Goal: Task Accomplishment & Management: Complete application form

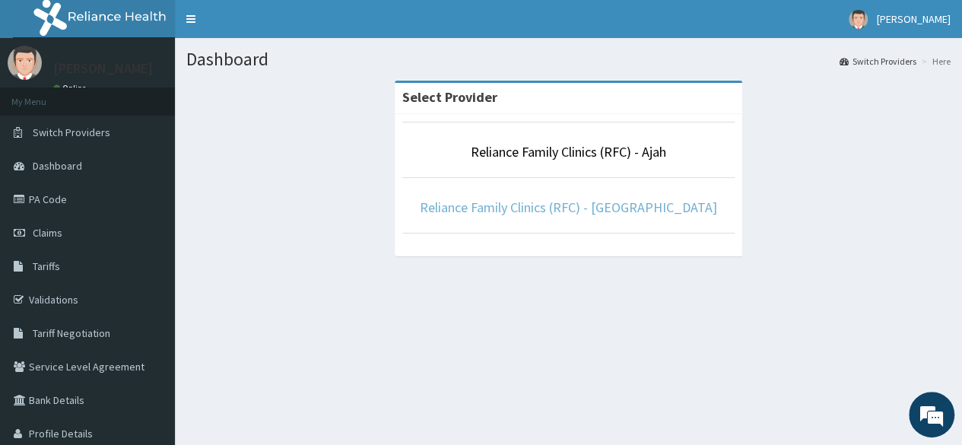
click at [561, 201] on link "Reliance Family Clinics (RFC) - Lekki" at bounding box center [568, 206] width 297 height 17
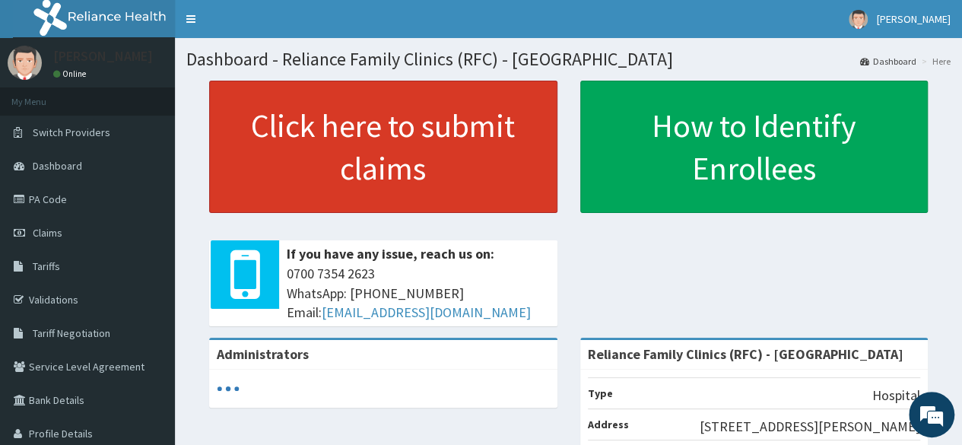
click at [480, 127] on link "Click here to submit claims" at bounding box center [383, 147] width 348 height 132
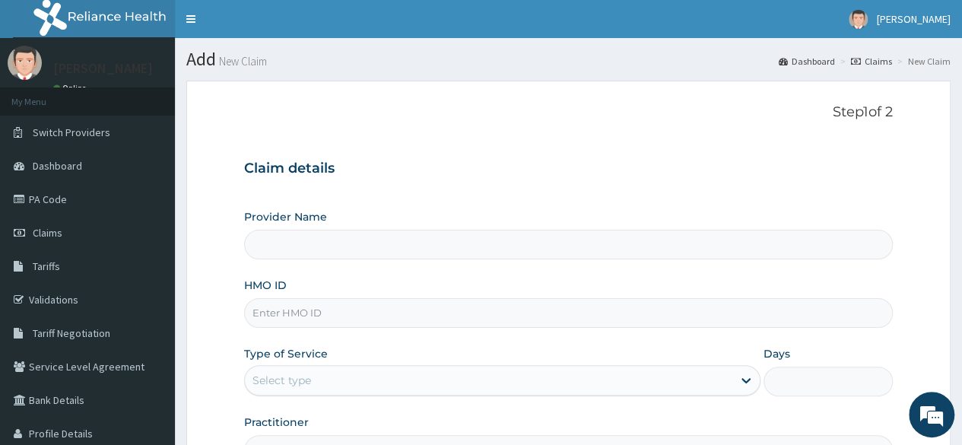
type input "Reliance Family Clinics (RFC) - [GEOGRAPHIC_DATA]"
click at [365, 309] on input "HMO ID" at bounding box center [568, 313] width 648 height 30
paste input "DEL/10077/A"
type input "DEL/10077/A"
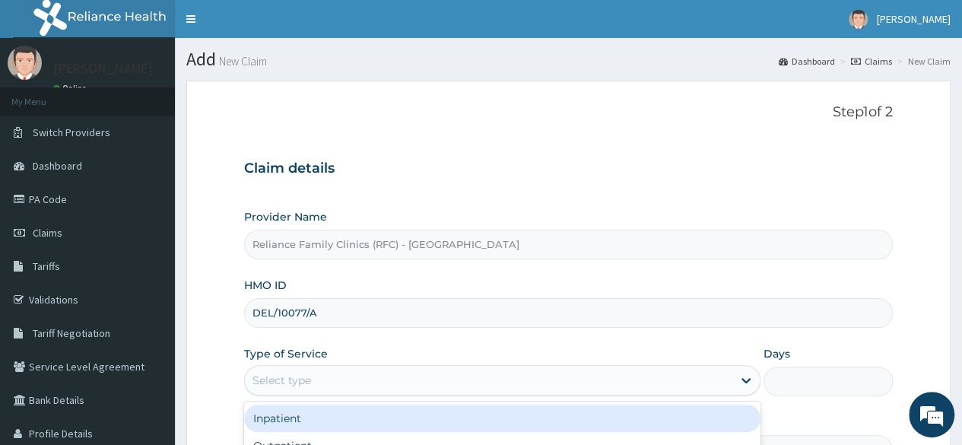
click at [473, 375] on div "Select type" at bounding box center [488, 380] width 487 height 24
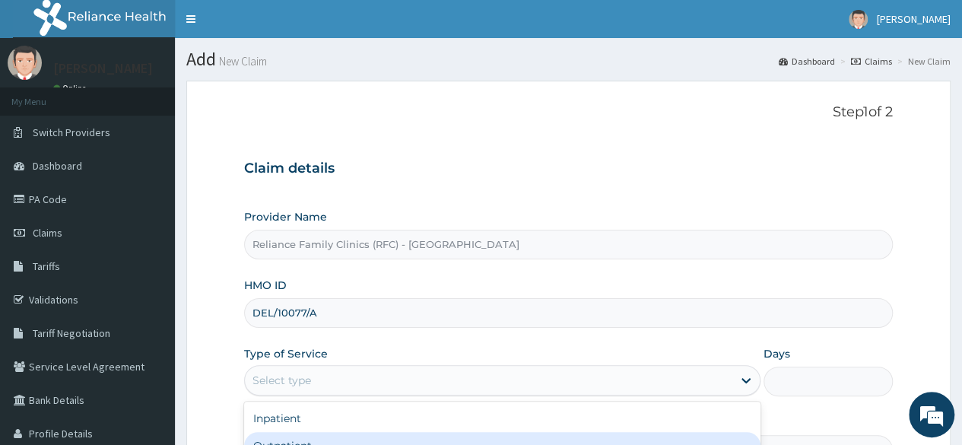
click at [514, 435] on div "Outpatient" at bounding box center [502, 445] width 516 height 27
type input "1"
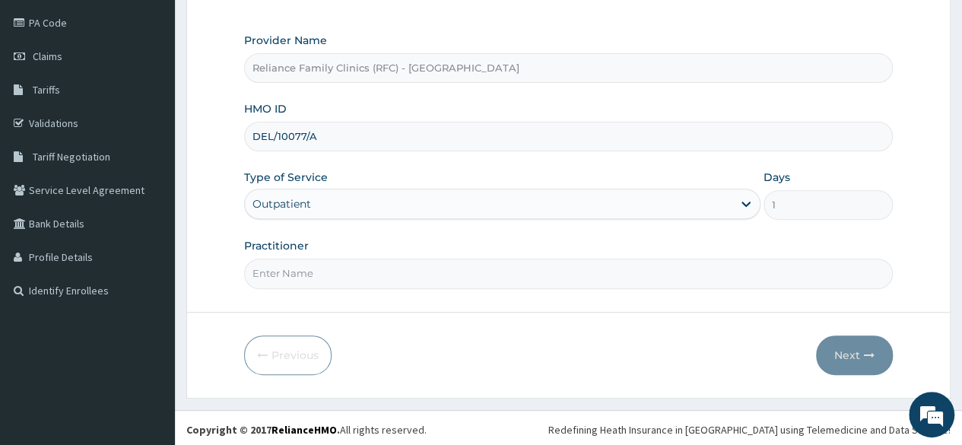
click at [578, 268] on input "Practitioner" at bounding box center [568, 273] width 648 height 30
type input "LOCUM"
click at [879, 337] on button "Next" at bounding box center [854, 355] width 77 height 40
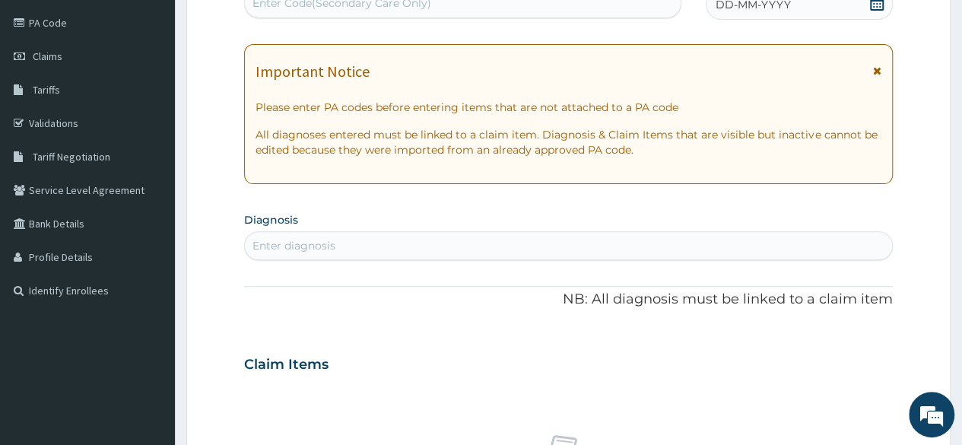
click at [867, 2] on div "DD-MM-YYYY" at bounding box center [798, 4] width 187 height 30
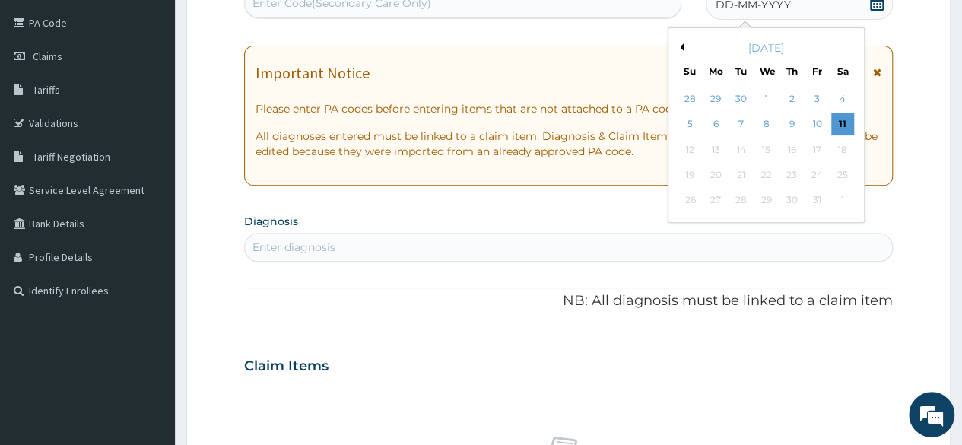
click at [867, 2] on div "DD-MM-YYYY" at bounding box center [798, 4] width 187 height 30
click at [749, 101] on div "30" at bounding box center [740, 98] width 23 height 23
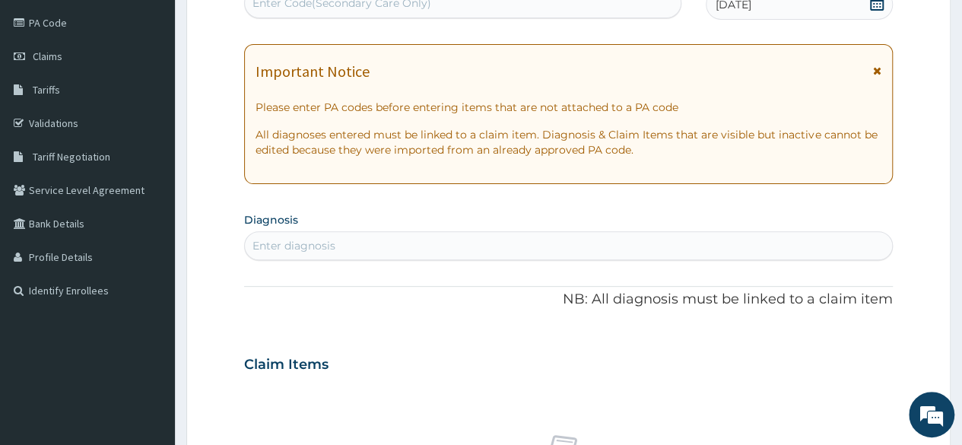
click at [347, 249] on div "Enter diagnosis" at bounding box center [568, 245] width 647 height 24
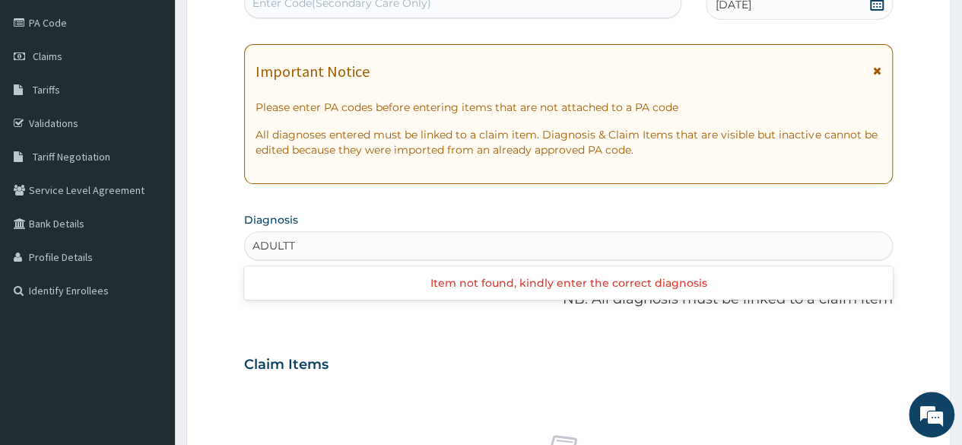
type input "ADULT"
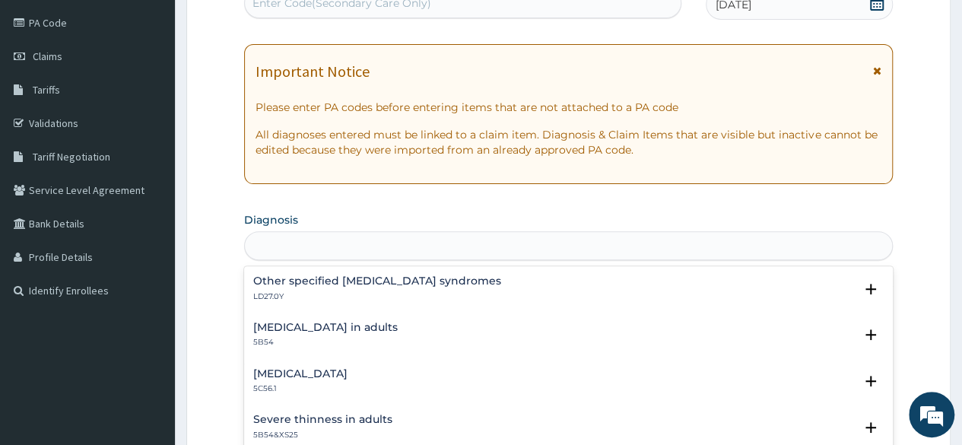
click at [313, 242] on div "ADULT" at bounding box center [568, 245] width 647 height 24
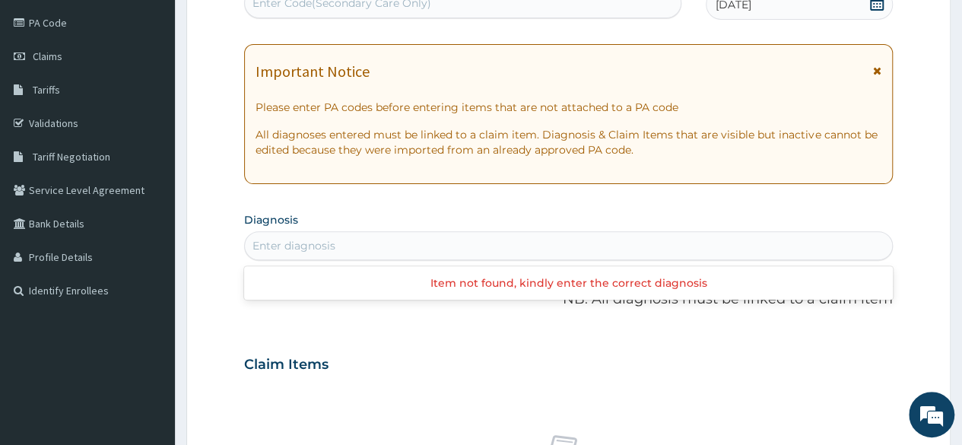
click at [313, 242] on div "Enter diagnosis" at bounding box center [293, 245] width 83 height 15
type input "HEALTH"
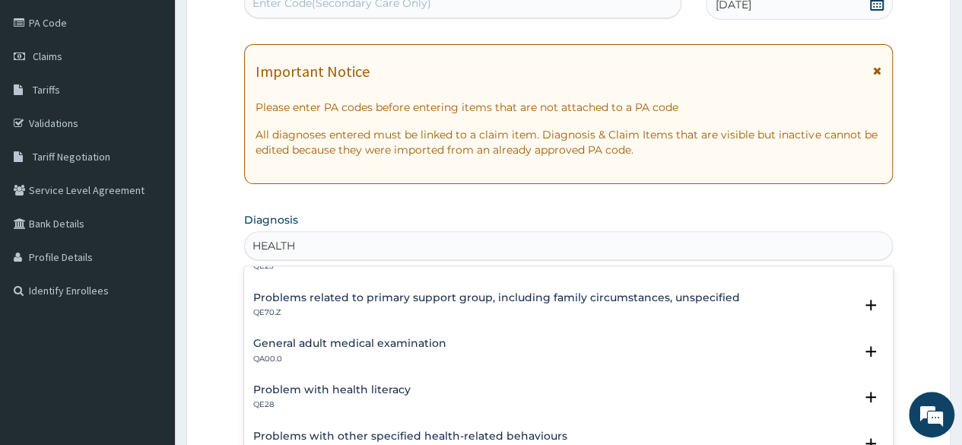
scroll to position [359, 0]
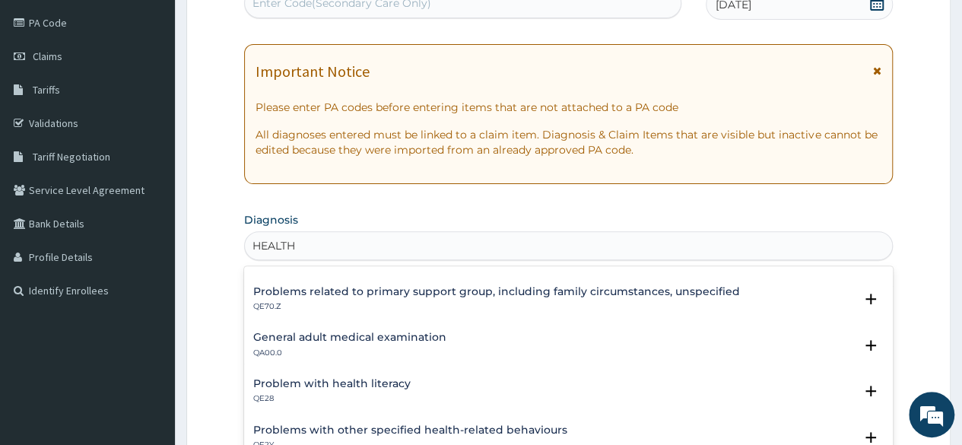
click at [380, 332] on h4 "General adult medical examination" at bounding box center [349, 336] width 193 height 11
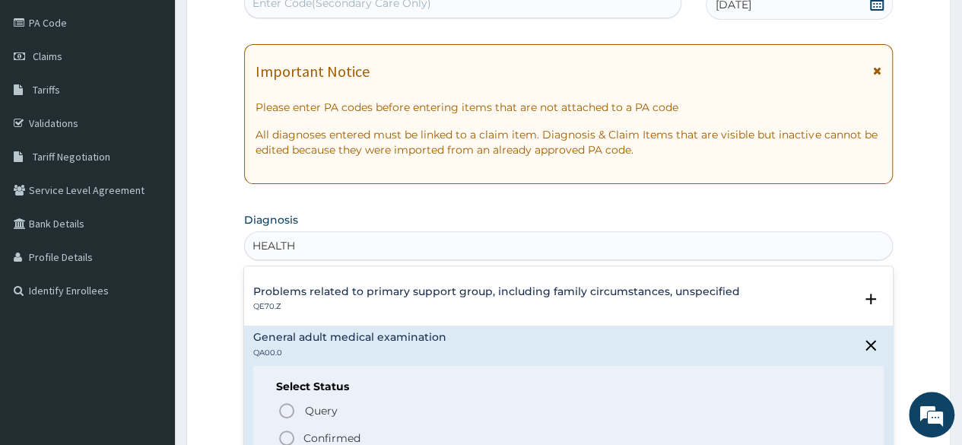
click at [325, 423] on div "Query Query covers suspected (?), Keep in view (kiv), Ruled out (r/o) Confirmed" at bounding box center [568, 423] width 585 height 46
click at [325, 429] on span "Confirmed" at bounding box center [568, 438] width 583 height 18
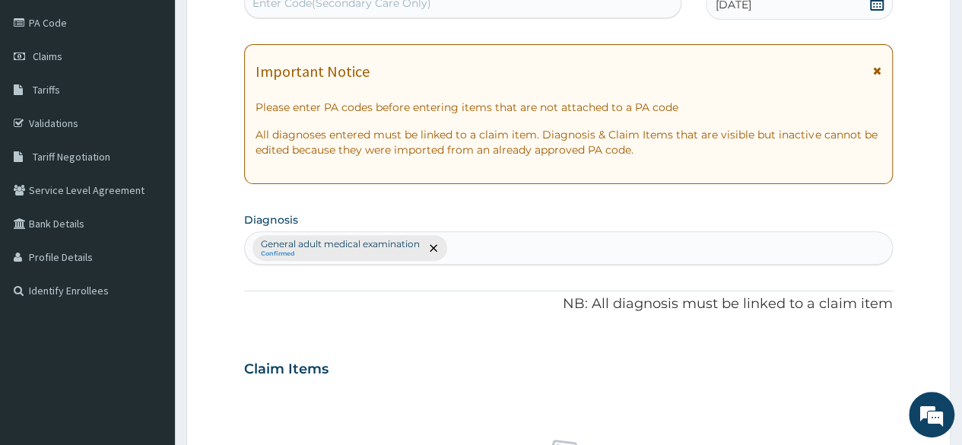
scroll to position [566, 0]
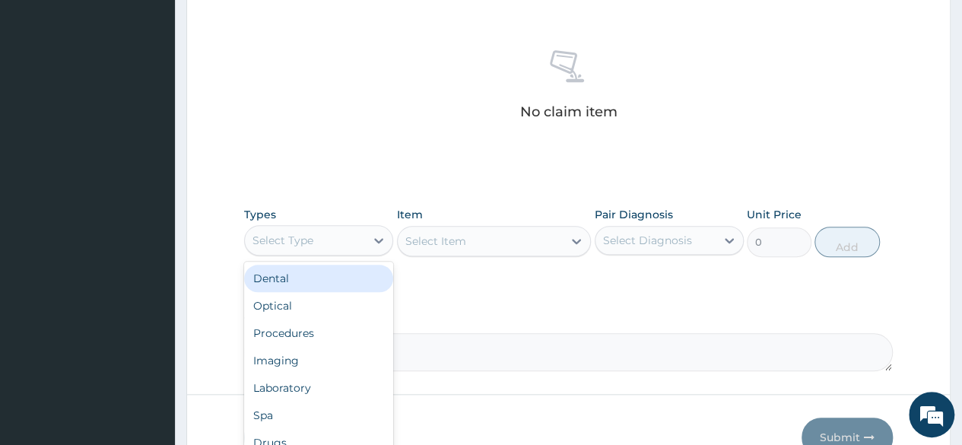
click at [299, 239] on div "Select Type" at bounding box center [282, 240] width 61 height 15
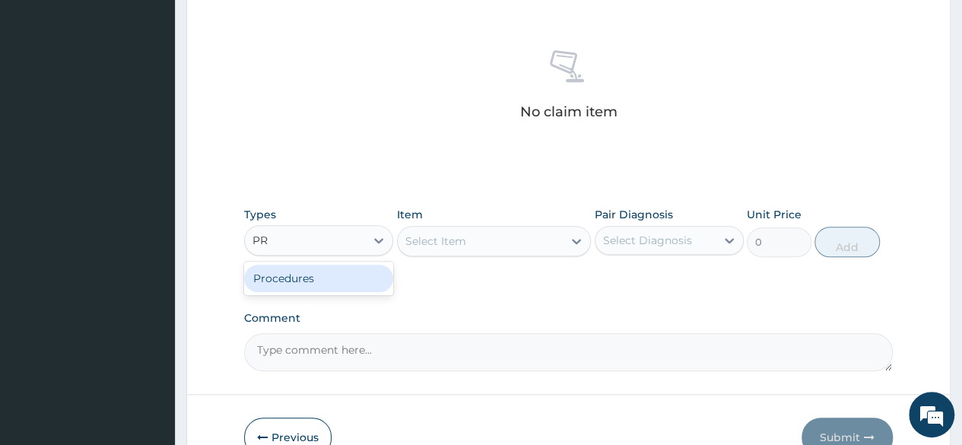
type input "PRO"
click at [302, 269] on div "Procedures" at bounding box center [318, 278] width 149 height 27
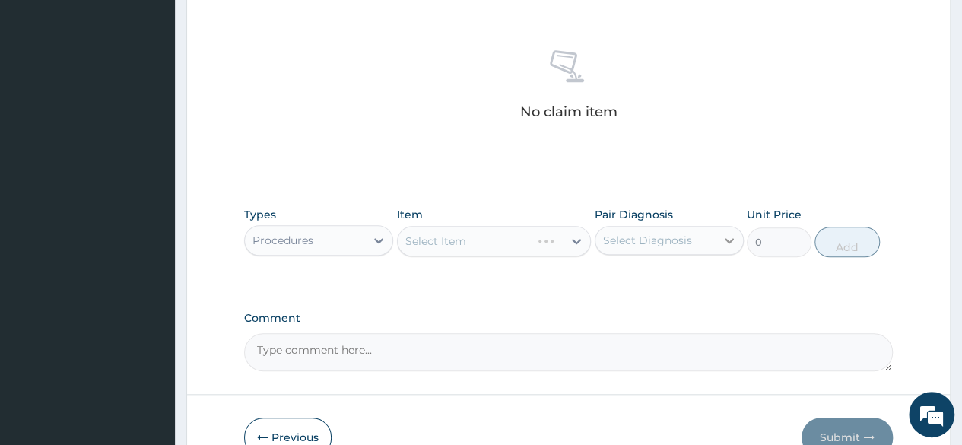
click at [716, 239] on div at bounding box center [728, 240] width 27 height 27
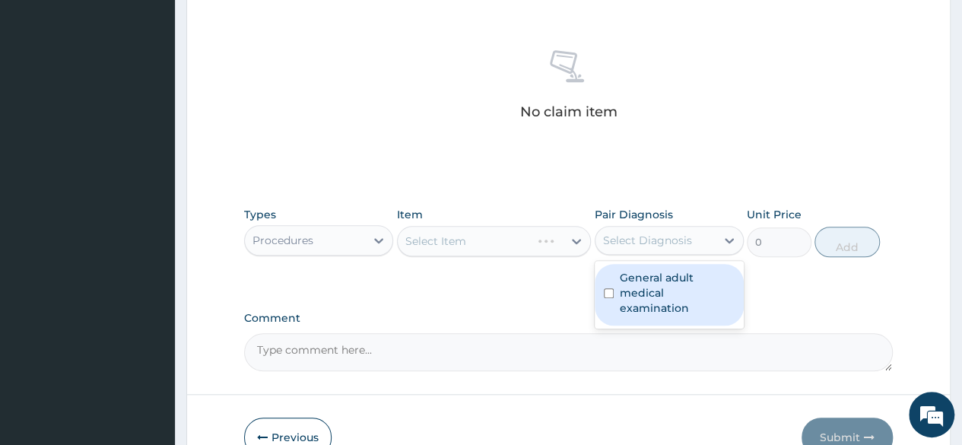
click at [685, 277] on label "General adult medical examination" at bounding box center [676, 293] width 115 height 46
checkbox input "true"
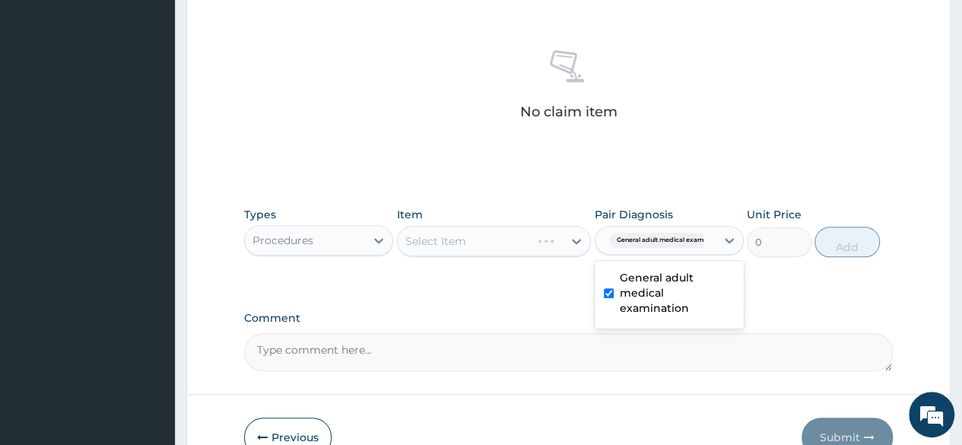
click at [488, 253] on div "Select Item" at bounding box center [494, 241] width 195 height 30
click at [474, 247] on div "Select Item" at bounding box center [494, 241] width 195 height 30
click at [474, 247] on div "Select Item" at bounding box center [481, 241] width 166 height 24
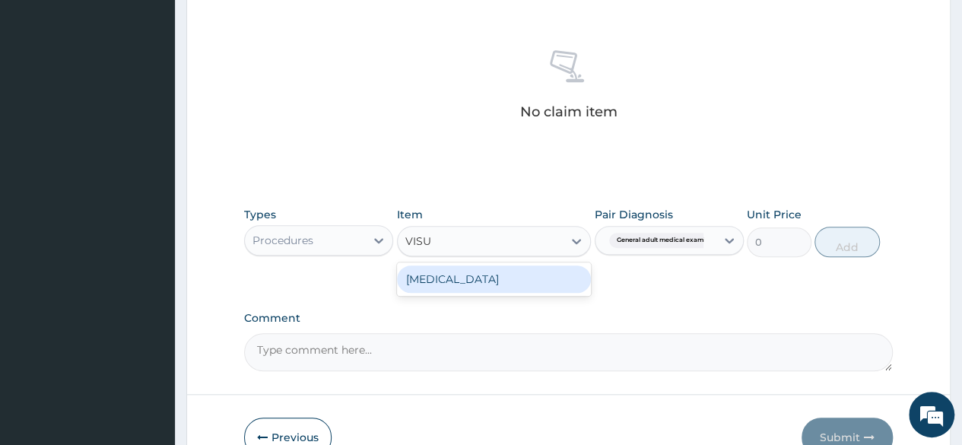
type input "VISUA"
click at [472, 271] on div "VISUAL ACUITY" at bounding box center [494, 278] width 195 height 27
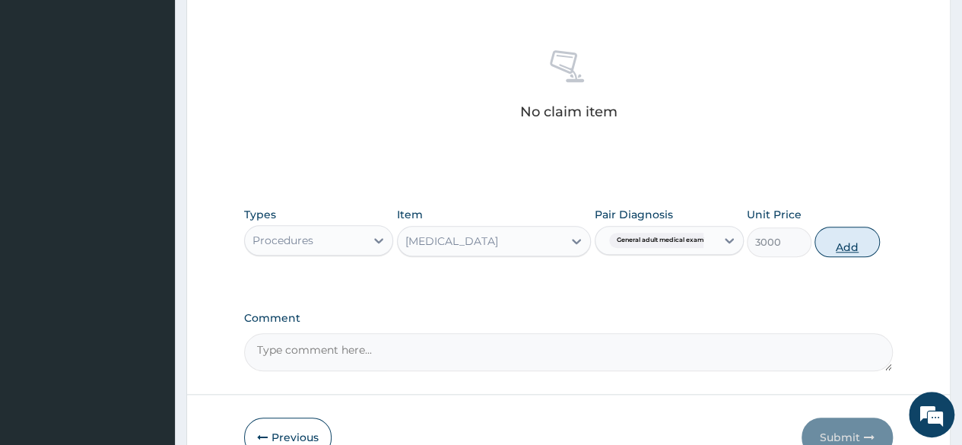
click at [836, 243] on button "Add" at bounding box center [846, 242] width 65 height 30
type input "0"
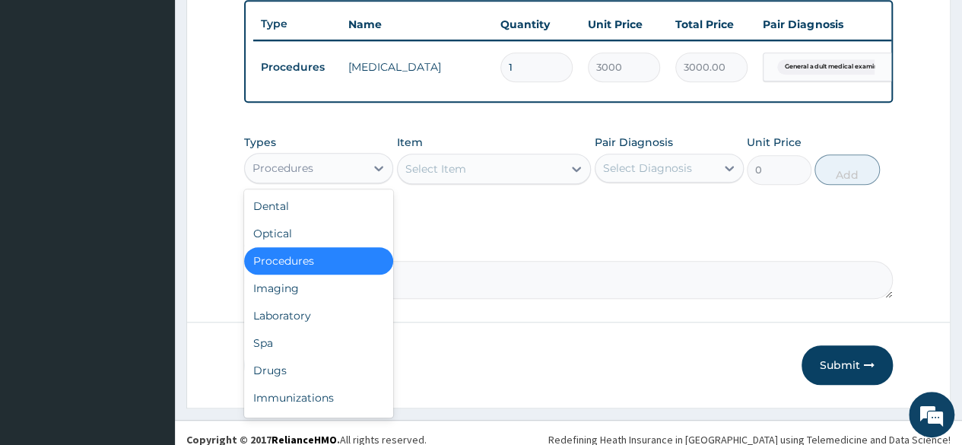
click at [312, 176] on div "Procedures" at bounding box center [282, 167] width 61 height 15
click at [288, 326] on div "Laboratory" at bounding box center [318, 315] width 149 height 27
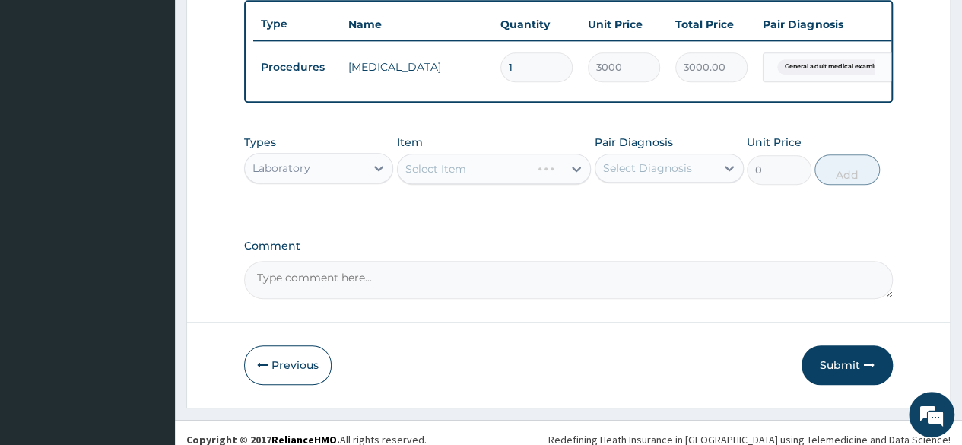
click at [666, 165] on div "Select Diagnosis" at bounding box center [668, 168] width 149 height 29
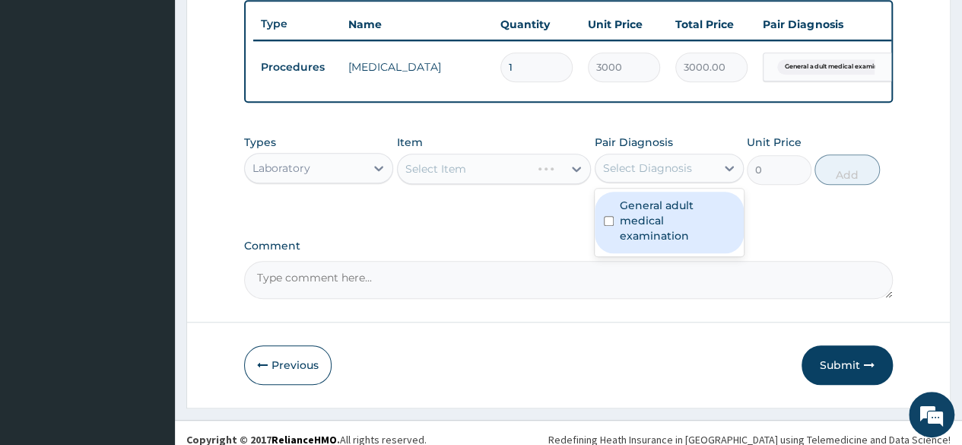
click at [654, 214] on label "General adult medical examination" at bounding box center [676, 221] width 115 height 46
checkbox input "true"
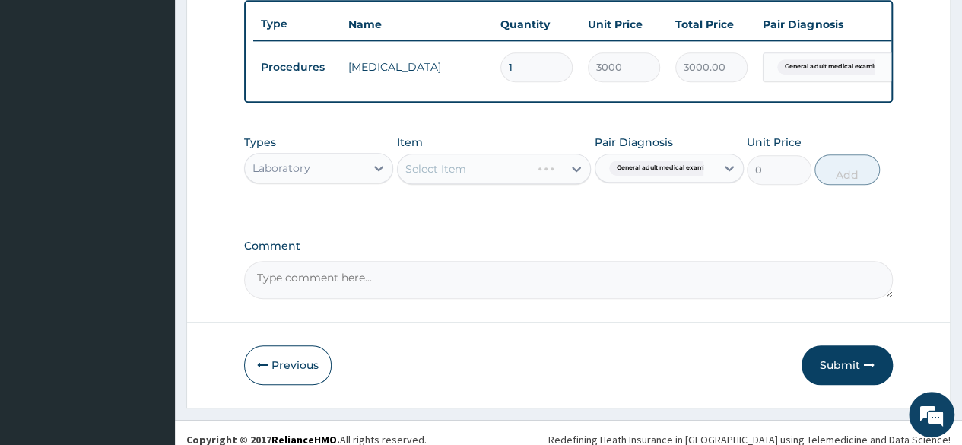
click at [517, 262] on div "Comment" at bounding box center [568, 268] width 648 height 59
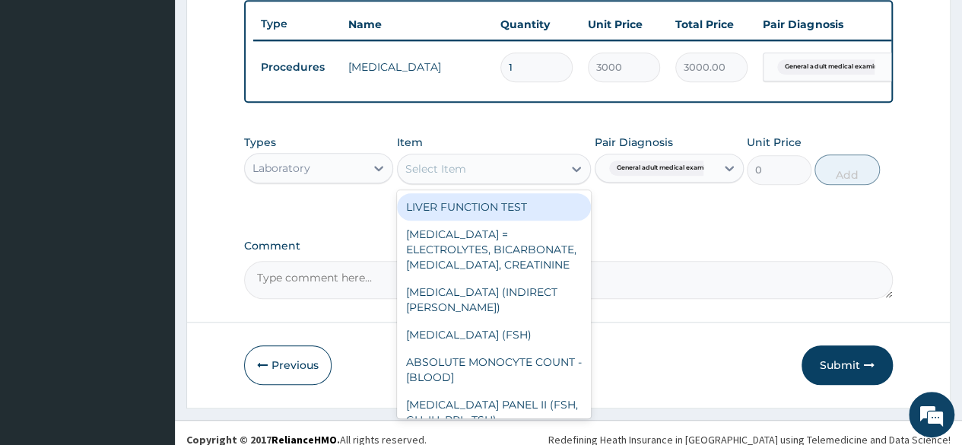
click at [531, 180] on div "Select Item" at bounding box center [481, 169] width 166 height 24
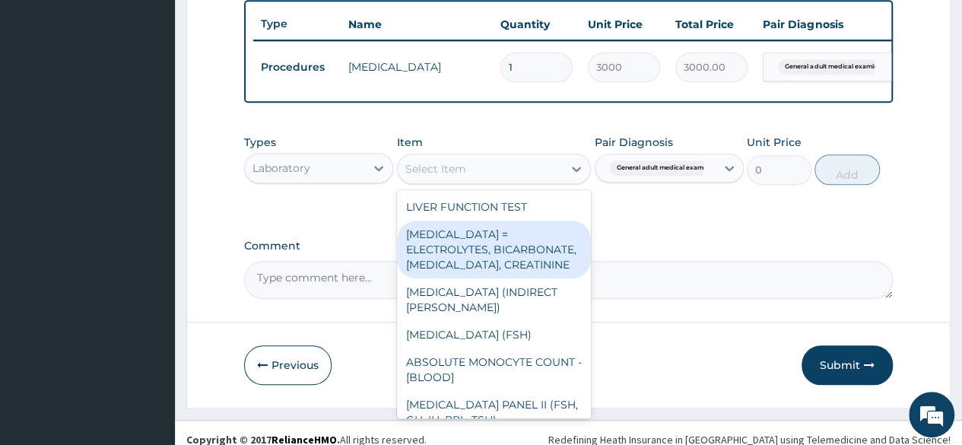
type input "P"
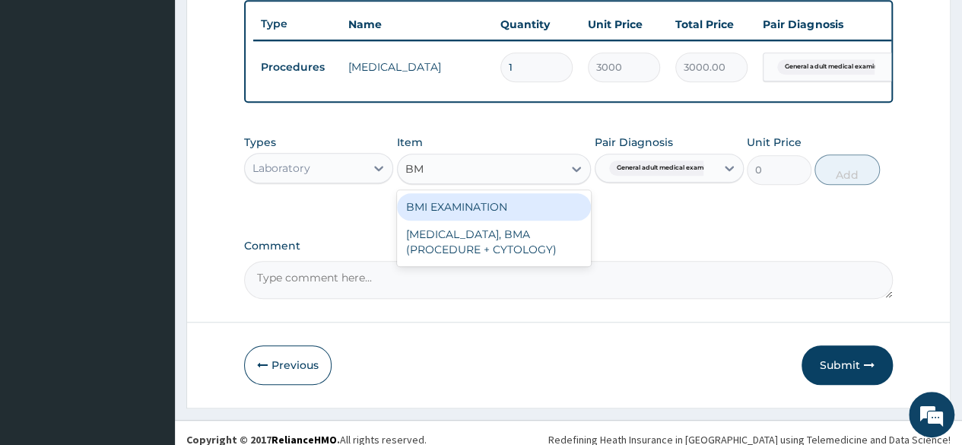
type input "BMI"
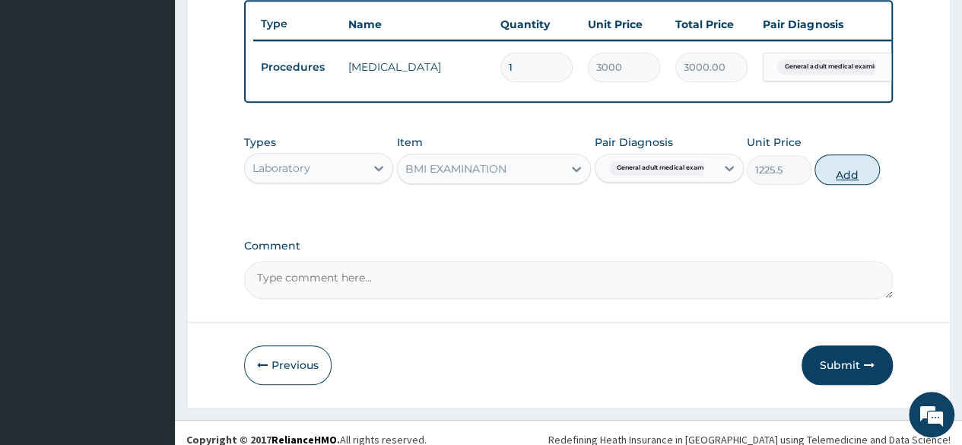
click at [858, 185] on button "Add" at bounding box center [846, 169] width 65 height 30
type input "0"
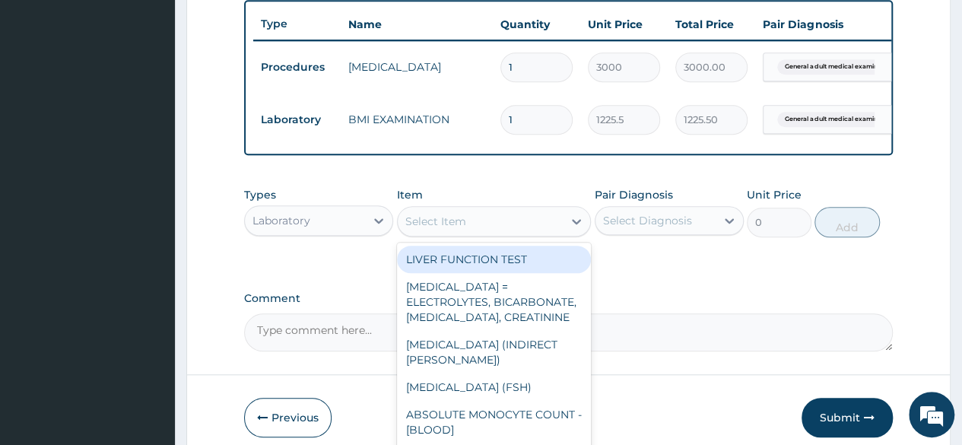
click at [485, 226] on div "Select Item" at bounding box center [481, 221] width 166 height 24
type input "N"
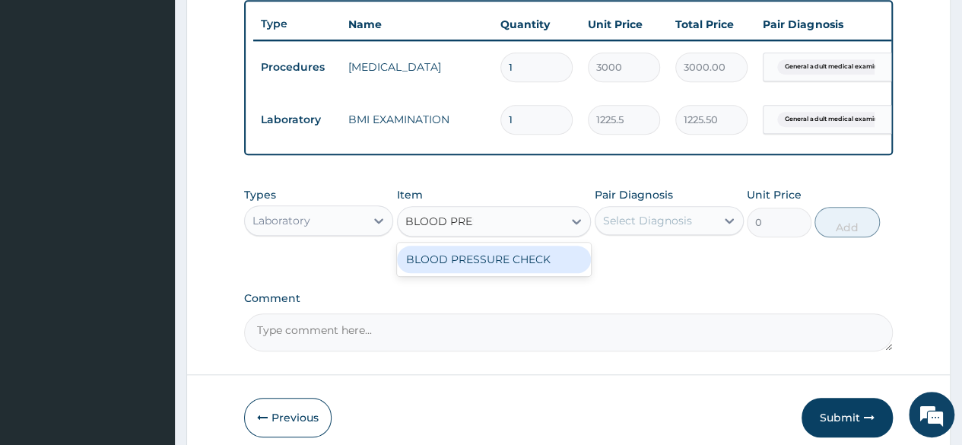
type input "BLOOD PRESS"
click at [485, 256] on div "BLOOD PRESSURE CHECK" at bounding box center [494, 259] width 195 height 27
type input "1225.5"
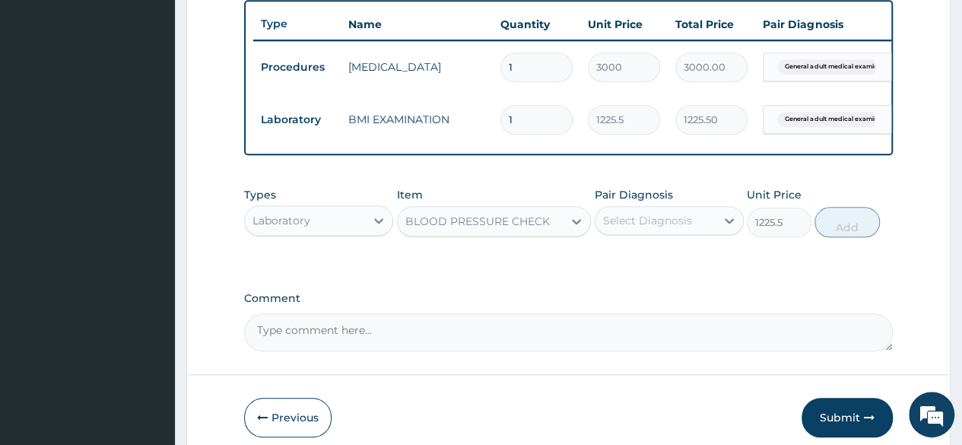
drag, startPoint x: 651, startPoint y: 250, endPoint x: 690, endPoint y: 237, distance: 41.6
click at [690, 237] on div "Types Laboratory Item BLOOD PRESSURE CHECK Pair Diagnosis Select Diagnosis Unit…" at bounding box center [568, 211] width 648 height 65
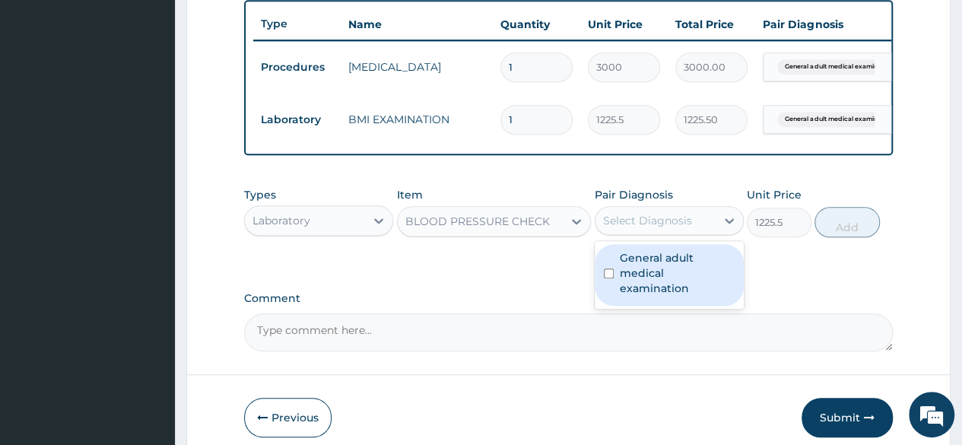
click at [690, 233] on div "Select Diagnosis" at bounding box center [655, 220] width 120 height 24
click at [684, 291] on div "General adult medical examination" at bounding box center [668, 275] width 149 height 62
checkbox input "true"
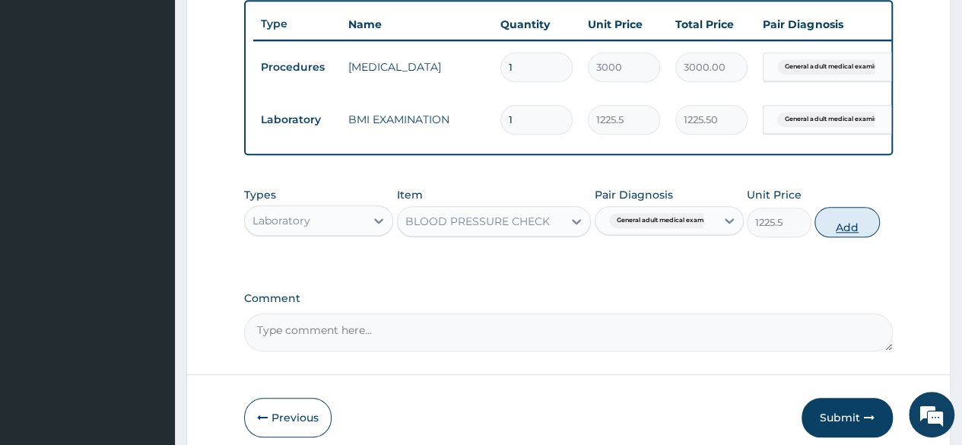
click at [865, 235] on button "Add" at bounding box center [846, 222] width 65 height 30
type input "0"
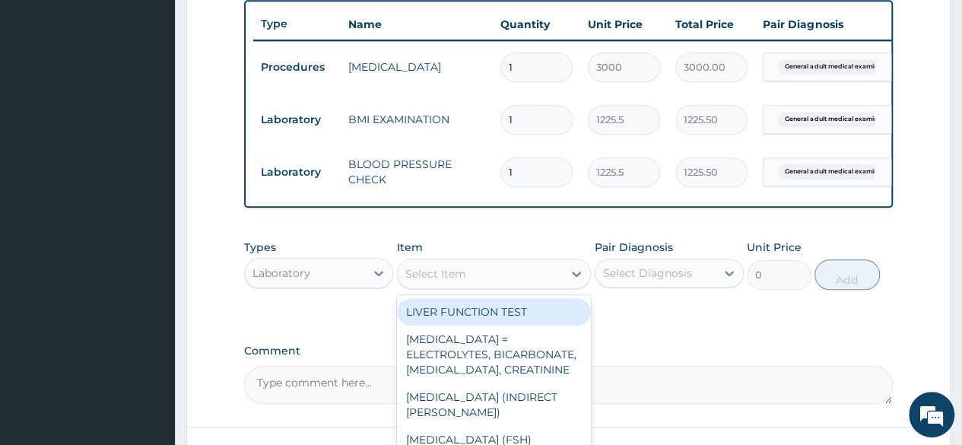
click at [528, 282] on div "Select Item" at bounding box center [481, 273] width 166 height 24
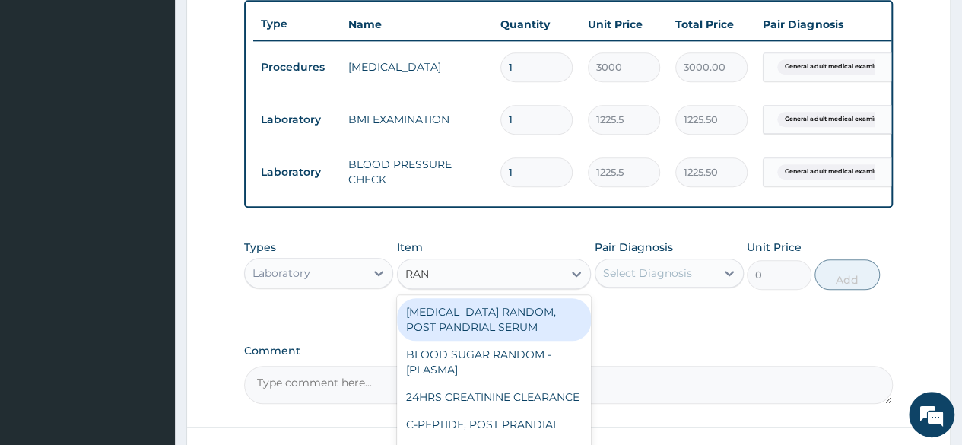
type input "RAND"
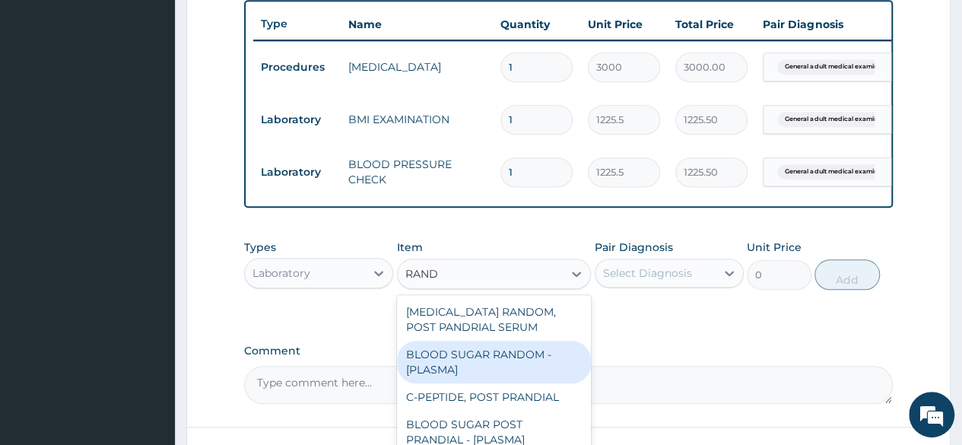
click at [480, 379] on div "BLOOD SUGAR RANDOM - [PLASMA]" at bounding box center [494, 362] width 195 height 43
type input "1800"
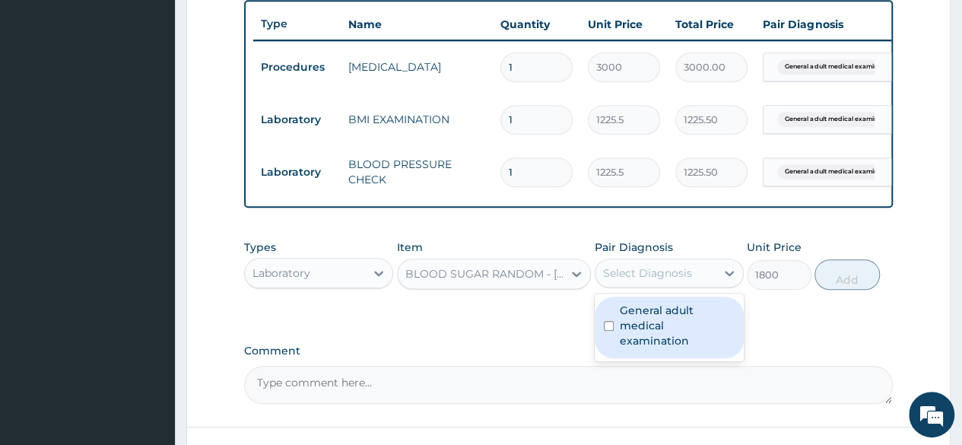
click at [694, 275] on div "Select Diagnosis" at bounding box center [655, 273] width 120 height 24
click at [682, 341] on label "General adult medical examination" at bounding box center [676, 326] width 115 height 46
checkbox input "true"
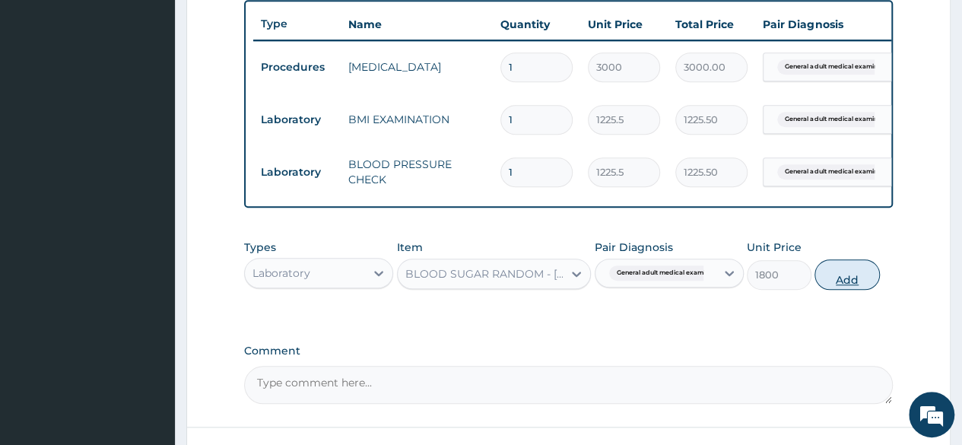
click at [854, 285] on button "Add" at bounding box center [846, 274] width 65 height 30
type input "0"
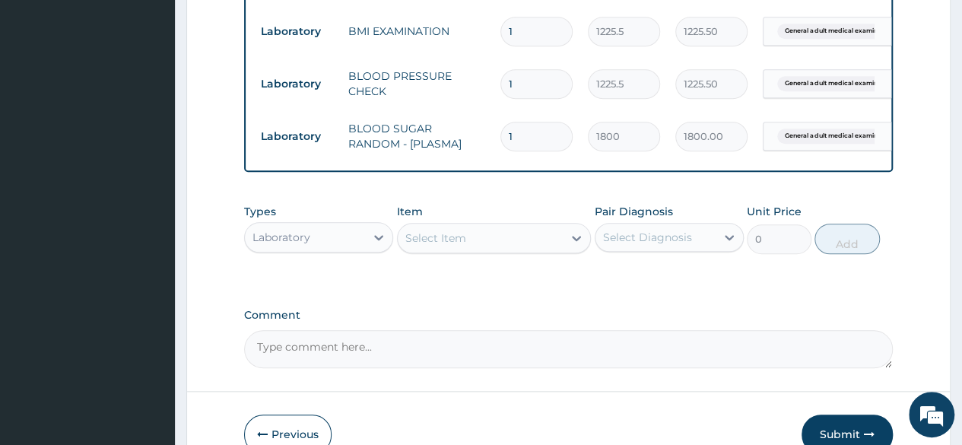
scroll to position [746, 0]
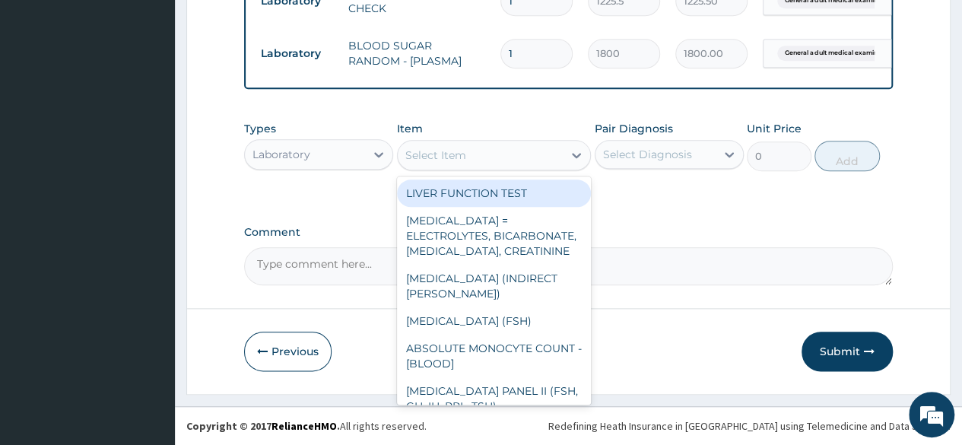
click at [428, 158] on div "Select Item" at bounding box center [435, 154] width 61 height 15
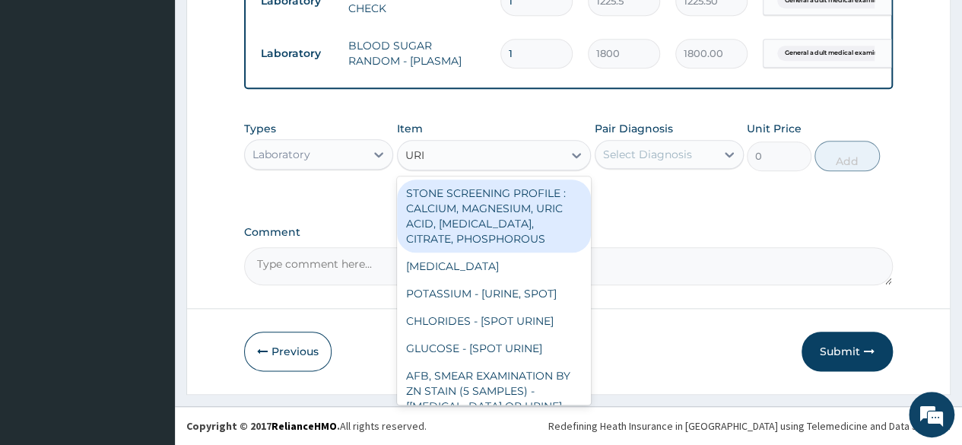
type input "URIN"
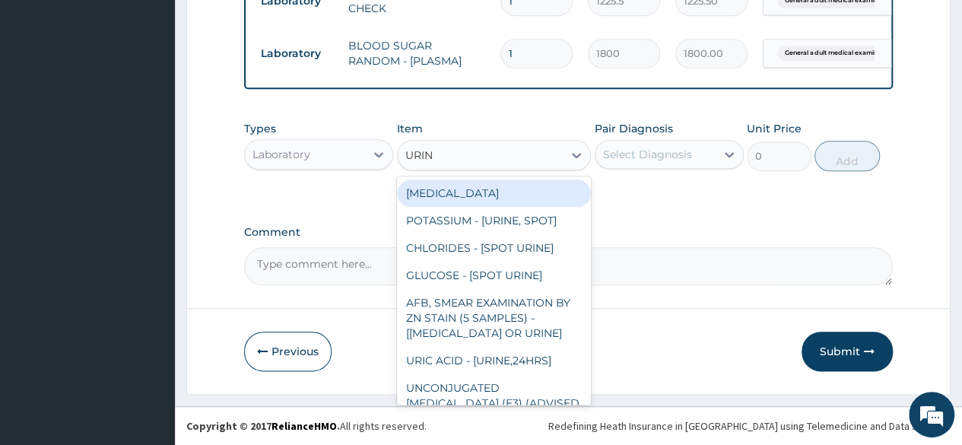
click at [447, 187] on div "[MEDICAL_DATA]" at bounding box center [494, 192] width 195 height 27
type input "1531.875"
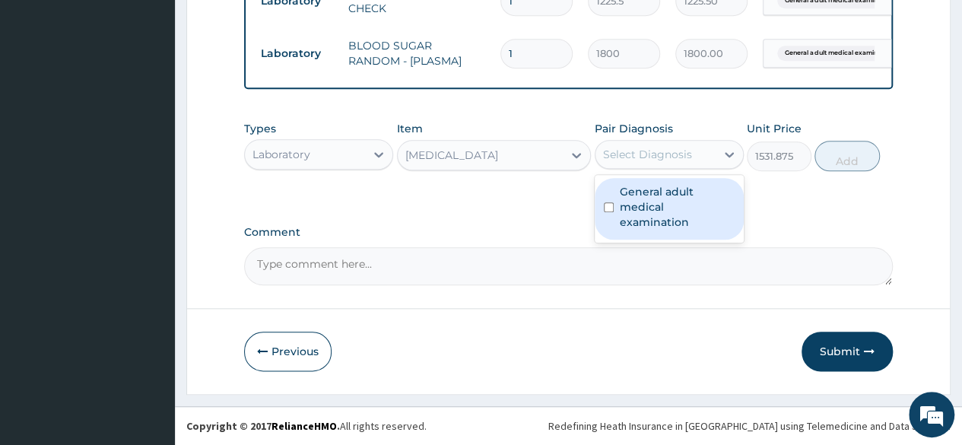
click at [668, 164] on div "Select Diagnosis" at bounding box center [655, 154] width 120 height 24
click at [687, 209] on label "General adult medical examination" at bounding box center [676, 207] width 115 height 46
checkbox input "true"
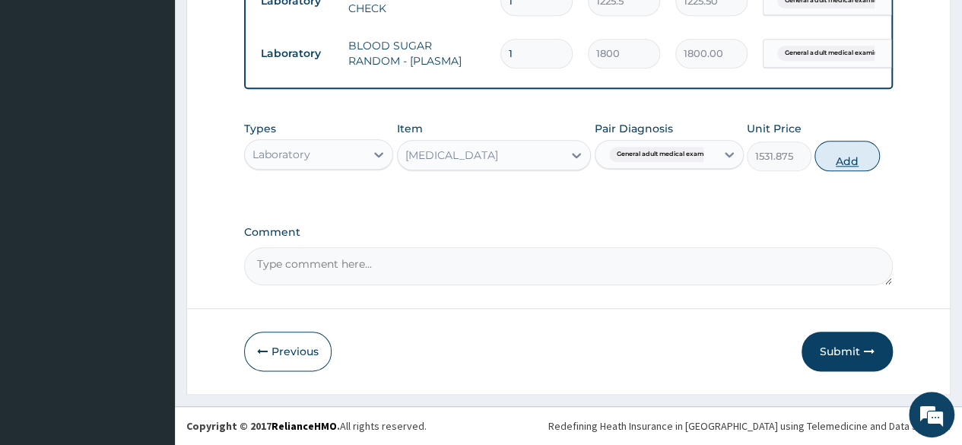
click at [851, 167] on button "Add" at bounding box center [846, 156] width 65 height 30
type input "0"
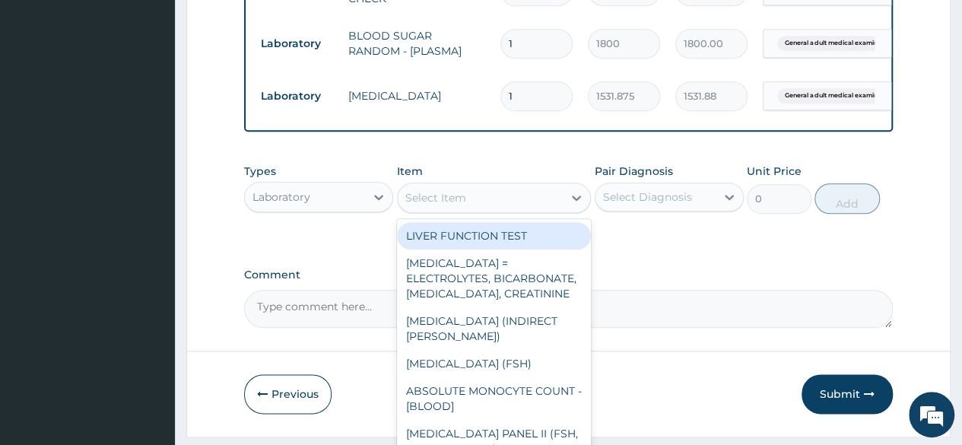
click at [442, 205] on div "Select Item" at bounding box center [435, 197] width 61 height 15
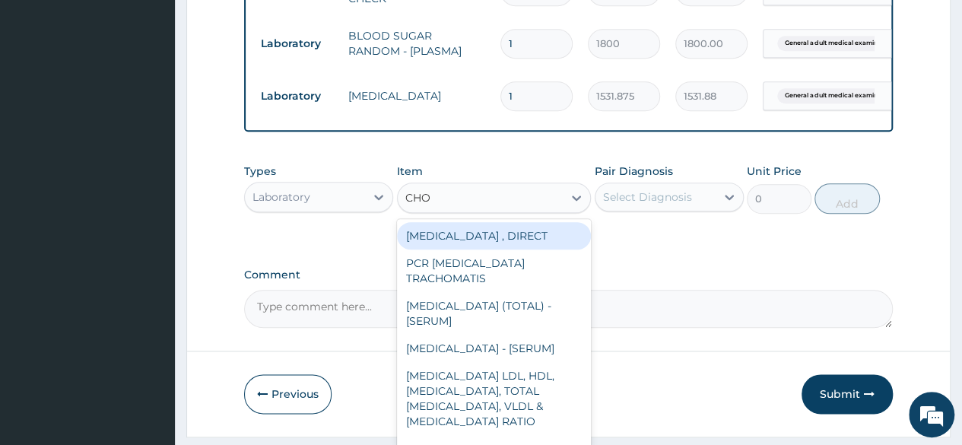
type input "CHOL"
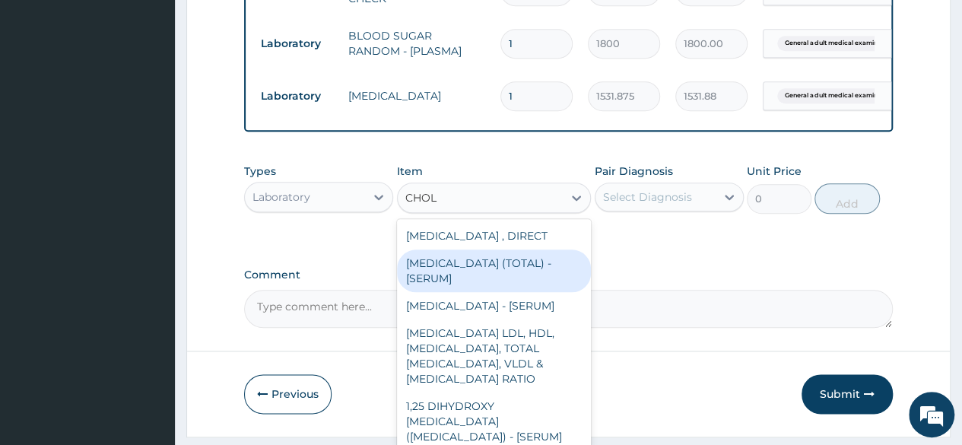
click at [451, 271] on div "[MEDICAL_DATA] (TOTAL) - [SERUM]" at bounding box center [494, 270] width 195 height 43
type input "2880"
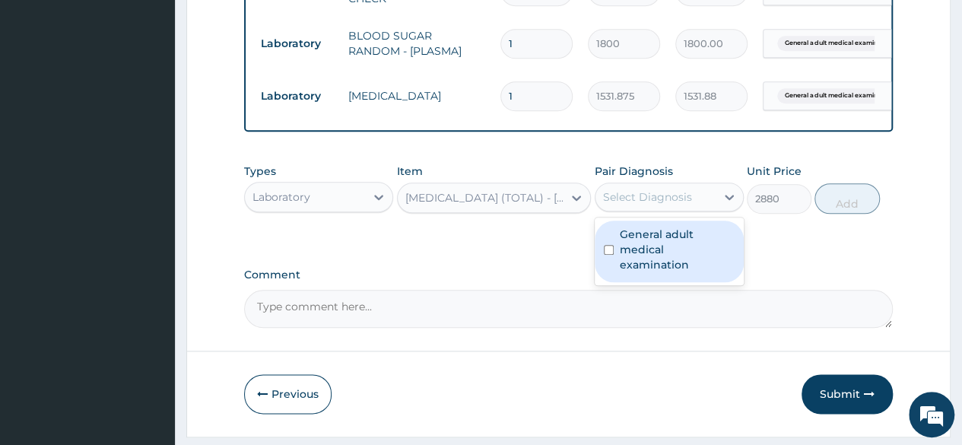
drag, startPoint x: 702, startPoint y: 203, endPoint x: 695, endPoint y: 268, distance: 65.0
click at [695, 211] on div "option General adult medical examination, selected. option General adult medica…" at bounding box center [668, 196] width 149 height 29
click at [695, 268] on label "General adult medical examination" at bounding box center [676, 250] width 115 height 46
checkbox input "true"
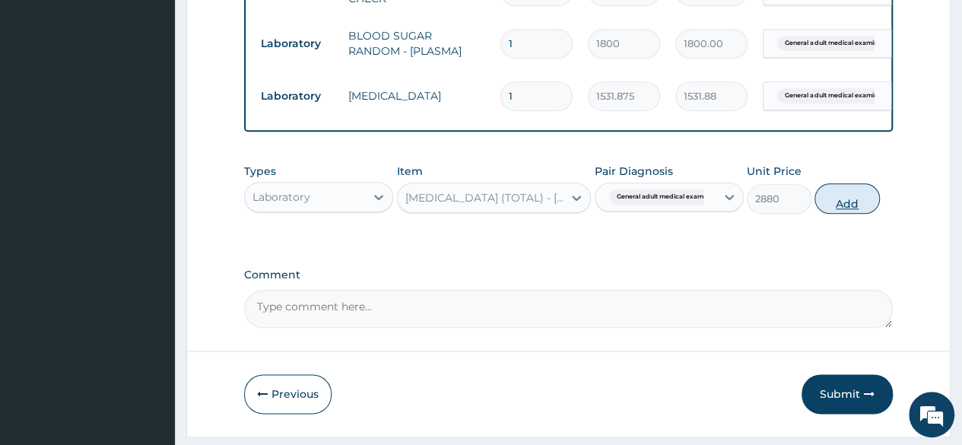
click at [841, 214] on button "Add" at bounding box center [846, 198] width 65 height 30
type input "0"
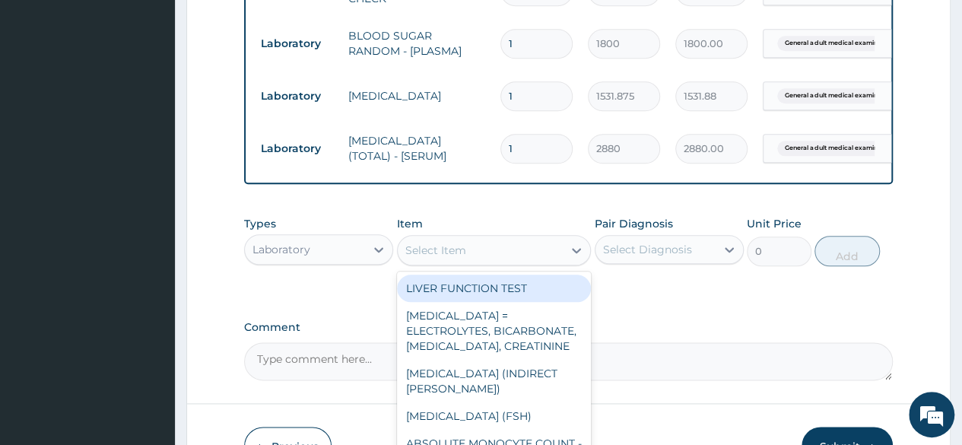
click at [435, 258] on div "Select Item" at bounding box center [435, 249] width 61 height 15
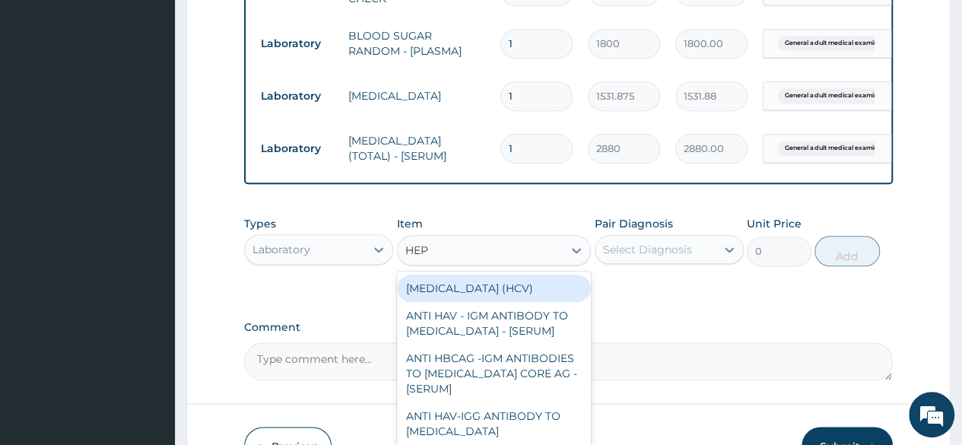
type input "HEPA"
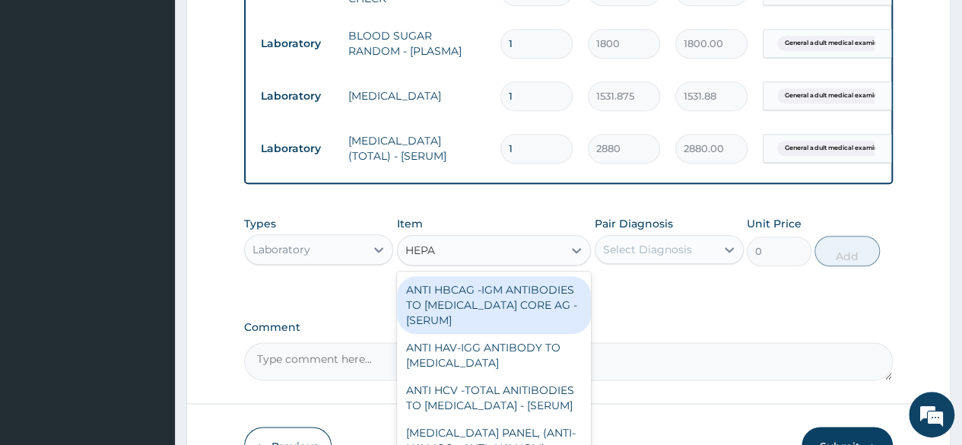
scroll to position [65, 0]
click at [529, 323] on div "ANTI HBCAG -IGM ANTIBODIES TO [MEDICAL_DATA] CORE AG - [SERUM]" at bounding box center [494, 308] width 195 height 58
type input "4085"
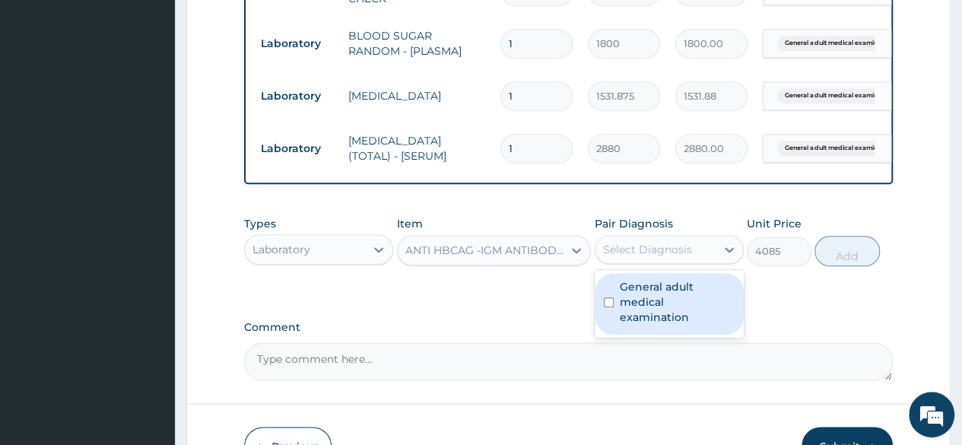
click at [651, 257] on div "Select Diagnosis" at bounding box center [647, 249] width 89 height 15
click at [632, 298] on label "General adult medical examination" at bounding box center [676, 302] width 115 height 46
checkbox input "true"
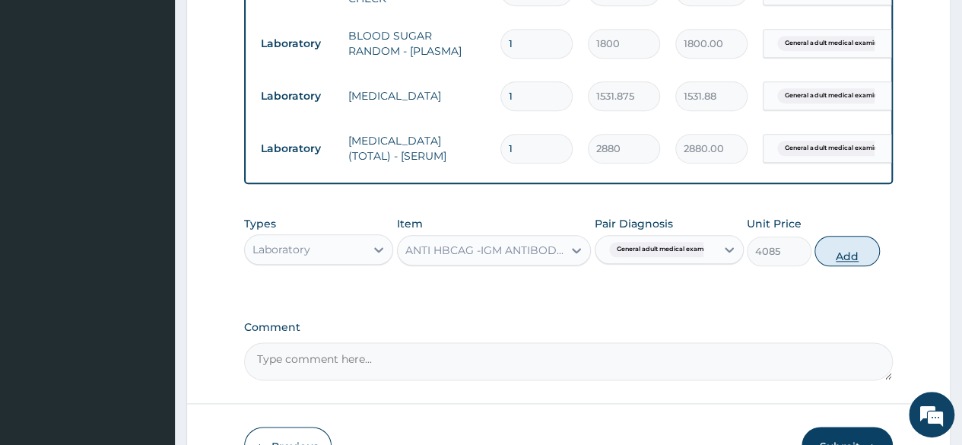
click at [836, 266] on button "Add" at bounding box center [846, 251] width 65 height 30
type input "0"
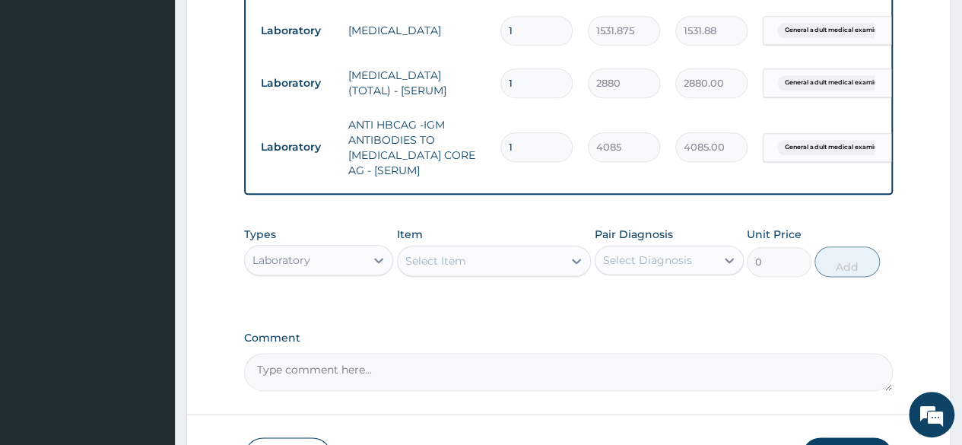
scroll to position [927, 0]
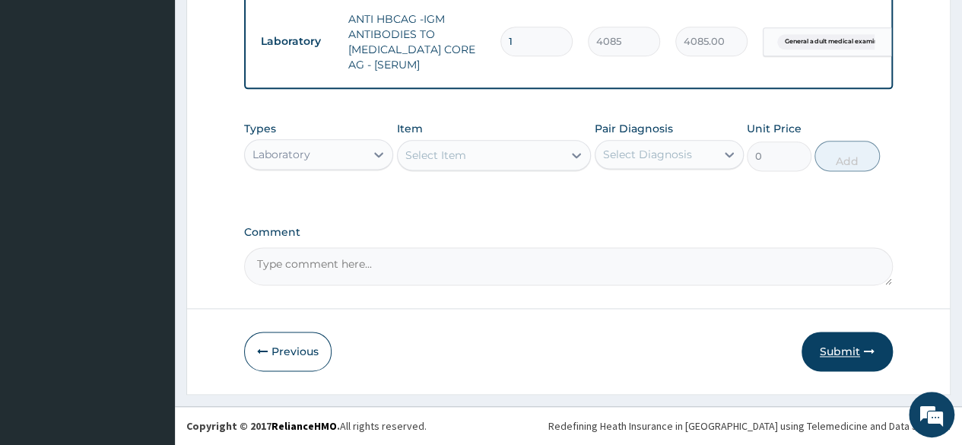
click at [832, 349] on button "Submit" at bounding box center [846, 351] width 91 height 40
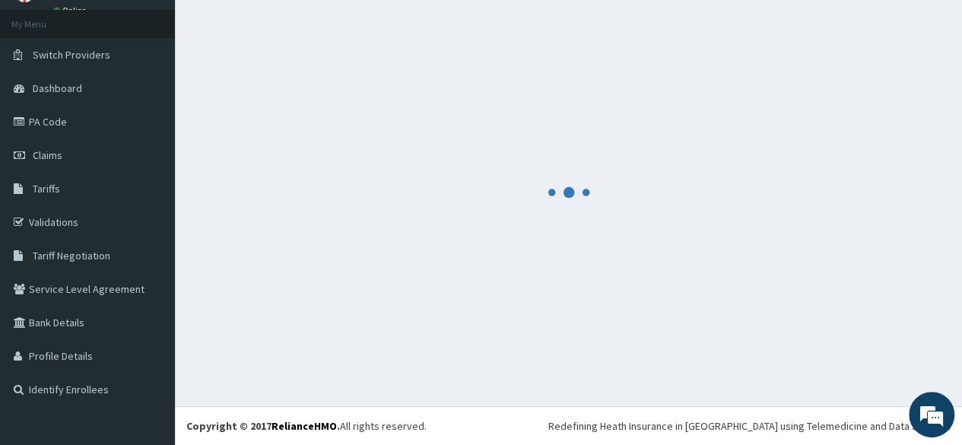
scroll to position [77, 0]
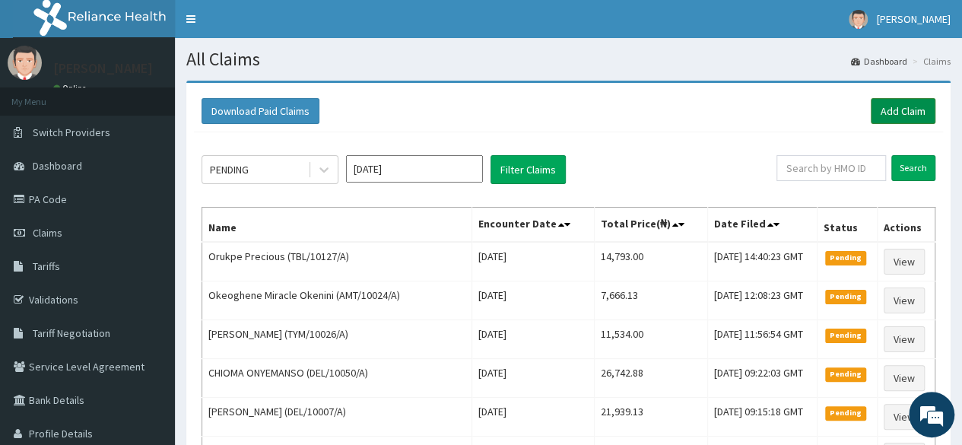
click at [906, 106] on link "Add Claim" at bounding box center [902, 111] width 65 height 26
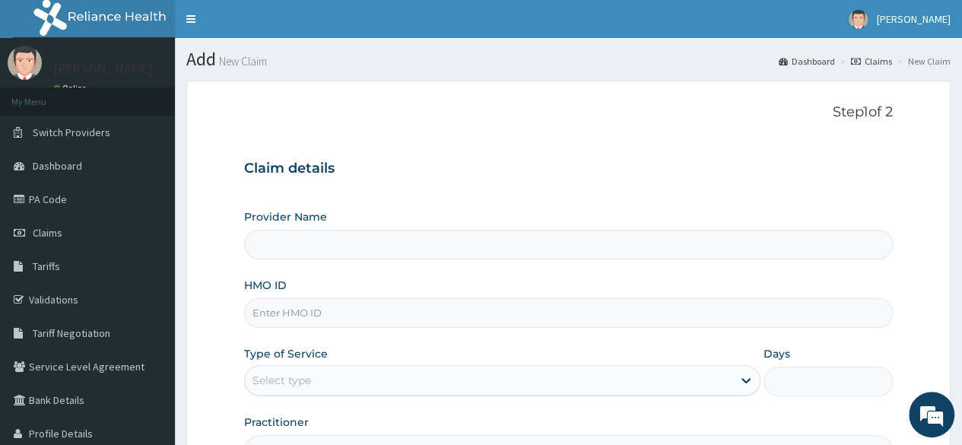
type input "Reliance Family Clinics (RFC) - [GEOGRAPHIC_DATA]"
click at [401, 312] on input "HMO ID" at bounding box center [568, 313] width 648 height 30
paste input "DEL/10168/A"
type input "DEL/10168/A"
click at [368, 375] on div "Select type" at bounding box center [488, 380] width 487 height 24
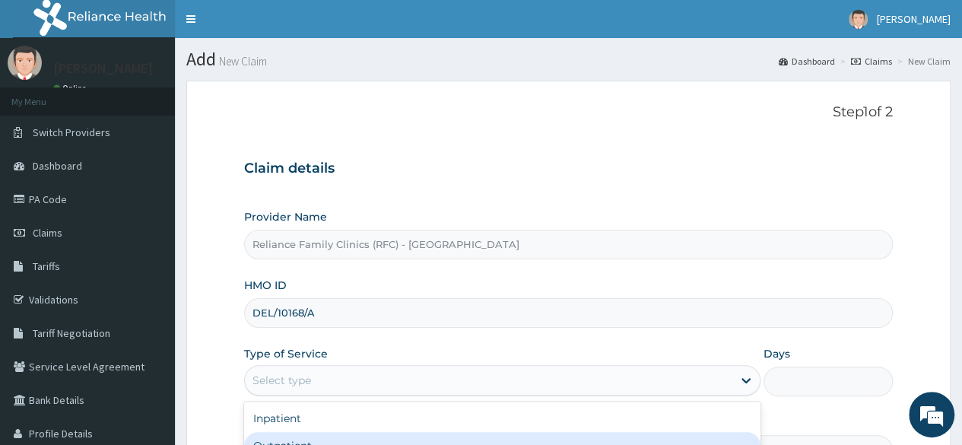
click at [315, 439] on div "Outpatient" at bounding box center [502, 445] width 516 height 27
type input "1"
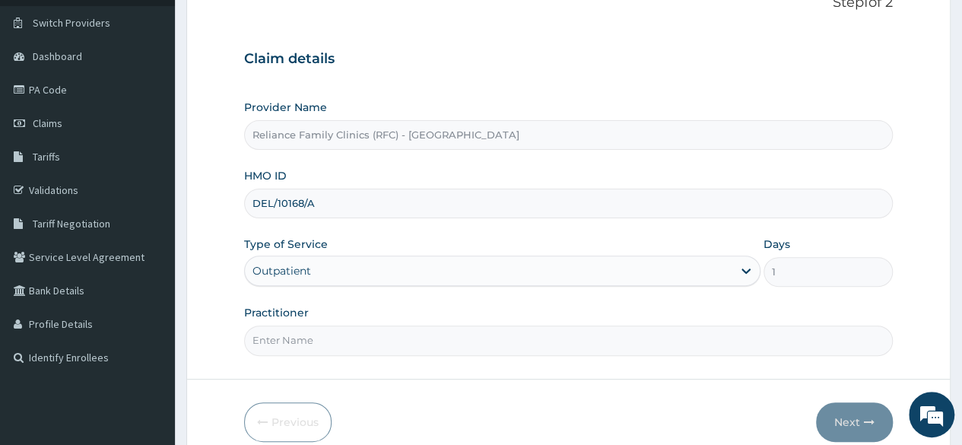
scroll to position [176, 0]
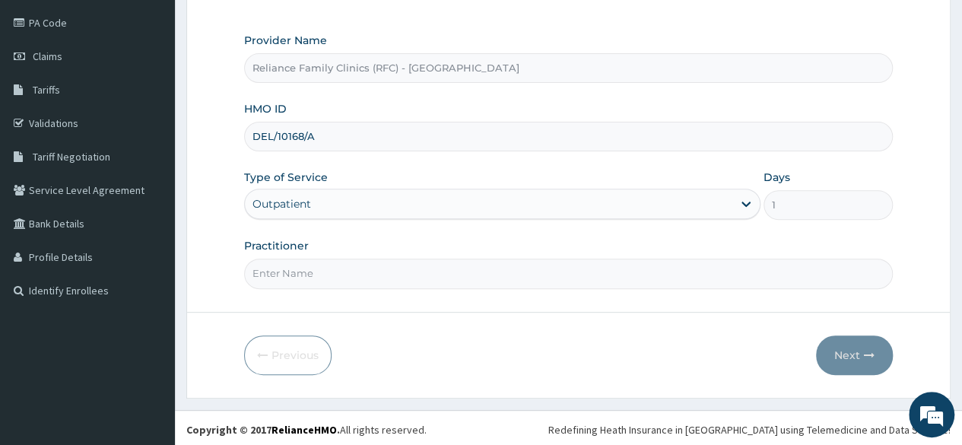
click at [611, 258] on input "Practitioner" at bounding box center [568, 273] width 648 height 30
type input "LOCUM"
click at [828, 346] on button "Next" at bounding box center [854, 355] width 77 height 40
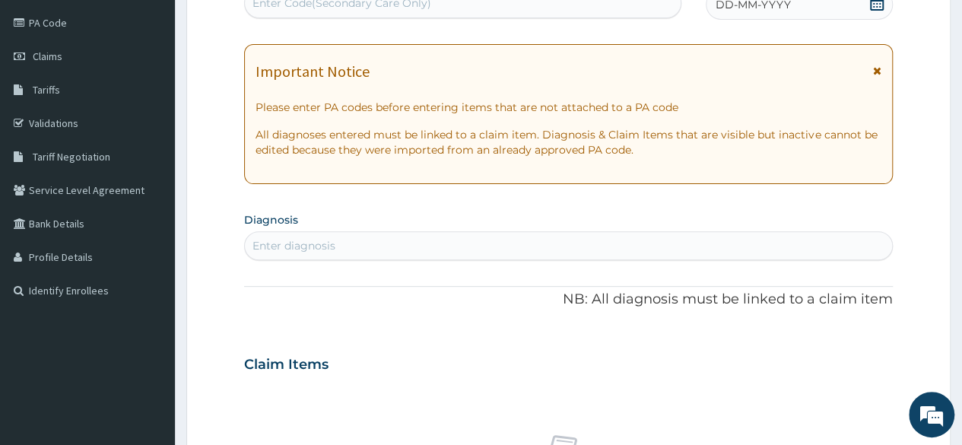
click at [871, 16] on div "DD-MM-YYYY" at bounding box center [798, 4] width 187 height 30
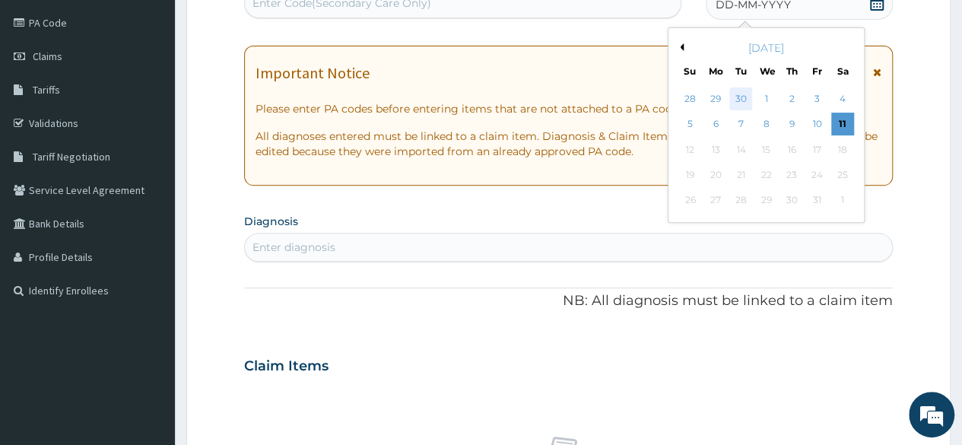
click at [732, 98] on div "30" at bounding box center [740, 98] width 23 height 23
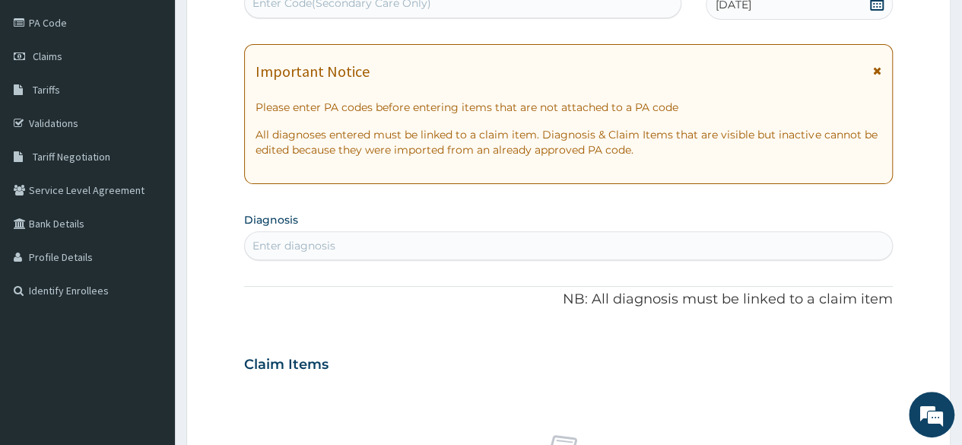
click at [508, 246] on div "Enter diagnosis" at bounding box center [568, 245] width 647 height 24
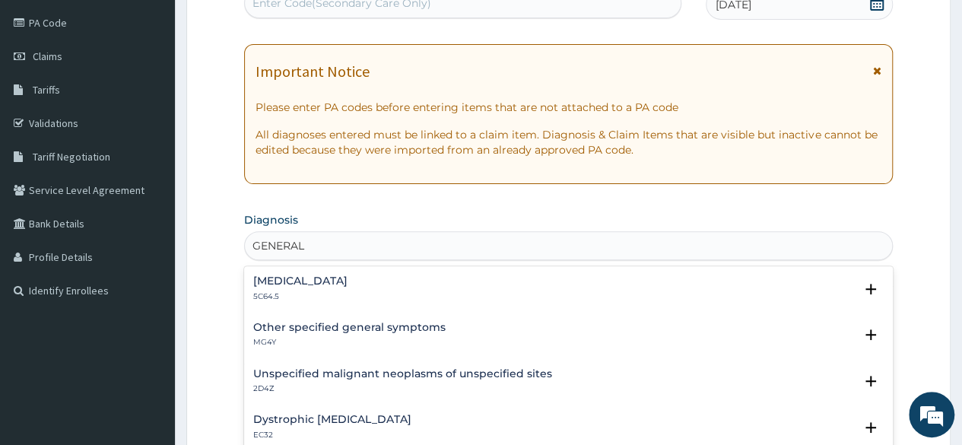
type input "GENERAL"
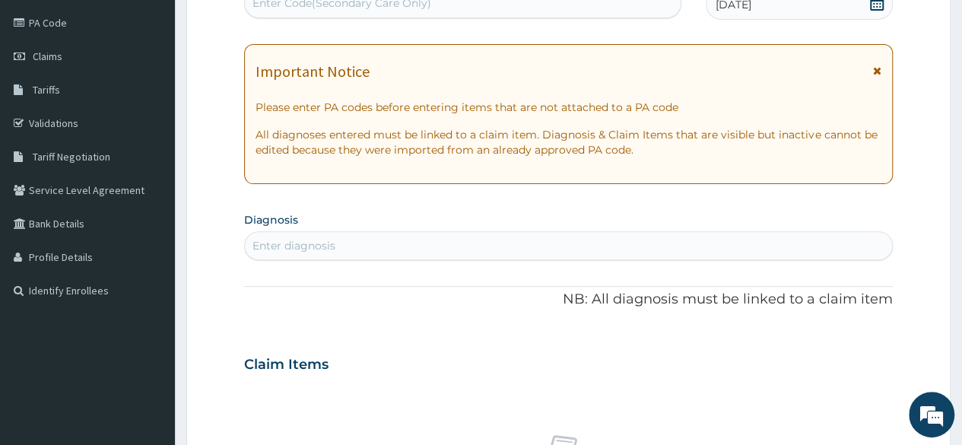
click at [524, 246] on div "Enter diagnosis" at bounding box center [568, 245] width 647 height 24
type input "GENERAL"
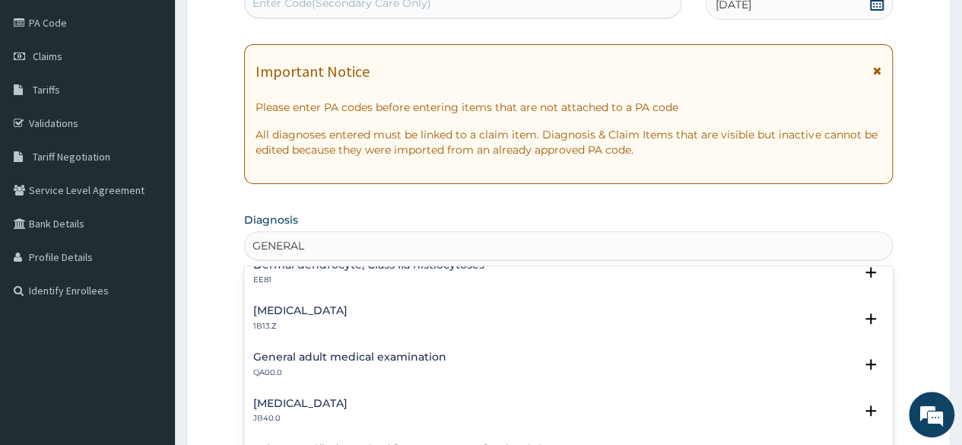
scroll to position [1095, 0]
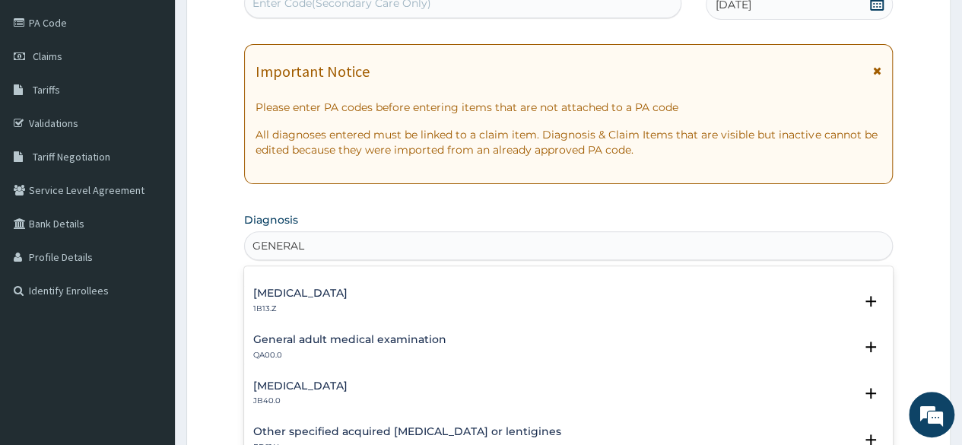
click at [372, 341] on h4 "General adult medical examination" at bounding box center [349, 339] width 193 height 11
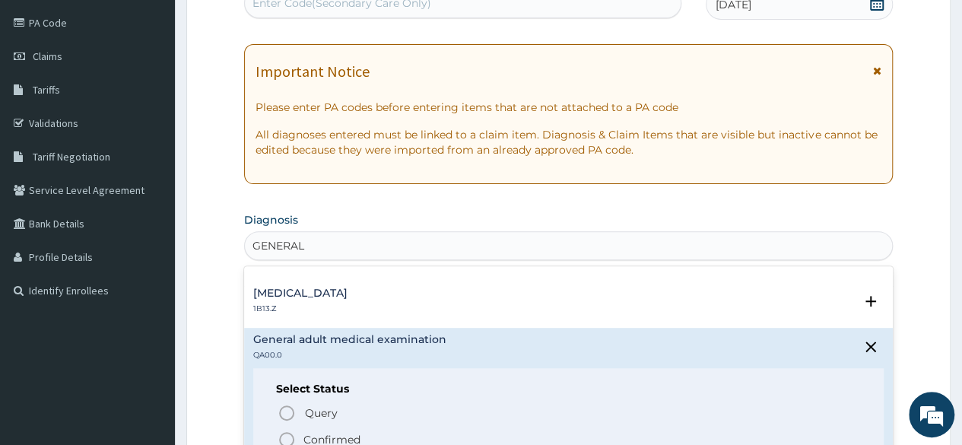
click at [306, 435] on p "Confirmed" at bounding box center [331, 439] width 57 height 15
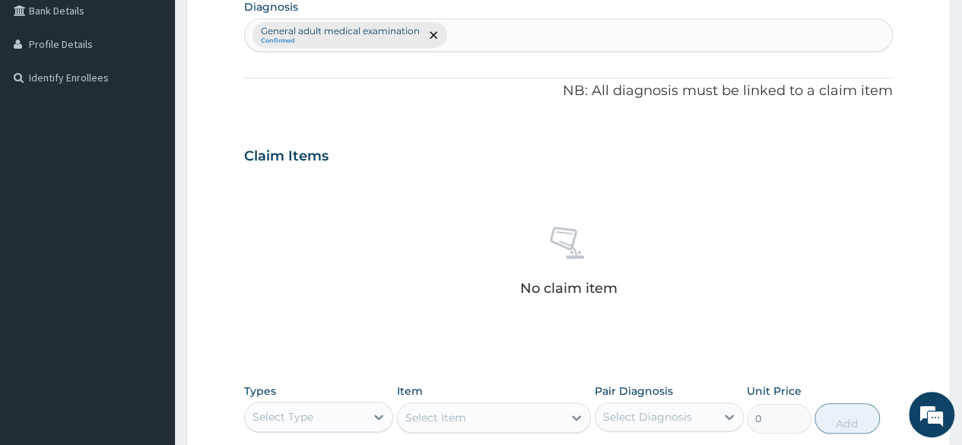
scroll to position [470, 0]
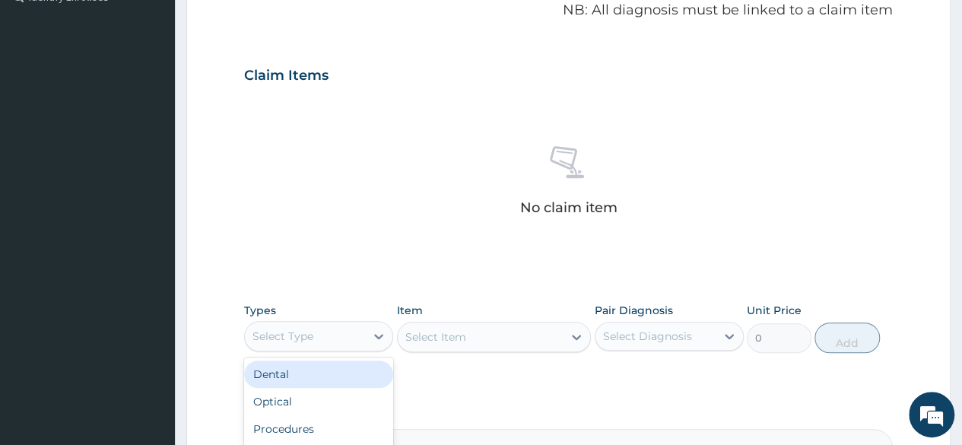
click at [302, 344] on div "Select Type" at bounding box center [305, 336] width 120 height 24
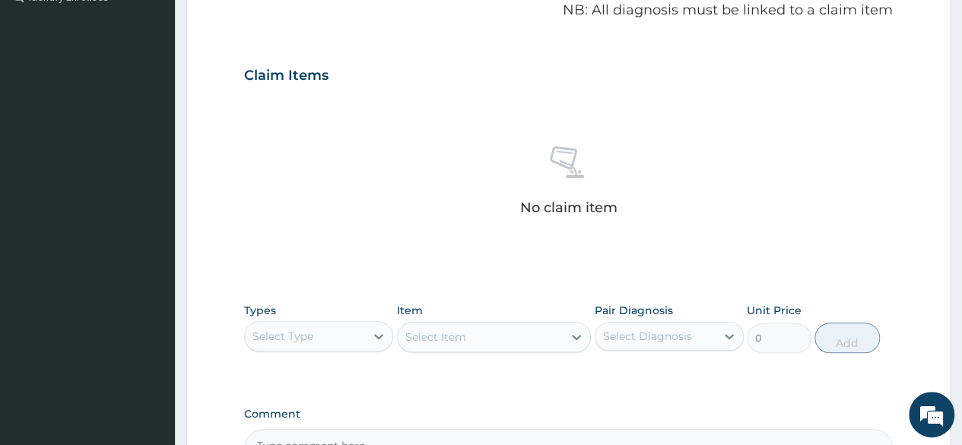
drag, startPoint x: 900, startPoint y: 244, endPoint x: 972, endPoint y: 260, distance: 74.0
click at [961, 260] on html "R EL Toggle navigation Daniel Odum Daniel Odum - odum.daniel@getreliancehealth.…" at bounding box center [481, 78] width 962 height 1096
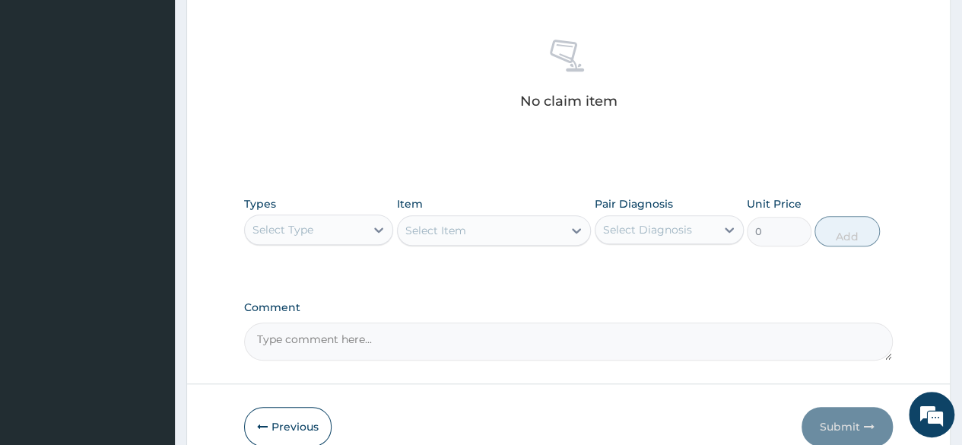
scroll to position [626, 0]
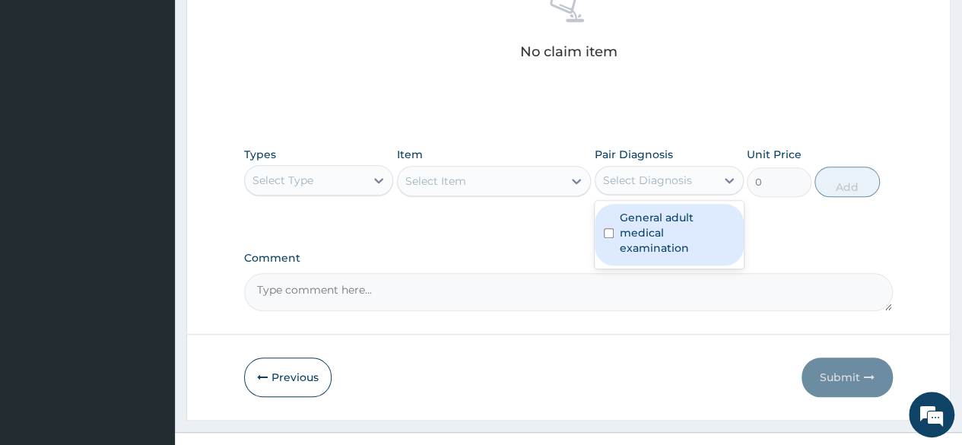
click at [688, 180] on div "Select Diagnosis" at bounding box center [647, 180] width 89 height 15
click at [646, 221] on label "General adult medical examination" at bounding box center [676, 233] width 115 height 46
checkbox input "true"
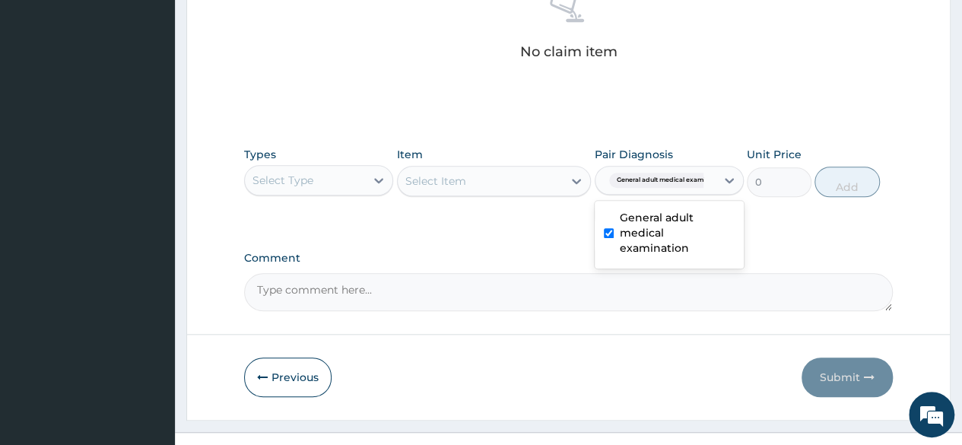
click at [496, 185] on div "Select Item" at bounding box center [494, 181] width 195 height 30
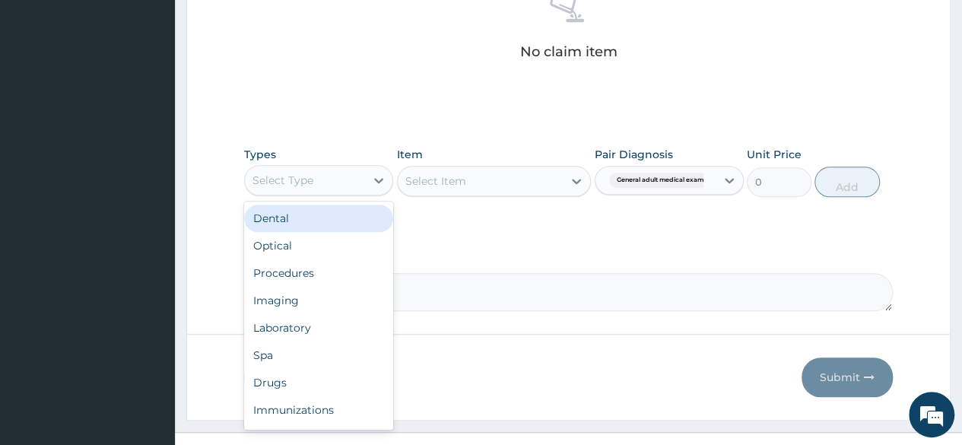
click at [320, 165] on div "Select Type" at bounding box center [318, 180] width 149 height 30
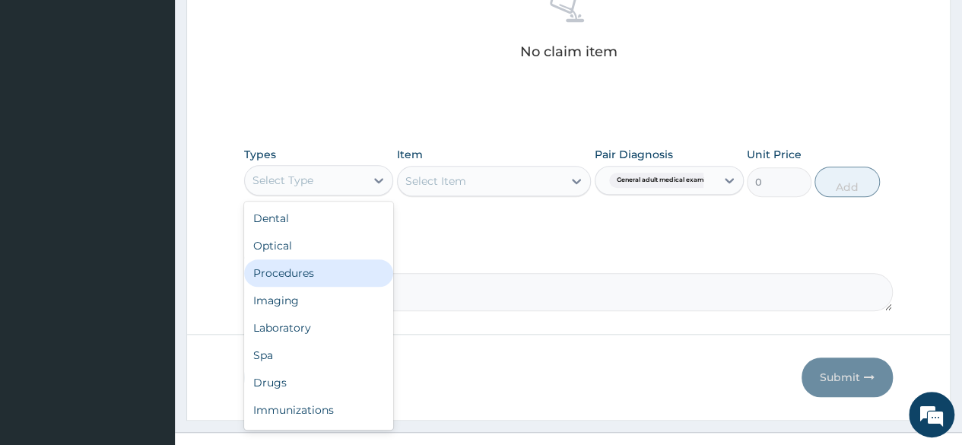
click at [309, 279] on div "Procedures" at bounding box center [318, 272] width 149 height 27
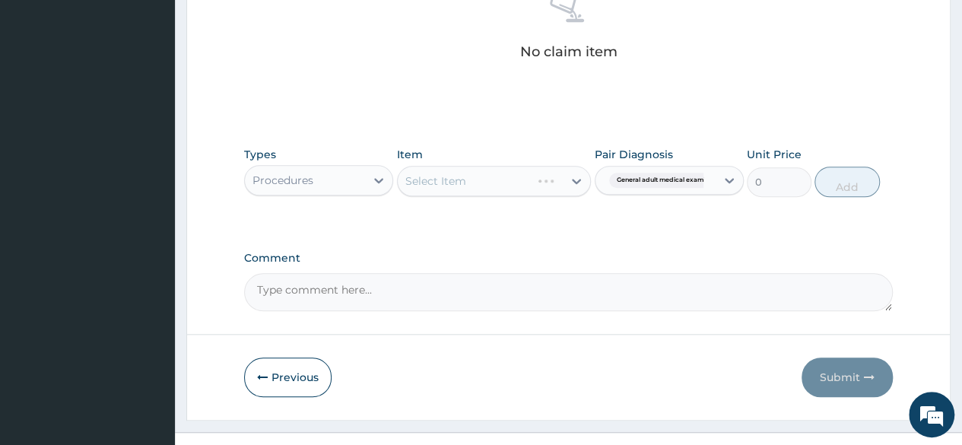
click at [515, 176] on div "Select Item" at bounding box center [494, 181] width 195 height 30
click at [518, 156] on div "Item Select Item" at bounding box center [494, 172] width 195 height 50
click at [533, 144] on div "Types Procedures Item Select Item Pair Diagnosis General adult medical examinat…" at bounding box center [568, 171] width 648 height 65
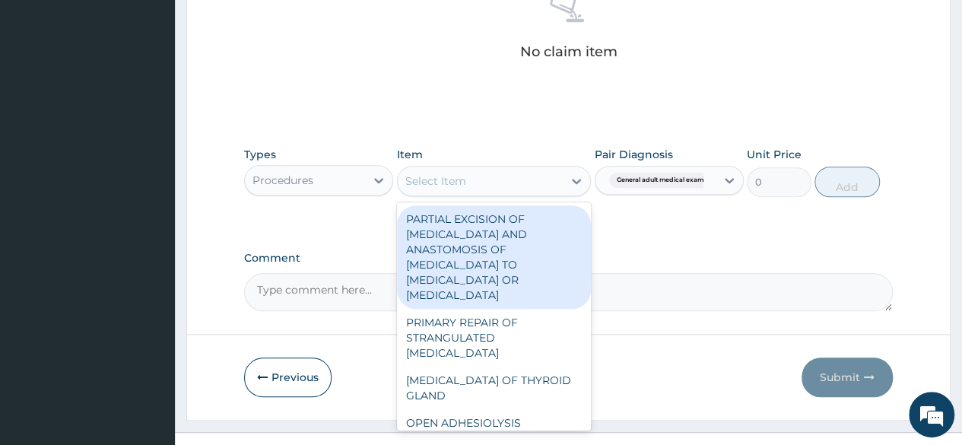
click at [547, 169] on div "Select Item" at bounding box center [481, 181] width 166 height 24
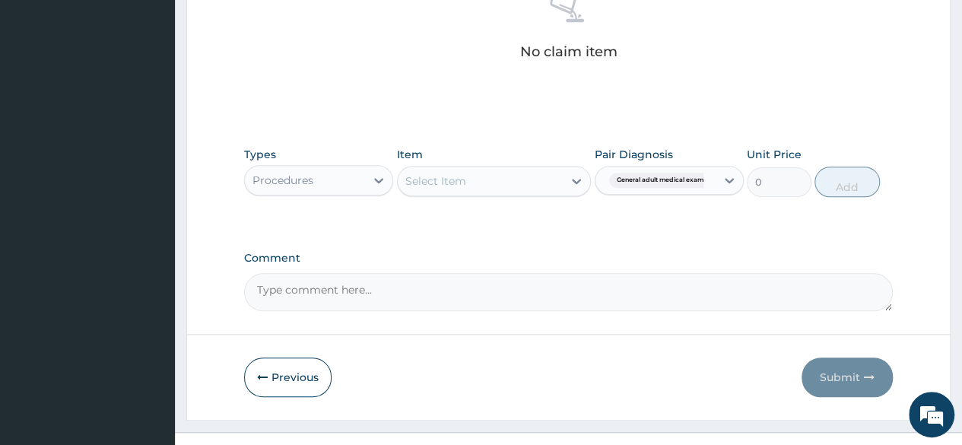
click at [547, 169] on div "Select Item" at bounding box center [481, 181] width 166 height 24
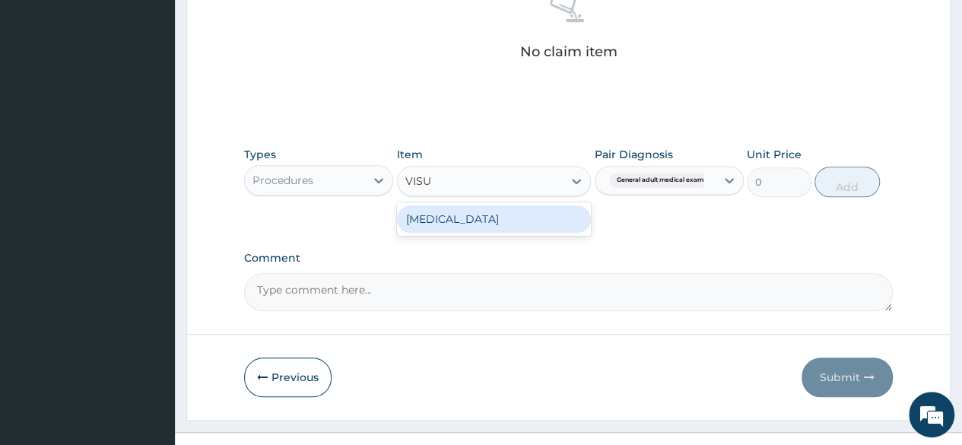
type input "VISUA"
click at [531, 227] on div "[MEDICAL_DATA]" at bounding box center [494, 218] width 195 height 27
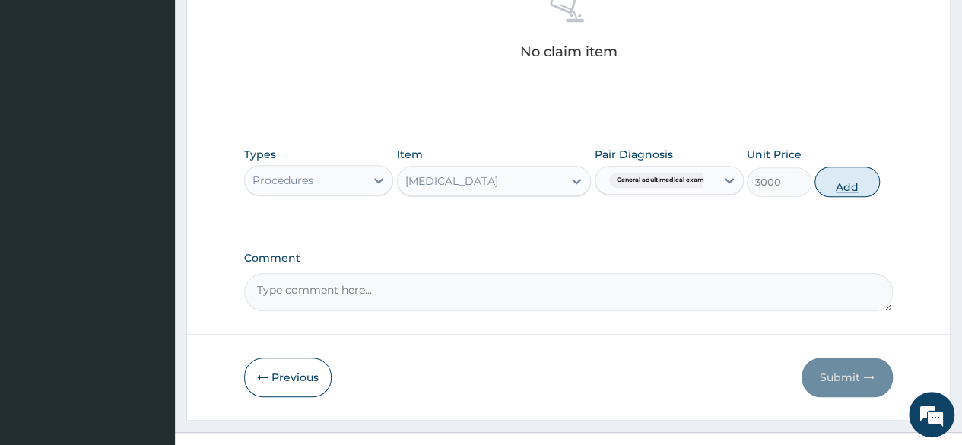
click at [841, 191] on button "Add" at bounding box center [846, 181] width 65 height 30
type input "0"
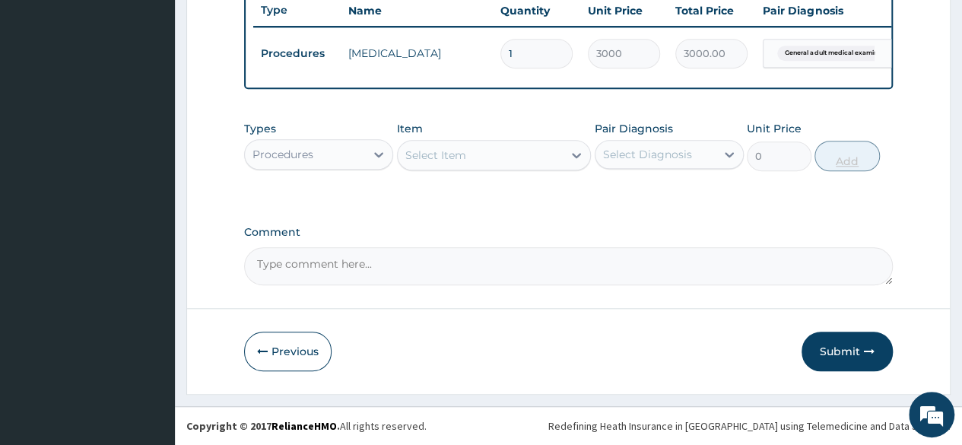
scroll to position [588, 0]
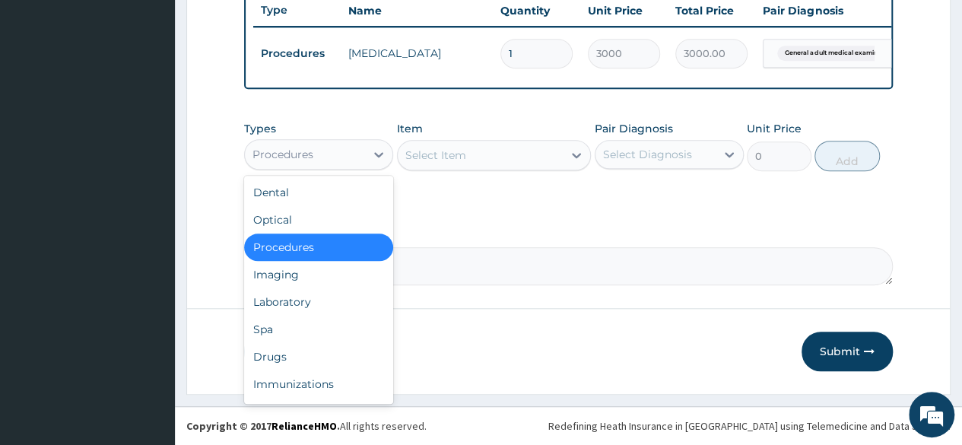
click at [353, 157] on div "Procedures" at bounding box center [305, 154] width 120 height 24
click at [307, 294] on div "Laboratory" at bounding box center [318, 301] width 149 height 27
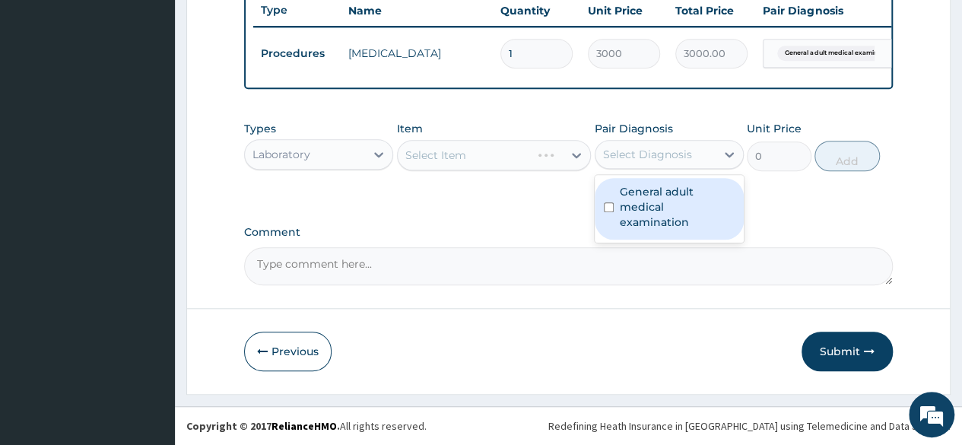
click at [645, 162] on div "Select Diagnosis" at bounding box center [647, 154] width 89 height 15
click at [642, 197] on label "General adult medical examination" at bounding box center [676, 207] width 115 height 46
checkbox input "true"
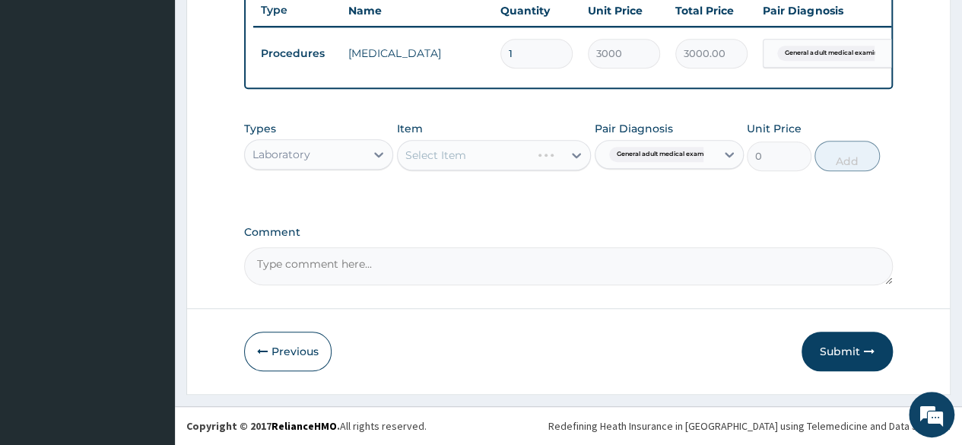
click at [461, 157] on div "Select Item" at bounding box center [494, 155] width 195 height 30
click at [461, 157] on div "Select Item" at bounding box center [435, 154] width 61 height 15
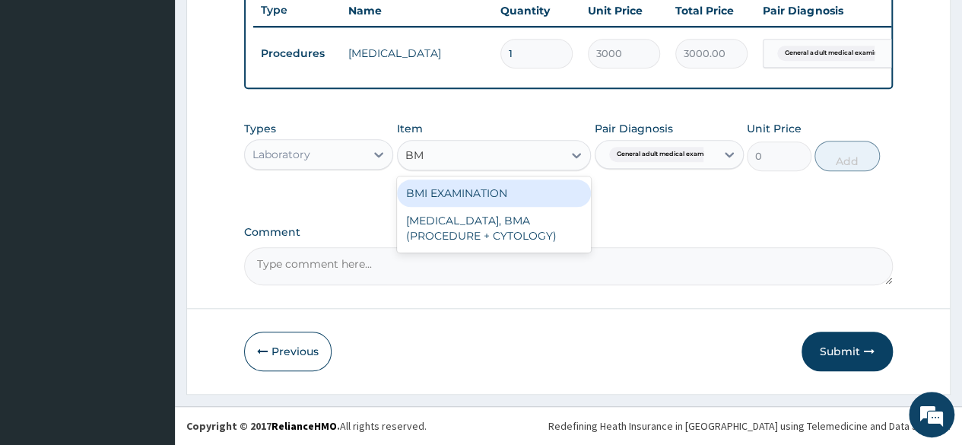
type input "BMI"
click at [471, 186] on div "BMI EXAMINATION" at bounding box center [494, 192] width 195 height 27
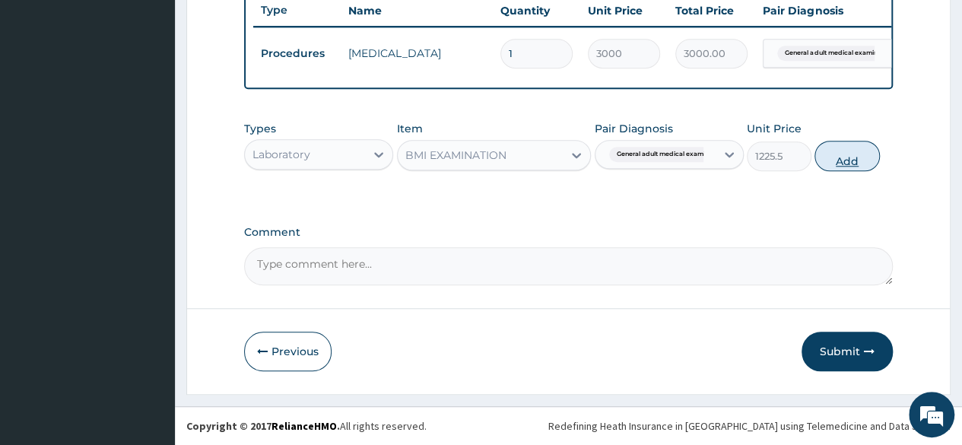
click at [851, 157] on button "Add" at bounding box center [846, 156] width 65 height 30
type input "0"
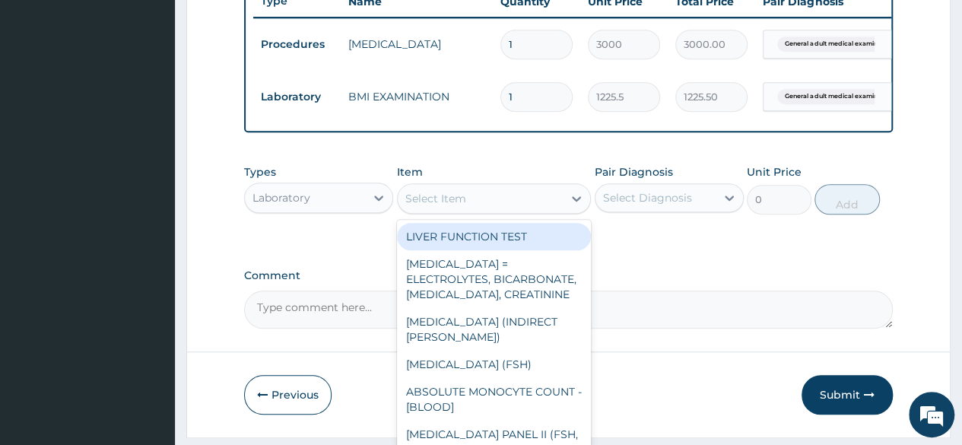
click at [444, 206] on div "Select Item" at bounding box center [435, 198] width 61 height 15
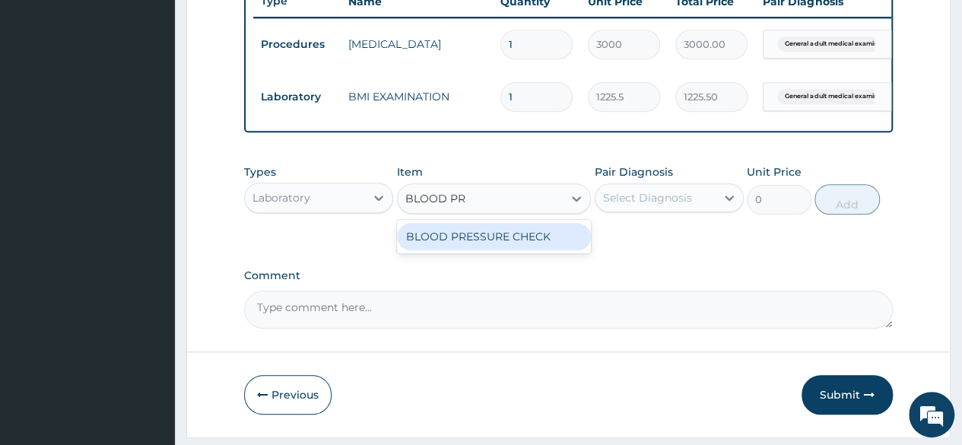
type input "BLOOD PRE"
click at [457, 238] on div "BLOOD PRESSURE CHECK" at bounding box center [494, 236] width 195 height 27
type input "1225.5"
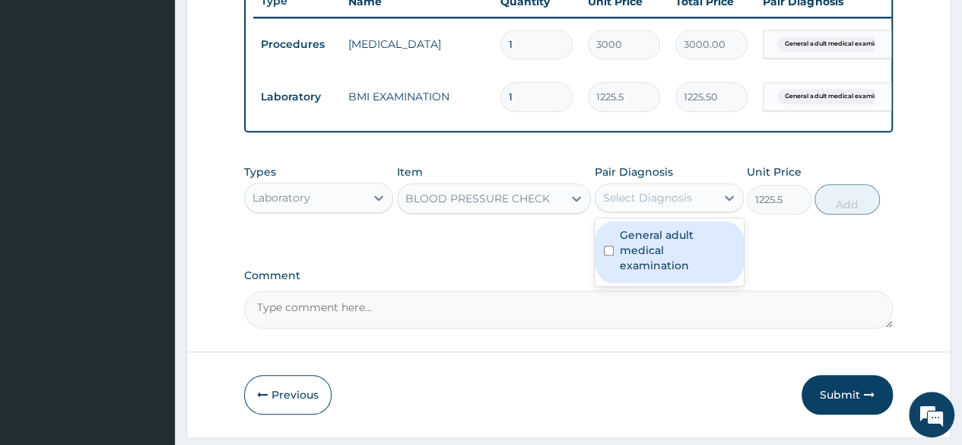
click at [627, 205] on div "Select Diagnosis" at bounding box center [647, 197] width 89 height 15
click at [648, 256] on label "General adult medical examination" at bounding box center [676, 250] width 115 height 46
checkbox input "true"
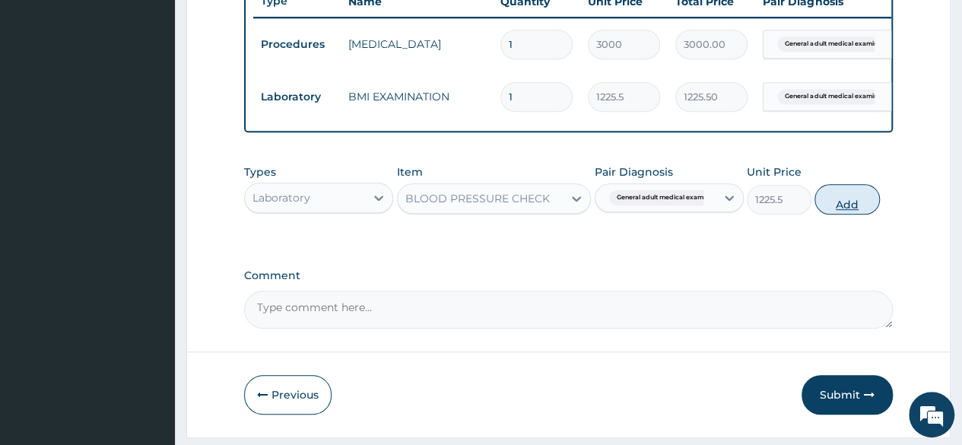
click at [825, 209] on button "Add" at bounding box center [846, 199] width 65 height 30
type input "0"
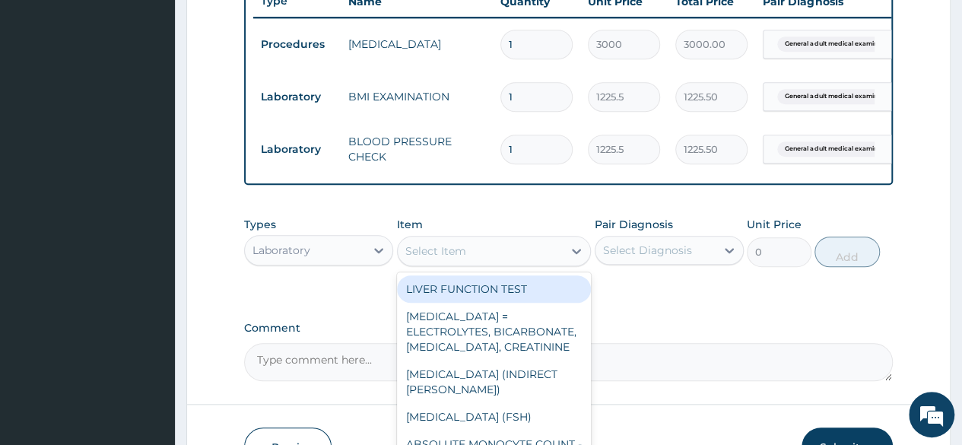
click at [477, 263] on div "Select Item" at bounding box center [481, 251] width 166 height 24
type input "U"
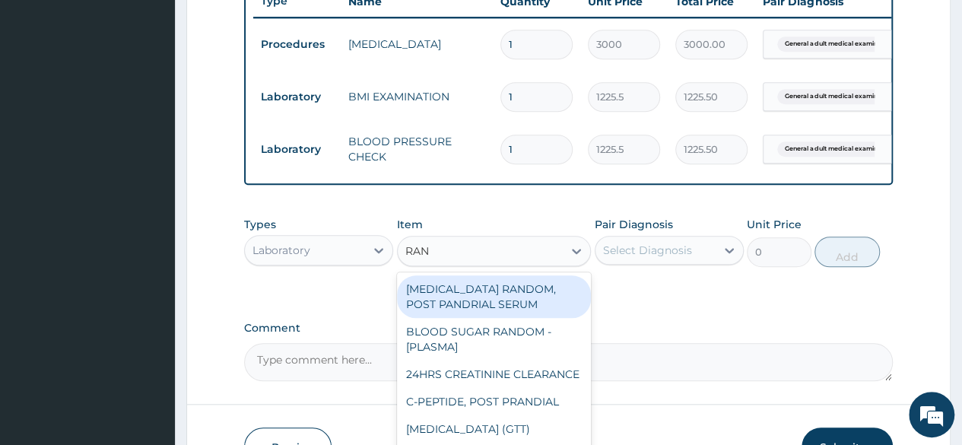
type input "RAND"
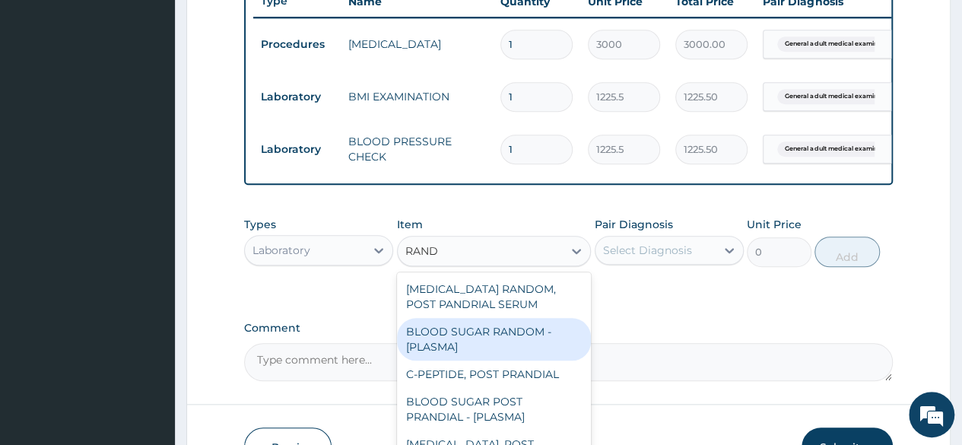
scroll to position [46, 0]
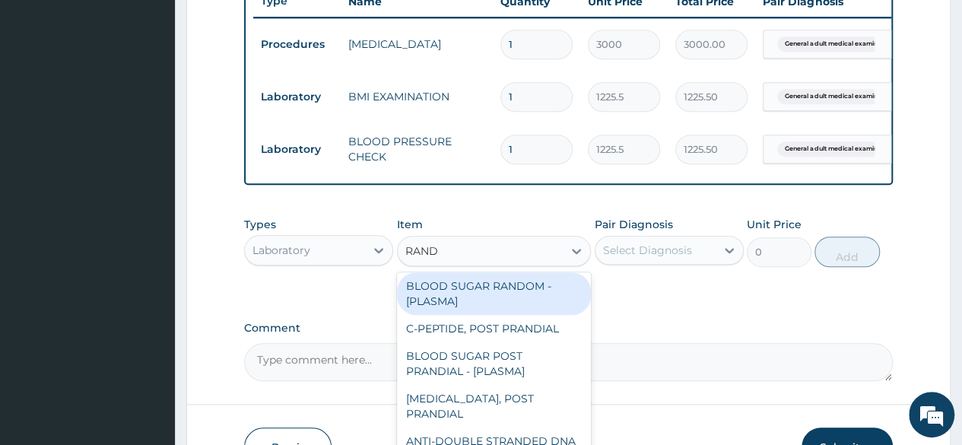
click at [483, 312] on div "BLOOD SUGAR RANDOM - [PLASMA]" at bounding box center [494, 293] width 195 height 43
type input "1800"
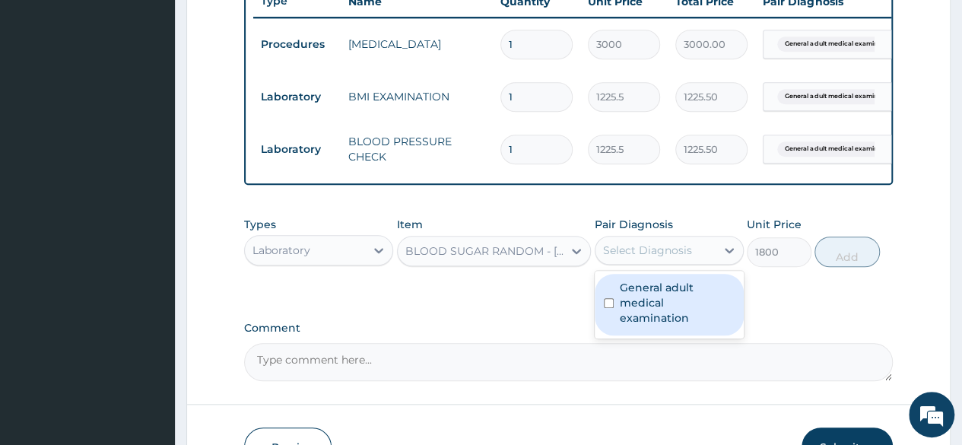
click at [695, 250] on div "Select Diagnosis" at bounding box center [655, 250] width 120 height 24
click at [658, 320] on label "General adult medical examination" at bounding box center [676, 303] width 115 height 46
checkbox input "true"
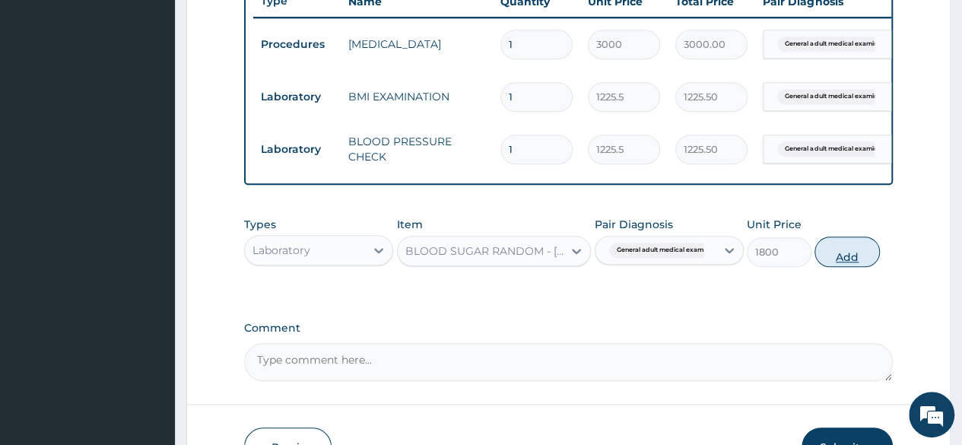
click at [849, 267] on button "Add" at bounding box center [846, 251] width 65 height 30
type input "0"
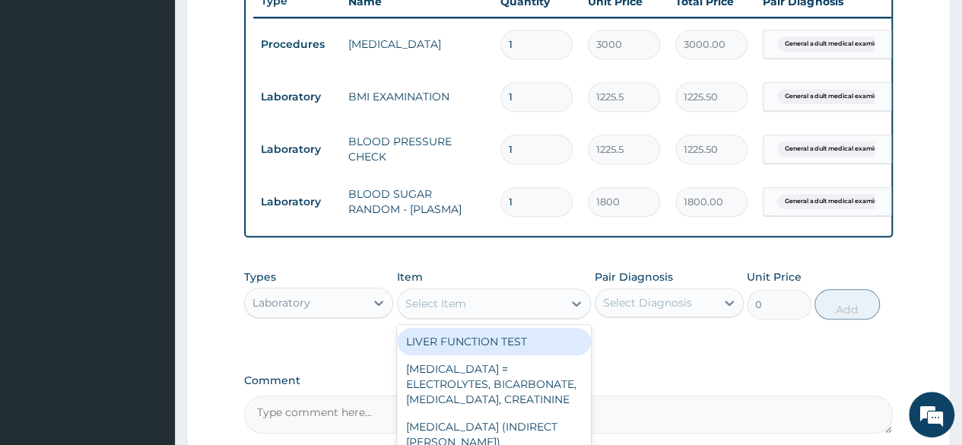
click at [488, 302] on div "Select Item" at bounding box center [481, 303] width 166 height 24
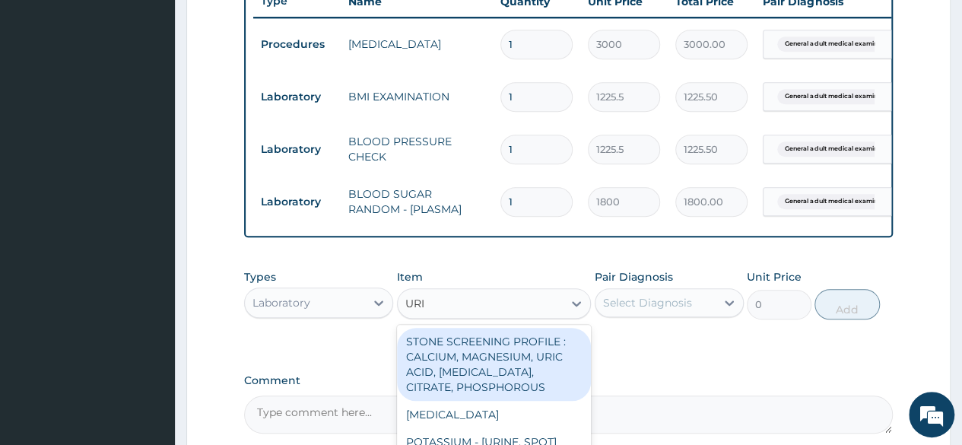
type input "URIN"
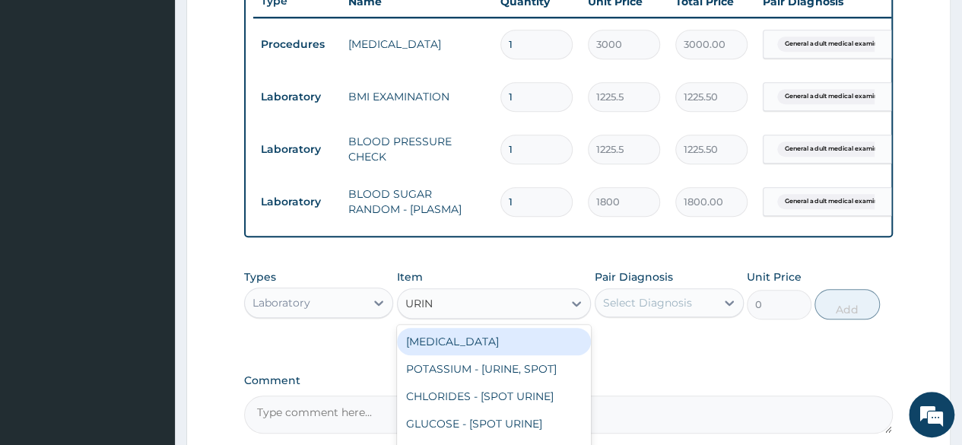
click at [492, 345] on div "[MEDICAL_DATA]" at bounding box center [494, 341] width 195 height 27
type input "1531.875"
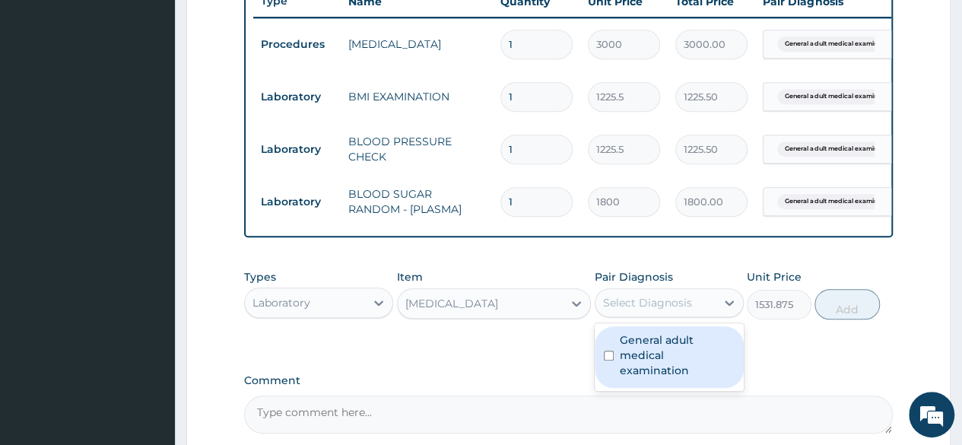
click at [651, 310] on div "Select Diagnosis" at bounding box center [647, 302] width 89 height 15
click at [646, 361] on label "General adult medical examination" at bounding box center [676, 355] width 115 height 46
checkbox input "true"
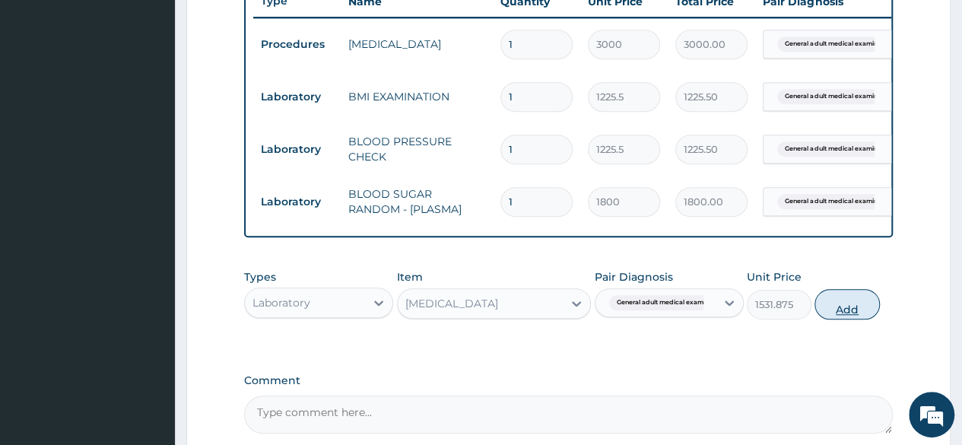
click at [853, 318] on button "Add" at bounding box center [846, 304] width 65 height 30
type input "0"
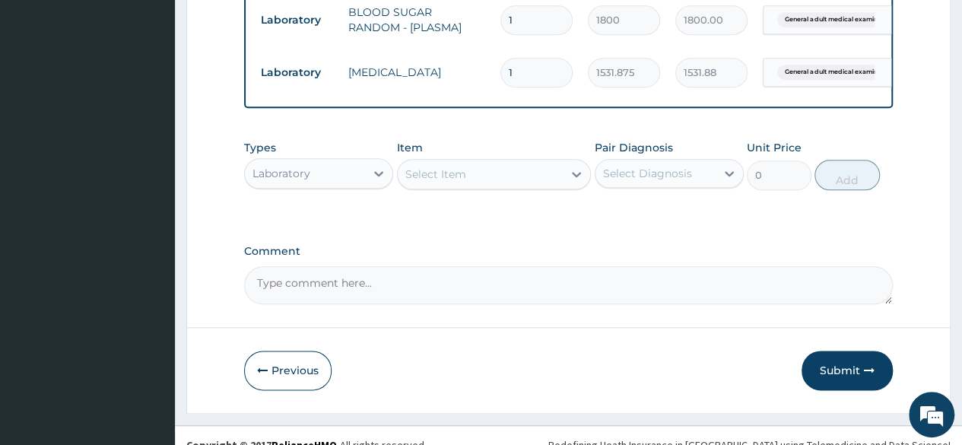
scroll to position [799, 0]
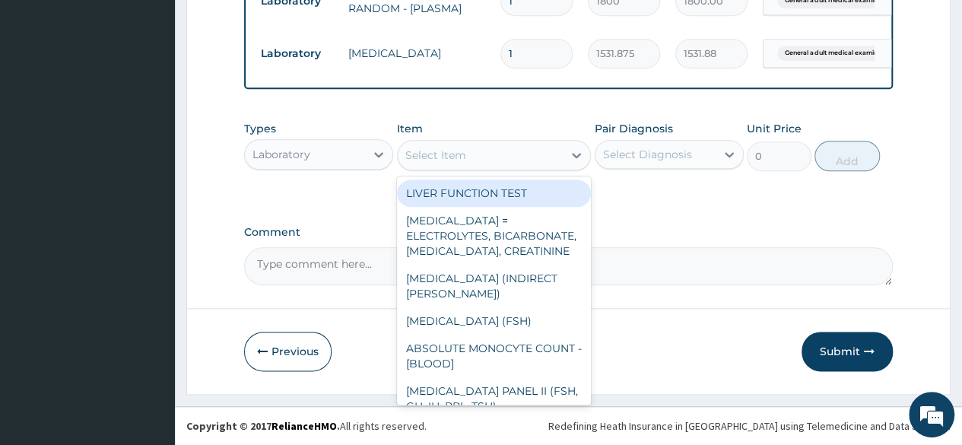
click at [514, 154] on div "Select Item" at bounding box center [481, 155] width 166 height 24
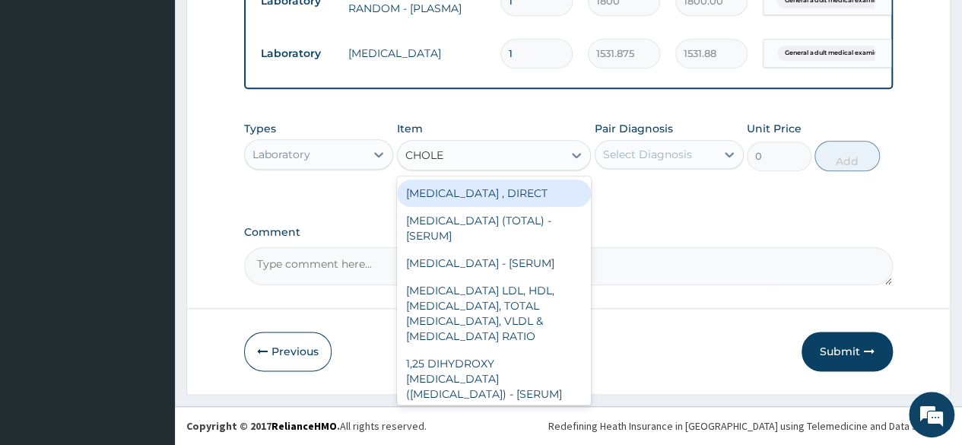
type input "CHOLES"
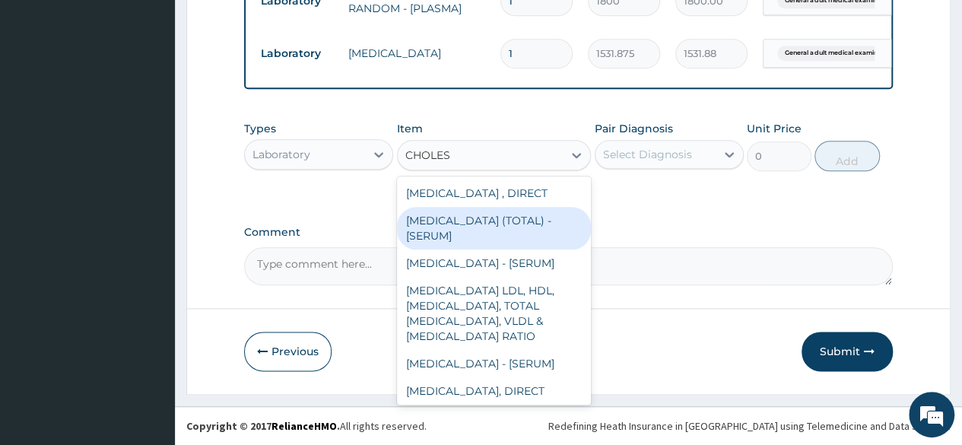
click at [474, 230] on div "[MEDICAL_DATA] (TOTAL) - [SERUM]" at bounding box center [494, 228] width 195 height 43
type input "2880"
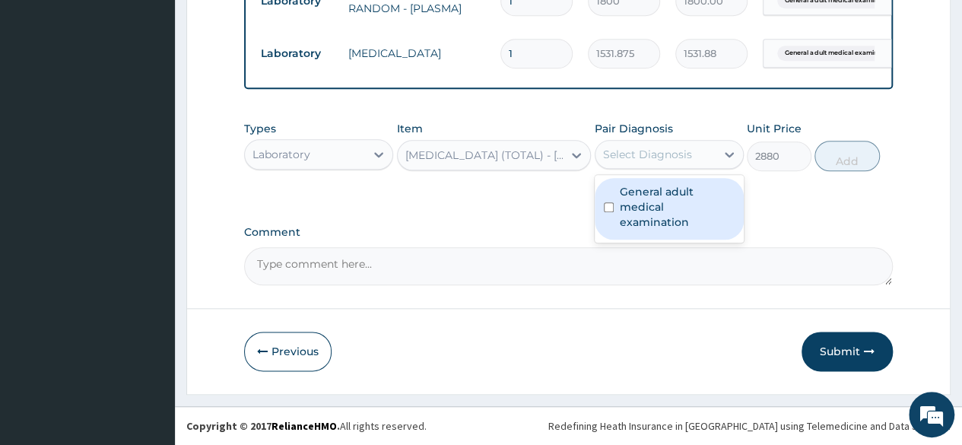
click at [649, 169] on div "Select Diagnosis" at bounding box center [668, 154] width 149 height 29
click at [656, 192] on label "General adult medical examination" at bounding box center [676, 207] width 115 height 46
checkbox input "true"
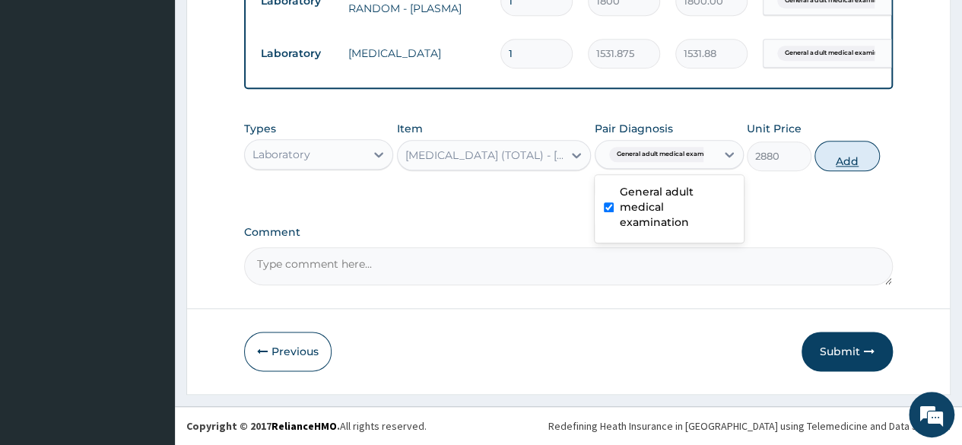
click at [856, 163] on button "Add" at bounding box center [846, 156] width 65 height 30
type input "0"
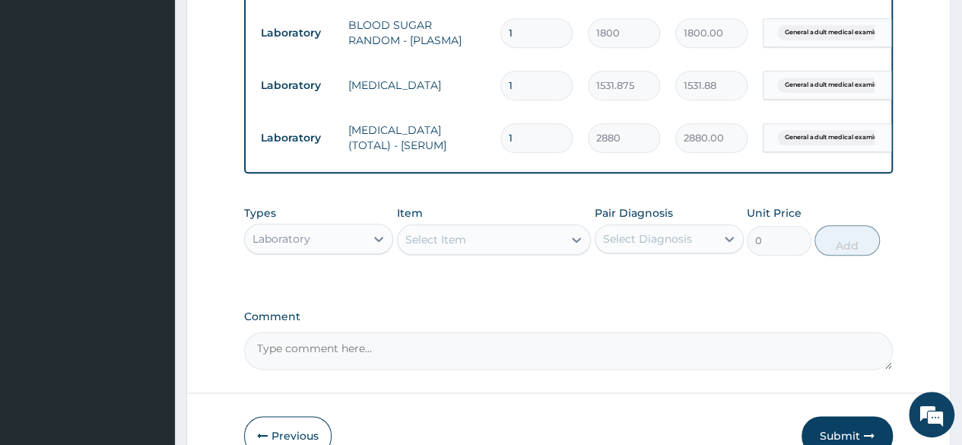
scroll to position [851, 0]
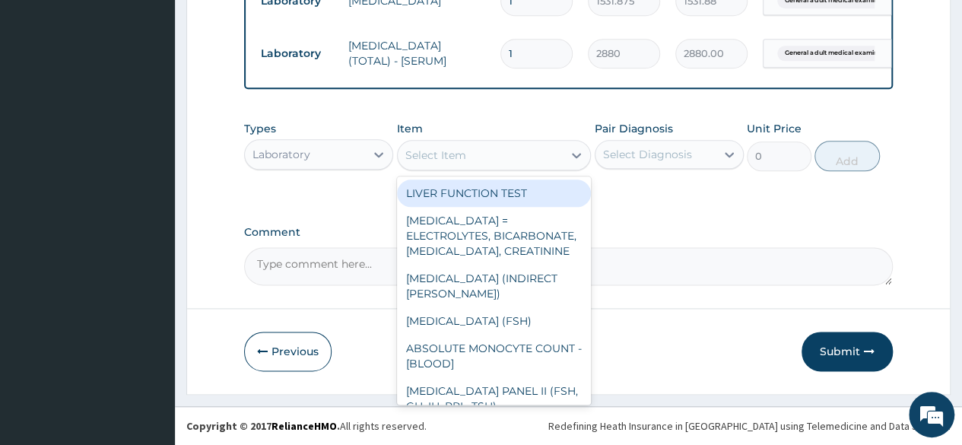
click at [488, 164] on div "Select Item" at bounding box center [481, 155] width 166 height 24
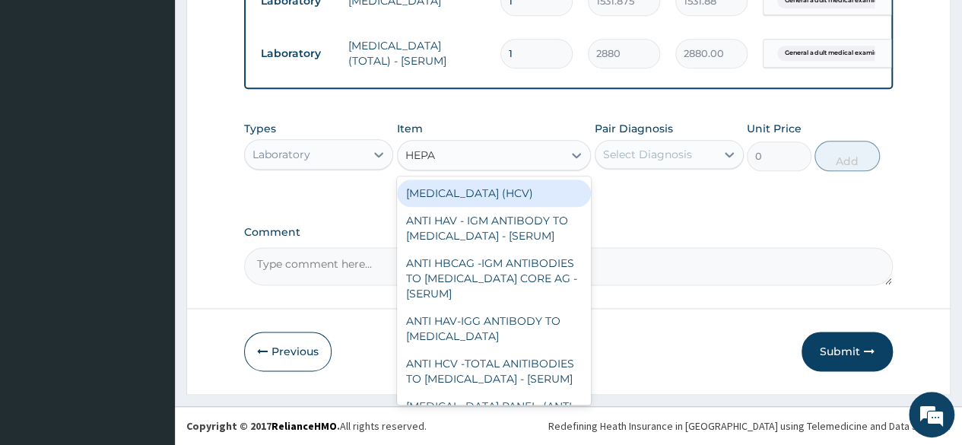
type input "HEPAT"
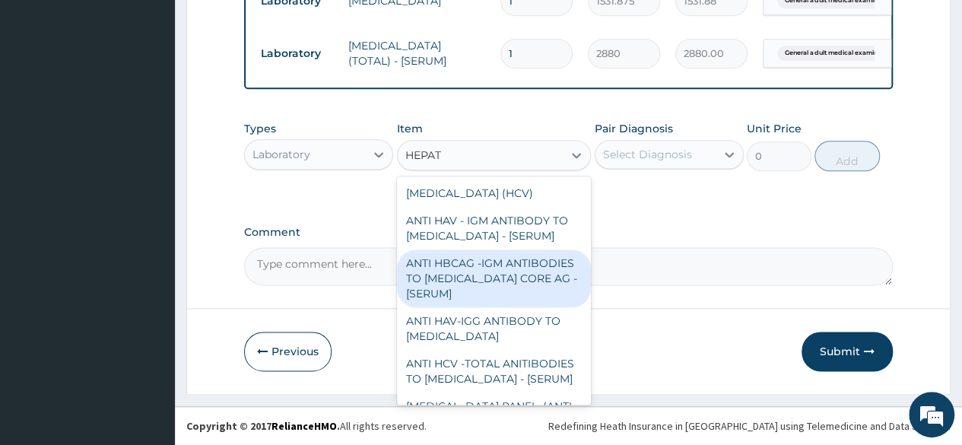
click at [518, 290] on div "ANTI HBCAG -IGM ANTIBODIES TO [MEDICAL_DATA] CORE AG - [SERUM]" at bounding box center [494, 278] width 195 height 58
type input "4085"
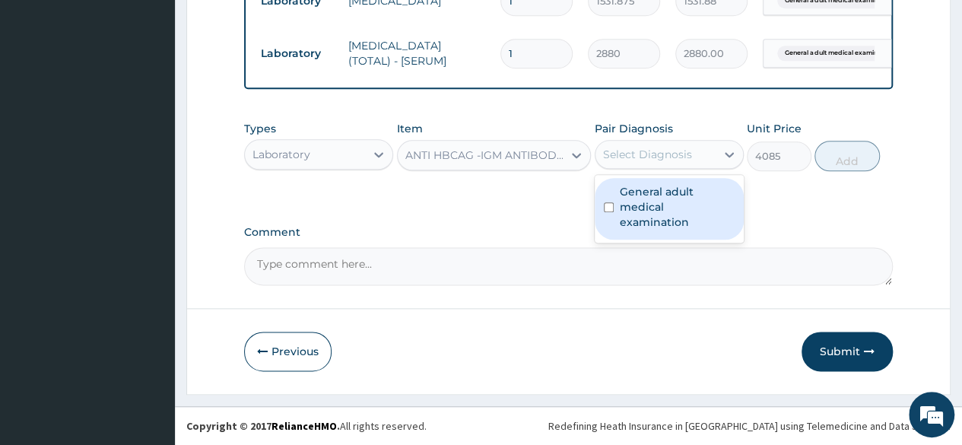
click at [629, 160] on div "Select Diagnosis" at bounding box center [647, 154] width 89 height 15
click at [637, 198] on label "General adult medical examination" at bounding box center [676, 207] width 115 height 46
checkbox input "true"
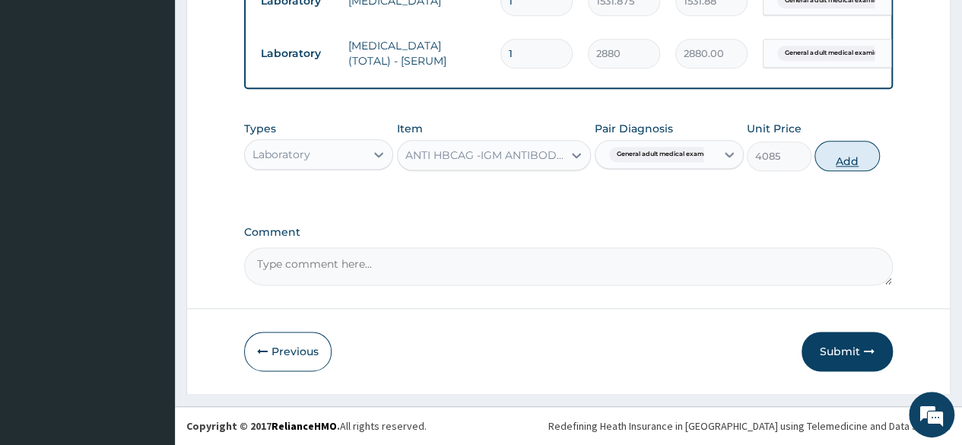
click at [860, 150] on button "Add" at bounding box center [846, 156] width 65 height 30
type input "0"
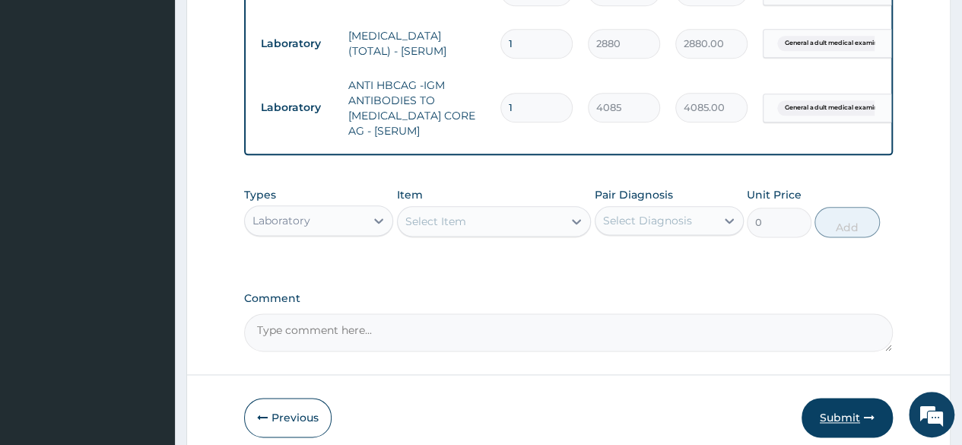
click at [841, 427] on button "Submit" at bounding box center [846, 418] width 91 height 40
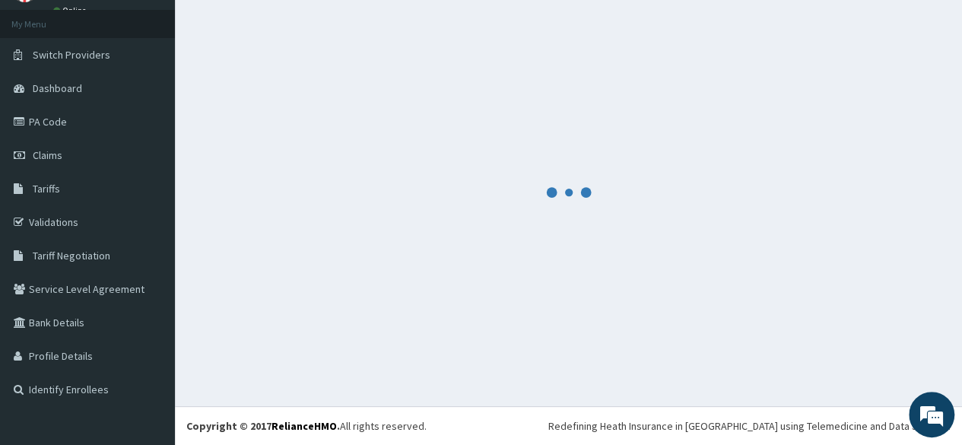
scroll to position [77, 0]
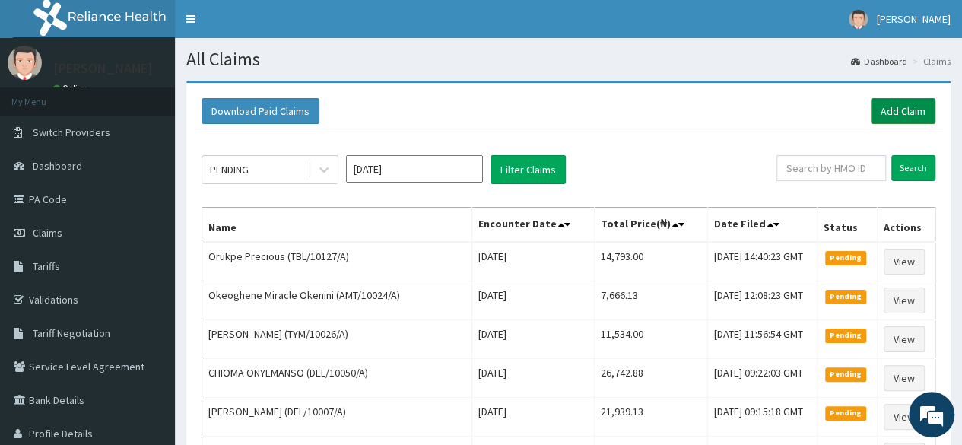
click at [896, 114] on link "Add Claim" at bounding box center [902, 111] width 65 height 26
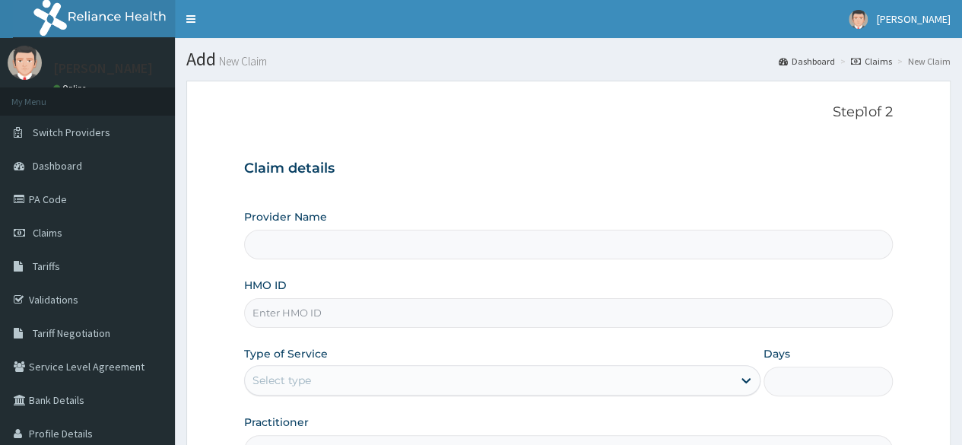
click at [383, 320] on input "HMO ID" at bounding box center [568, 313] width 648 height 30
paste input "DEL/10073/A"
type input "DEL/10073/A"
type input "Reliance Family Clinics (RFC) - Lekki"
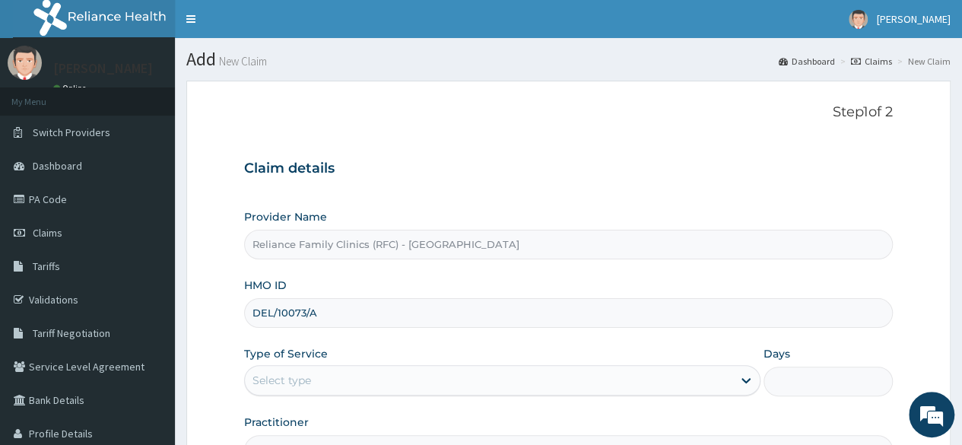
type input "DEL/10073/A"
click at [354, 362] on div "Type of Service Select type" at bounding box center [502, 371] width 516 height 50
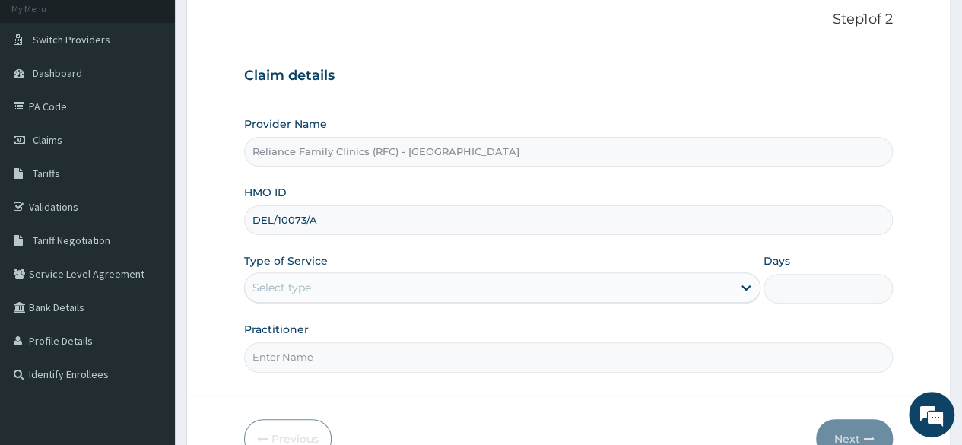
scroll to position [105, 0]
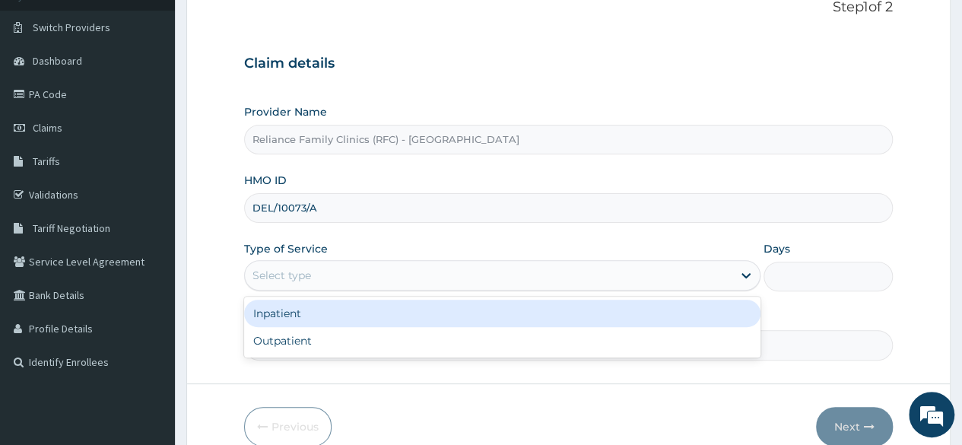
click at [654, 269] on div "Select type" at bounding box center [488, 275] width 487 height 24
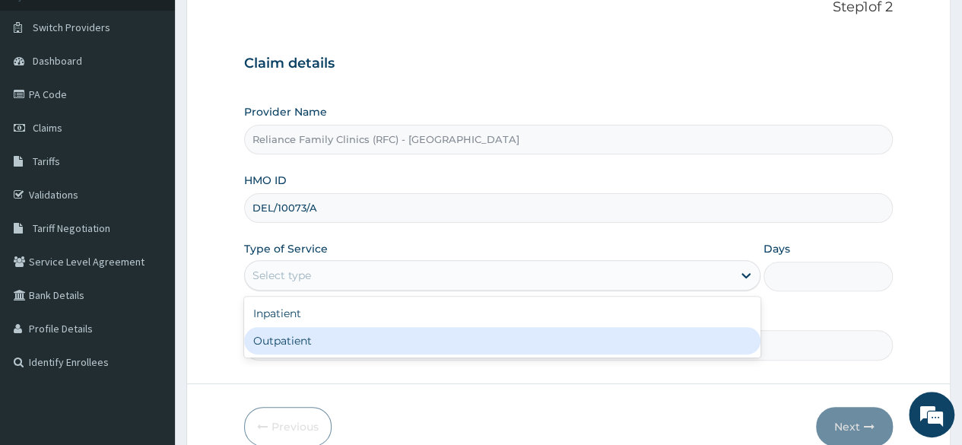
click at [467, 350] on div "Outpatient" at bounding box center [502, 340] width 516 height 27
type input "1"
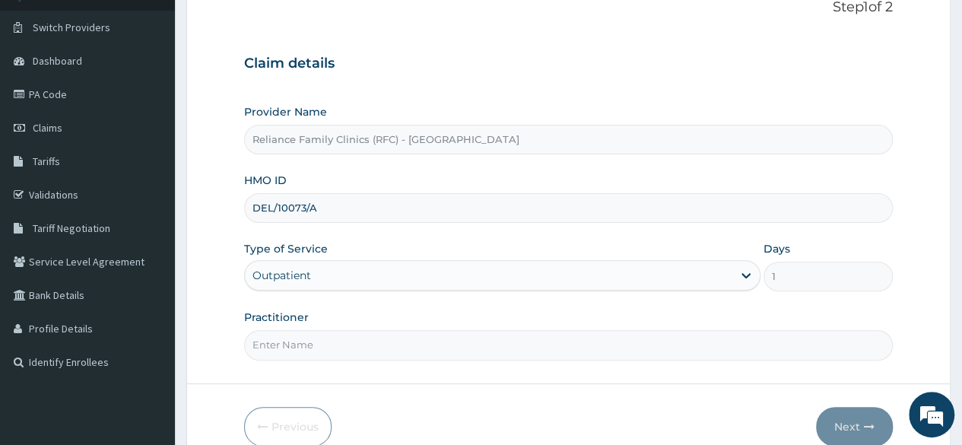
click at [467, 350] on input "Practitioner" at bounding box center [568, 345] width 648 height 30
type input "LOCUM"
click at [870, 425] on icon "button" at bounding box center [868, 426] width 11 height 11
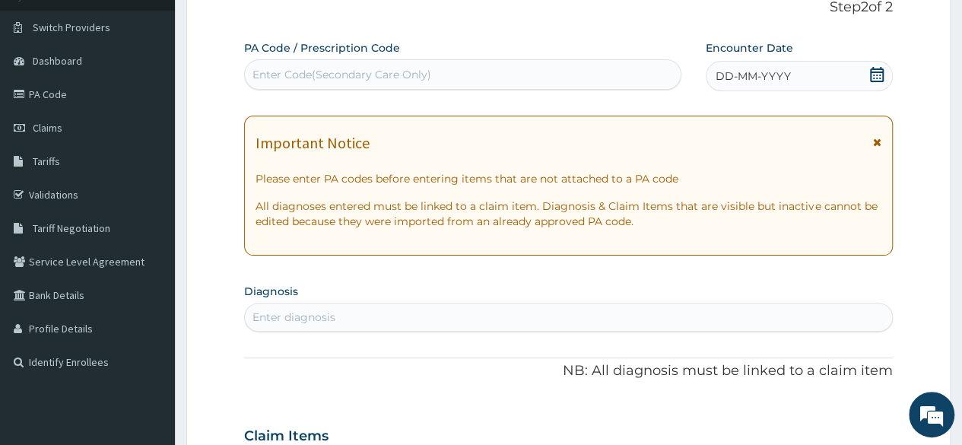
scroll to position [0, 0]
click at [863, 73] on div "DD-MM-YYYY" at bounding box center [798, 76] width 187 height 30
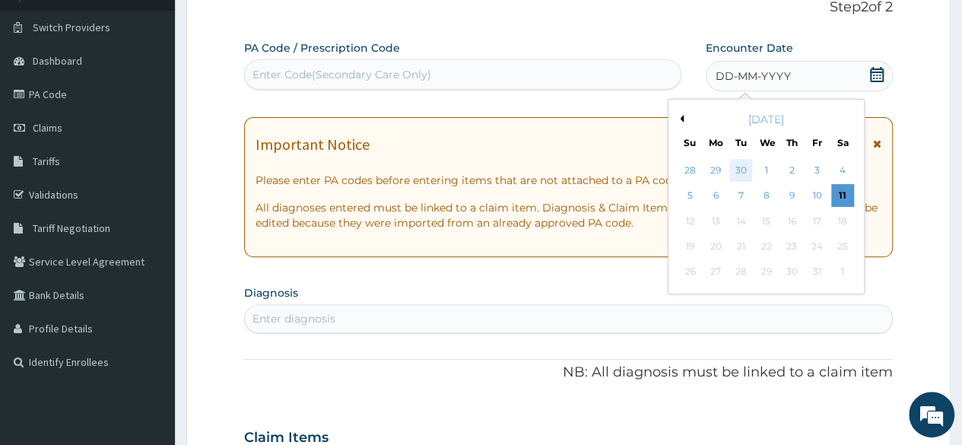
click at [740, 170] on div "30" at bounding box center [740, 170] width 23 height 23
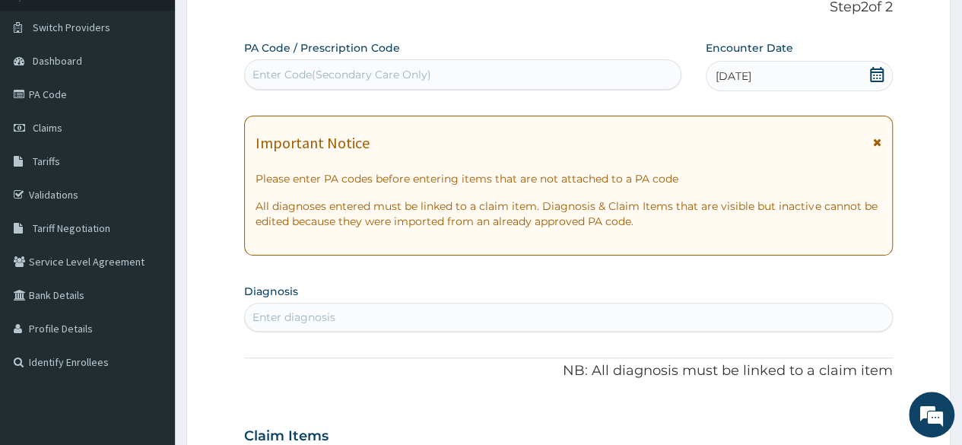
click at [489, 315] on div "Enter diagnosis" at bounding box center [568, 317] width 647 height 24
type input "W"
type input "GENERAL"
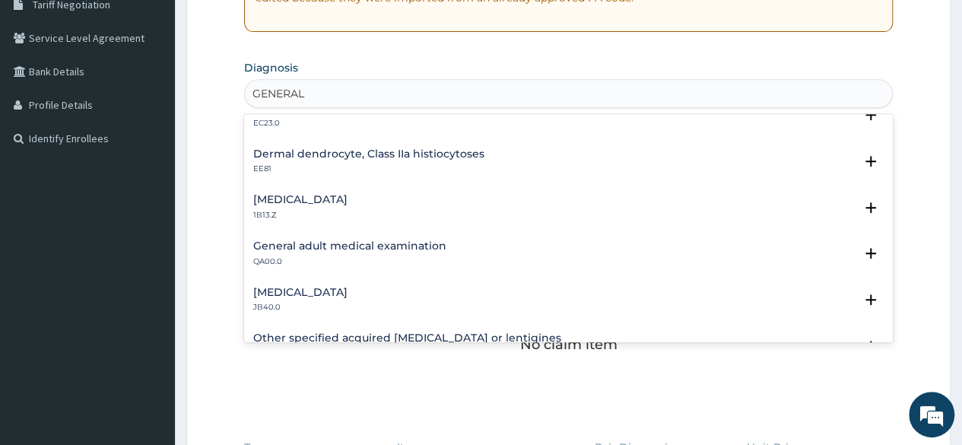
scroll to position [1042, 0]
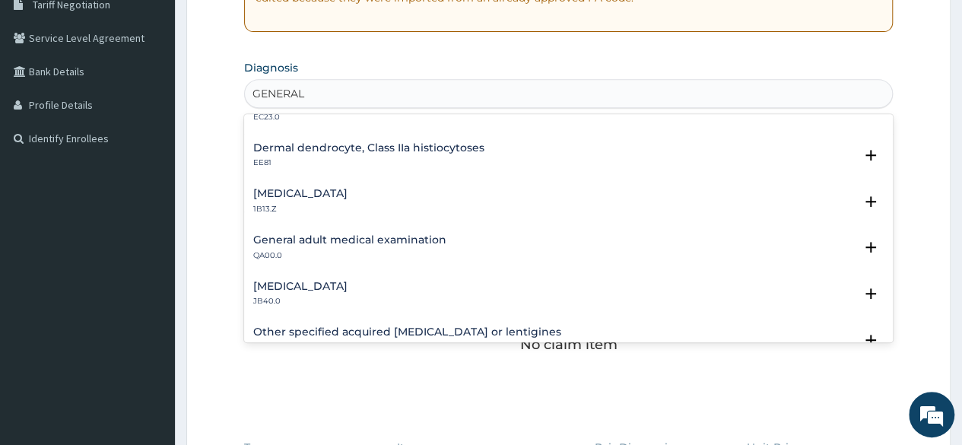
click at [448, 244] on div "General adult medical examination QA00.0" at bounding box center [568, 247] width 630 height 27
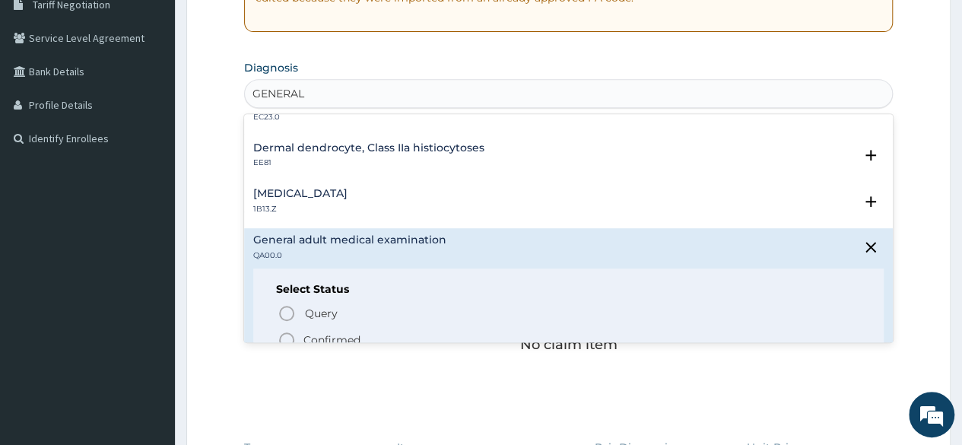
click at [338, 334] on p "Confirmed" at bounding box center [331, 339] width 57 height 15
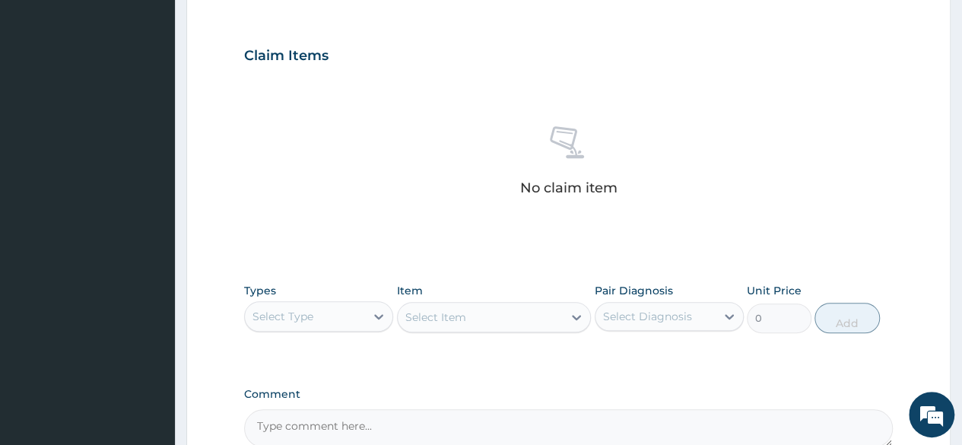
scroll to position [537, 0]
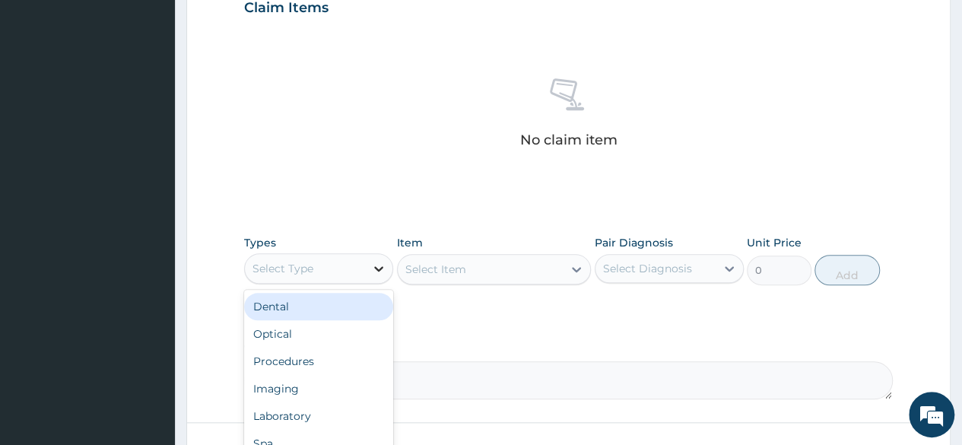
click at [377, 261] on icon at bounding box center [378, 268] width 15 height 15
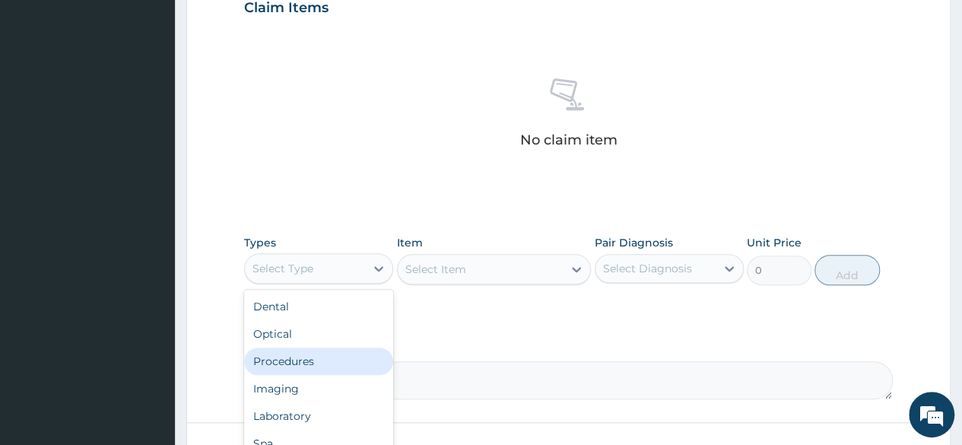
click at [315, 364] on div "Procedures" at bounding box center [318, 360] width 149 height 27
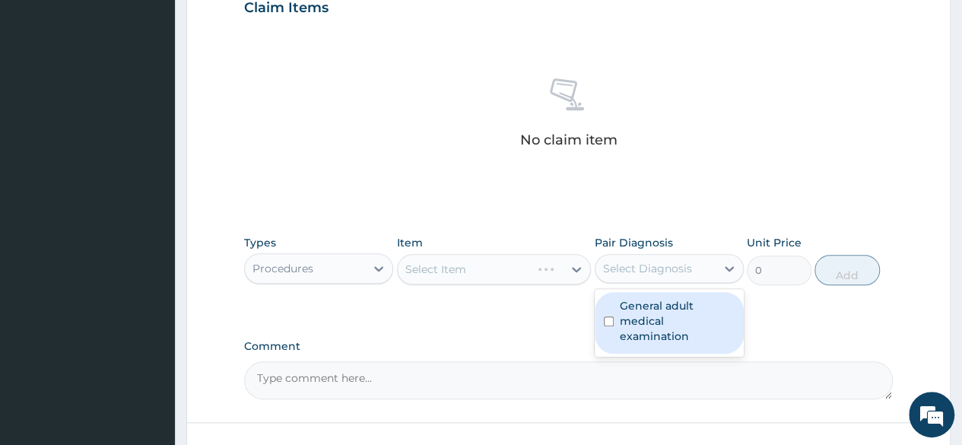
click at [672, 278] on div "Select Diagnosis" at bounding box center [655, 268] width 120 height 24
click at [661, 311] on label "General adult medical examination" at bounding box center [676, 321] width 115 height 46
checkbox input "true"
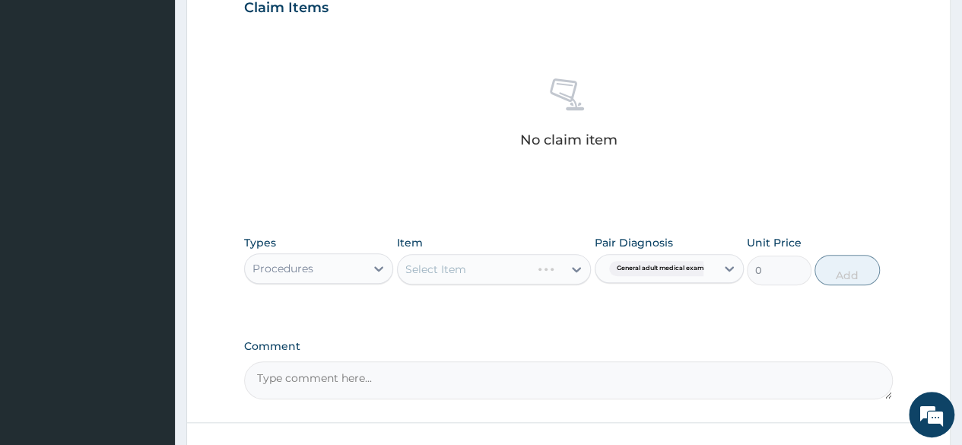
click at [493, 340] on label "Comment" at bounding box center [568, 346] width 648 height 13
click at [493, 361] on textarea "Comment" at bounding box center [568, 380] width 648 height 38
click at [480, 271] on div "Select Item" at bounding box center [494, 269] width 195 height 30
click at [480, 271] on div "Select Item" at bounding box center [465, 269] width 134 height 24
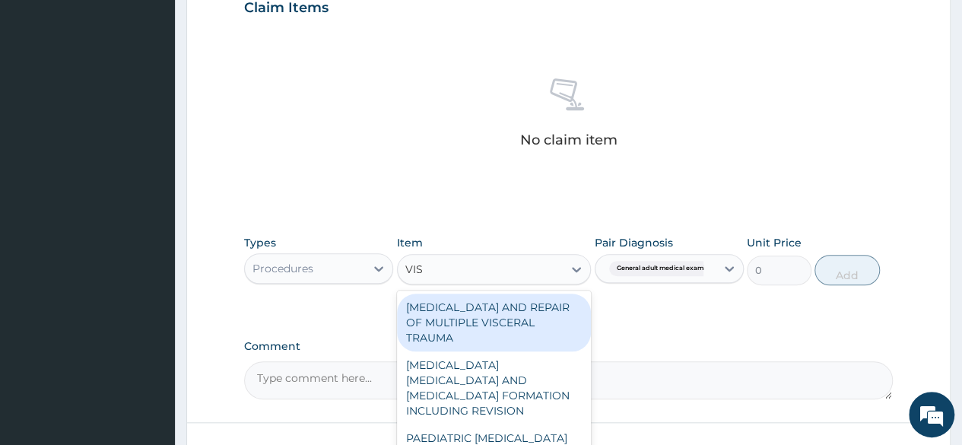
type input "VISU"
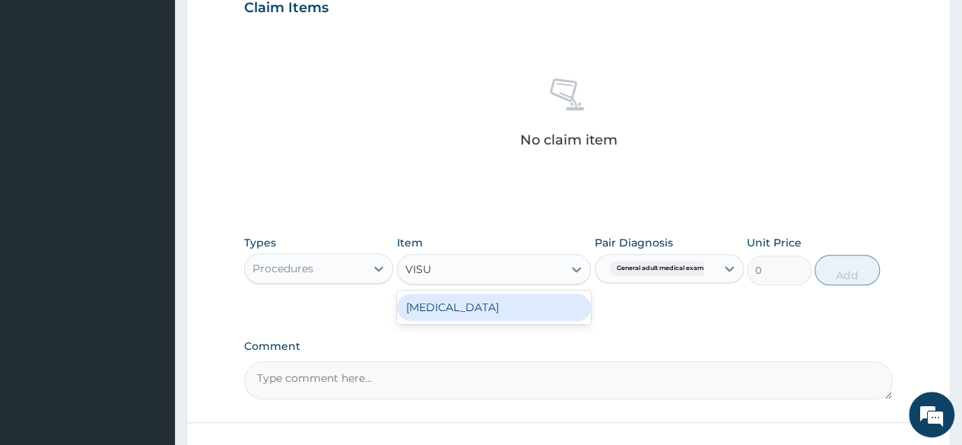
click at [498, 297] on div "VISUAL ACUITY" at bounding box center [494, 306] width 195 height 27
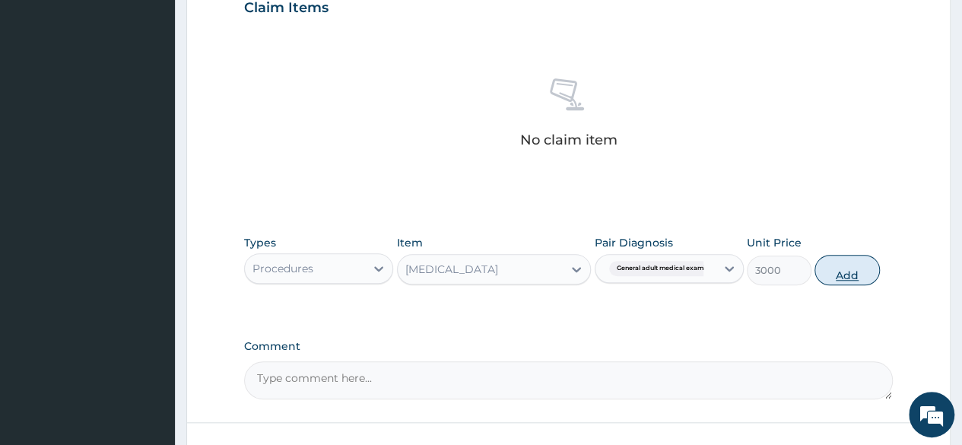
click at [826, 274] on button "Add" at bounding box center [846, 270] width 65 height 30
type input "0"
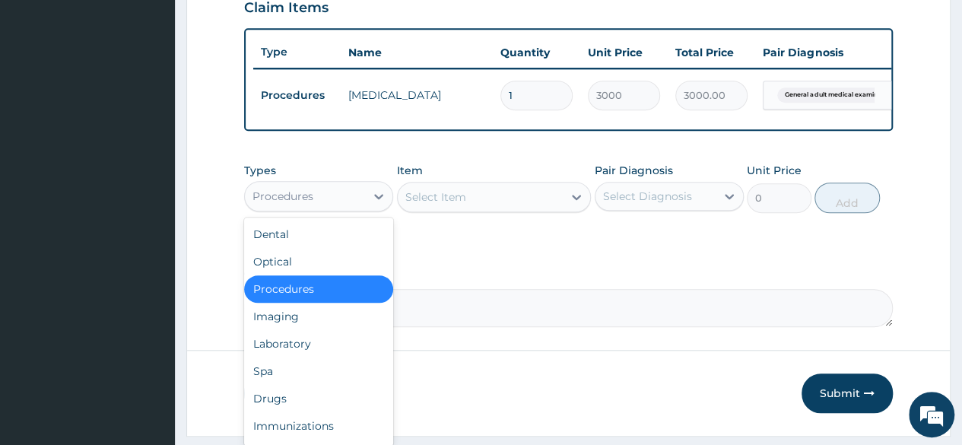
click at [360, 208] on div "Procedures" at bounding box center [305, 196] width 120 height 24
click at [337, 349] on div "Laboratory" at bounding box center [318, 343] width 149 height 27
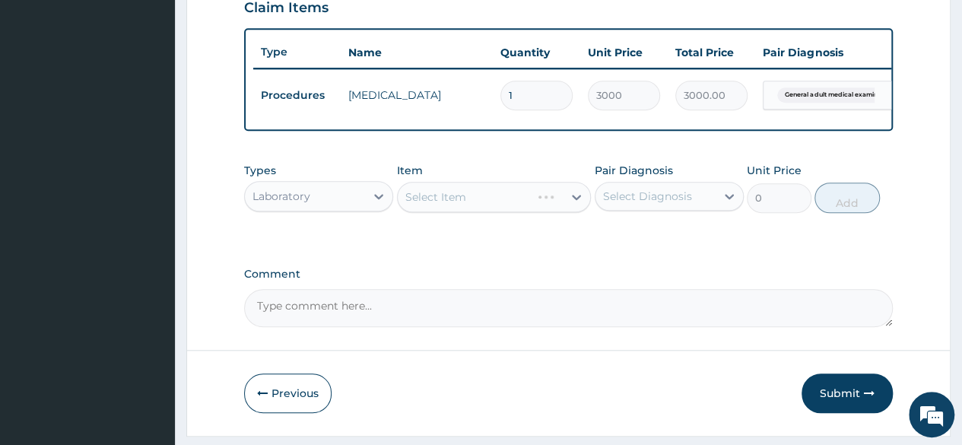
click at [693, 220] on div "Types Laboratory Item Select Item Pair Diagnosis Select Diagnosis Unit Price 0 …" at bounding box center [568, 187] width 648 height 65
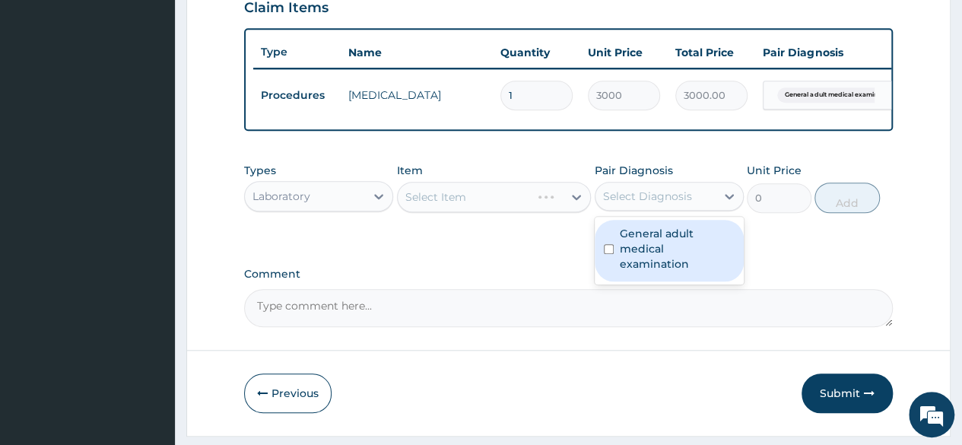
click at [711, 208] on div "Select Diagnosis" at bounding box center [655, 196] width 120 height 24
click at [670, 255] on label "General adult medical examination" at bounding box center [676, 249] width 115 height 46
checkbox input "true"
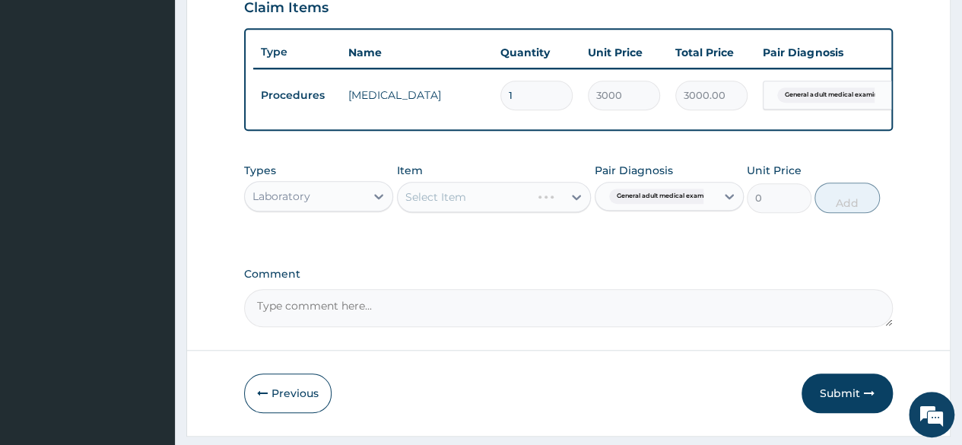
click at [535, 220] on div "Types Laboratory Item Select Item Pair Diagnosis General adult medical examinat…" at bounding box center [568, 187] width 648 height 65
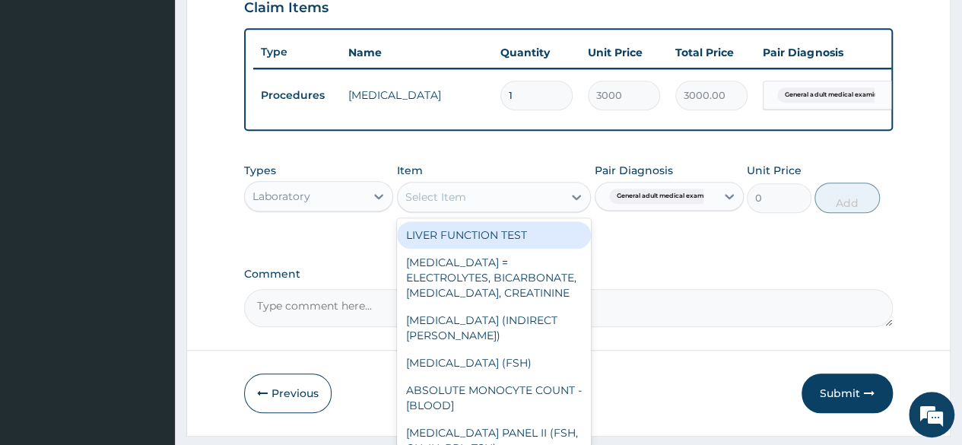
click at [502, 204] on div "Select Item" at bounding box center [481, 197] width 166 height 24
type input "V"
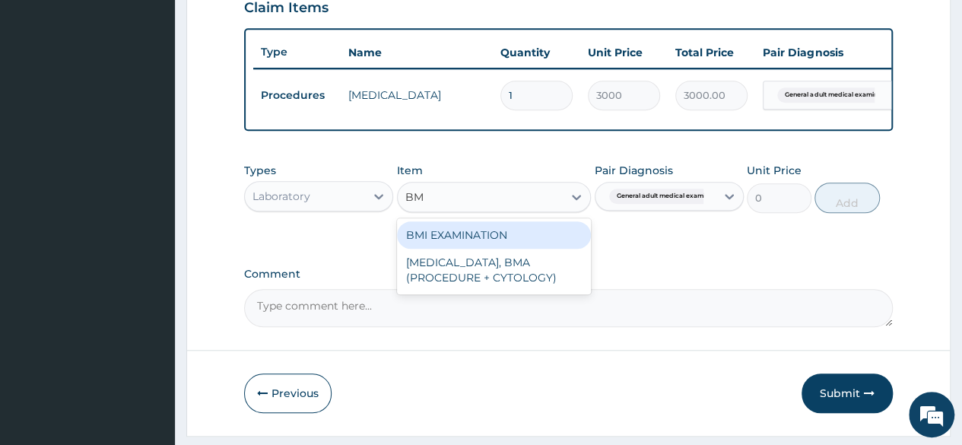
type input "BMI"
click at [511, 240] on div "BMI EXAMINATION" at bounding box center [494, 234] width 195 height 27
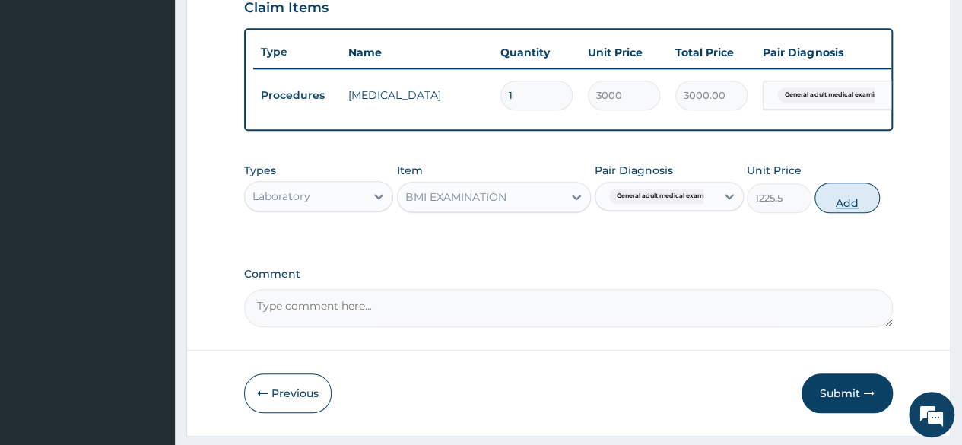
click at [828, 207] on button "Add" at bounding box center [846, 197] width 65 height 30
type input "0"
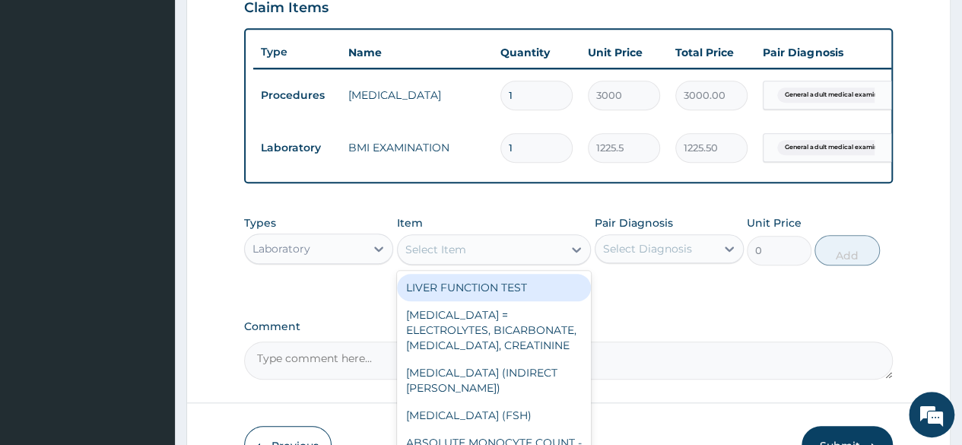
click at [453, 261] on div "Select Item" at bounding box center [481, 249] width 166 height 24
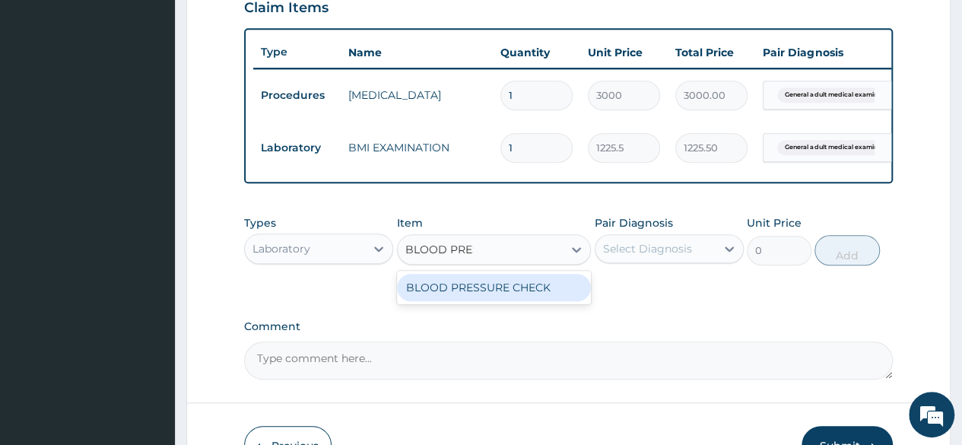
type input "BLOOD PRESS"
click at [479, 293] on div "BLOOD PRESSURE CHECK" at bounding box center [494, 287] width 195 height 27
type input "1225.5"
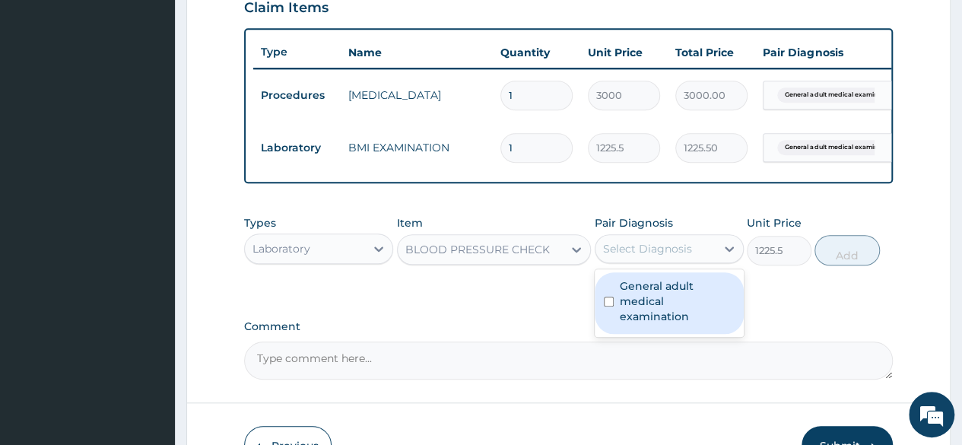
click at [658, 261] on div "Select Diagnosis" at bounding box center [655, 248] width 120 height 24
click at [654, 299] on label "General adult medical examination" at bounding box center [676, 301] width 115 height 46
checkbox input "true"
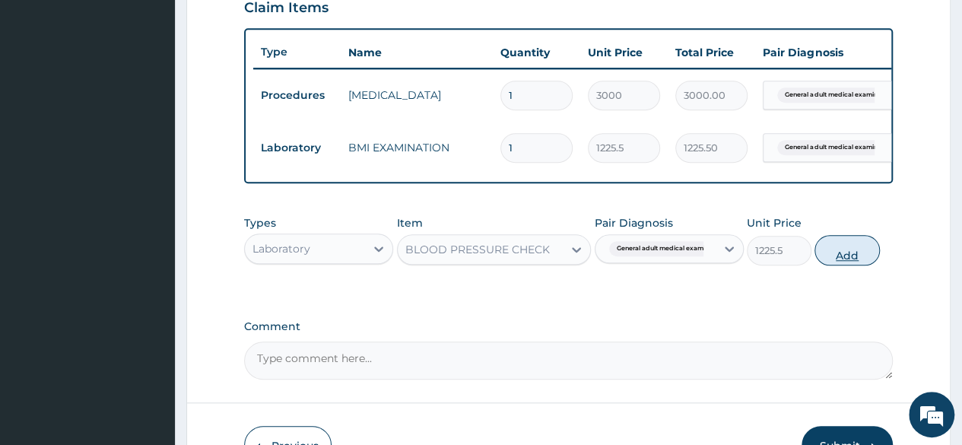
click at [845, 265] on button "Add" at bounding box center [846, 250] width 65 height 30
type input "0"
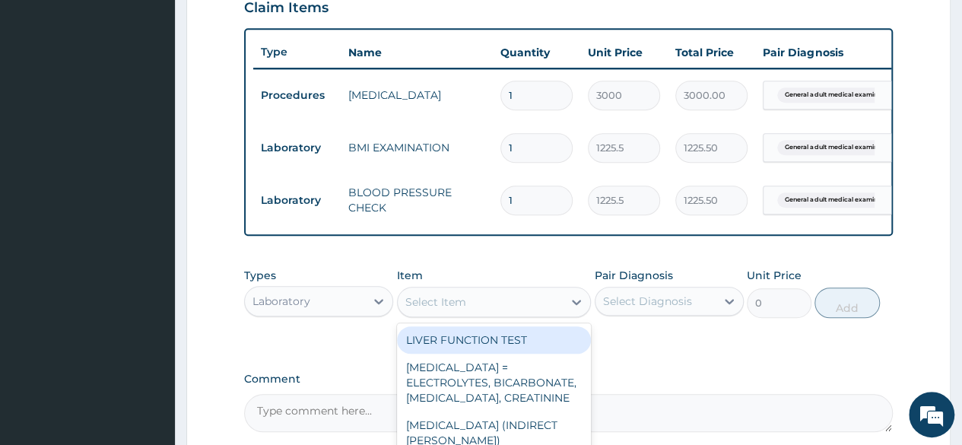
click at [491, 308] on div "Select Item" at bounding box center [481, 302] width 166 height 24
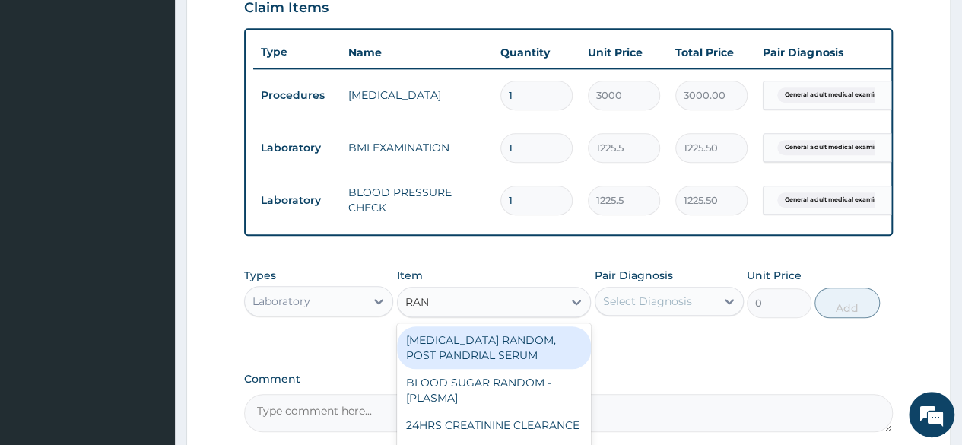
type input "RAND"
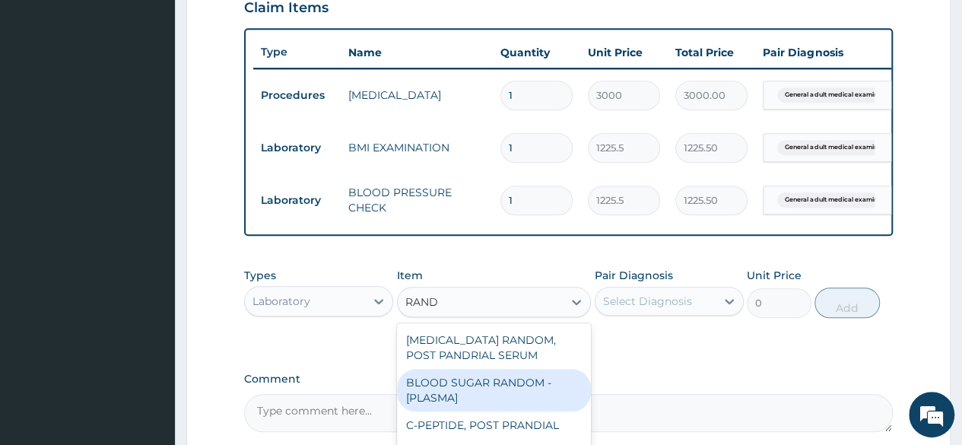
click at [489, 394] on div "BLOOD SUGAR RANDOM - [PLASMA]" at bounding box center [494, 390] width 195 height 43
type input "1800"
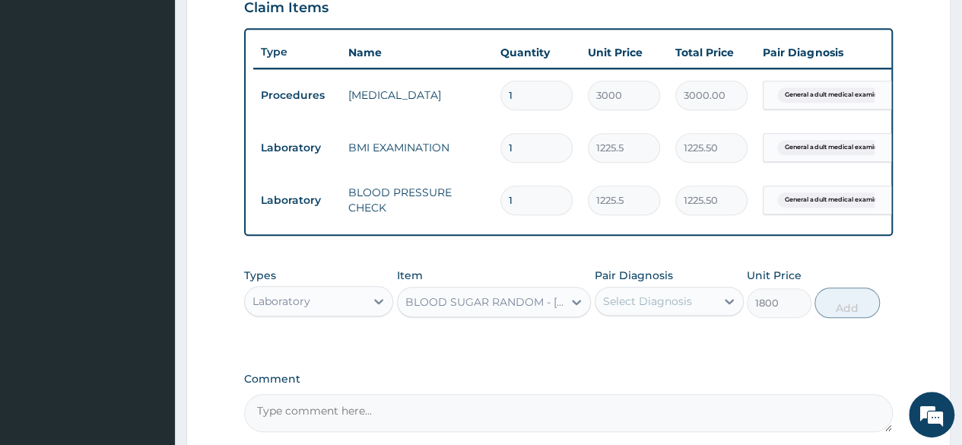
click at [680, 306] on div "Select Diagnosis" at bounding box center [647, 300] width 89 height 15
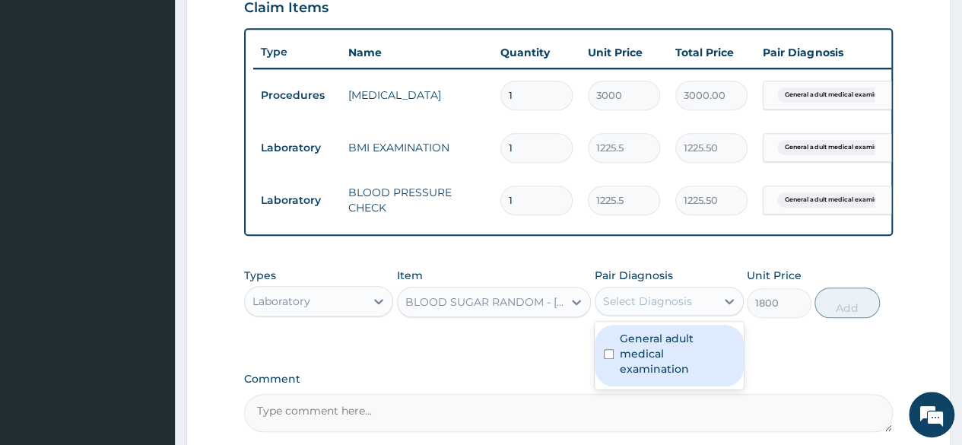
click at [683, 341] on label "General adult medical examination" at bounding box center [676, 354] width 115 height 46
checkbox input "true"
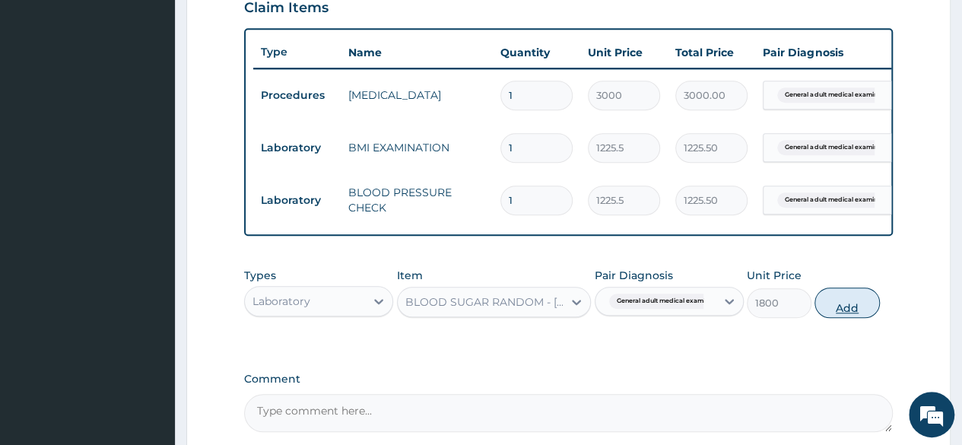
click at [846, 312] on button "Add" at bounding box center [846, 302] width 65 height 30
type input "0"
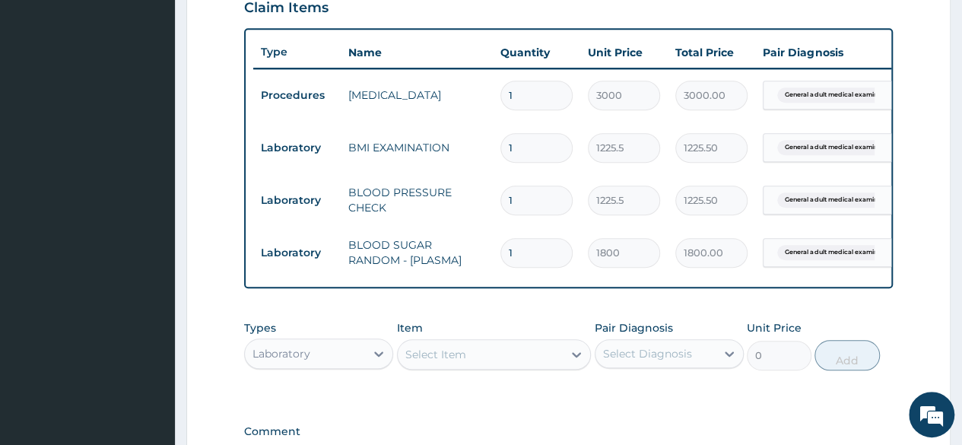
scroll to position [663, 0]
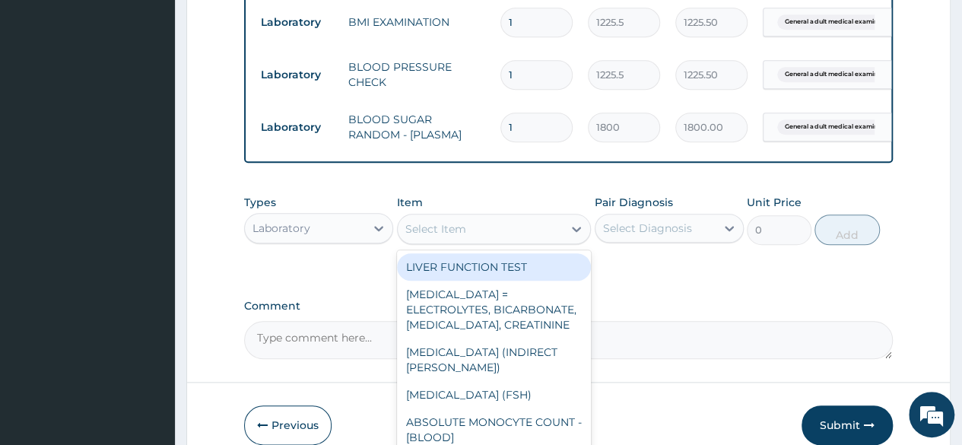
click at [524, 236] on div "Select Item" at bounding box center [481, 229] width 166 height 24
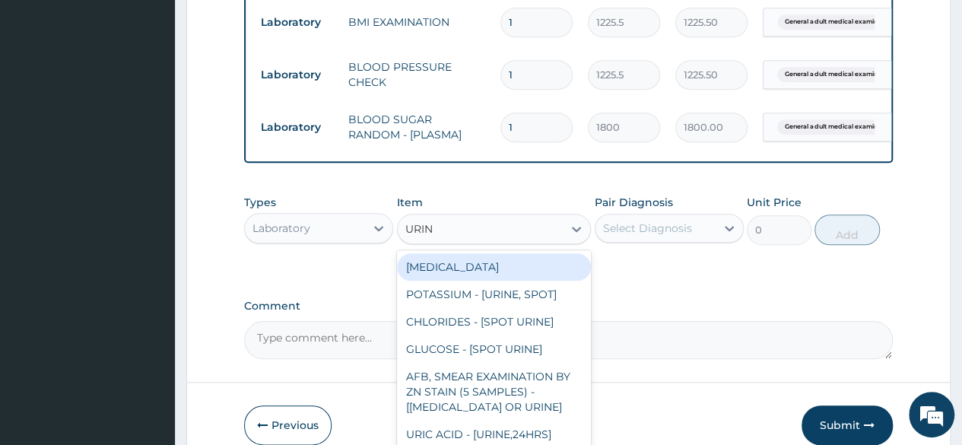
type input "URINA"
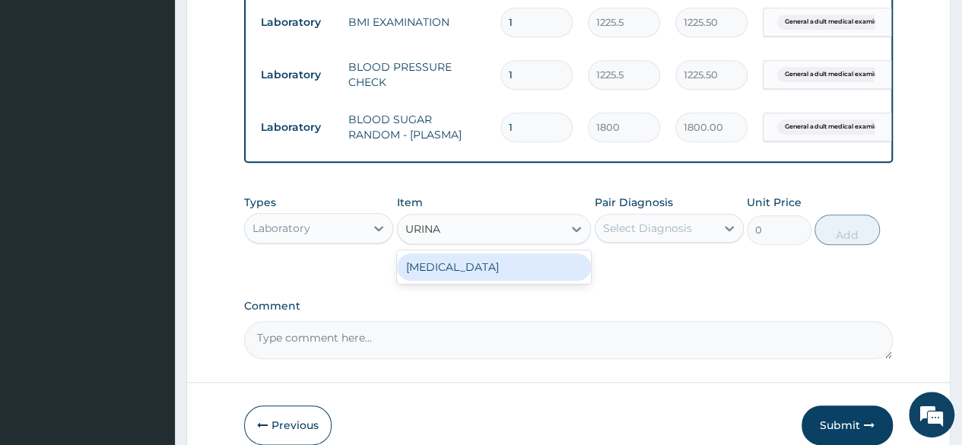
click at [505, 280] on div "[MEDICAL_DATA]" at bounding box center [494, 266] width 195 height 27
type input "1531.875"
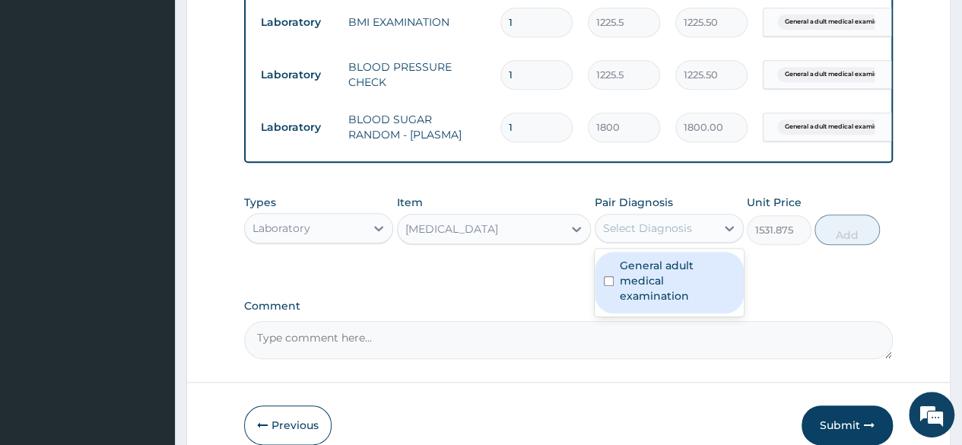
click at [685, 242] on div "Select Diagnosis" at bounding box center [668, 228] width 149 height 29
click at [685, 268] on div "General adult medical examination" at bounding box center [668, 283] width 149 height 62
checkbox input "true"
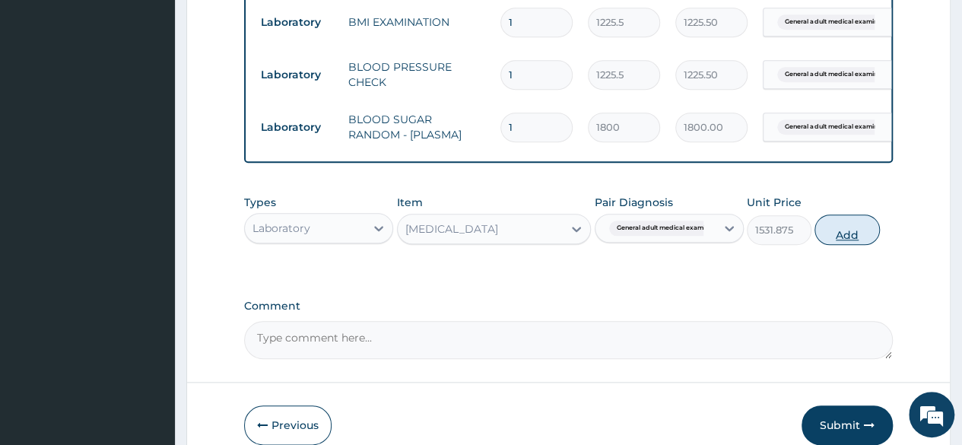
click at [841, 245] on button "Add" at bounding box center [846, 229] width 65 height 30
type input "0"
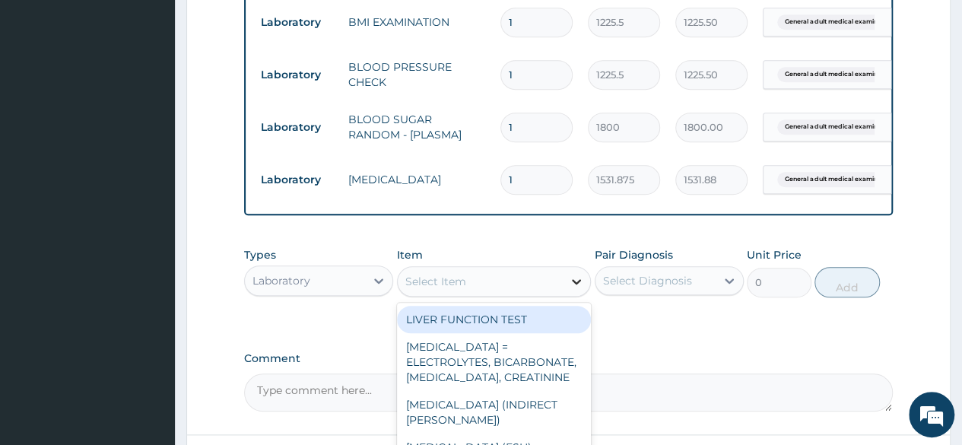
click at [573, 289] on icon at bounding box center [576, 281] width 15 height 15
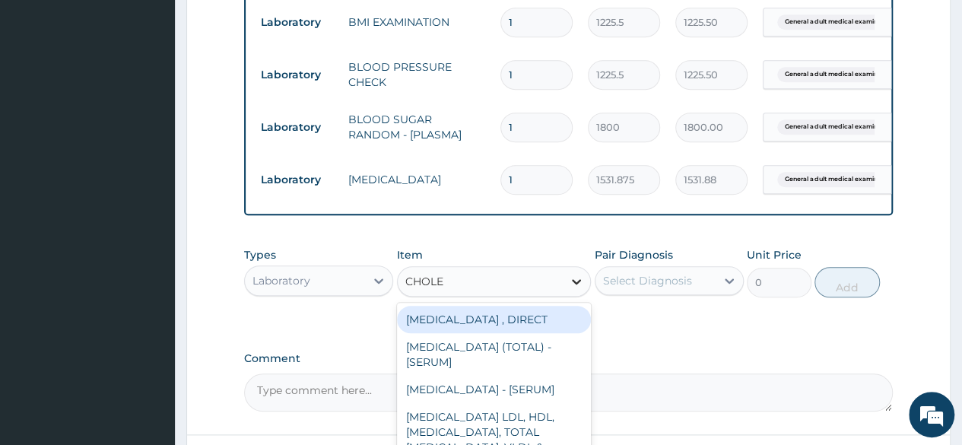
type input "CHOLES"
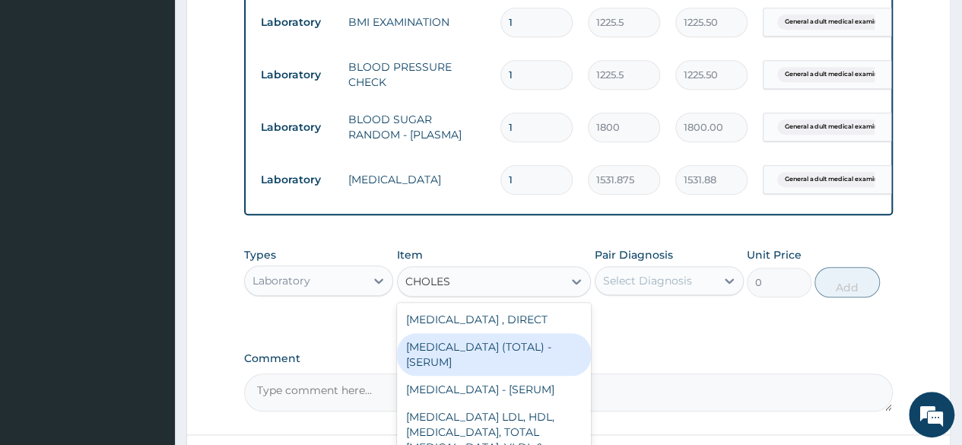
click at [502, 373] on div "[MEDICAL_DATA] (TOTAL) - [SERUM]" at bounding box center [494, 354] width 195 height 43
type input "2880"
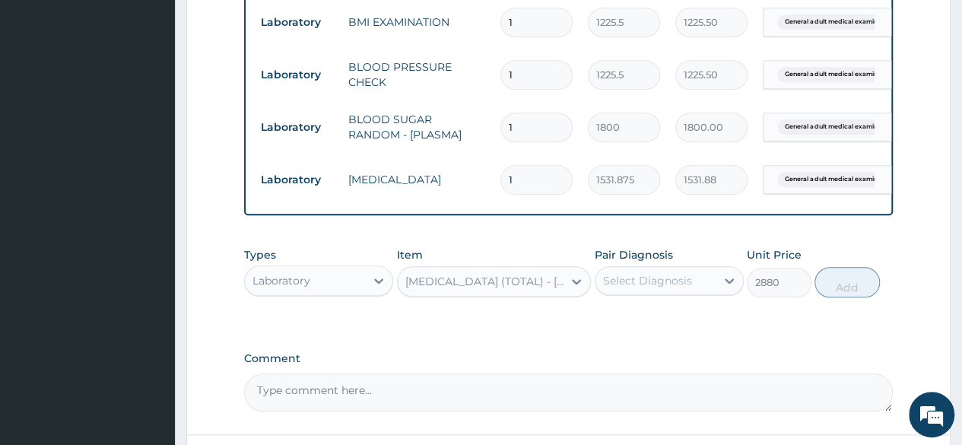
drag, startPoint x: 701, startPoint y: 250, endPoint x: 695, endPoint y: 279, distance: 29.4
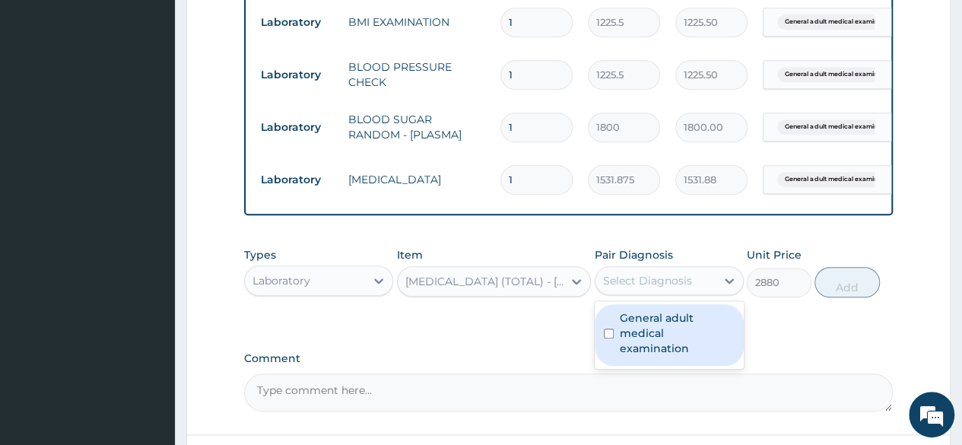
click at [695, 279] on div "Select Diagnosis" at bounding box center [655, 280] width 120 height 24
click at [689, 350] on label "General adult medical examination" at bounding box center [676, 333] width 115 height 46
checkbox input "true"
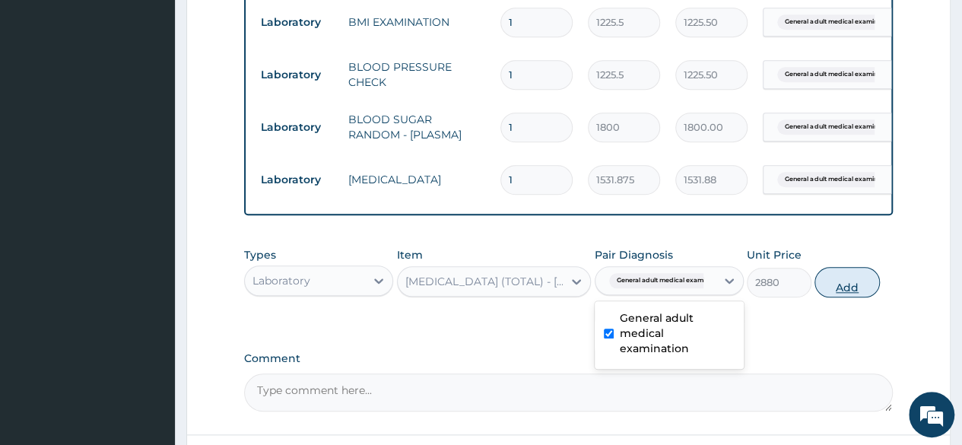
click at [851, 297] on button "Add" at bounding box center [846, 282] width 65 height 30
type input "0"
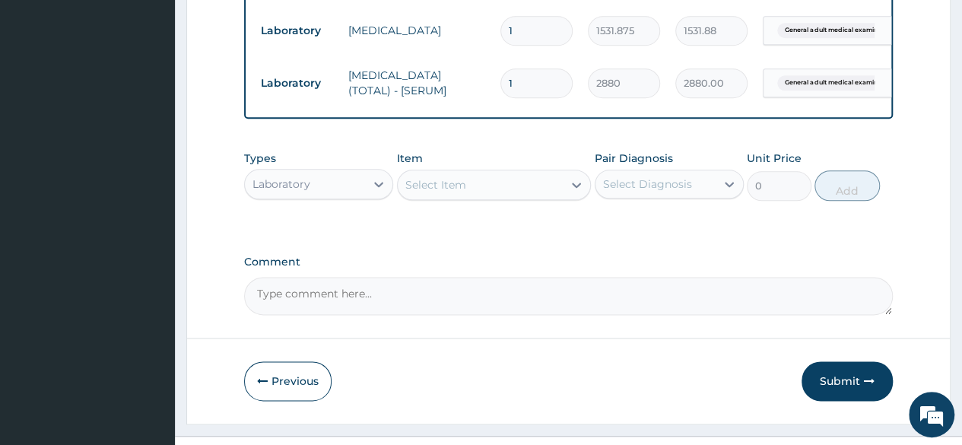
scroll to position [851, 0]
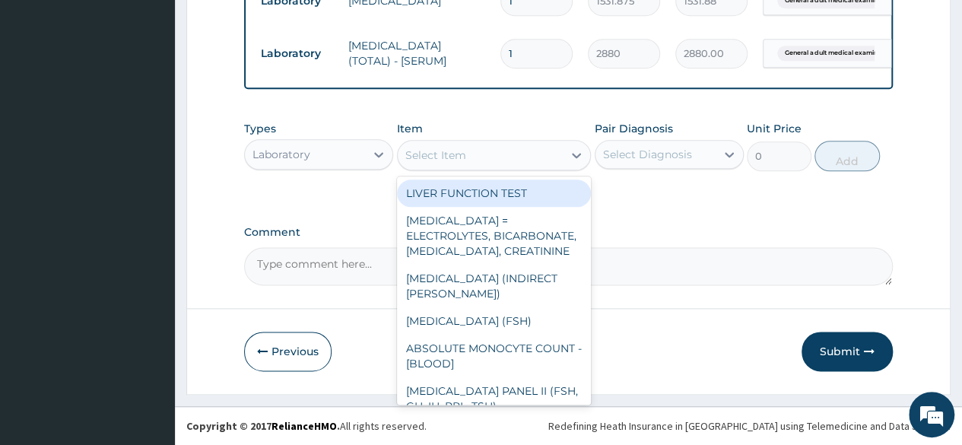
click at [454, 156] on div "Select Item" at bounding box center [435, 154] width 61 height 15
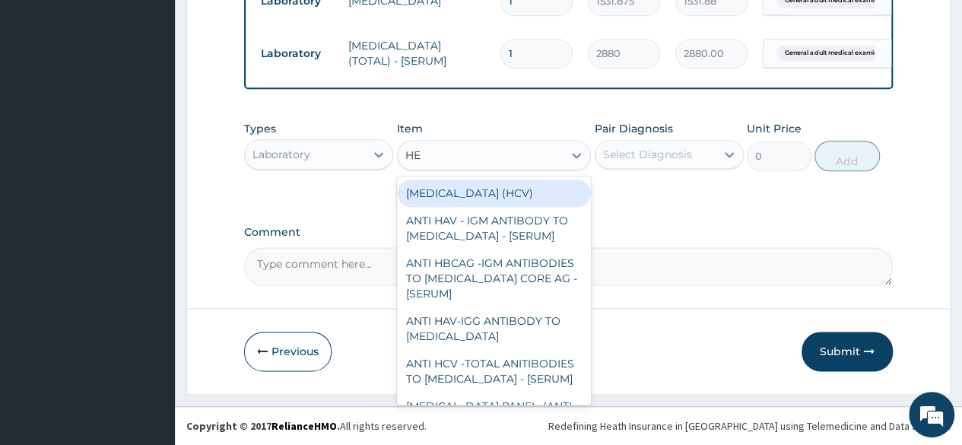
type input "HEP"
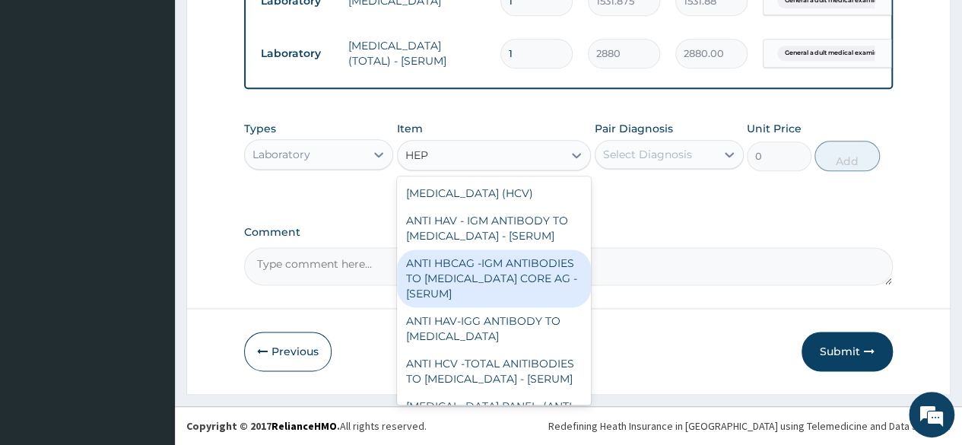
click at [417, 281] on div "ANTI HBCAG -IGM ANTIBODIES TO [MEDICAL_DATA] CORE AG - [SERUM]" at bounding box center [494, 278] width 195 height 58
type input "4085"
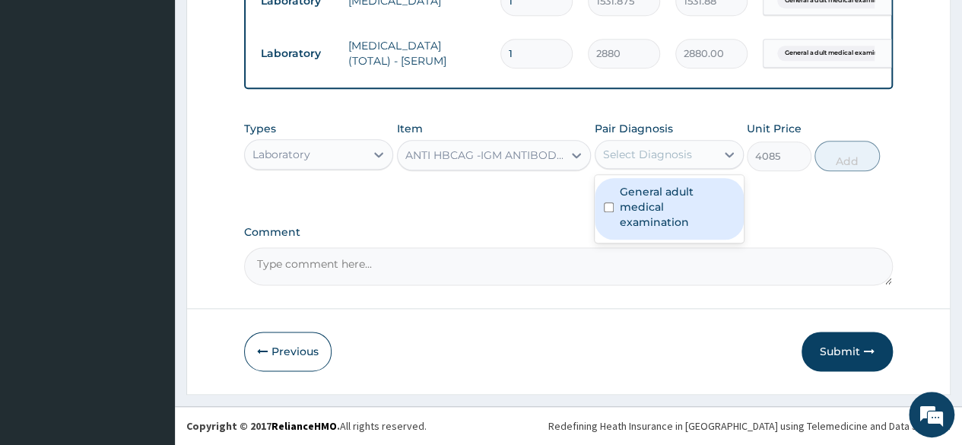
click at [657, 159] on div "Select Diagnosis" at bounding box center [647, 154] width 89 height 15
click at [657, 186] on label "General adult medical examination" at bounding box center [676, 207] width 115 height 46
checkbox input "true"
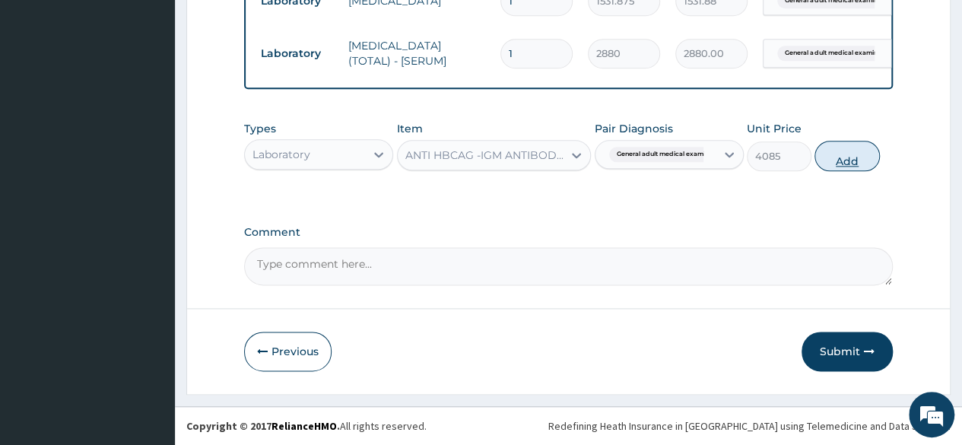
click at [847, 157] on button "Add" at bounding box center [846, 156] width 65 height 30
type input "0"
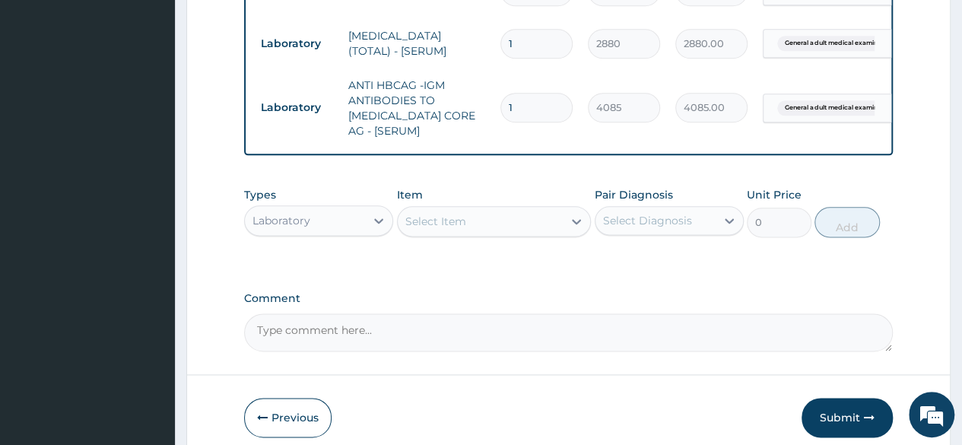
click at [502, 233] on div "Select Item" at bounding box center [481, 221] width 166 height 24
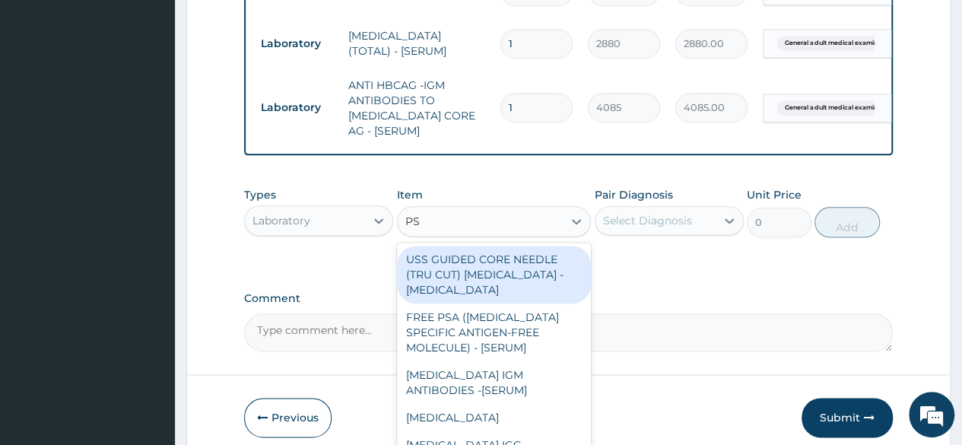
type input "PSA"
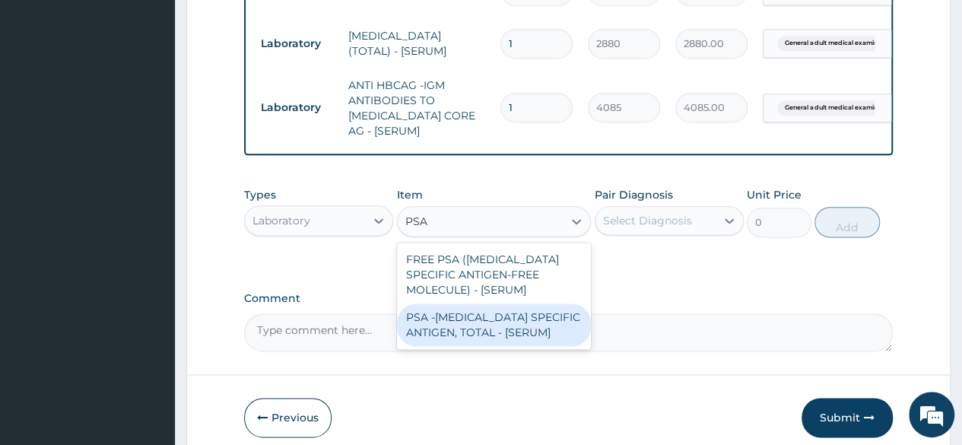
click at [497, 326] on div "PSA -PROSTATE SPECIFIC ANTIGEN, TOTAL - [SERUM]" at bounding box center [494, 324] width 195 height 43
type input "14400"
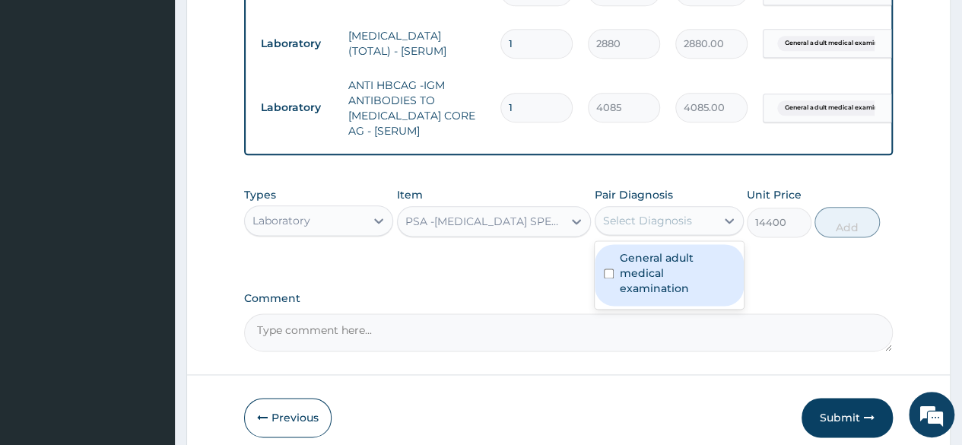
click at [666, 235] on div "Select Diagnosis" at bounding box center [668, 220] width 149 height 29
click at [666, 260] on div "General adult medical examination" at bounding box center [668, 275] width 149 height 62
checkbox input "true"
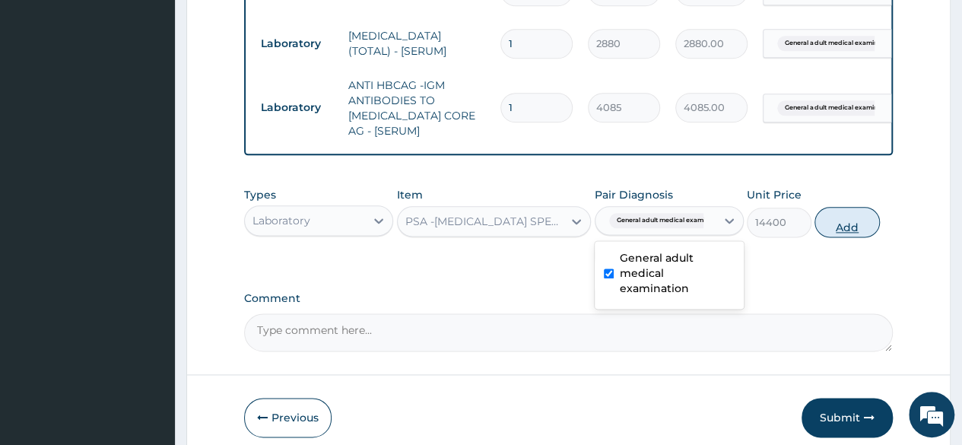
click at [838, 237] on button "Add" at bounding box center [846, 222] width 65 height 30
type input "0"
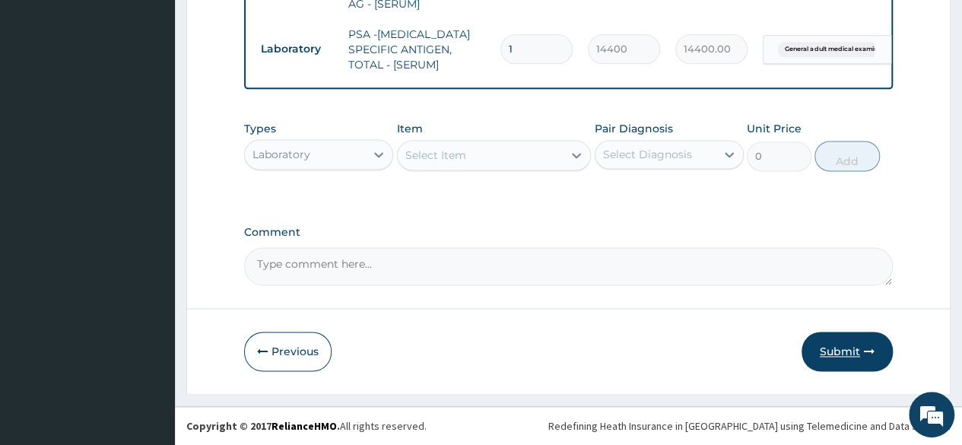
click at [823, 348] on button "Submit" at bounding box center [846, 351] width 91 height 40
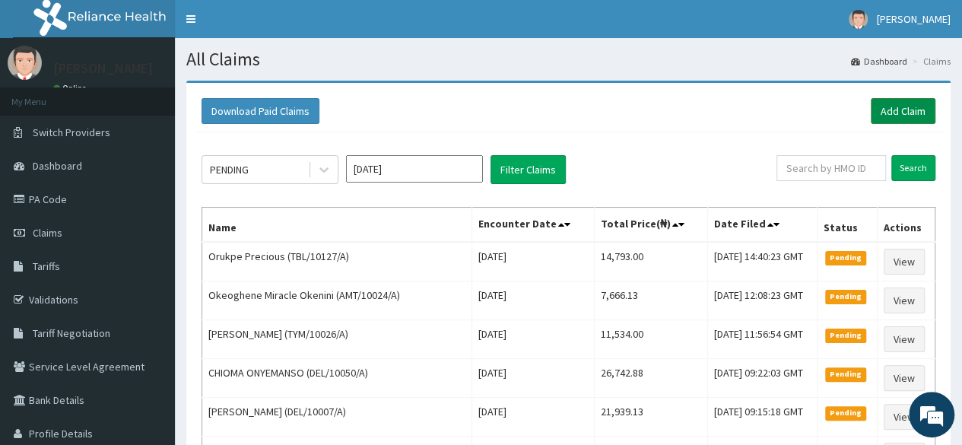
click at [876, 109] on link "Add Claim" at bounding box center [902, 111] width 65 height 26
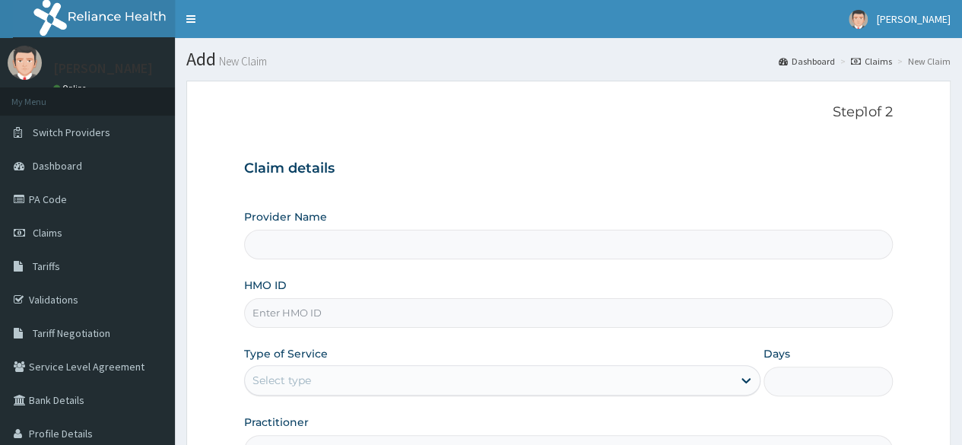
click at [284, 306] on input "HMO ID" at bounding box center [568, 313] width 648 height 30
paste input "DEL/10004/A"
type input "DEL/10004/A"
type input "Reliance Family Clinics (RFC) - [GEOGRAPHIC_DATA]"
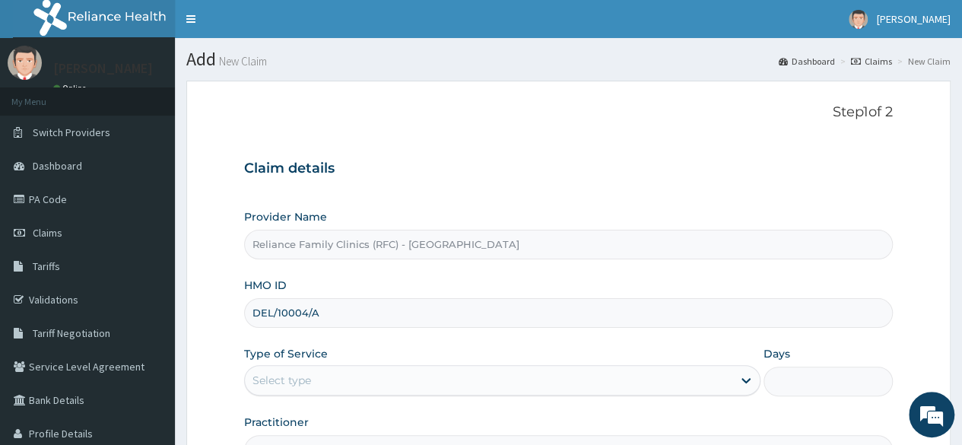
type input "DEL/10004/A"
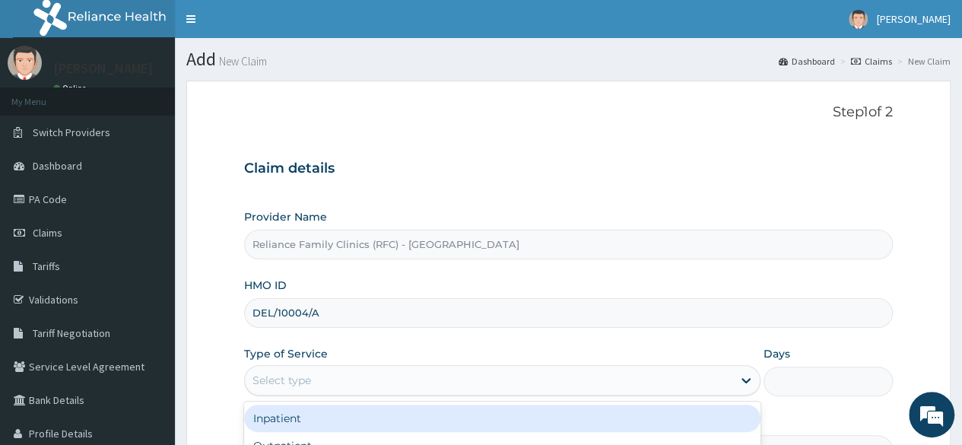
click at [296, 376] on div "Select type" at bounding box center [281, 379] width 59 height 15
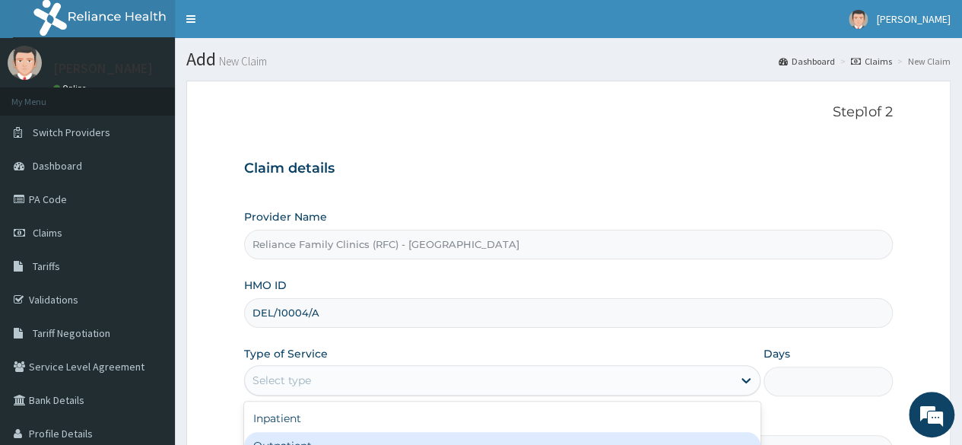
click at [293, 432] on div "Outpatient" at bounding box center [502, 445] width 516 height 27
type input "1"
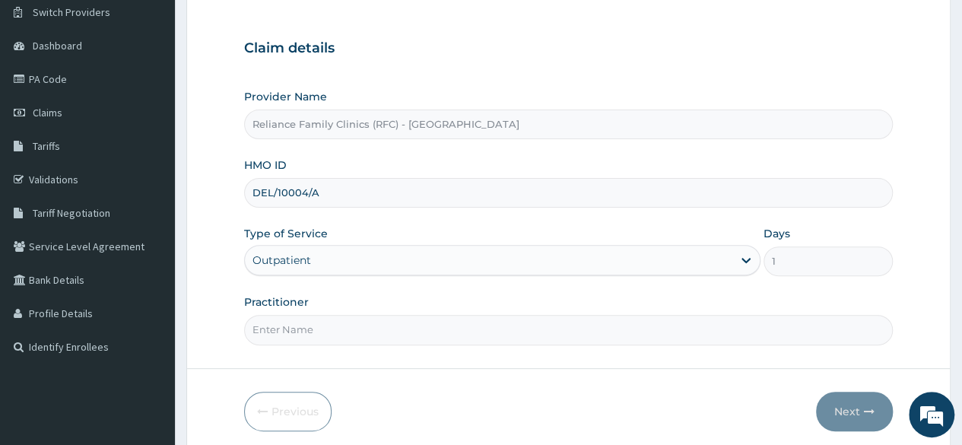
scroll to position [176, 0]
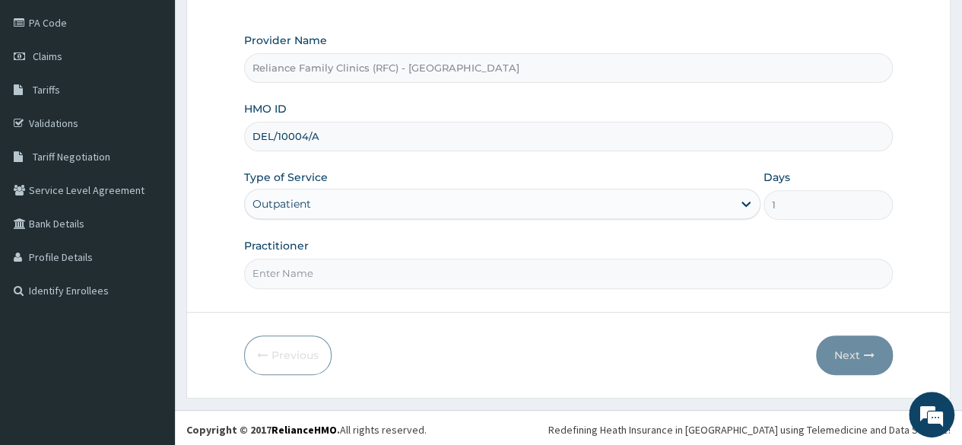
click at [531, 267] on input "Practitioner" at bounding box center [568, 273] width 648 height 30
type input "LOCUM"
click at [838, 357] on button "Next" at bounding box center [854, 355] width 77 height 40
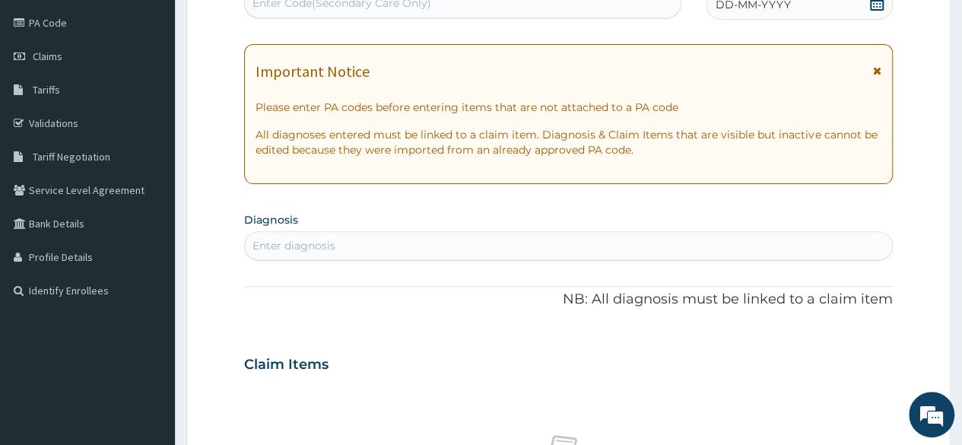
click at [867, 2] on div "DD-MM-YYYY" at bounding box center [798, 4] width 187 height 30
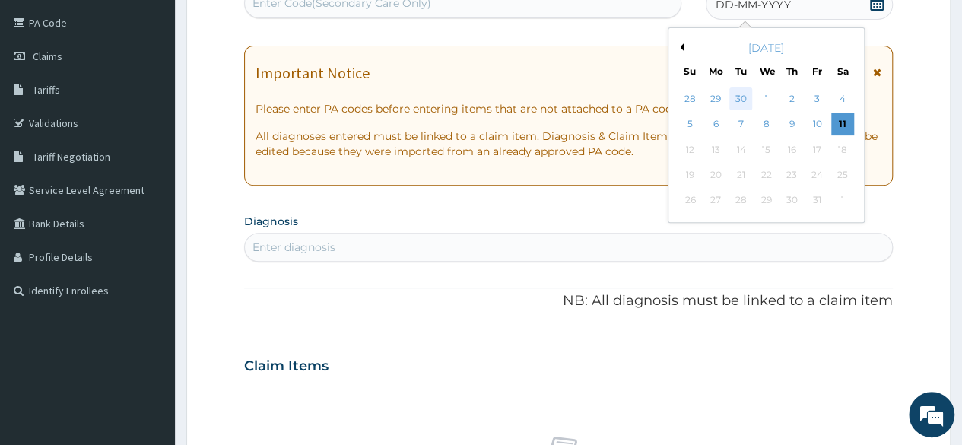
scroll to position [0, 0]
click at [748, 98] on div "30" at bounding box center [740, 98] width 23 height 23
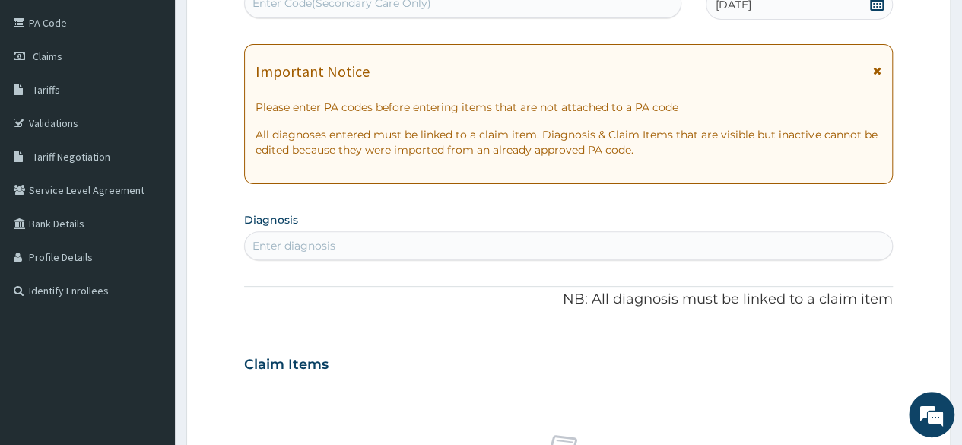
click at [433, 249] on div "Enter diagnosis" at bounding box center [568, 245] width 647 height 24
type input "GENERAL"
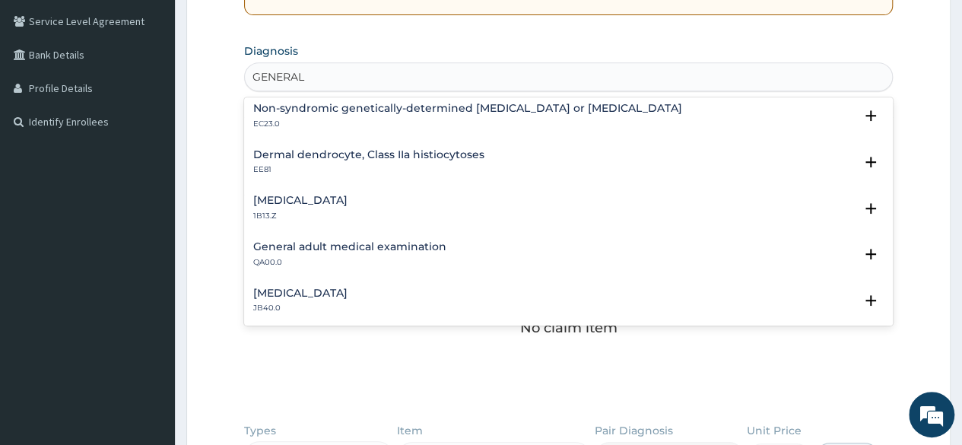
scroll to position [995, 0]
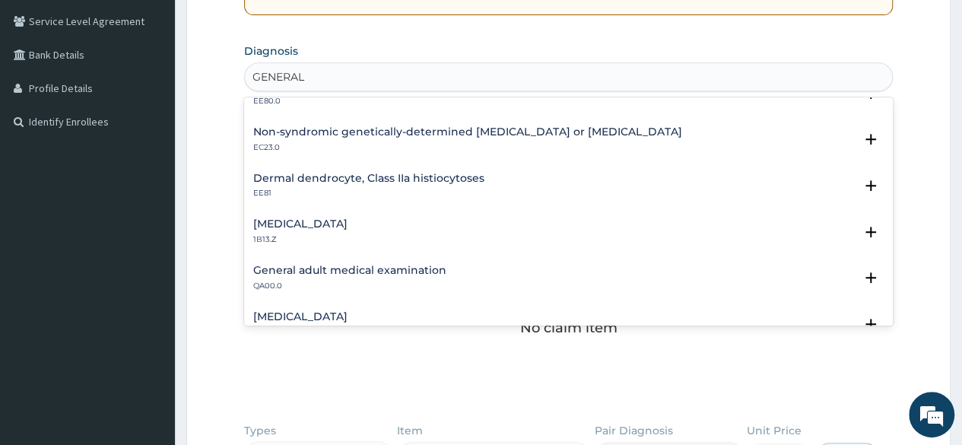
click at [392, 274] on h4 "General adult medical examination" at bounding box center [349, 270] width 193 height 11
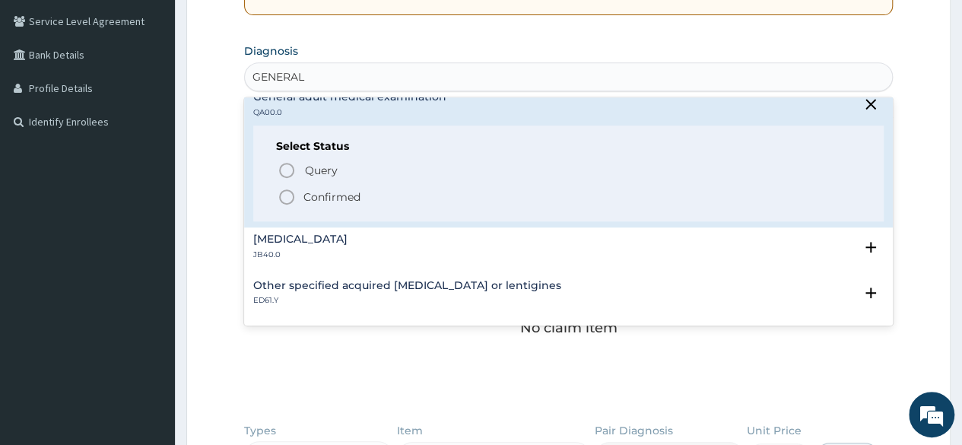
scroll to position [1193, 0]
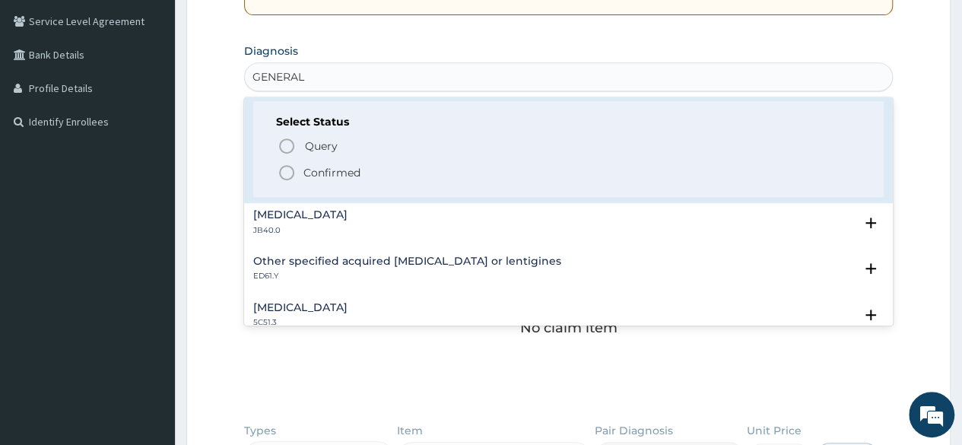
click at [351, 173] on p "Confirmed" at bounding box center [331, 172] width 57 height 15
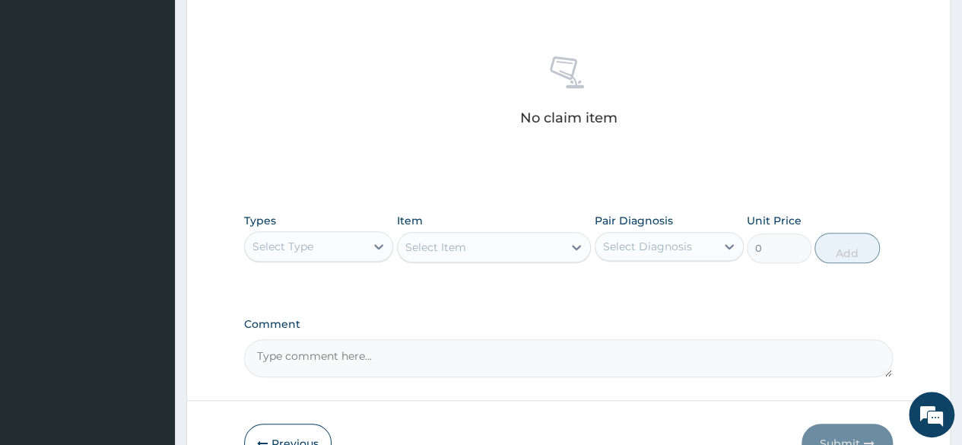
scroll to position [608, 0]
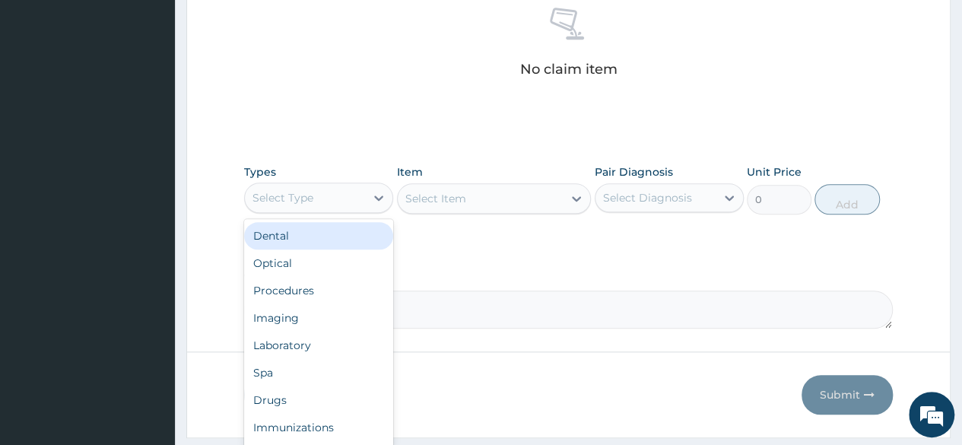
click at [341, 201] on div "Select Type" at bounding box center [305, 197] width 120 height 24
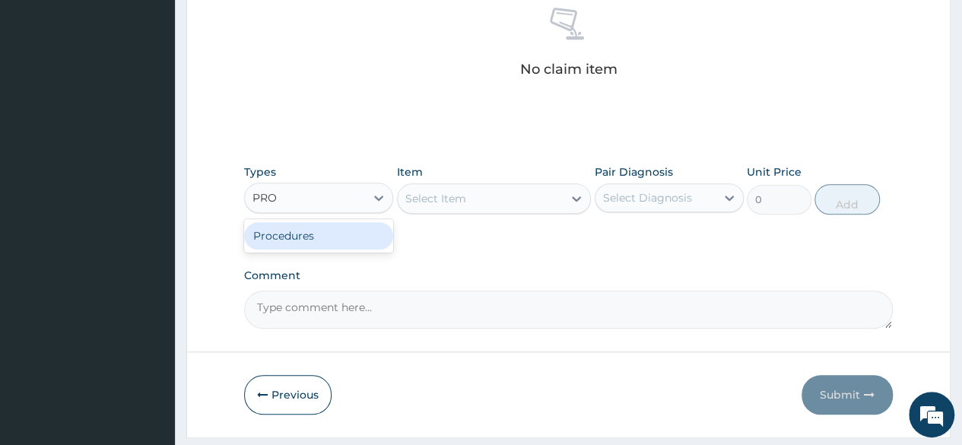
type input "PROC"
click at [340, 230] on div "Procedures" at bounding box center [318, 235] width 149 height 27
click at [634, 195] on div "Select Diagnosis" at bounding box center [647, 197] width 89 height 15
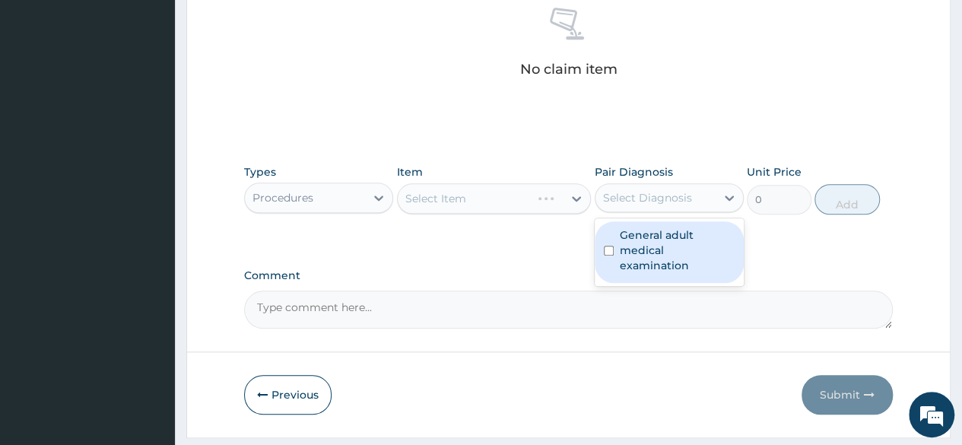
click at [632, 233] on label "General adult medical examination" at bounding box center [676, 250] width 115 height 46
checkbox input "true"
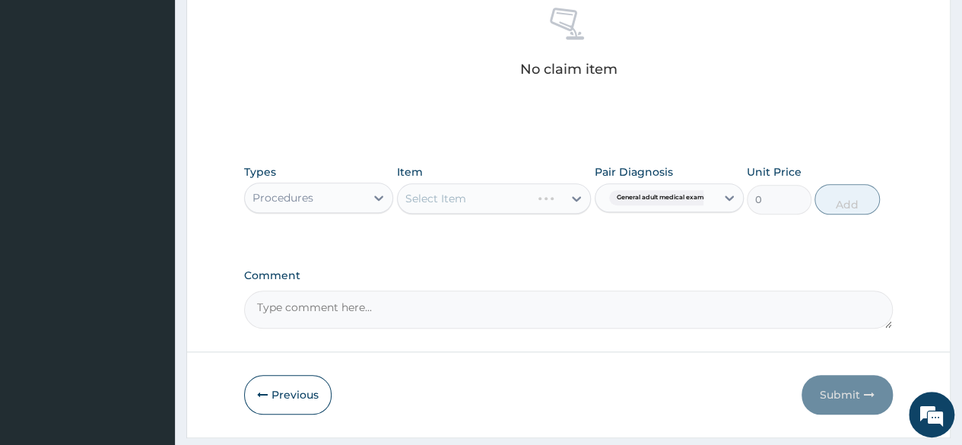
click at [461, 239] on div "Types Procedures Item Select Item Pair Diagnosis General adult medical examinat…" at bounding box center [568, 201] width 648 height 88
click at [489, 192] on div "Select Item" at bounding box center [494, 198] width 195 height 30
click at [489, 192] on div "Select Item" at bounding box center [481, 198] width 166 height 24
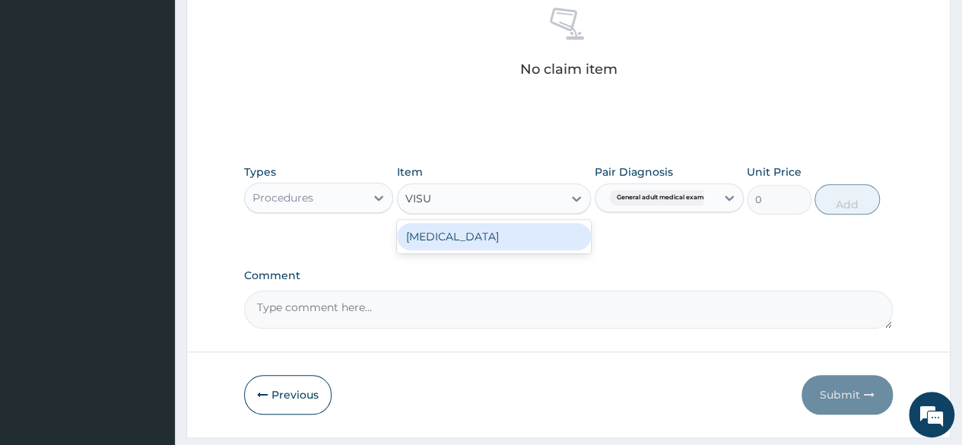
type input "VISUA"
click at [484, 226] on div "[MEDICAL_DATA]" at bounding box center [494, 236] width 195 height 27
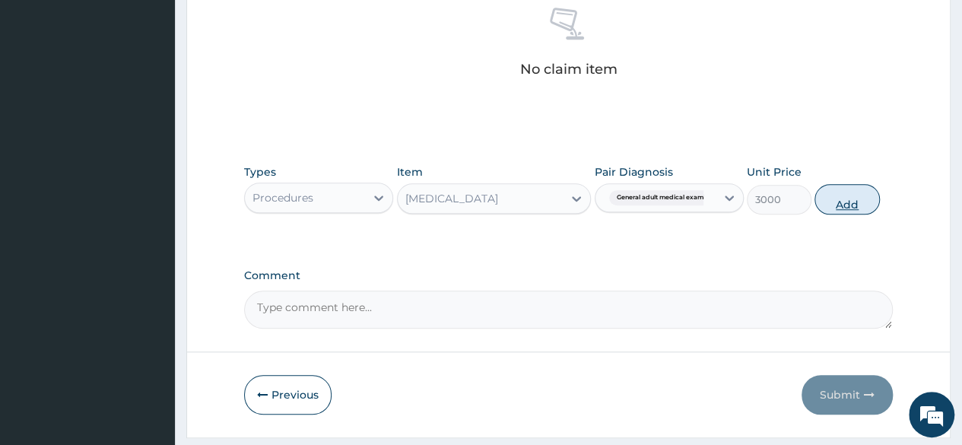
click at [836, 203] on button "Add" at bounding box center [846, 199] width 65 height 30
type input "0"
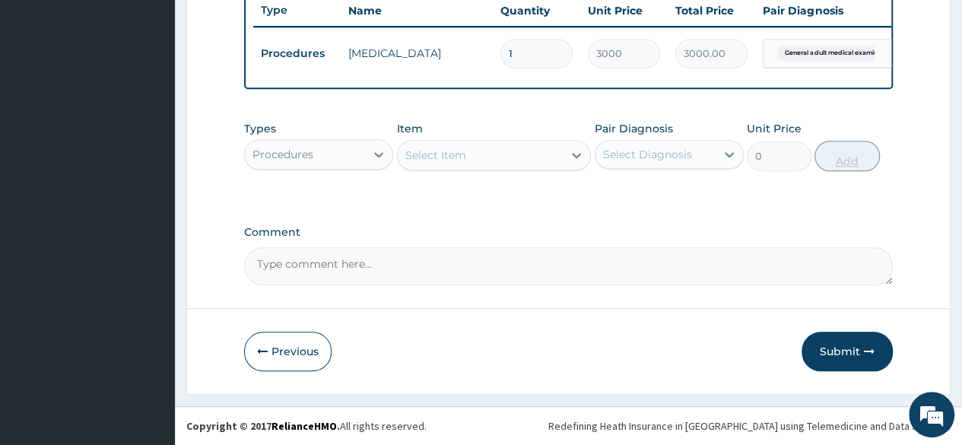
scroll to position [588, 0]
click at [337, 139] on div "Procedures" at bounding box center [318, 154] width 149 height 30
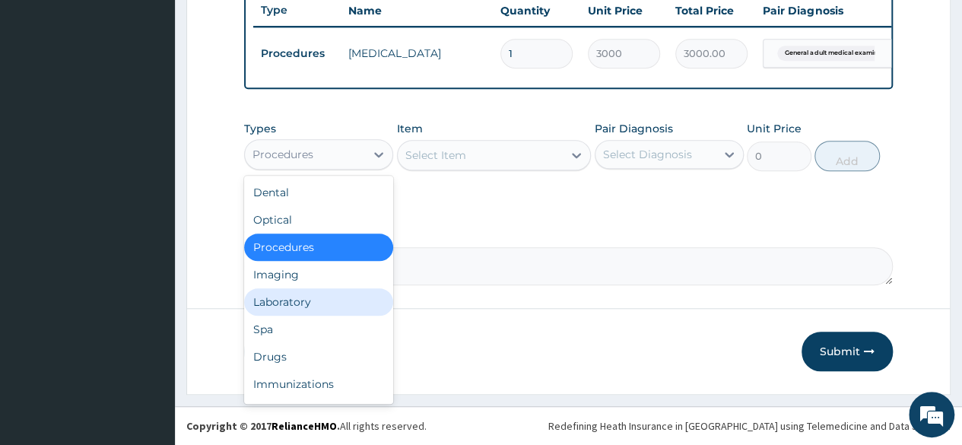
click at [301, 312] on div "Laboratory" at bounding box center [318, 301] width 149 height 27
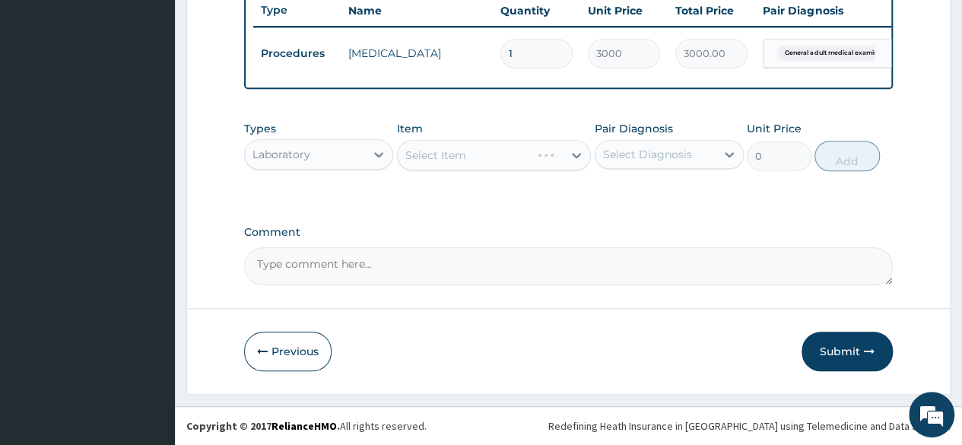
click at [616, 154] on div "Select Diagnosis" at bounding box center [647, 154] width 89 height 15
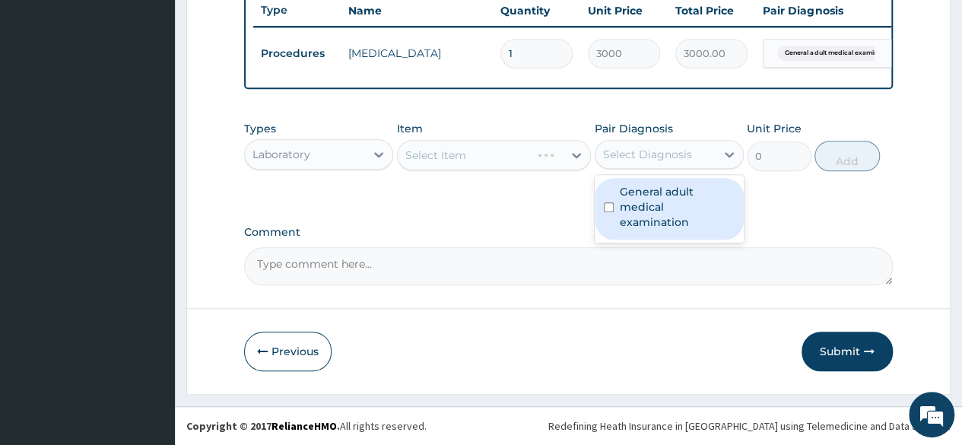
click at [629, 185] on label "General adult medical examination" at bounding box center [676, 207] width 115 height 46
checkbox input "true"
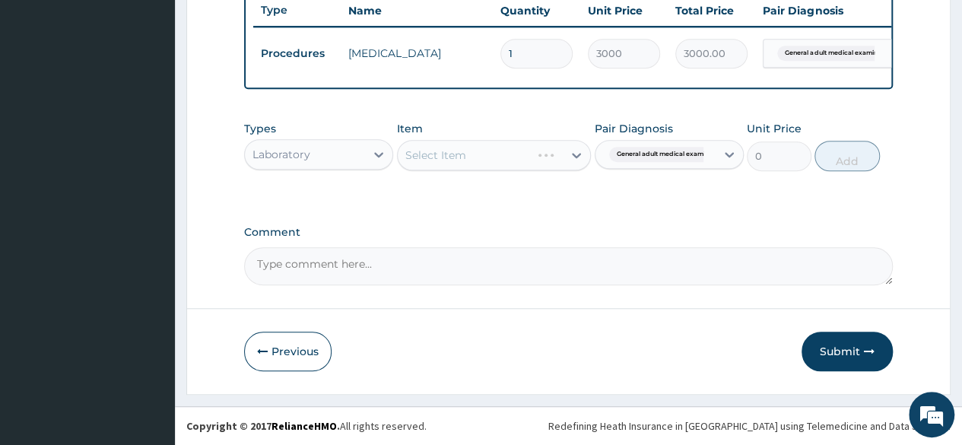
click at [524, 151] on div "Select Item" at bounding box center [494, 155] width 195 height 30
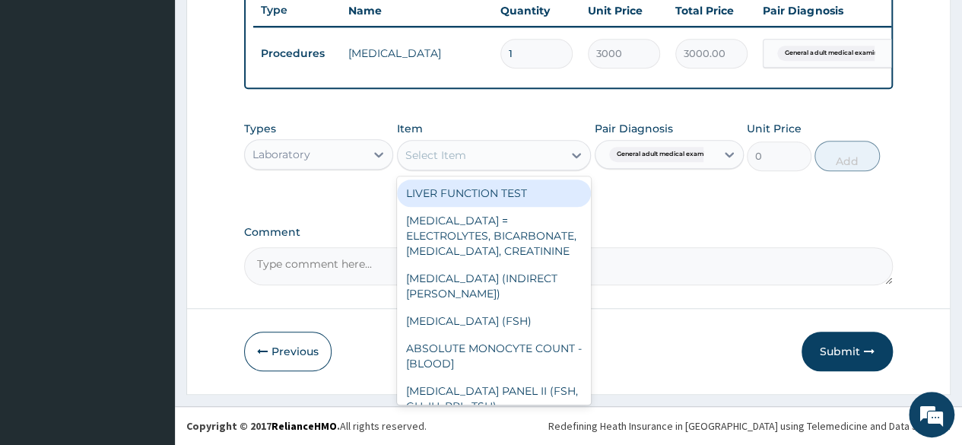
click at [524, 151] on div "Select Item" at bounding box center [481, 155] width 166 height 24
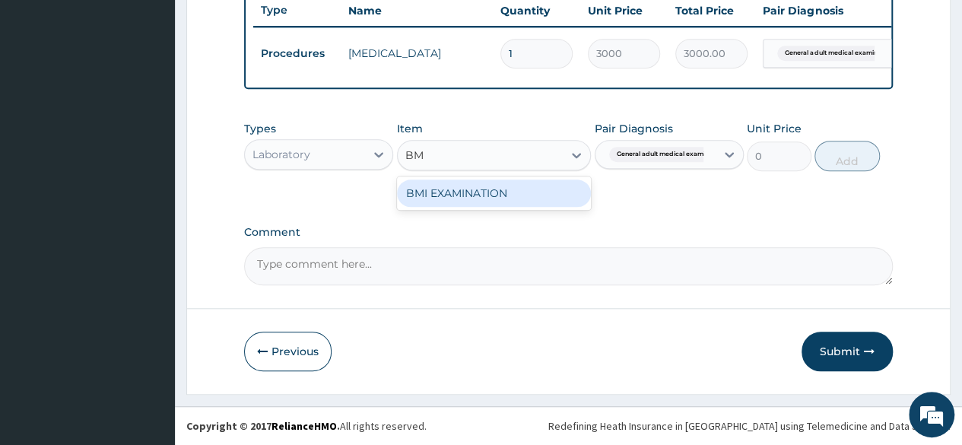
type input "BMI"
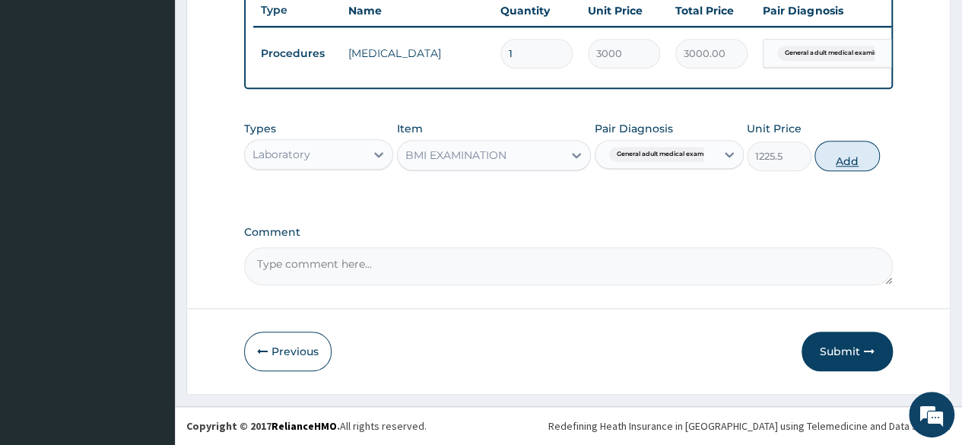
click at [854, 150] on button "Add" at bounding box center [846, 156] width 65 height 30
type input "0"
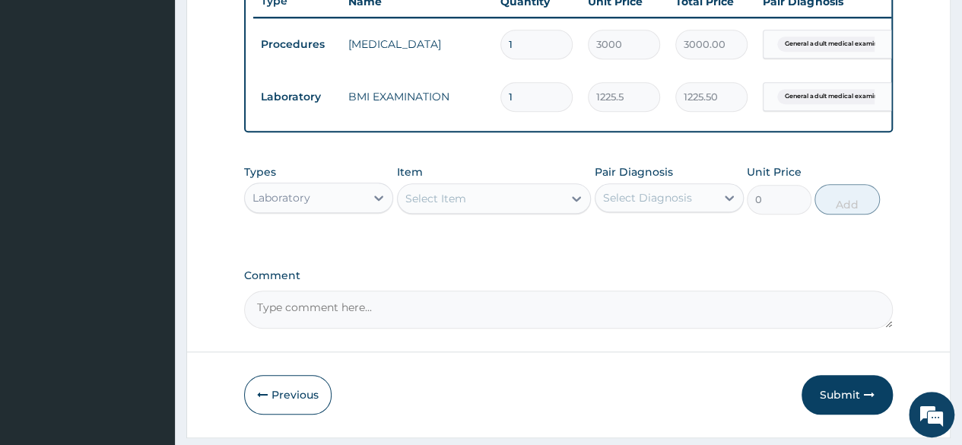
click at [482, 208] on div "Select Item" at bounding box center [481, 198] width 166 height 24
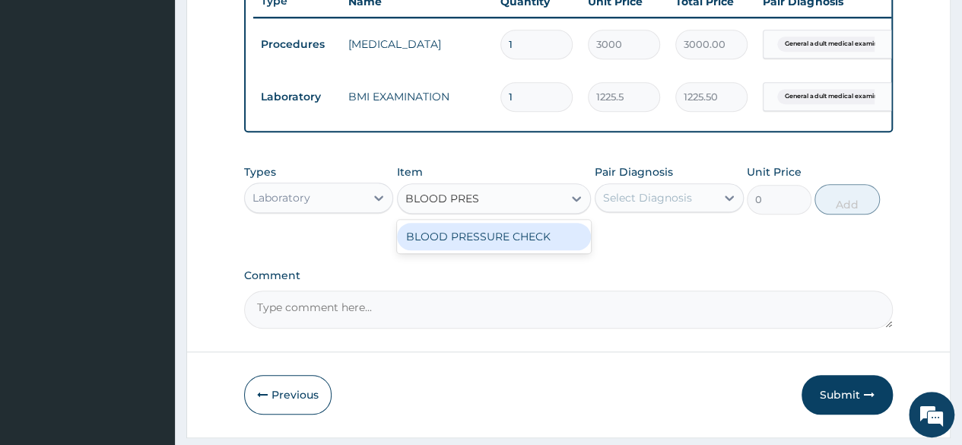
type input "BLOOD PRESS"
click at [482, 250] on div "BLOOD PRESSURE CHECK" at bounding box center [494, 236] width 195 height 27
type input "1225.5"
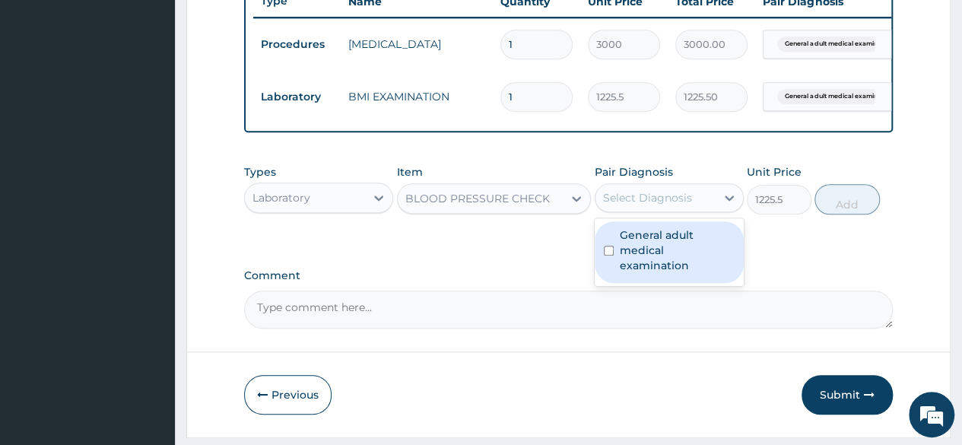
click at [654, 205] on div "Select Diagnosis" at bounding box center [647, 197] width 89 height 15
click at [647, 242] on label "General adult medical examination" at bounding box center [676, 250] width 115 height 46
checkbox input "true"
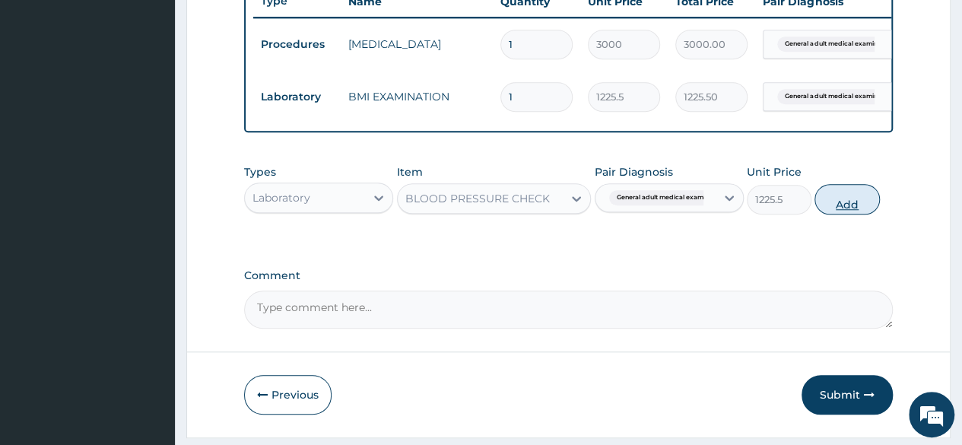
click at [844, 214] on button "Add" at bounding box center [846, 199] width 65 height 30
type input "0"
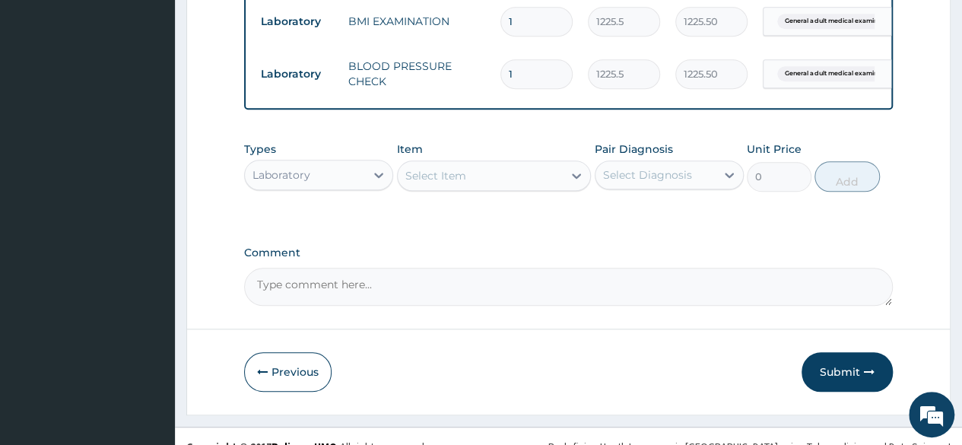
scroll to position [684, 0]
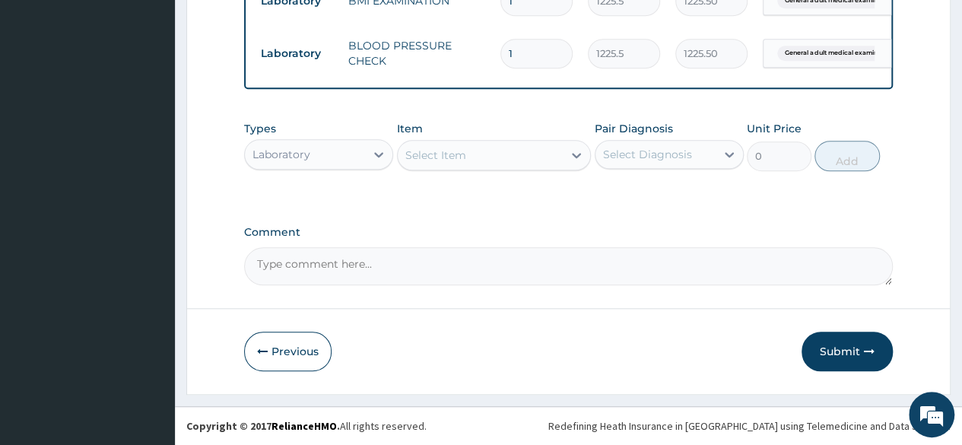
click at [456, 157] on div "Select Item" at bounding box center [435, 154] width 61 height 15
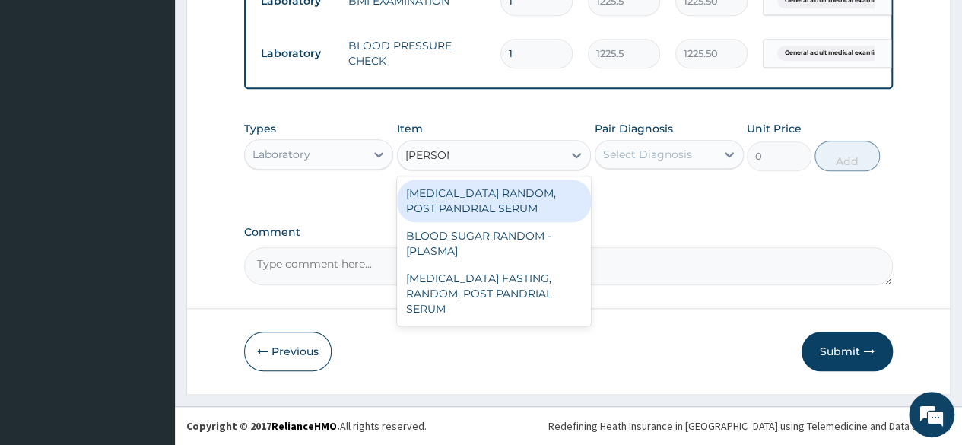
type input "RANDOM"
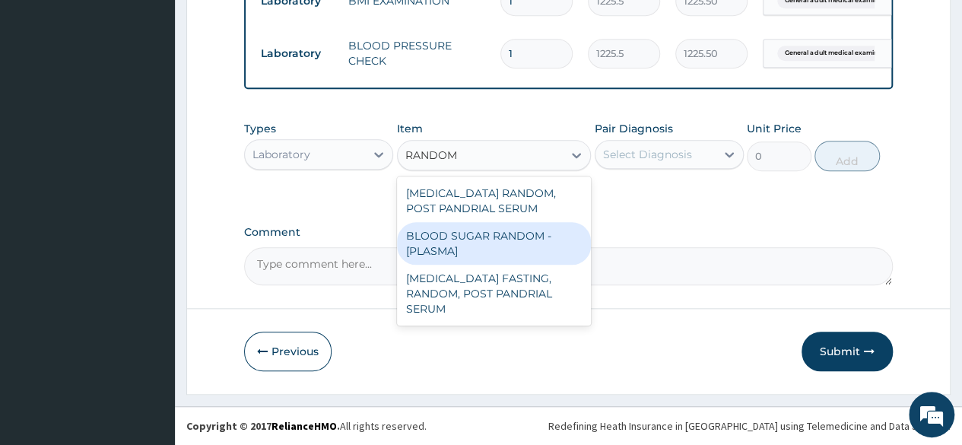
click at [448, 249] on div "BLOOD SUGAR RANDOM - [PLASMA]" at bounding box center [494, 243] width 195 height 43
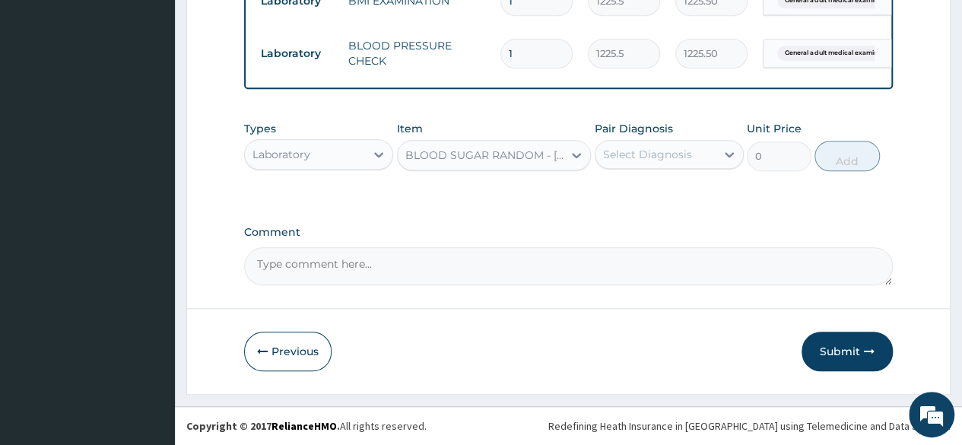
type input "1800"
click at [684, 169] on div "Select Diagnosis" at bounding box center [668, 154] width 149 height 29
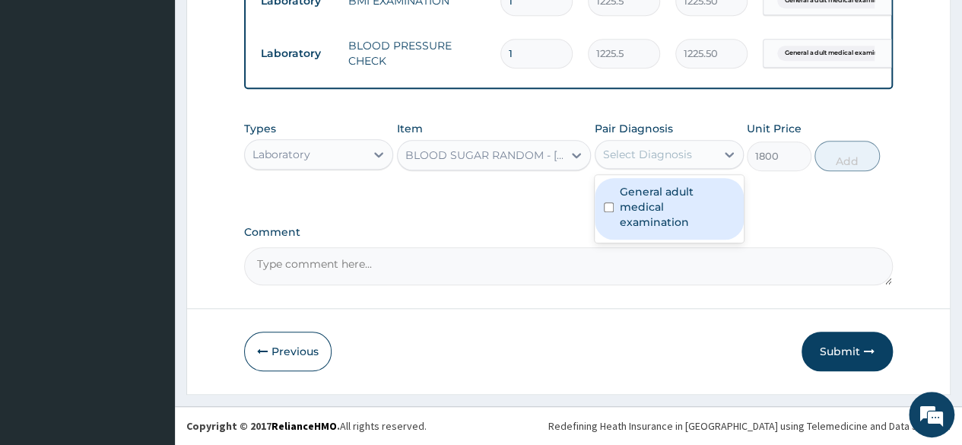
click at [681, 207] on label "General adult medical examination" at bounding box center [676, 207] width 115 height 46
checkbox input "true"
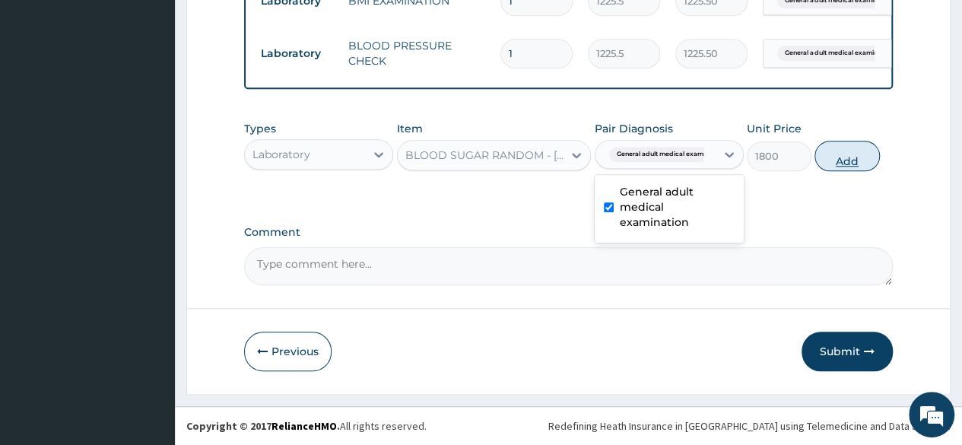
click at [857, 171] on button "Add" at bounding box center [846, 156] width 65 height 30
type input "0"
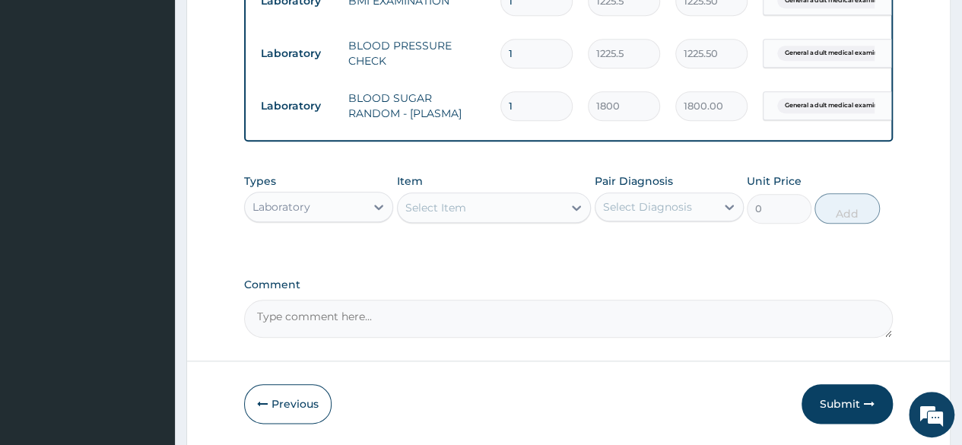
click at [471, 220] on div "Select Item" at bounding box center [481, 207] width 166 height 24
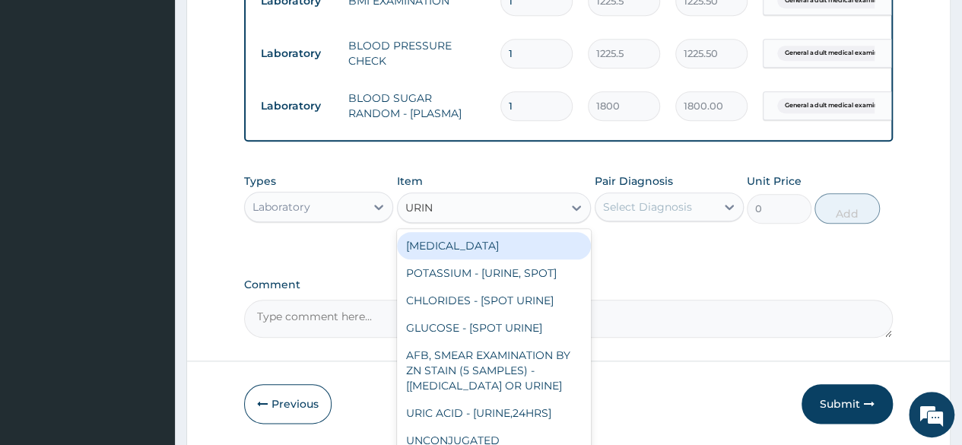
type input "URINA"
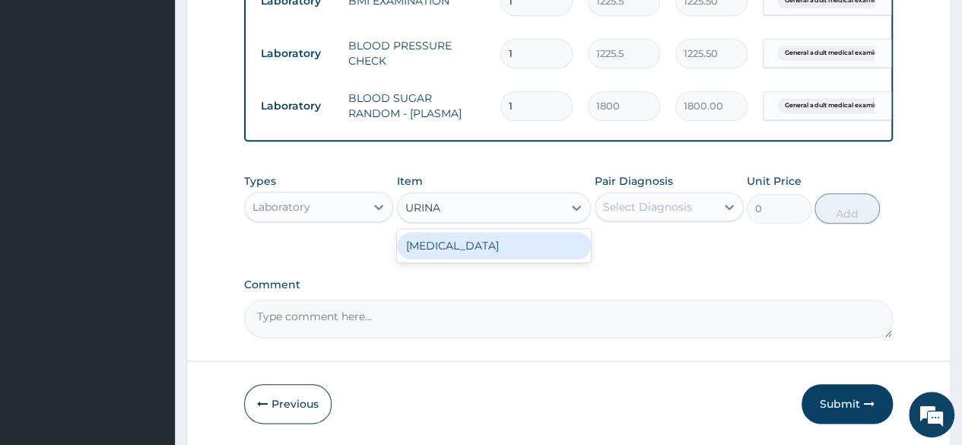
click at [480, 246] on div "URINALYSIS" at bounding box center [494, 245] width 195 height 27
type input "1531.875"
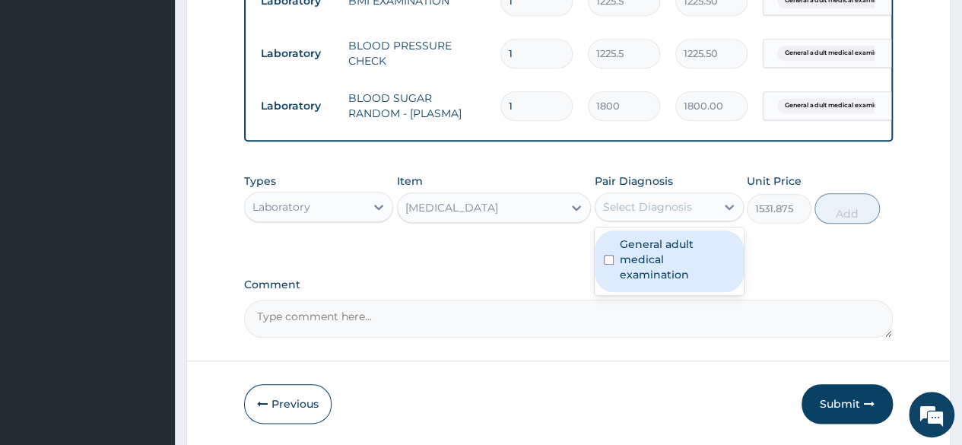
click at [648, 221] on div "Select Diagnosis" at bounding box center [668, 206] width 149 height 29
click at [647, 263] on label "General adult medical examination" at bounding box center [676, 259] width 115 height 46
checkbox input "true"
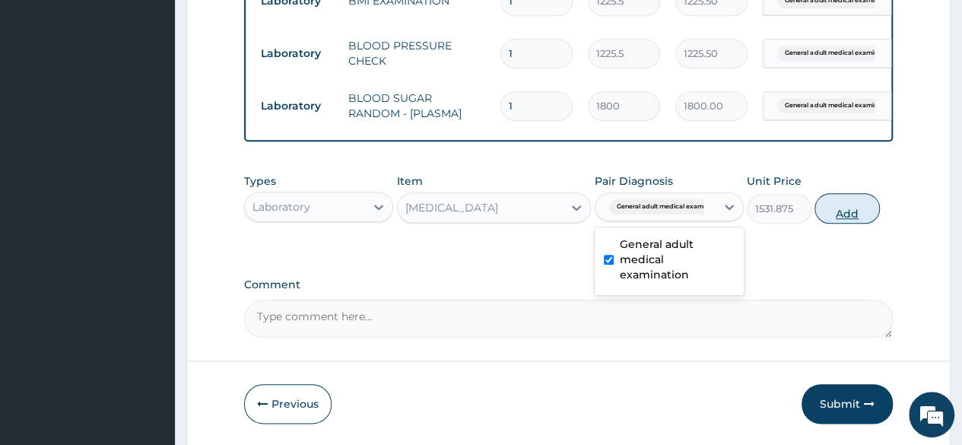
click at [848, 223] on button "Add" at bounding box center [846, 208] width 65 height 30
type input "0"
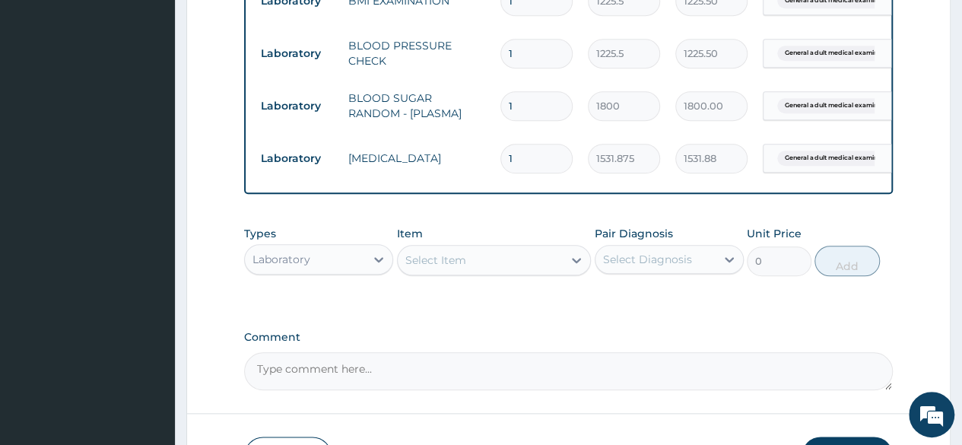
click at [497, 272] on div "Select Item" at bounding box center [481, 260] width 166 height 24
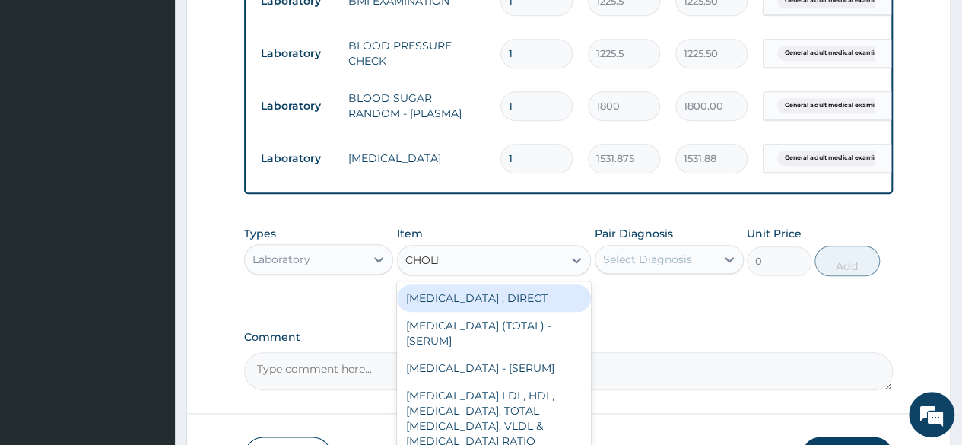
type input "CHOLES"
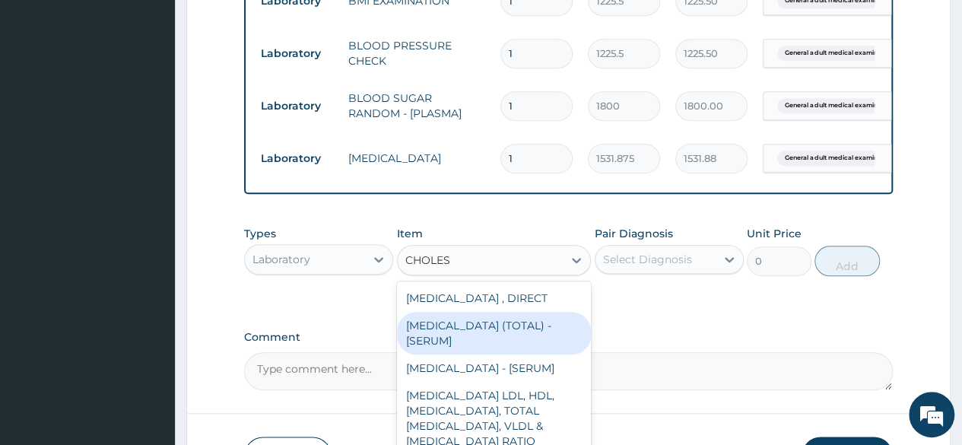
click at [482, 329] on div "CHOLESTEROL (TOTAL) - [SERUM]" at bounding box center [494, 333] width 195 height 43
type input "2880"
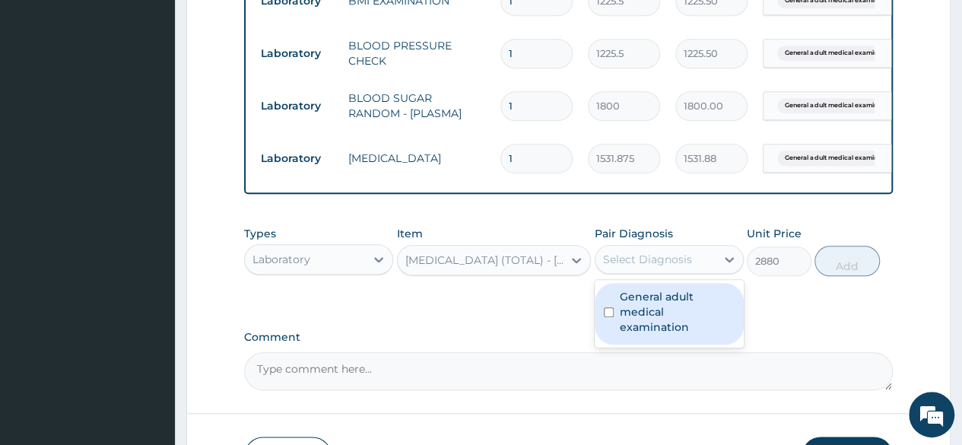
click at [631, 267] on div "Select Diagnosis" at bounding box center [647, 259] width 89 height 15
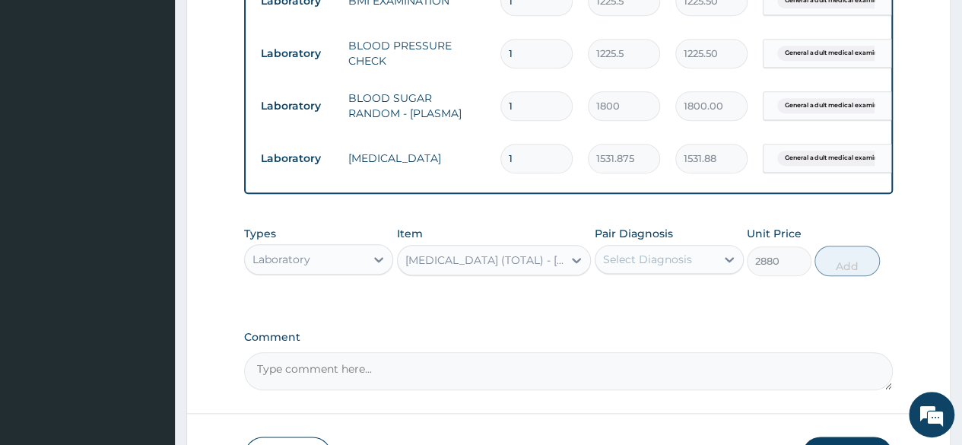
click at [631, 267] on div "Select Diagnosis" at bounding box center [647, 259] width 89 height 15
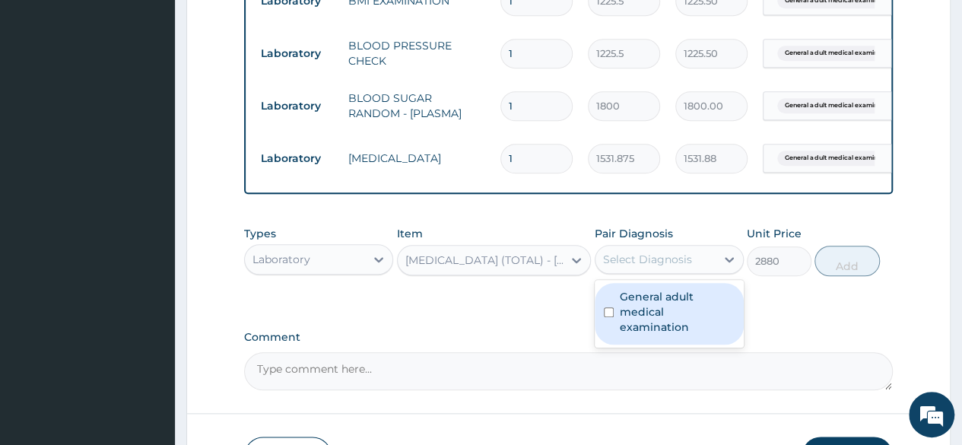
click at [651, 267] on div "Select Diagnosis" at bounding box center [647, 259] width 89 height 15
click at [653, 303] on label "General adult medical examination" at bounding box center [676, 312] width 115 height 46
checkbox input "true"
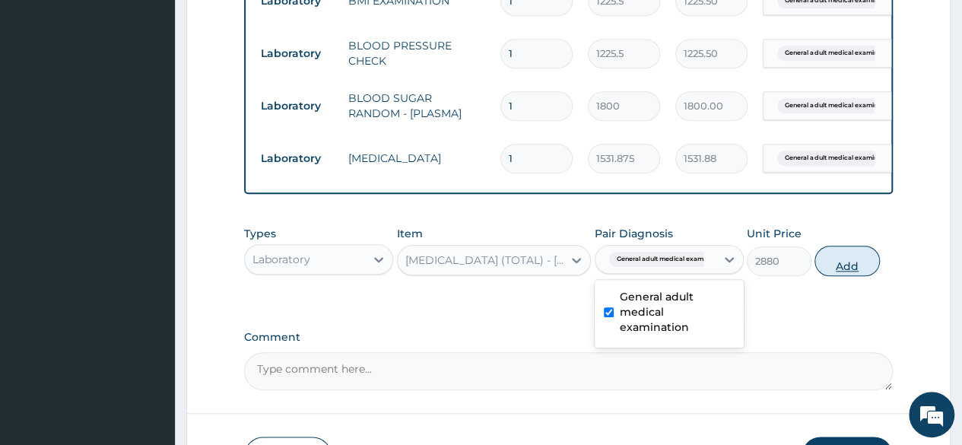
click at [841, 275] on button "Add" at bounding box center [846, 261] width 65 height 30
type input "0"
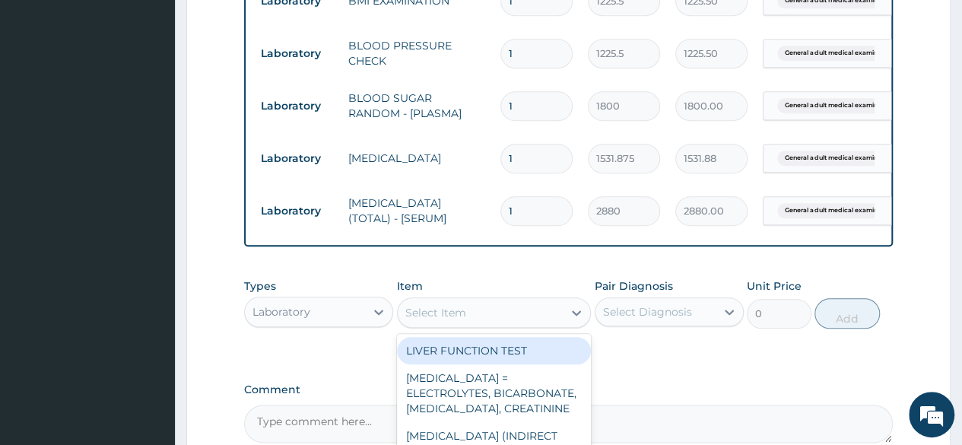
click at [521, 315] on div "Select Item" at bounding box center [481, 312] width 166 height 24
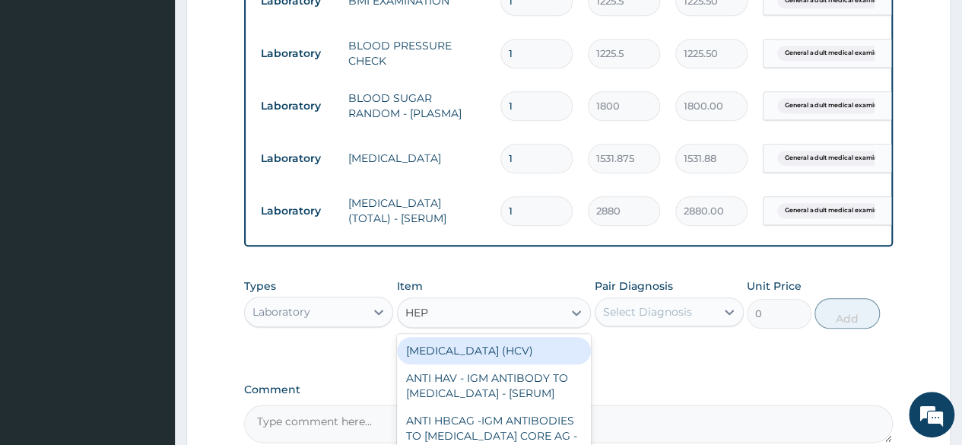
type input "HEPA"
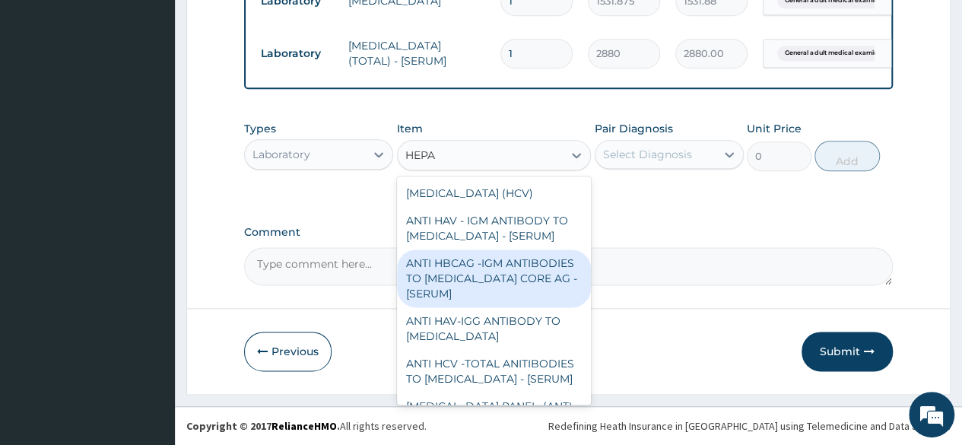
click at [455, 299] on div "ANTI HBCAG -IGM ANTIBODIES TO HEPATITIS B CORE AG - [SERUM]" at bounding box center [494, 278] width 195 height 58
type input "4085"
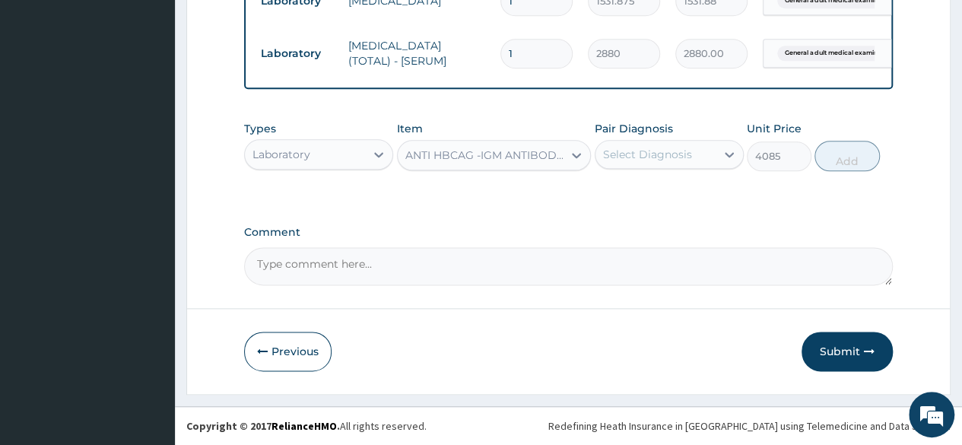
click at [657, 170] on div "Pair Diagnosis Select Diagnosis" at bounding box center [668, 146] width 149 height 50
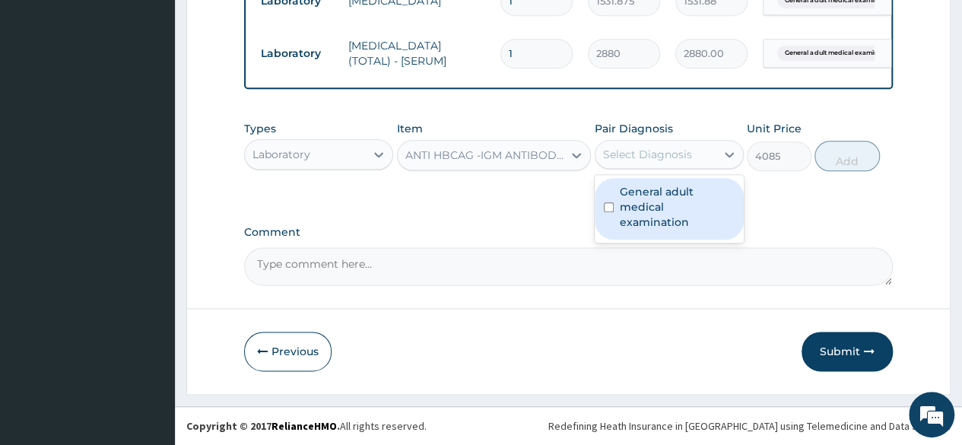
click at [669, 160] on div "Select Diagnosis" at bounding box center [647, 154] width 89 height 15
click at [663, 189] on label "General adult medical examination" at bounding box center [676, 207] width 115 height 46
checkbox input "true"
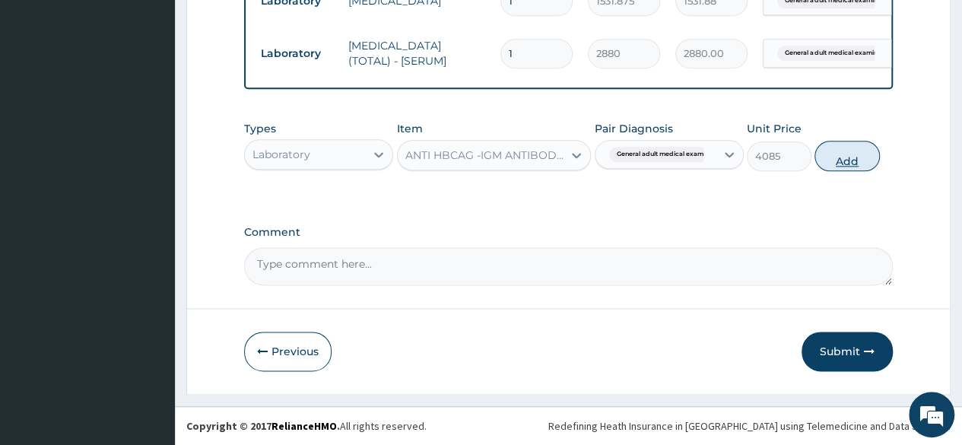
click at [856, 150] on button "Add" at bounding box center [846, 156] width 65 height 30
type input "0"
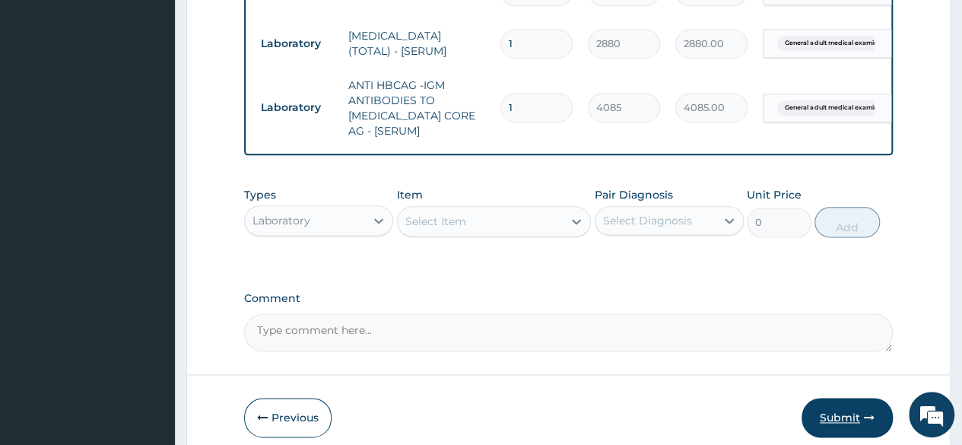
click at [842, 413] on button "Submit" at bounding box center [846, 418] width 91 height 40
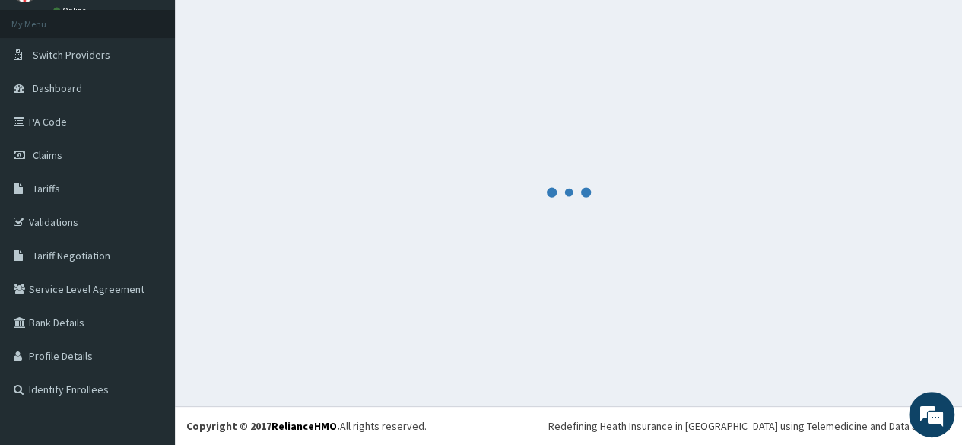
scroll to position [77, 0]
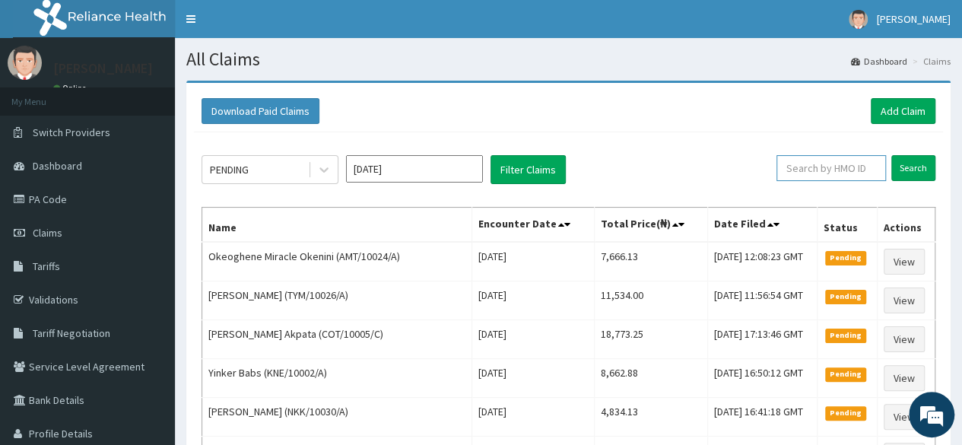
click at [838, 165] on input "text" at bounding box center [830, 168] width 109 height 26
paste input "DEL/10160/A"
type input "DEL/10160/A"
click at [891, 155] on input "Search" at bounding box center [913, 168] width 44 height 26
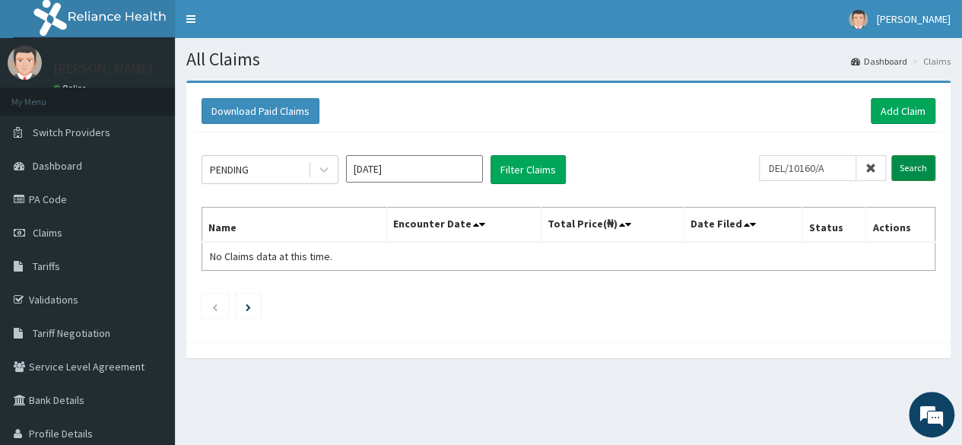
click at [908, 166] on input "Search" at bounding box center [913, 168] width 44 height 26
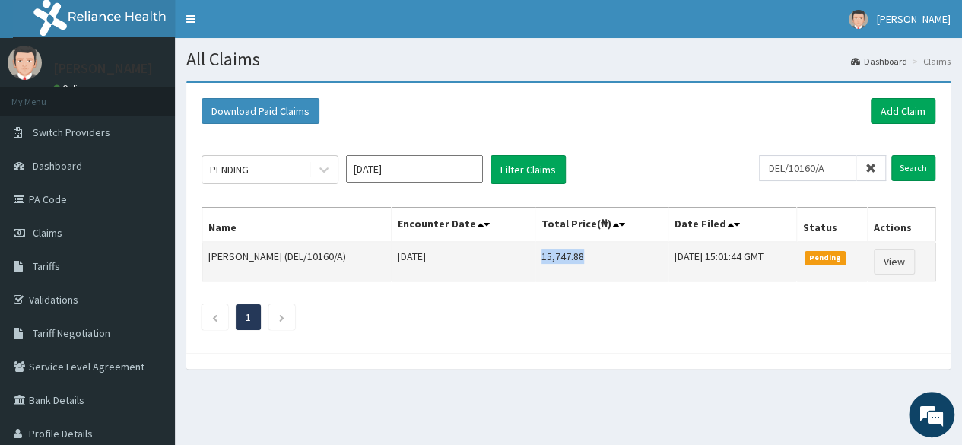
drag, startPoint x: 564, startPoint y: 254, endPoint x: 518, endPoint y: 256, distance: 46.4
click at [535, 256] on td "15,747.88" at bounding box center [601, 262] width 133 height 40
copy td "15,747.88"
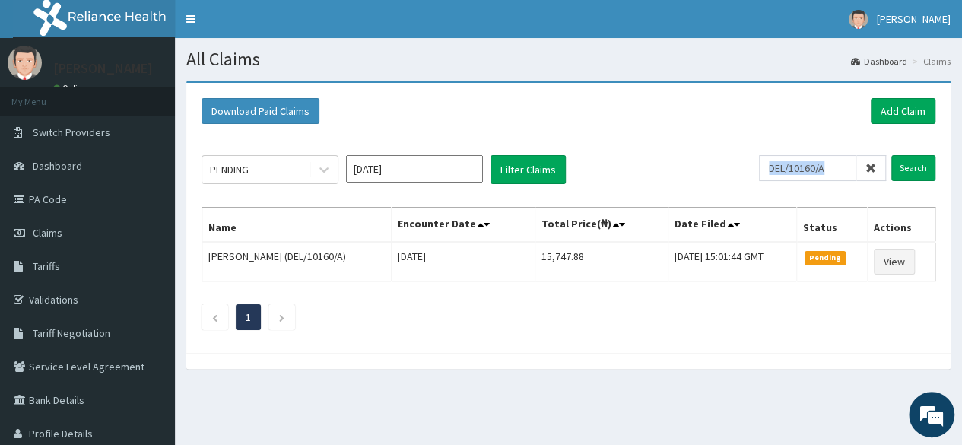
drag, startPoint x: 878, startPoint y: 172, endPoint x: 819, endPoint y: 171, distance: 59.3
click at [819, 171] on div "DEL/10160/A" at bounding box center [822, 168] width 127 height 26
click at [819, 171] on input "DEL/10160/A" at bounding box center [807, 168] width 97 height 26
click at [868, 173] on icon at bounding box center [870, 168] width 11 height 11
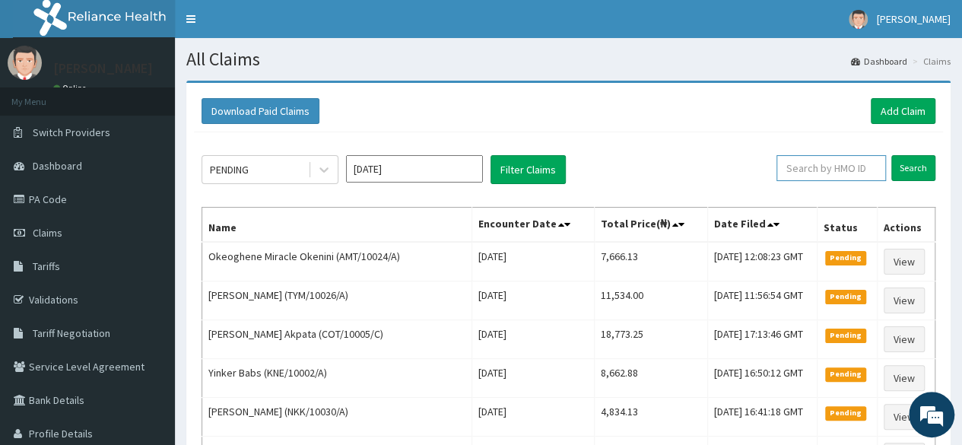
click at [838, 168] on input "text" at bounding box center [830, 168] width 109 height 26
paste input "DEL/10166/A"
type input "DEL/10166/A"
click at [918, 165] on input "Search" at bounding box center [913, 168] width 44 height 26
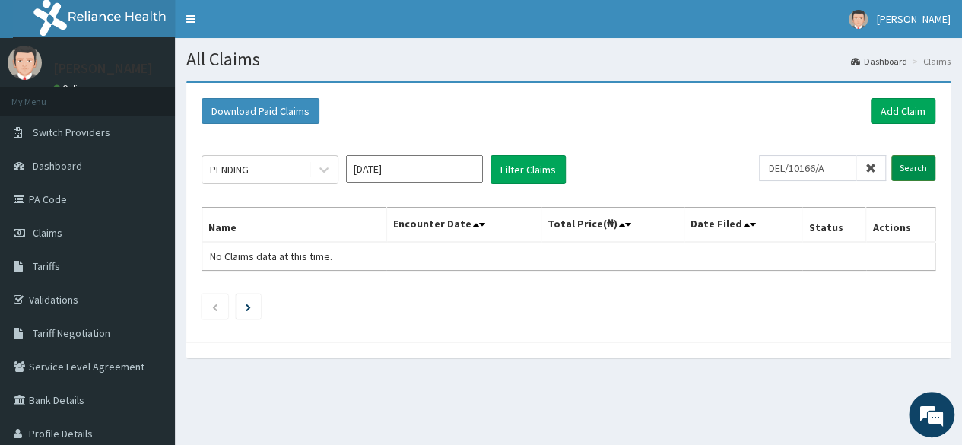
click at [907, 165] on input "Search" at bounding box center [913, 168] width 44 height 26
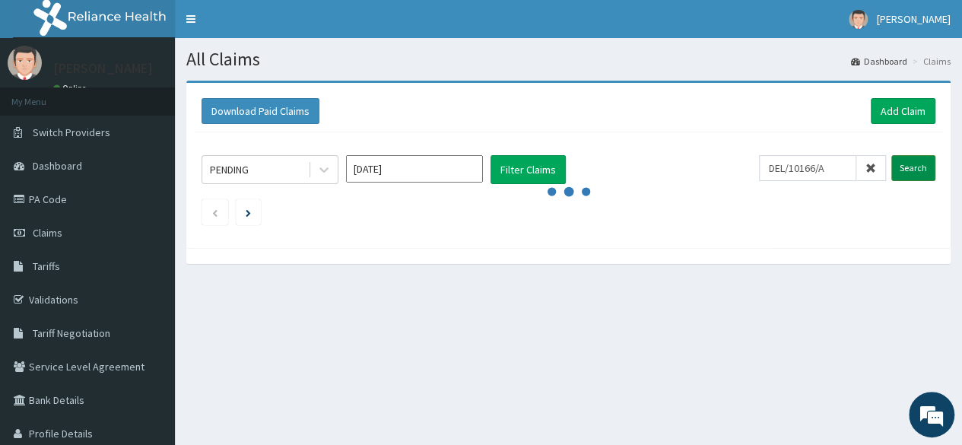
click at [907, 165] on input "Search" at bounding box center [913, 168] width 44 height 26
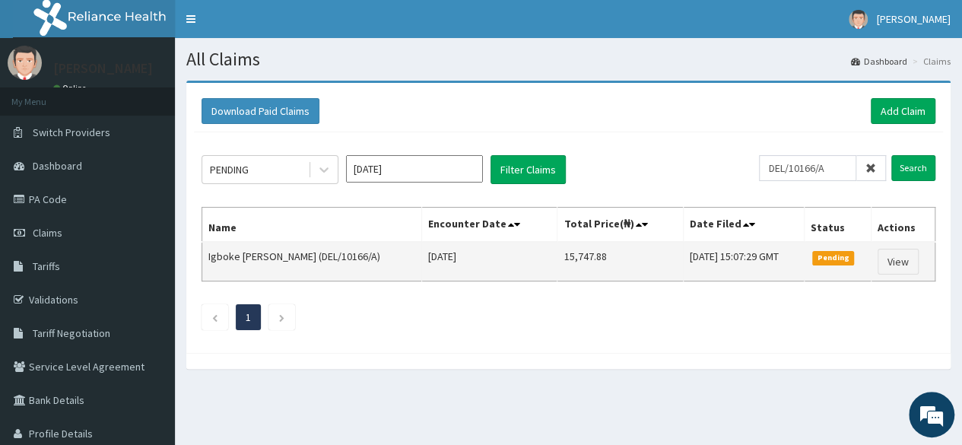
drag, startPoint x: 585, startPoint y: 256, endPoint x: 507, endPoint y: 260, distance: 78.4
click at [507, 260] on tr "Igboke [PERSON_NAME] (DEL/10166/A) [DATE] 15,747.88 [DATE] 15:07:29 GMT Pending…" at bounding box center [568, 262] width 733 height 40
copy tr "15,747.88"
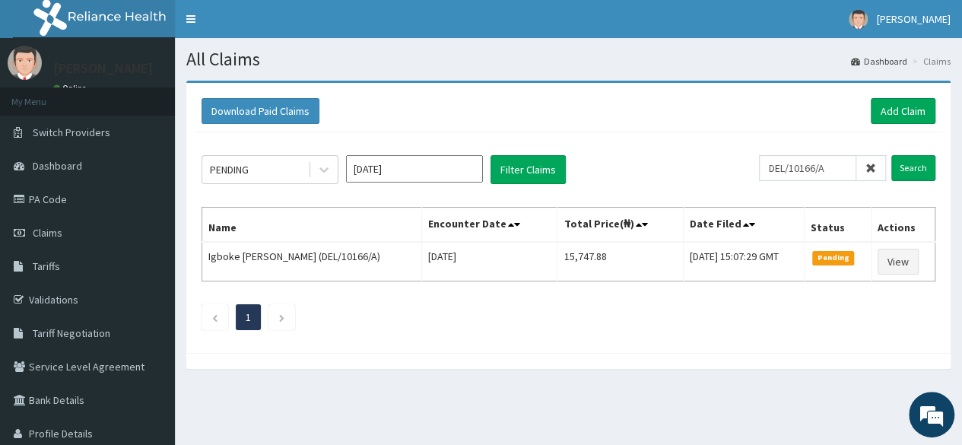
click at [870, 163] on icon at bounding box center [870, 168] width 11 height 11
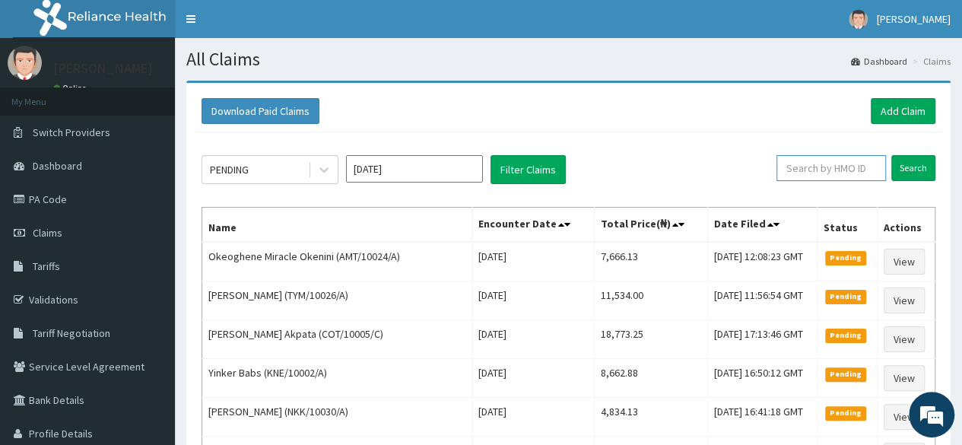
click at [837, 171] on input "text" at bounding box center [830, 168] width 109 height 26
paste input "DEL/10014/A"
type input "DEL/10014/A"
click at [891, 155] on input "Search" at bounding box center [913, 168] width 44 height 26
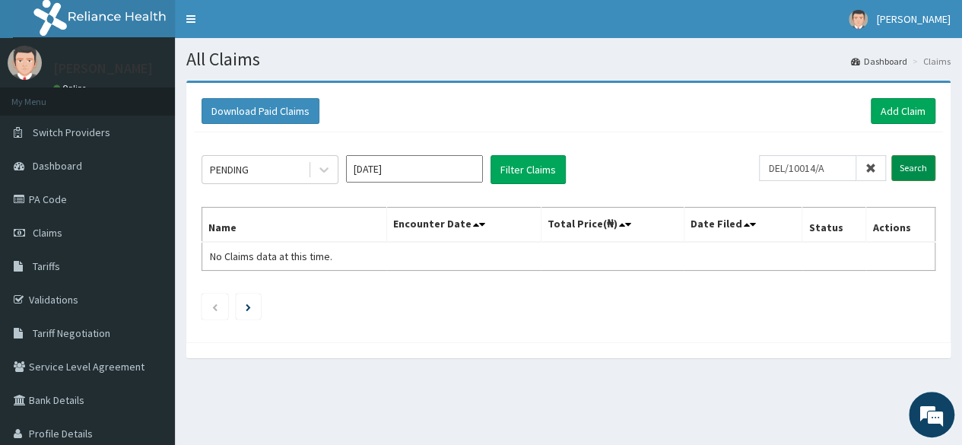
click at [903, 164] on input "Search" at bounding box center [913, 168] width 44 height 26
click at [904, 173] on input "Search" at bounding box center [913, 168] width 44 height 26
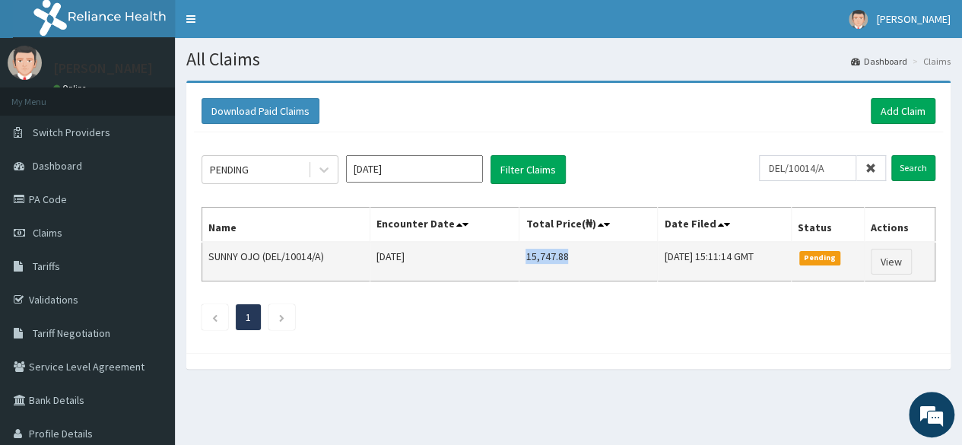
drag, startPoint x: 556, startPoint y: 257, endPoint x: 503, endPoint y: 259, distance: 53.3
click at [519, 259] on td "15,747.88" at bounding box center [588, 262] width 138 height 40
copy td "15,747.88"
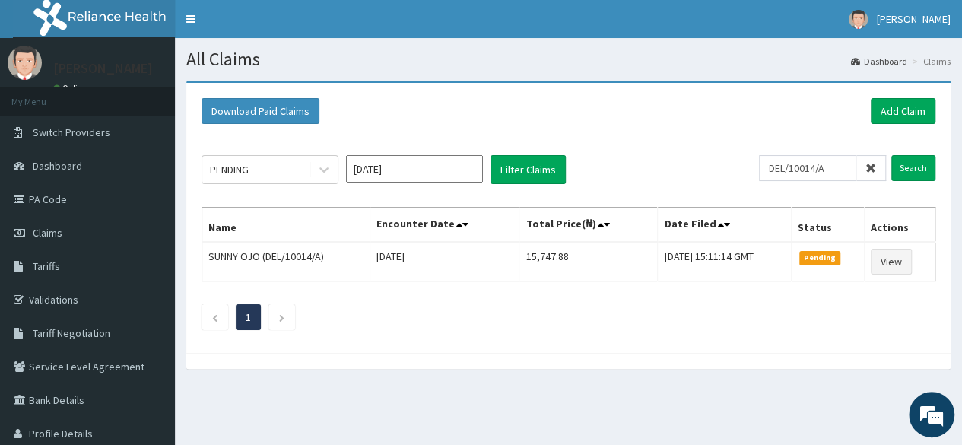
click at [880, 162] on span at bounding box center [871, 168] width 30 height 26
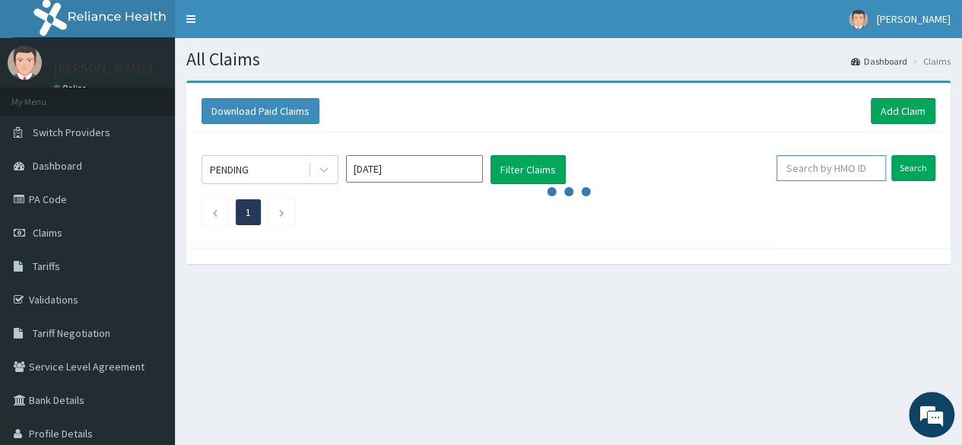
click at [854, 164] on input "text" at bounding box center [830, 168] width 109 height 26
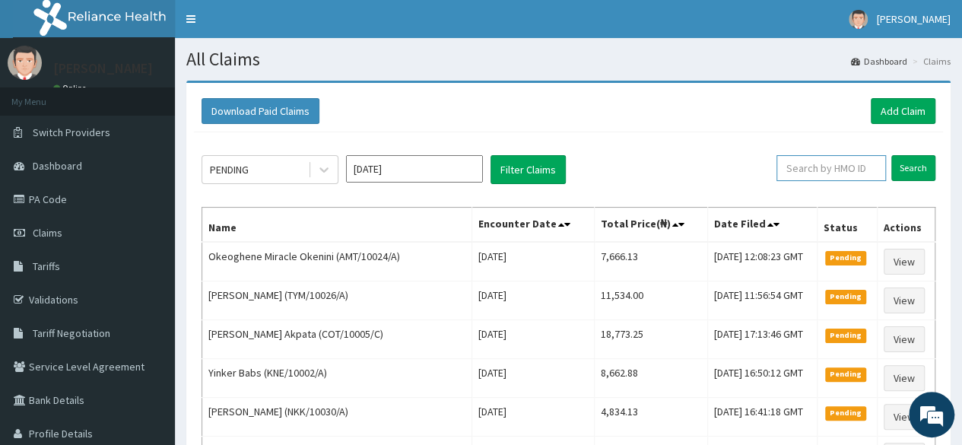
paste input "DEL/10158/A"
type input "DEL/10158/A"
click at [911, 179] on input "Search" at bounding box center [913, 168] width 44 height 26
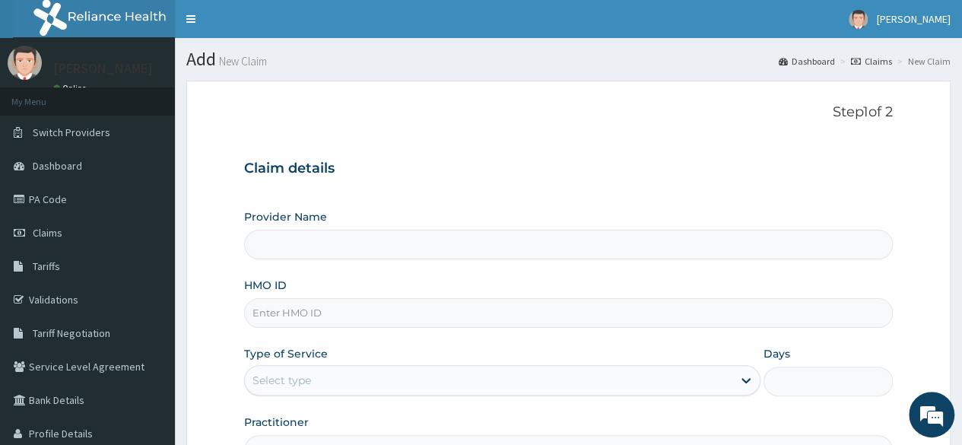
type input "Reliance Family Clinics (RFC) - [GEOGRAPHIC_DATA]"
click at [364, 308] on input "HMO ID" at bounding box center [568, 313] width 648 height 30
paste input "DEL/10160/A"
type input "DEL/10160/A"
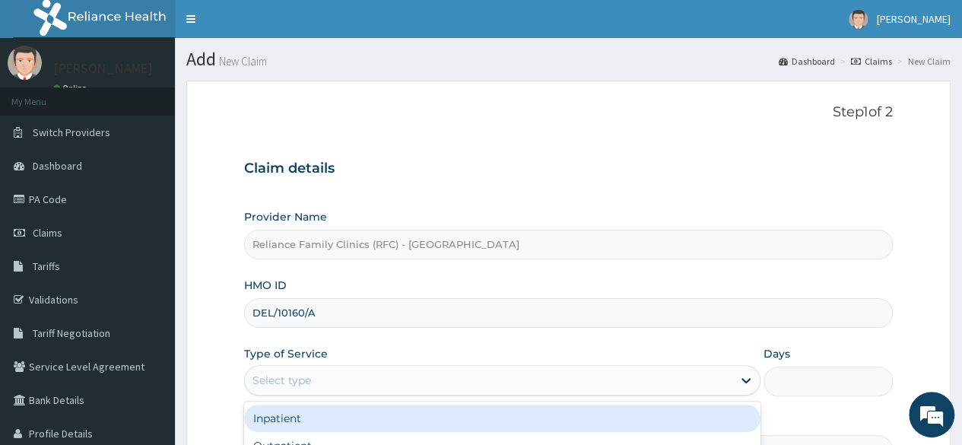
click at [367, 365] on div "Select type" at bounding box center [502, 380] width 516 height 30
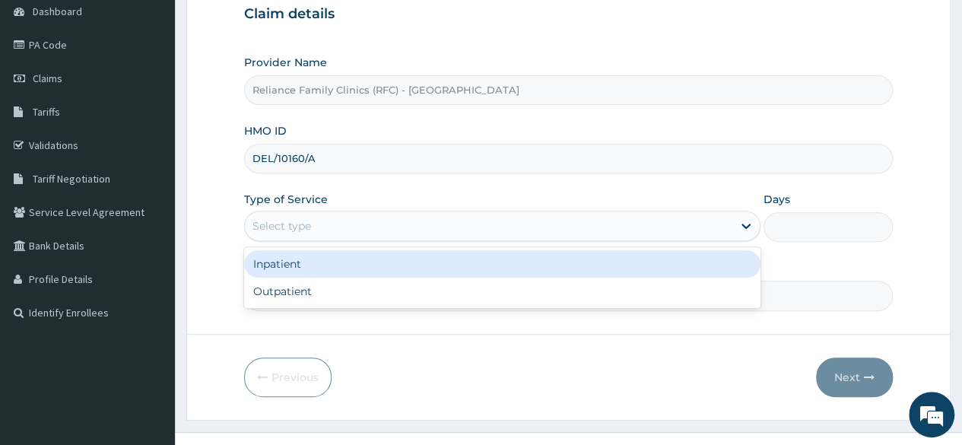
scroll to position [176, 0]
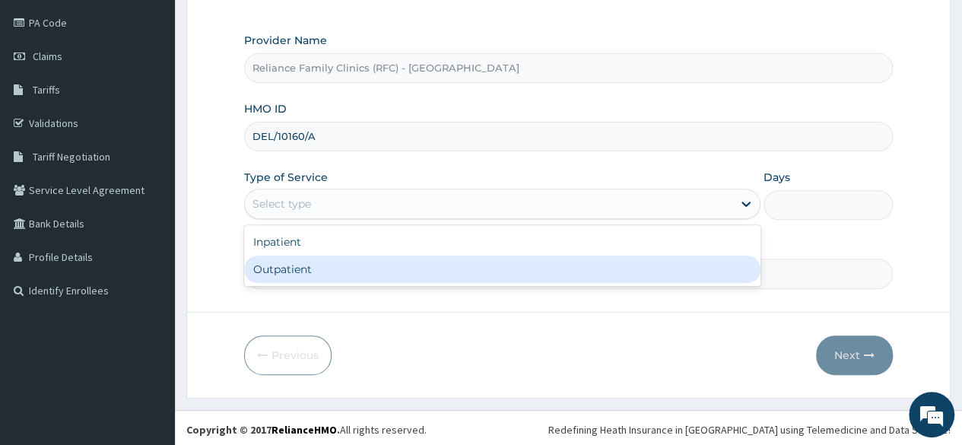
click at [482, 279] on div "Outpatient" at bounding box center [502, 268] width 516 height 27
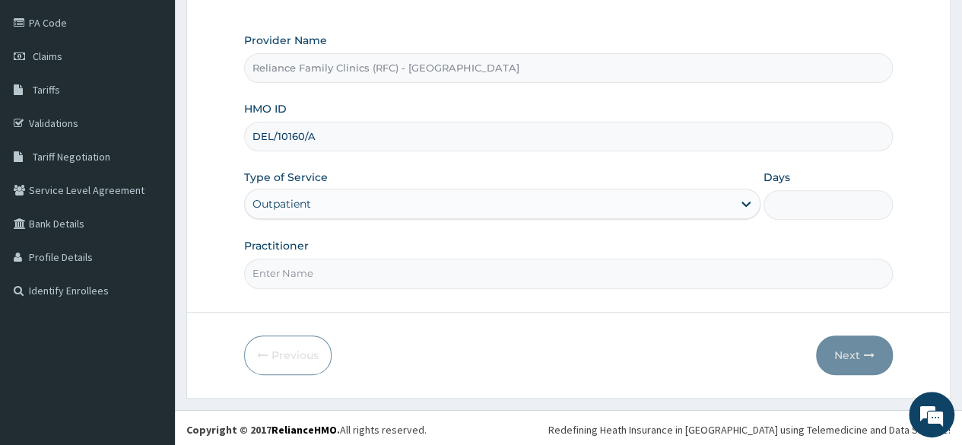
type input "1"
click at [481, 279] on input "Practitioner" at bounding box center [568, 273] width 648 height 30
type input "LOCUM"
click at [853, 350] on button "Next" at bounding box center [854, 355] width 77 height 40
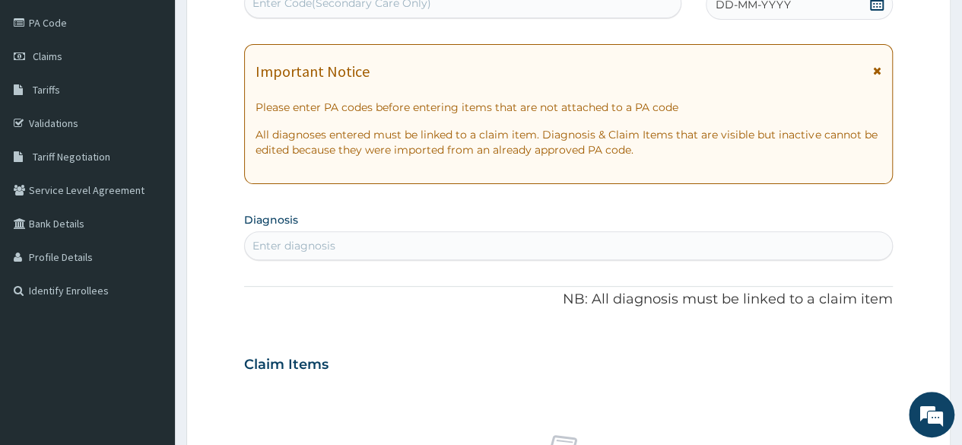
click at [841, 11] on div "DD-MM-YYYY" at bounding box center [798, 4] width 187 height 30
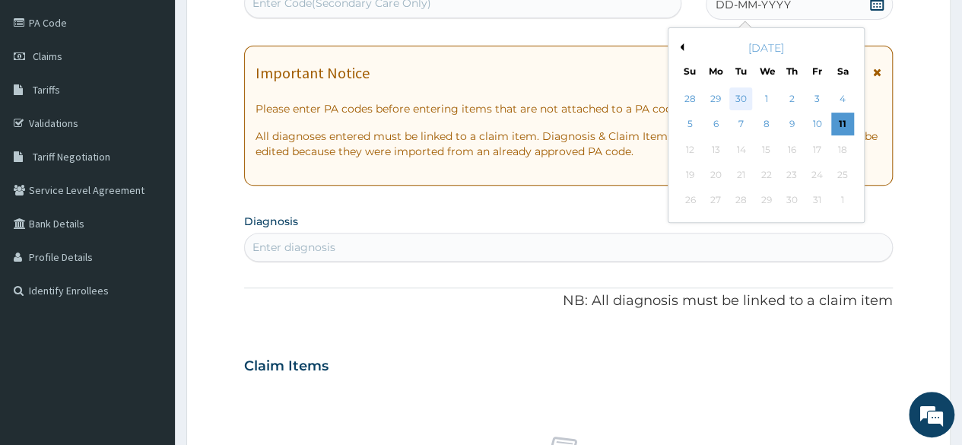
click at [743, 97] on div "30" at bounding box center [740, 98] width 23 height 23
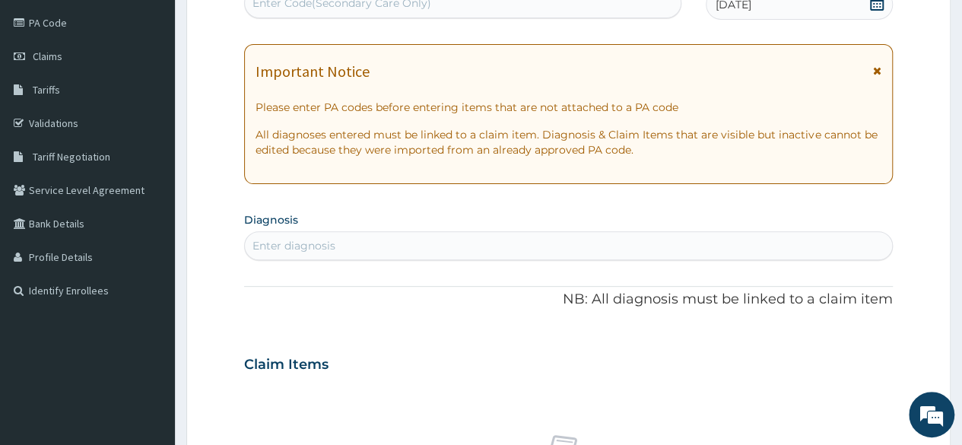
click at [517, 252] on div "Enter diagnosis" at bounding box center [568, 245] width 647 height 24
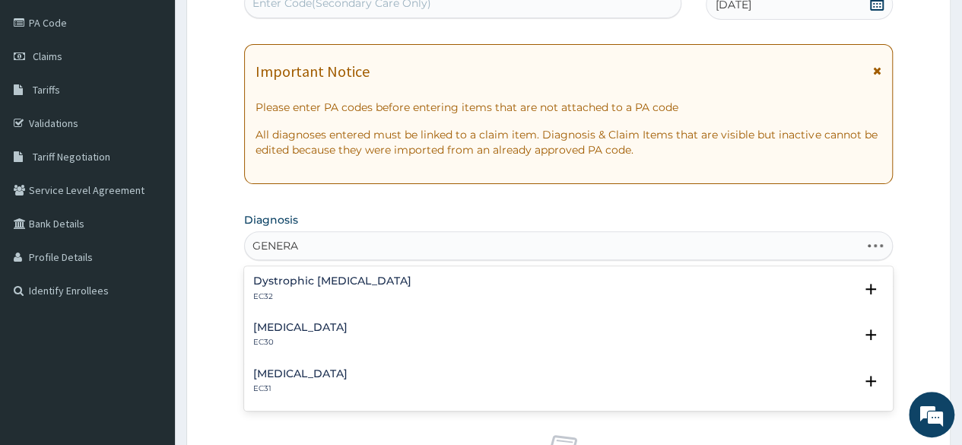
type input "GENERAL"
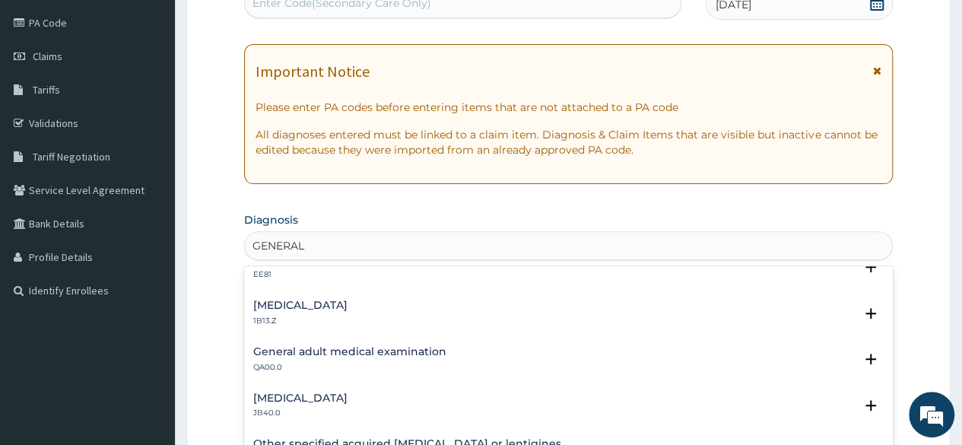
scroll to position [1101, 0]
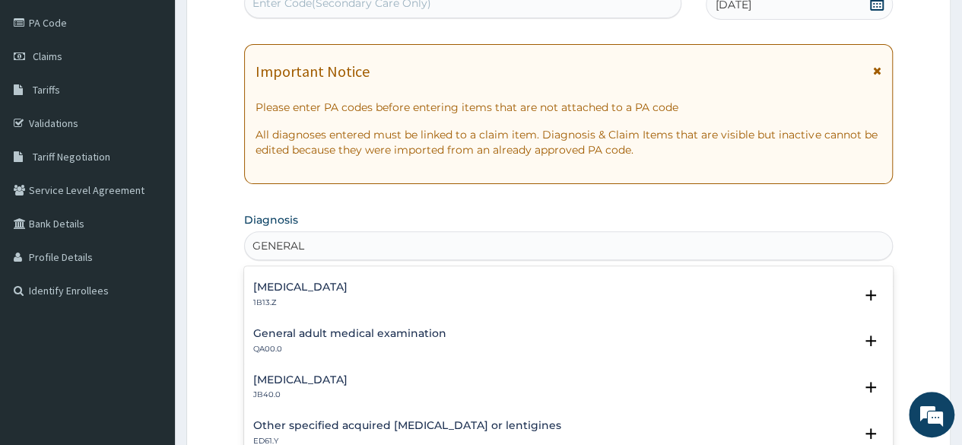
click at [322, 338] on h4 "General adult medical examination" at bounding box center [349, 333] width 193 height 11
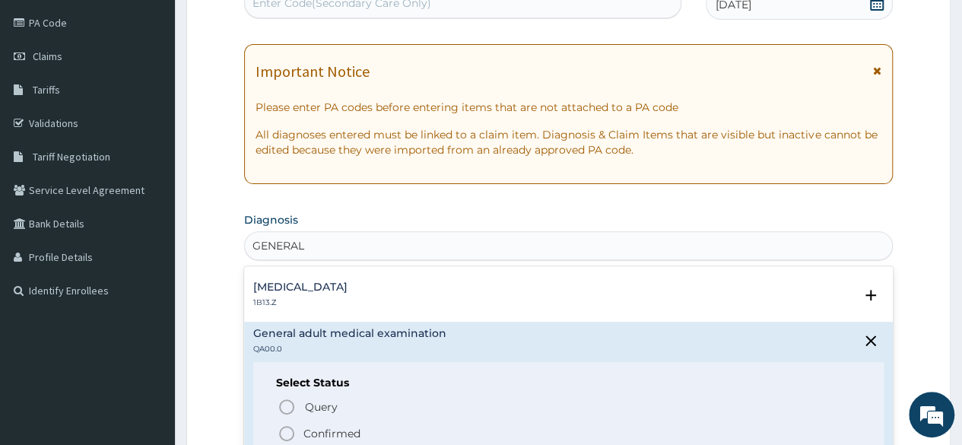
click at [315, 429] on p "Confirmed" at bounding box center [331, 433] width 57 height 15
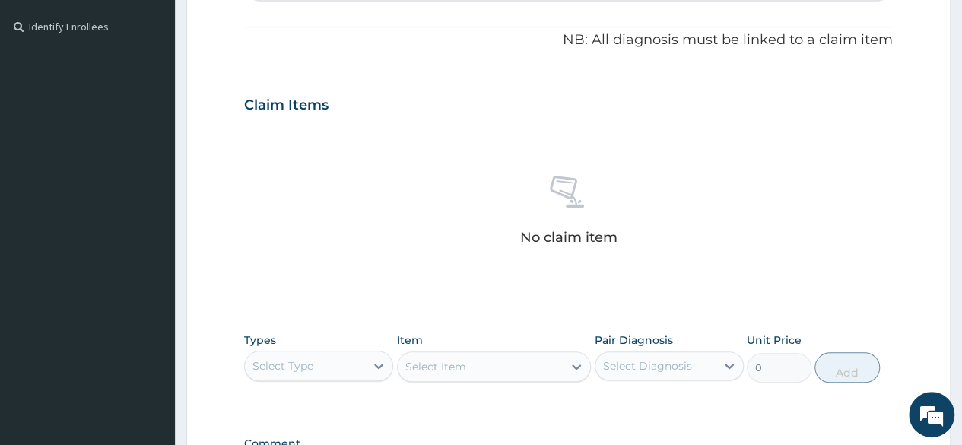
scroll to position [451, 0]
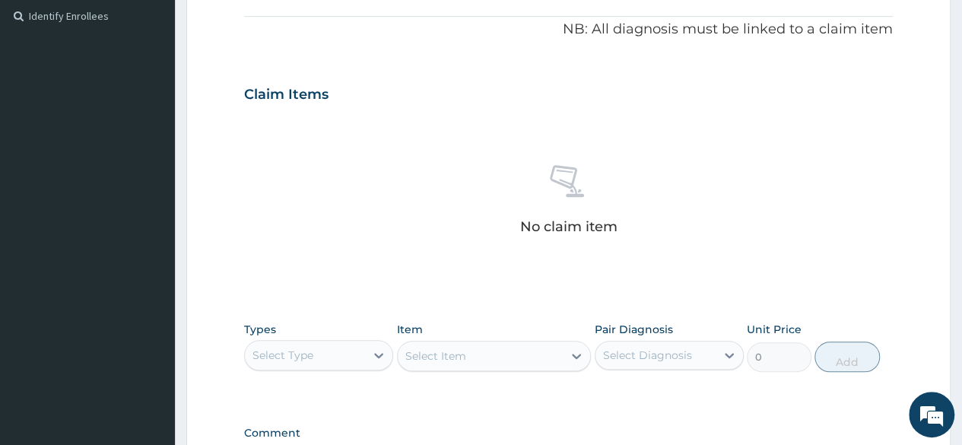
click at [487, 361] on div "Select Item" at bounding box center [494, 356] width 195 height 30
click at [375, 350] on icon at bounding box center [378, 354] width 15 height 15
click at [315, 439] on div "Procedures" at bounding box center [318, 447] width 149 height 27
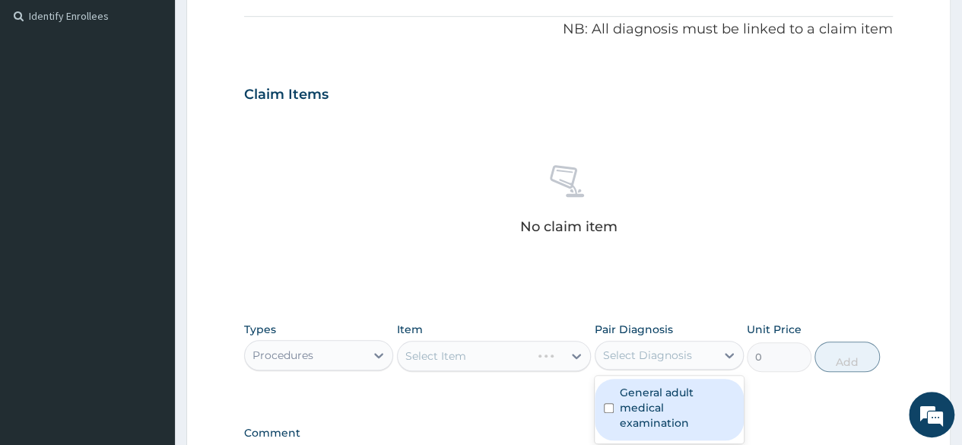
click at [645, 363] on div "Select Diagnosis" at bounding box center [655, 355] width 120 height 24
click at [651, 387] on label "General adult medical examination" at bounding box center [676, 408] width 115 height 46
checkbox input "true"
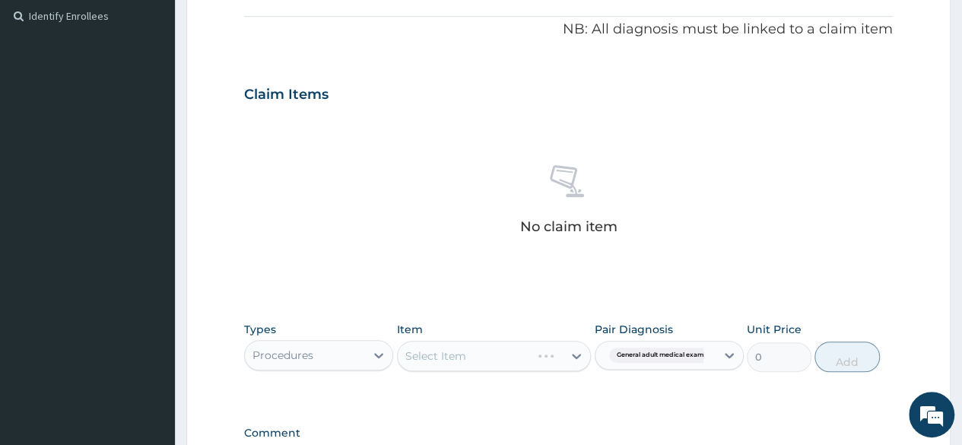
click at [576, 372] on div "Types Procedures Item Select Item Pair Diagnosis General adult medical examinat…" at bounding box center [568, 346] width 648 height 65
click at [547, 361] on div "Select Item" at bounding box center [494, 356] width 195 height 30
click at [547, 361] on div "Select Item" at bounding box center [481, 356] width 166 height 24
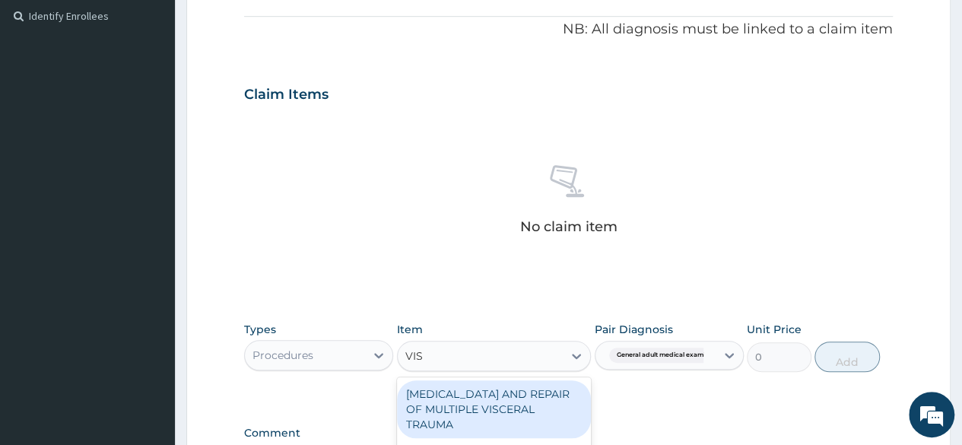
type input "VISU"
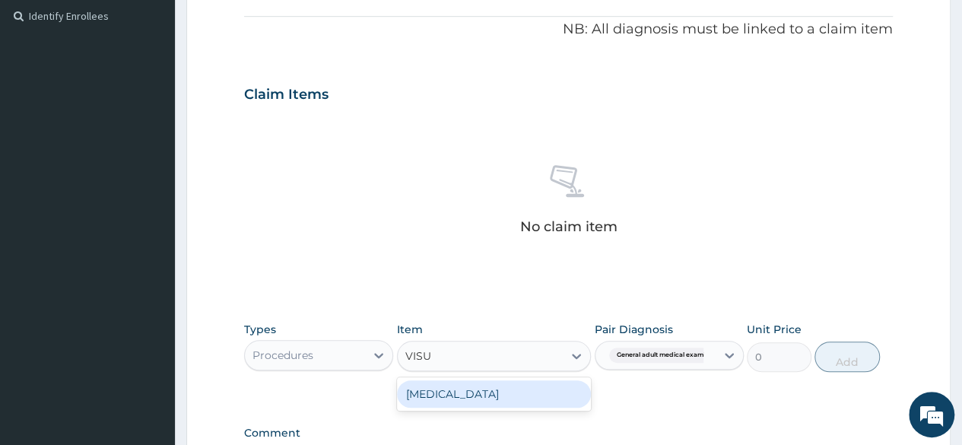
click at [537, 391] on div "[MEDICAL_DATA]" at bounding box center [494, 393] width 195 height 27
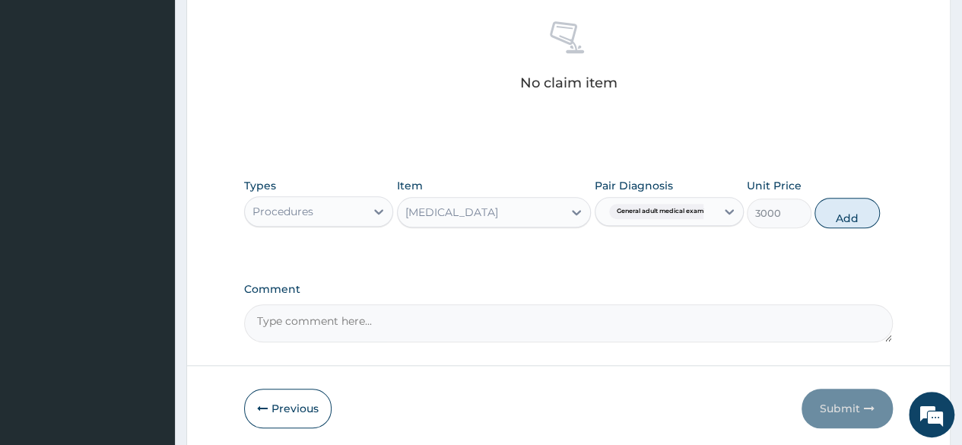
scroll to position [648, 0]
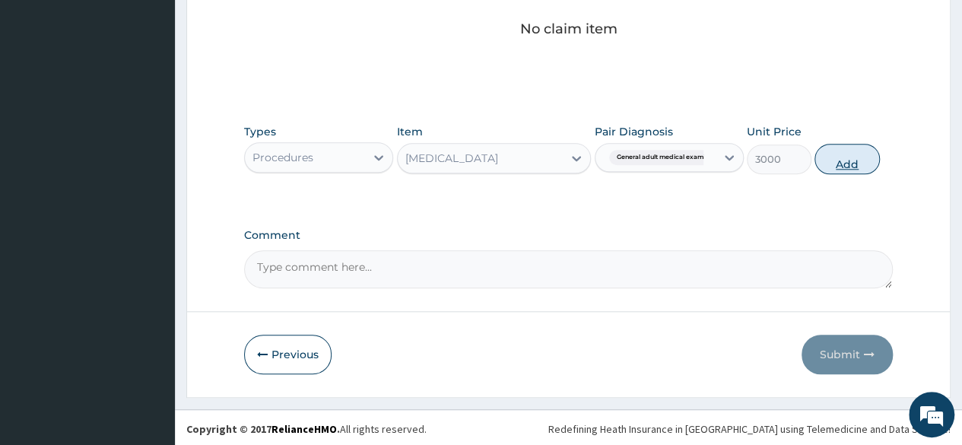
click at [844, 146] on button "Add" at bounding box center [846, 159] width 65 height 30
type input "0"
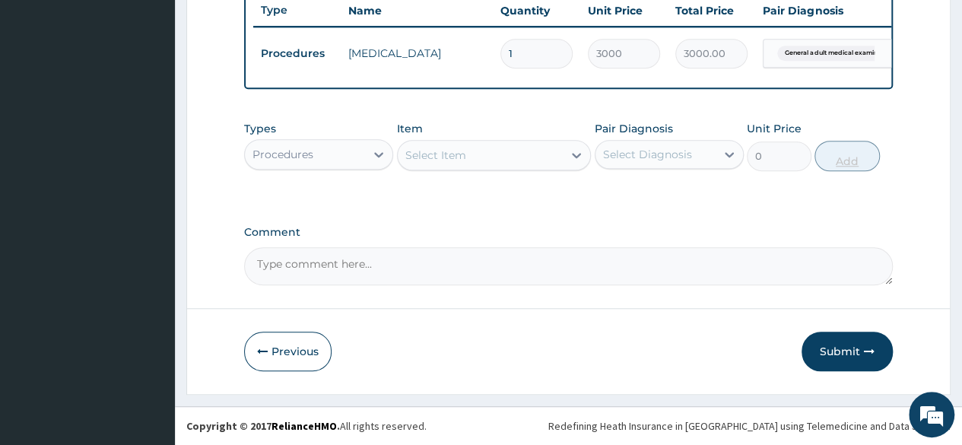
scroll to position [588, 0]
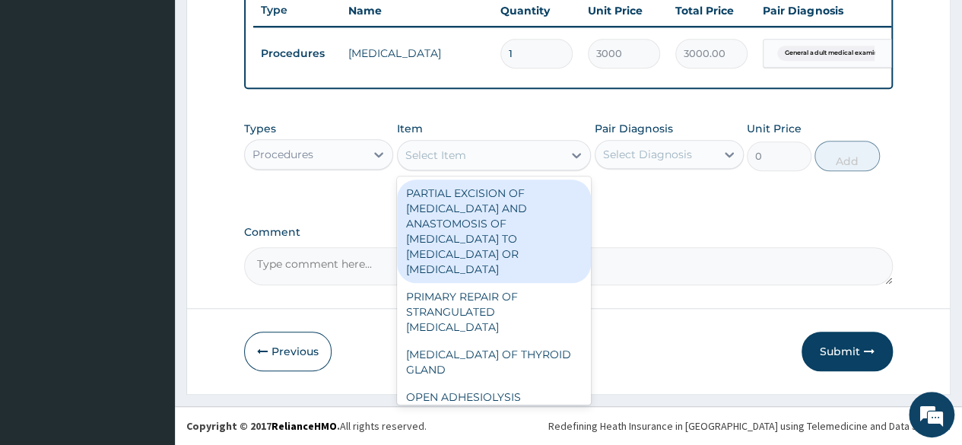
click at [507, 151] on div "Select Item" at bounding box center [481, 155] width 166 height 24
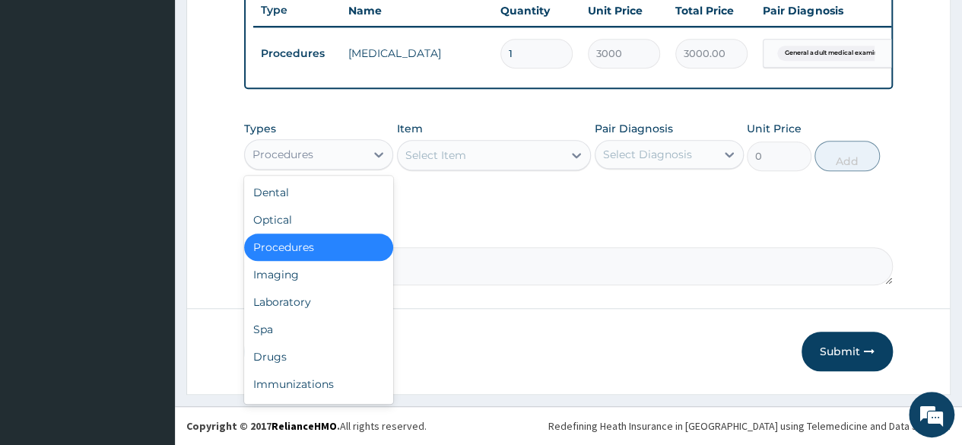
click at [328, 169] on div "Procedures" at bounding box center [318, 154] width 149 height 30
click at [292, 304] on div "Laboratory" at bounding box center [318, 301] width 149 height 27
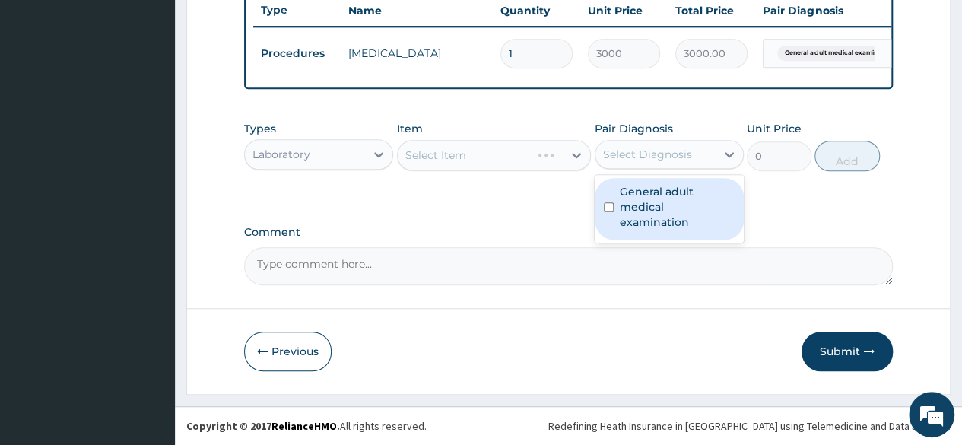
drag, startPoint x: 696, startPoint y: 156, endPoint x: 659, endPoint y: 227, distance: 80.6
click at [659, 169] on div "option General adult medical examination, selected. option General adult medica…" at bounding box center [668, 154] width 149 height 29
click at [659, 227] on div "General adult medical examination" at bounding box center [668, 209] width 149 height 68
click at [640, 213] on label "General adult medical examination" at bounding box center [676, 207] width 115 height 46
checkbox input "true"
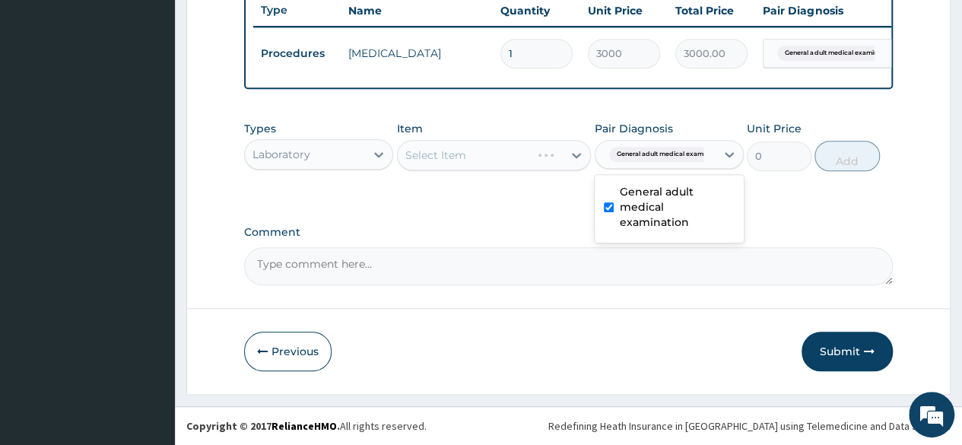
click at [531, 153] on div "Select Item" at bounding box center [494, 155] width 195 height 30
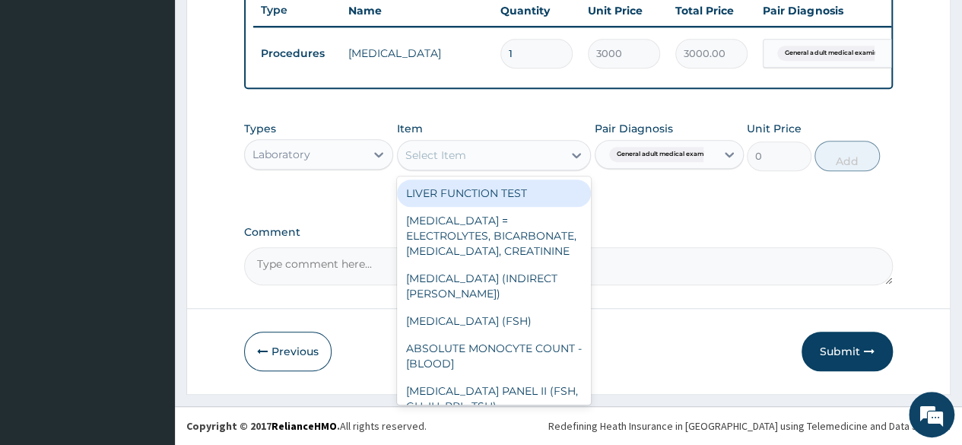
click at [531, 153] on div "Select Item" at bounding box center [481, 155] width 166 height 24
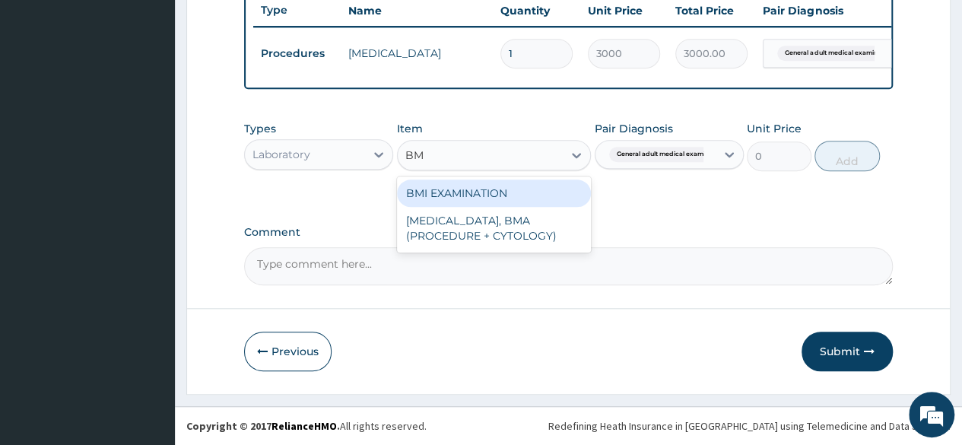
type input "BMI"
click at [534, 193] on div "BMI EXAMINATION" at bounding box center [494, 192] width 195 height 27
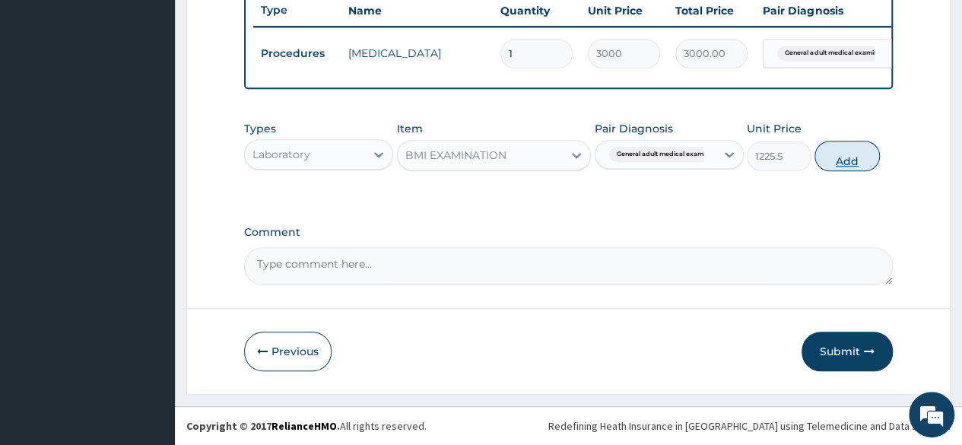
click at [843, 159] on button "Add" at bounding box center [846, 156] width 65 height 30
type input "0"
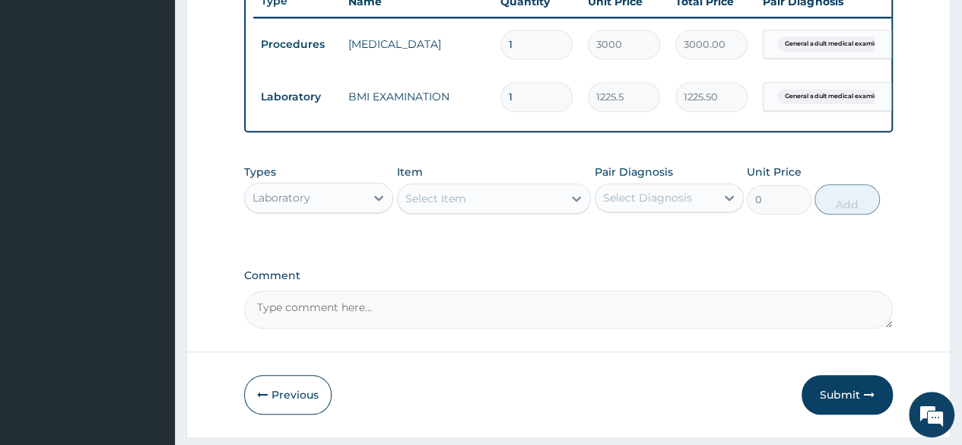
click at [540, 206] on div "Select Item" at bounding box center [481, 198] width 166 height 24
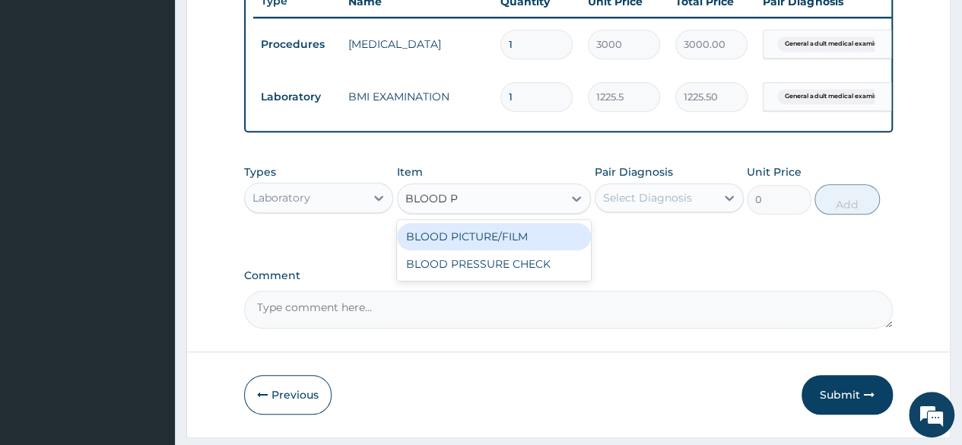
type input "BLOOD PRE"
click at [526, 250] on div "BLOOD PRESSURE CHECK" at bounding box center [494, 236] width 195 height 27
type input "1225.5"
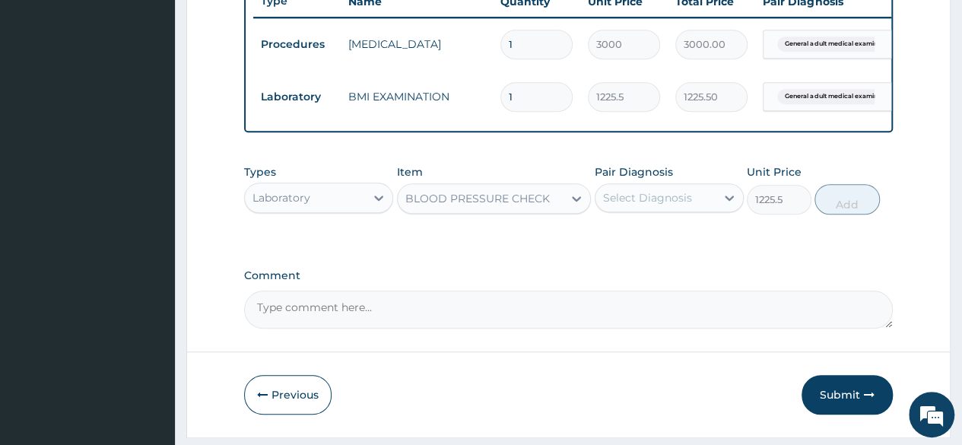
click at [670, 198] on div "Select Diagnosis" at bounding box center [655, 197] width 120 height 24
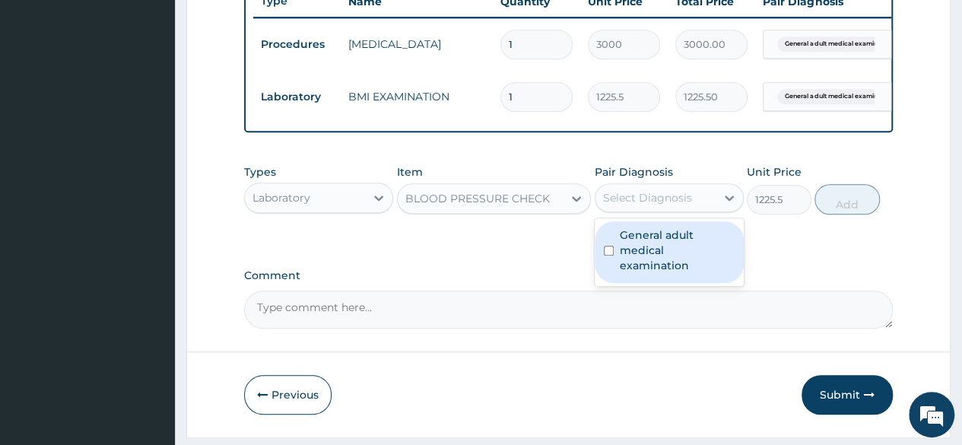
click at [670, 242] on label "General adult medical examination" at bounding box center [676, 250] width 115 height 46
checkbox input "true"
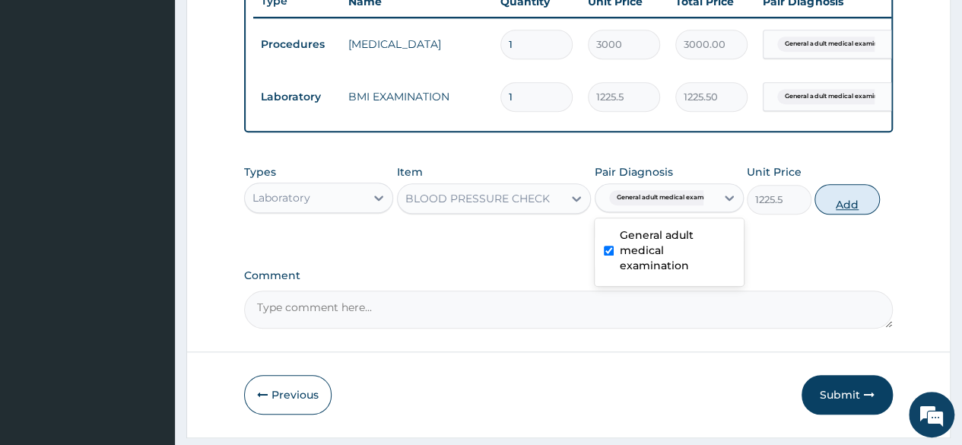
click at [842, 214] on button "Add" at bounding box center [846, 199] width 65 height 30
type input "0"
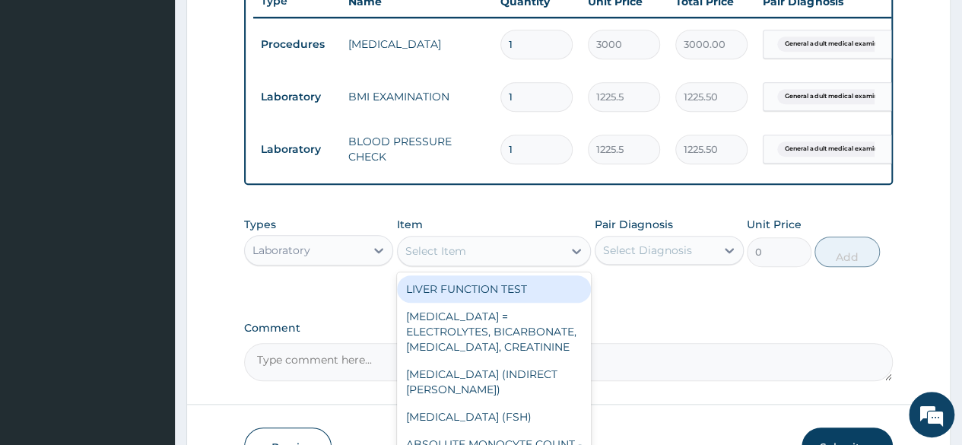
click at [519, 263] on div "Select Item" at bounding box center [481, 251] width 166 height 24
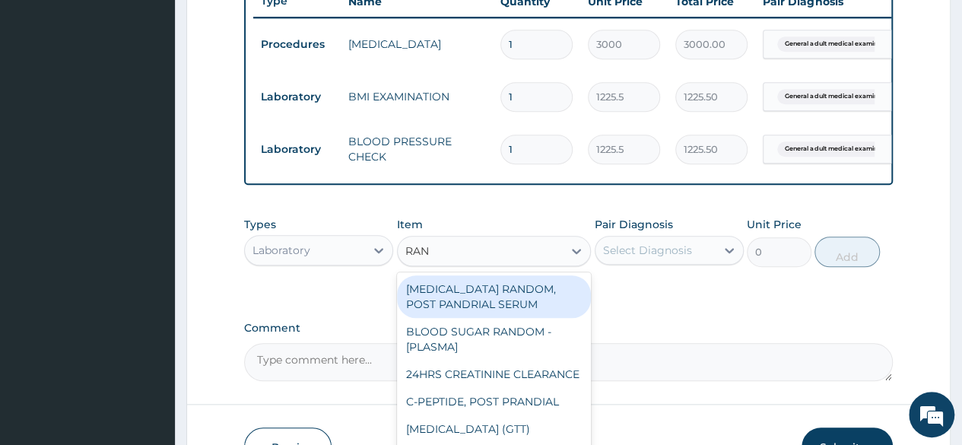
type input "RAND"
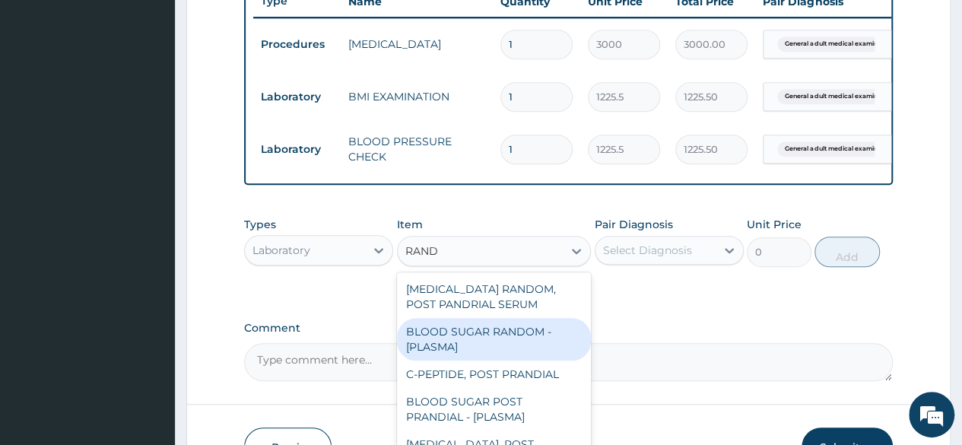
click at [508, 339] on div "BLOOD SUGAR RANDOM - [PLASMA]" at bounding box center [494, 339] width 195 height 43
type input "1800"
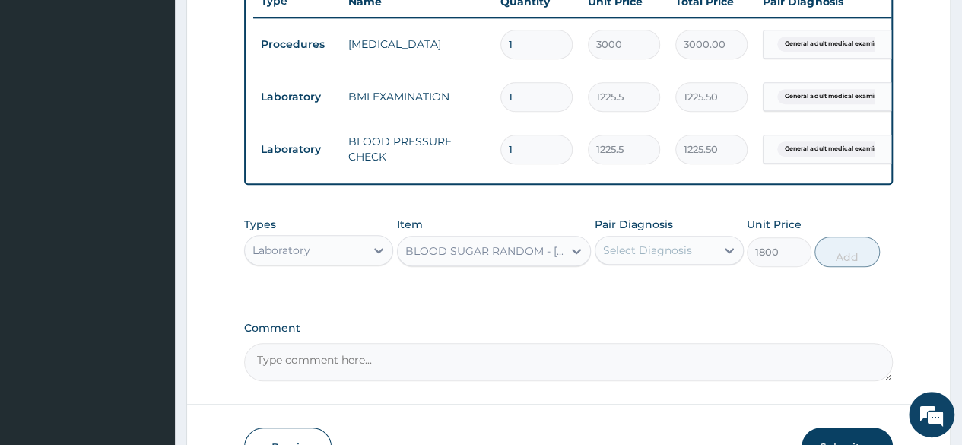
click at [648, 258] on div "Select Diagnosis" at bounding box center [647, 249] width 89 height 15
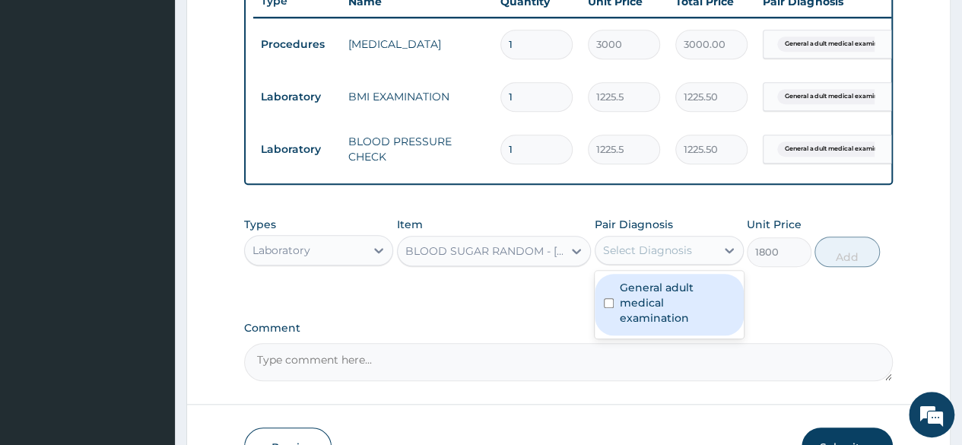
click at [651, 290] on div "General adult medical examination" at bounding box center [668, 305] width 149 height 62
checkbox input "true"
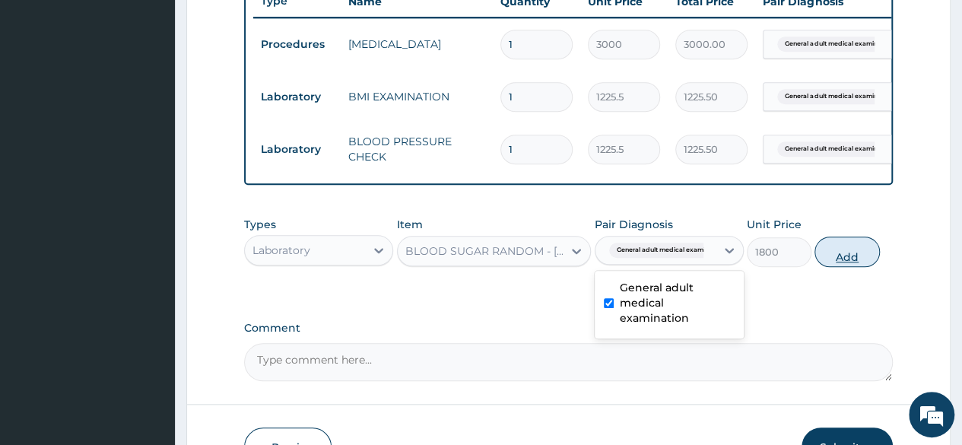
click at [844, 261] on button "Add" at bounding box center [846, 251] width 65 height 30
type input "0"
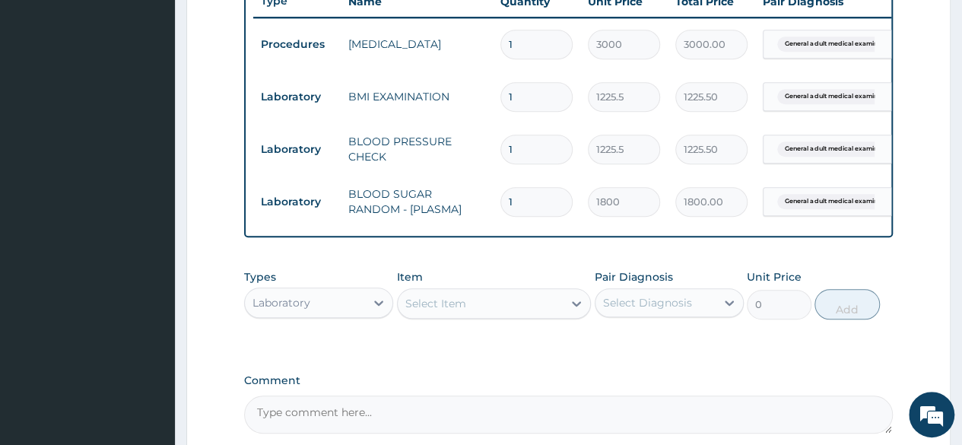
scroll to position [746, 0]
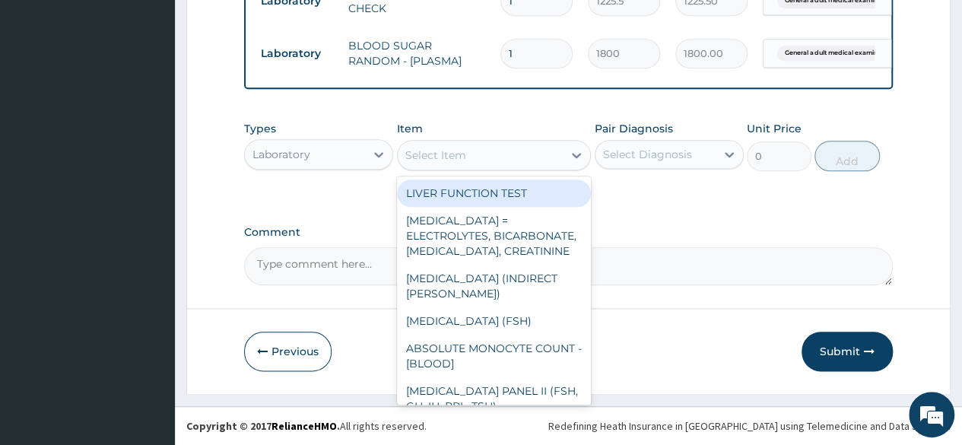
click at [540, 162] on div "Select Item" at bounding box center [481, 155] width 166 height 24
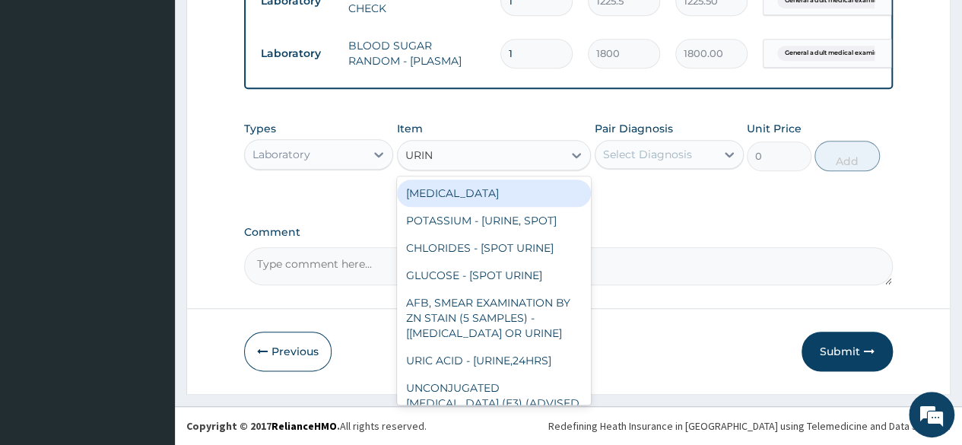
type input "URINA"
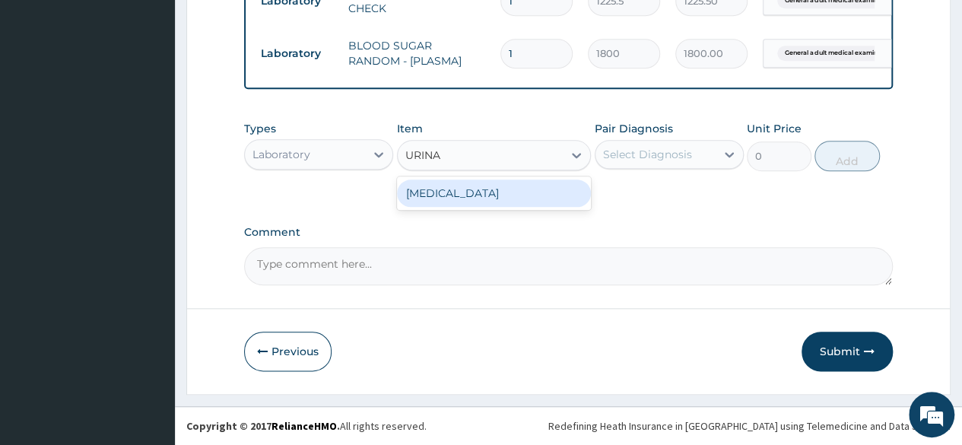
click at [533, 185] on div "[MEDICAL_DATA]" at bounding box center [494, 192] width 195 height 27
type input "1531.875"
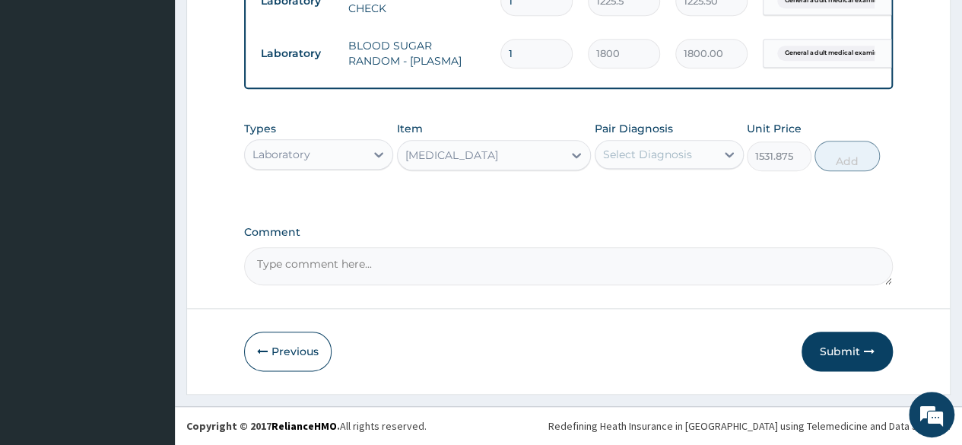
click at [663, 142] on div "Select Diagnosis" at bounding box center [668, 154] width 149 height 29
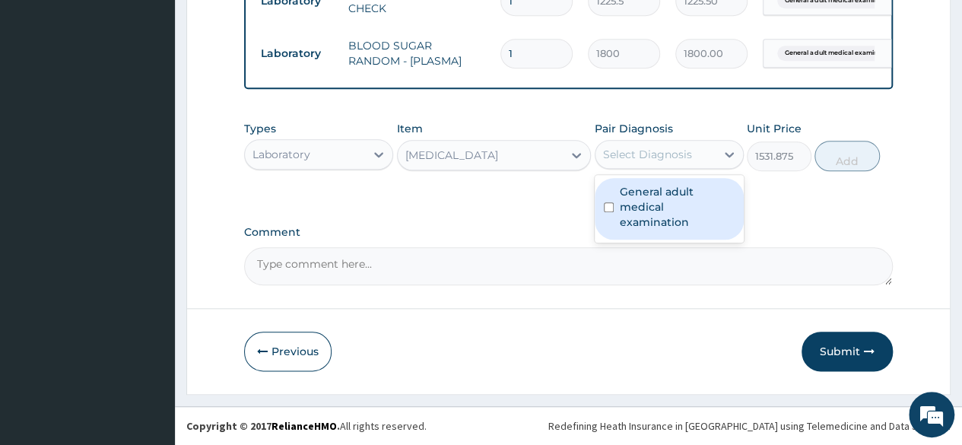
click at [660, 203] on label "General adult medical examination" at bounding box center [676, 207] width 115 height 46
checkbox input "true"
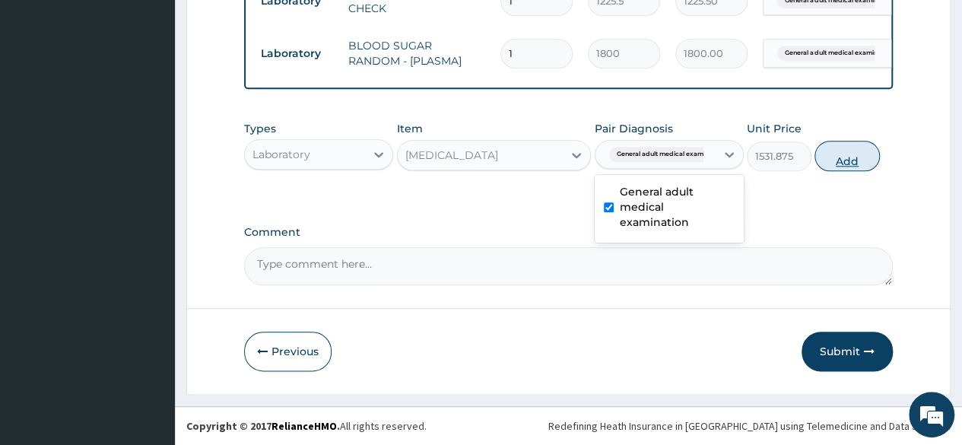
click at [844, 156] on button "Add" at bounding box center [846, 156] width 65 height 30
type input "0"
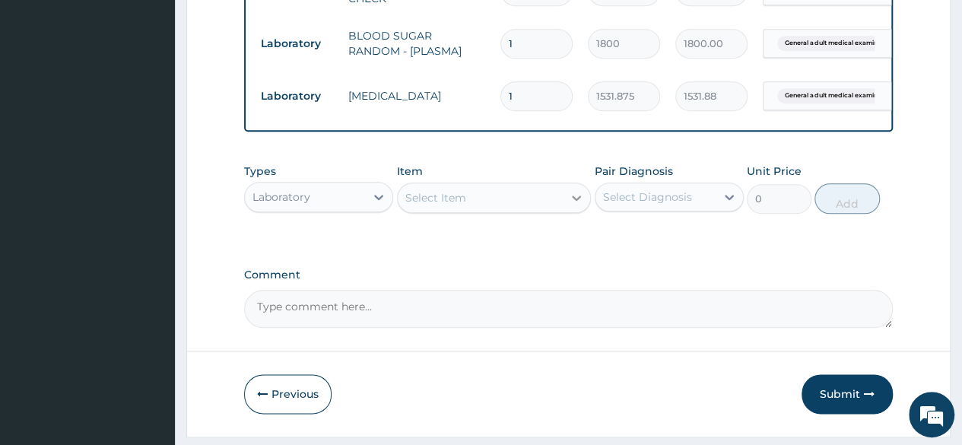
click at [587, 201] on div at bounding box center [575, 197] width 27 height 27
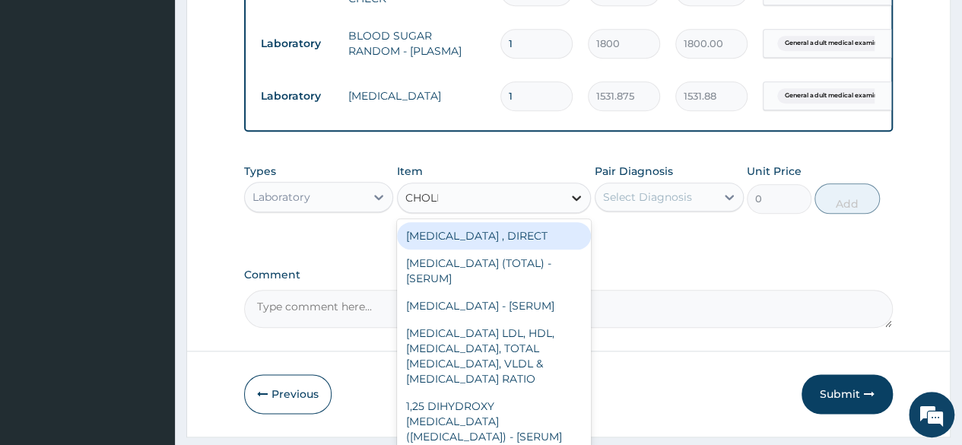
type input "CHOLES"
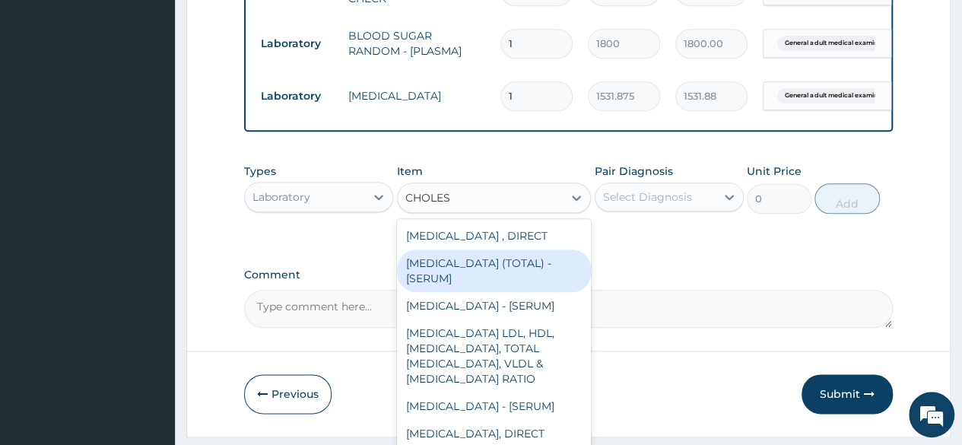
click at [499, 265] on div "[MEDICAL_DATA] (TOTAL) - [SERUM]" at bounding box center [494, 270] width 195 height 43
type input "2880"
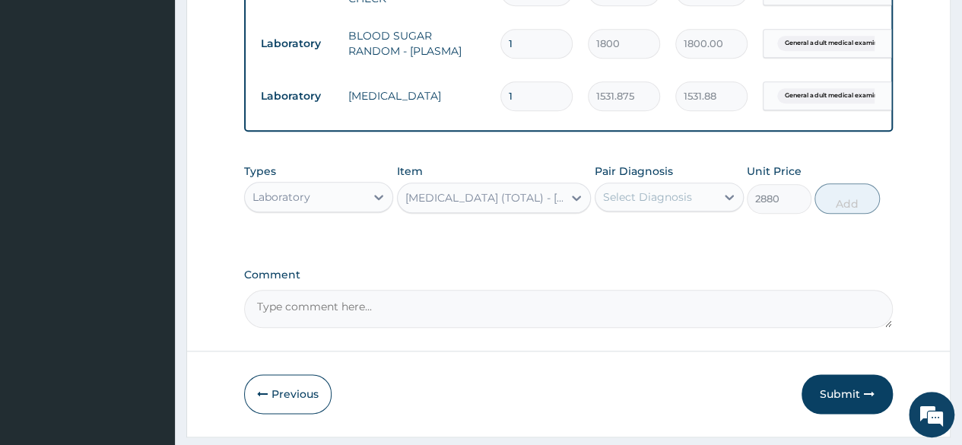
click at [658, 204] on div "Select Diagnosis" at bounding box center [647, 196] width 89 height 15
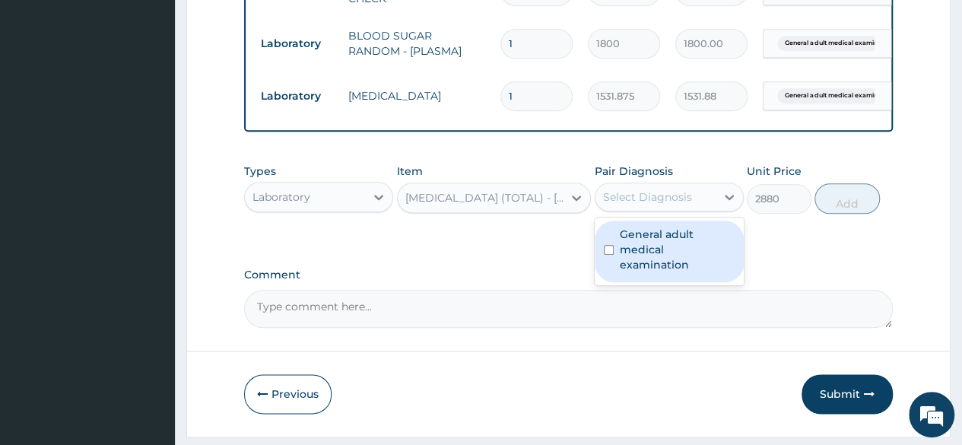
click at [662, 242] on label "General adult medical examination" at bounding box center [676, 250] width 115 height 46
checkbox input "true"
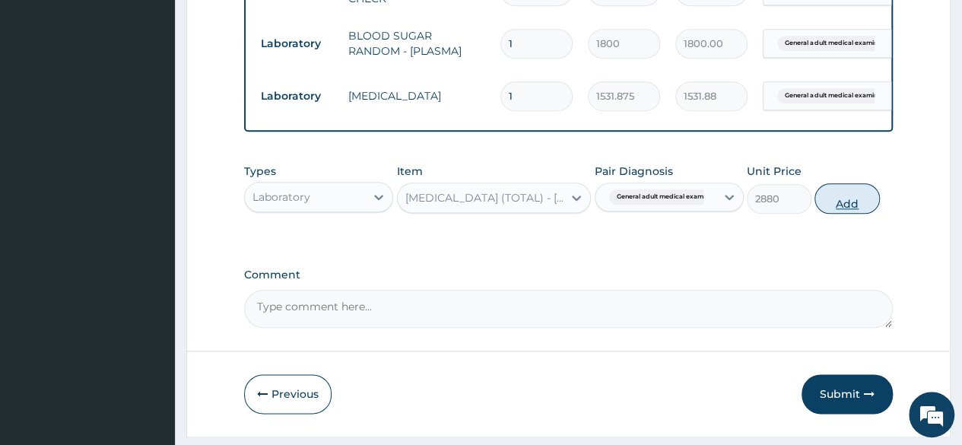
click at [828, 214] on button "Add" at bounding box center [846, 198] width 65 height 30
type input "0"
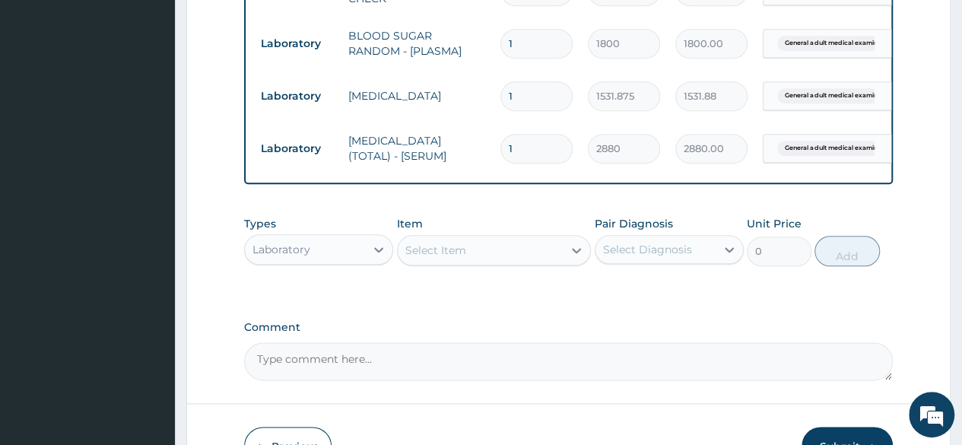
click at [472, 262] on div "Select Item" at bounding box center [481, 250] width 166 height 24
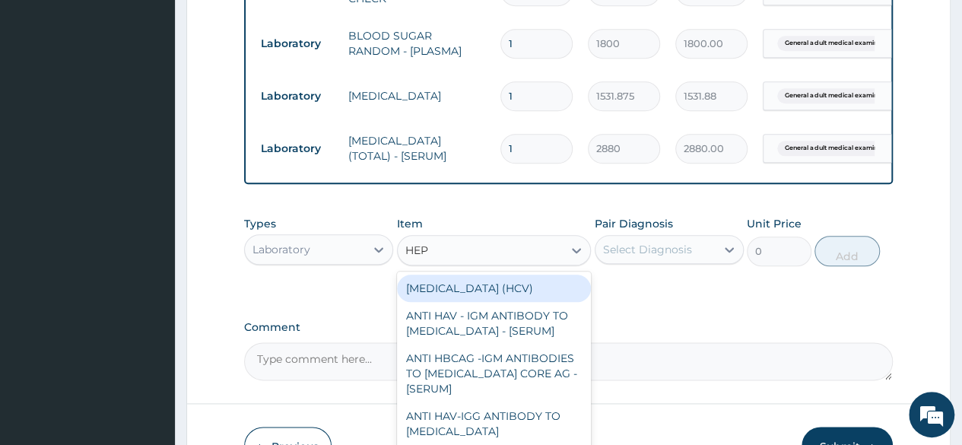
type input "HEPA"
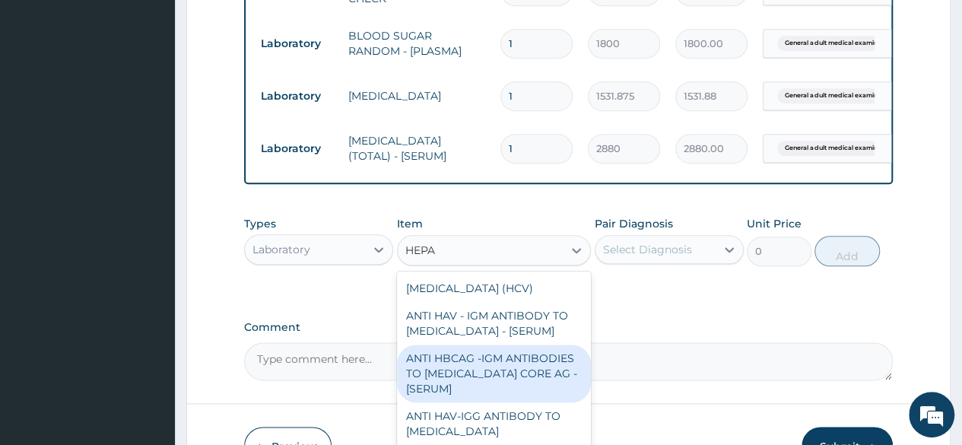
click at [512, 366] on div "ANTI HBCAG -IGM ANTIBODIES TO [MEDICAL_DATA] CORE AG - [SERUM]" at bounding box center [494, 373] width 195 height 58
type input "4085"
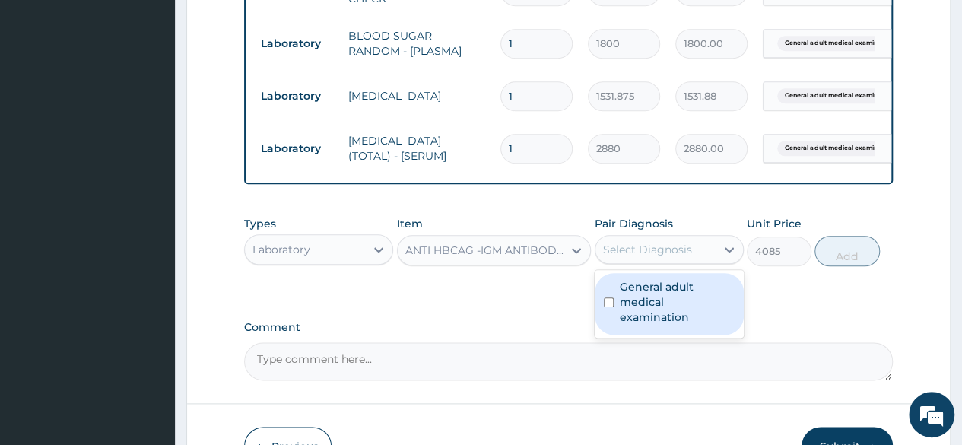
drag, startPoint x: 702, startPoint y: 252, endPoint x: 699, endPoint y: 293, distance: 41.9
click at [699, 264] on div "option General adult medical examination, selected. option General adult medica…" at bounding box center [668, 249] width 149 height 29
click at [699, 293] on label "General adult medical examination" at bounding box center [676, 302] width 115 height 46
checkbox input "true"
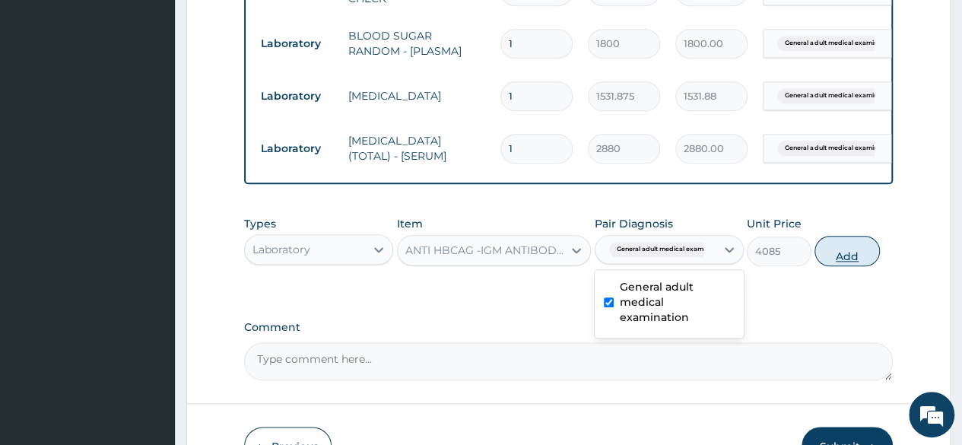
click at [851, 266] on button "Add" at bounding box center [846, 251] width 65 height 30
type input "0"
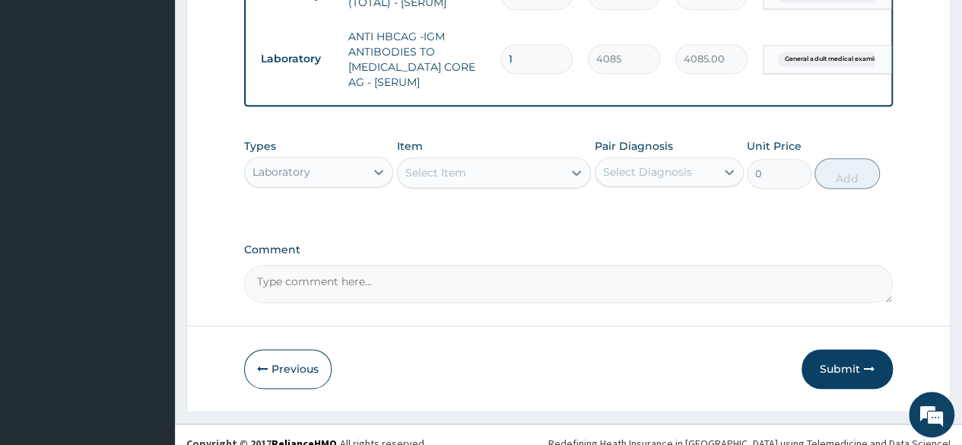
scroll to position [927, 0]
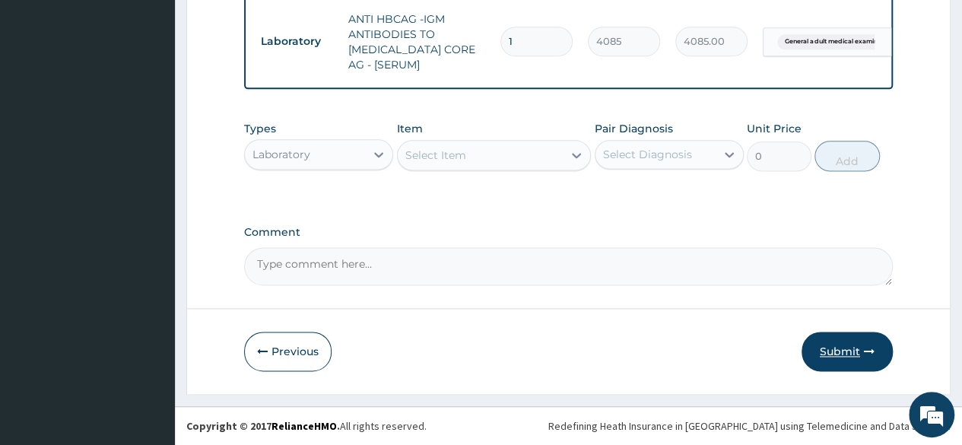
click at [828, 352] on button "Submit" at bounding box center [846, 351] width 91 height 40
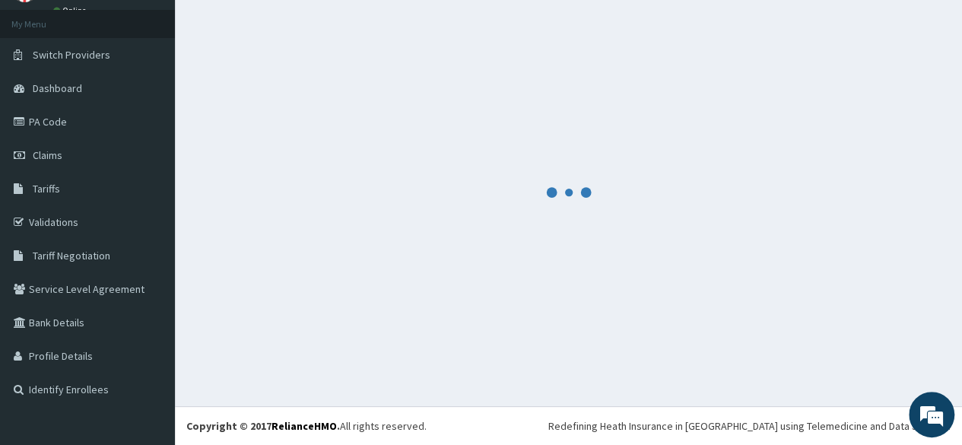
scroll to position [77, 0]
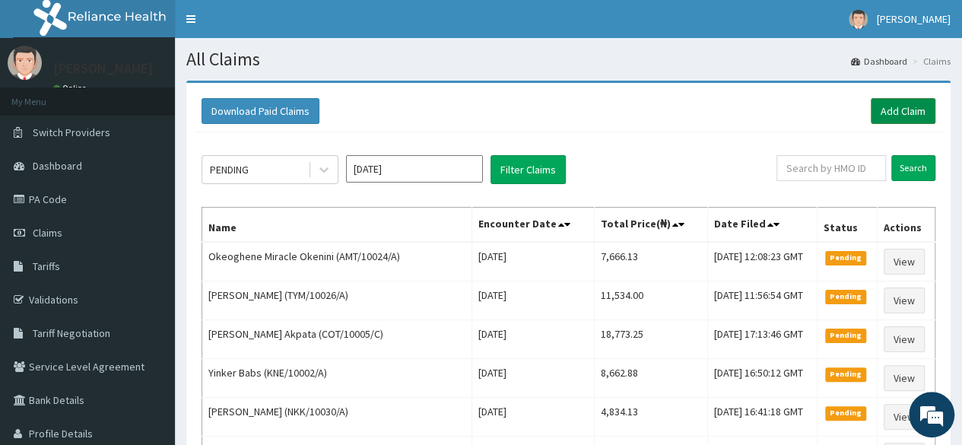
click at [876, 109] on link "Add Claim" at bounding box center [902, 111] width 65 height 26
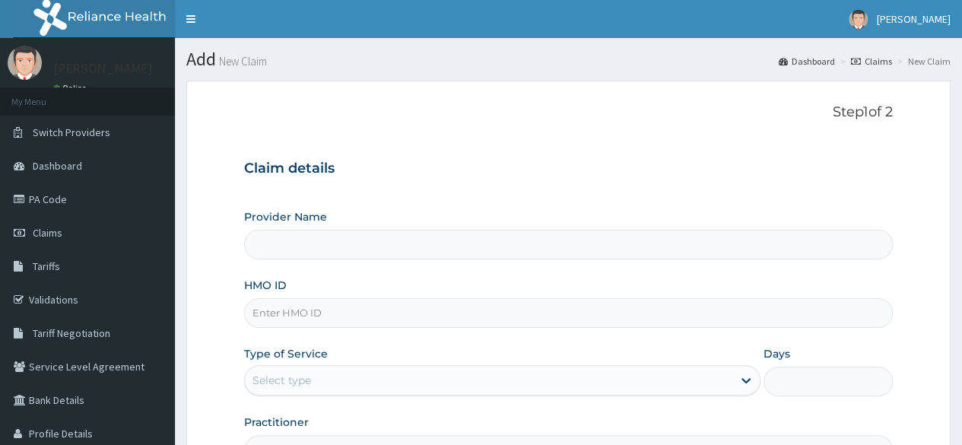
click at [320, 310] on input "HMO ID" at bounding box center [568, 313] width 648 height 30
paste input "DEL/10166/A"
type input "DEL/10166/A"
type input "Reliance Family Clinics (RFC) - [GEOGRAPHIC_DATA]"
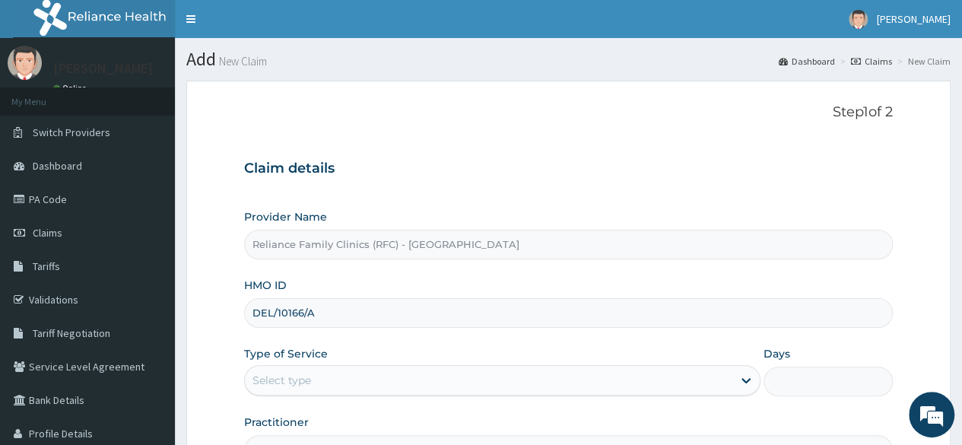
scroll to position [176, 0]
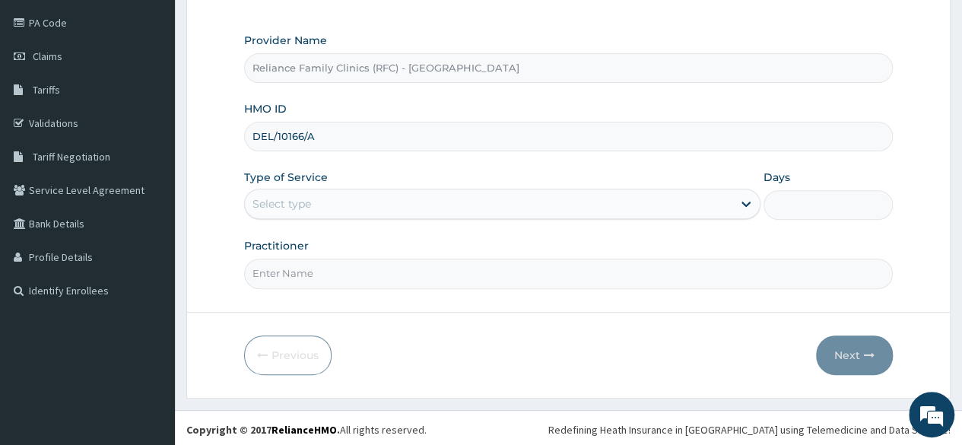
type input "DEL/10166/A"
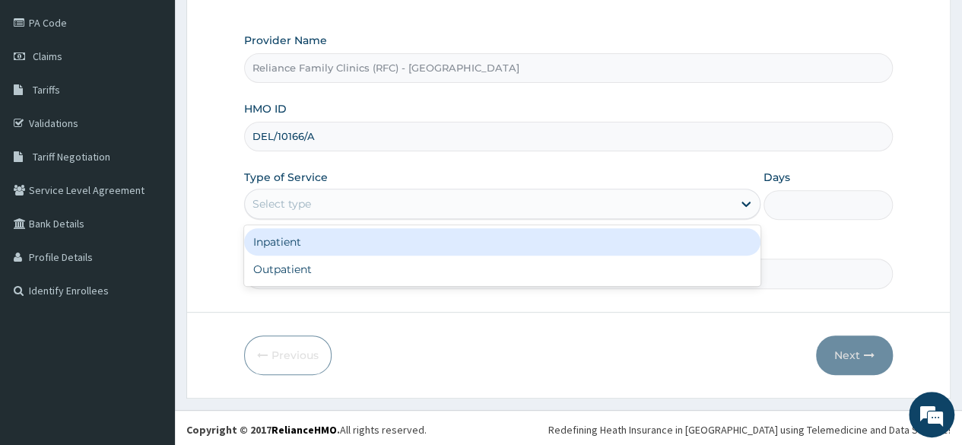
click at [521, 204] on div "Select type" at bounding box center [488, 204] width 487 height 24
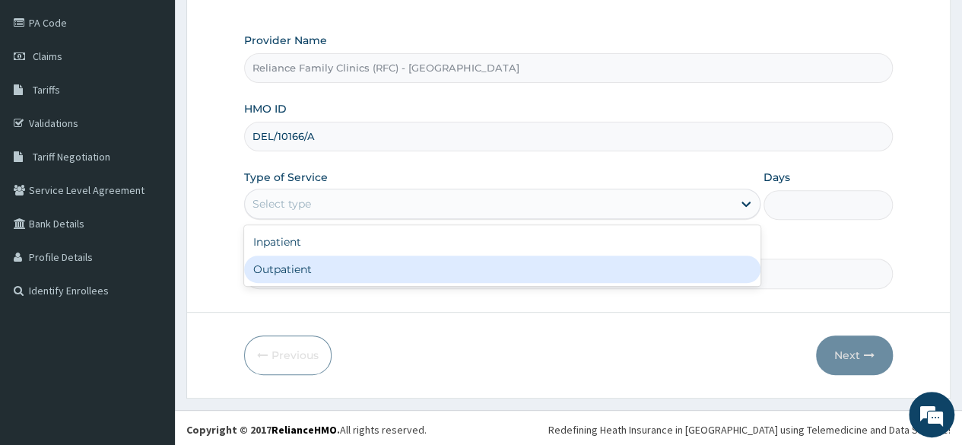
click at [471, 268] on div "Outpatient" at bounding box center [502, 268] width 516 height 27
type input "1"
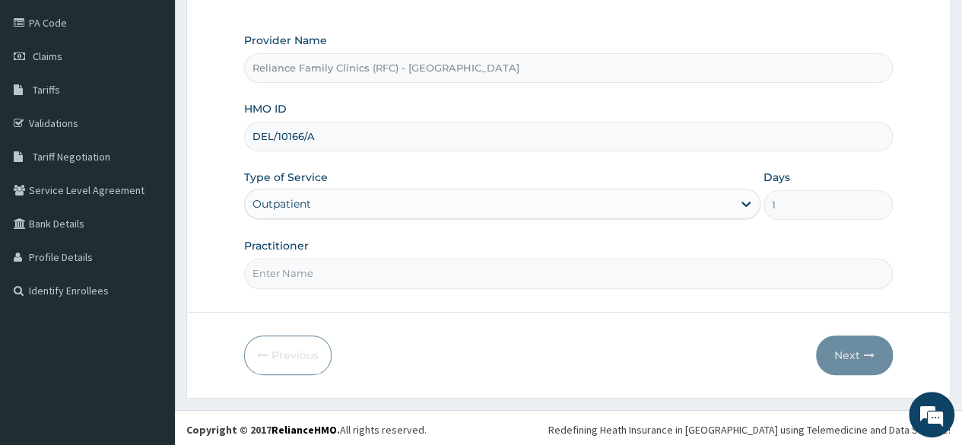
click at [471, 268] on input "Practitioner" at bounding box center [568, 273] width 648 height 30
type input "LOCUM"
click at [895, 363] on form "Step 1 of 2 Claim details Provider Name Reliance Family Clinics (RFC) - Lekki H…" at bounding box center [568, 150] width 764 height 493
click at [833, 360] on button "Next" at bounding box center [854, 355] width 77 height 40
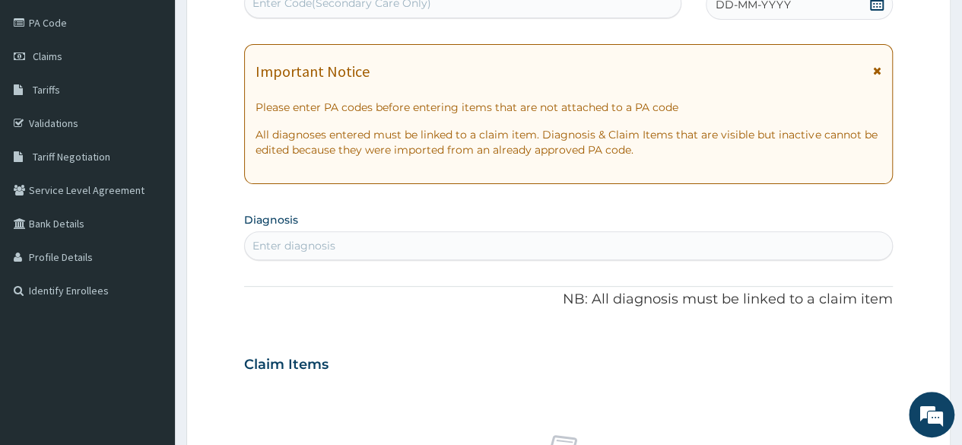
click at [870, 3] on icon at bounding box center [877, 2] width 14 height 15
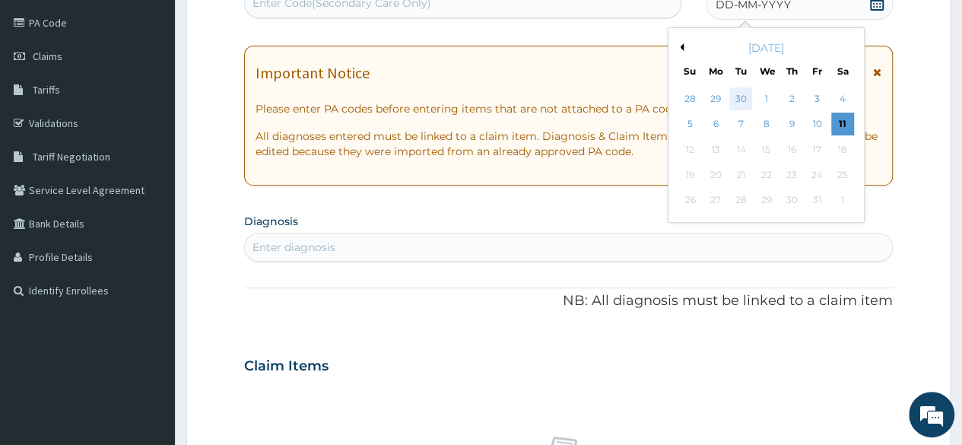
scroll to position [0, 0]
click at [742, 93] on div "30" at bounding box center [740, 98] width 23 height 23
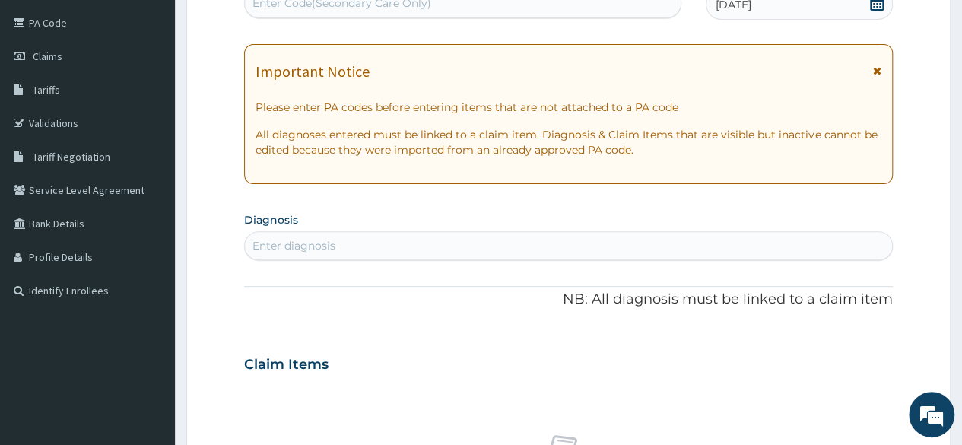
click at [377, 249] on div "Enter diagnosis" at bounding box center [568, 245] width 647 height 24
type input "A"
type input "GENERAL"
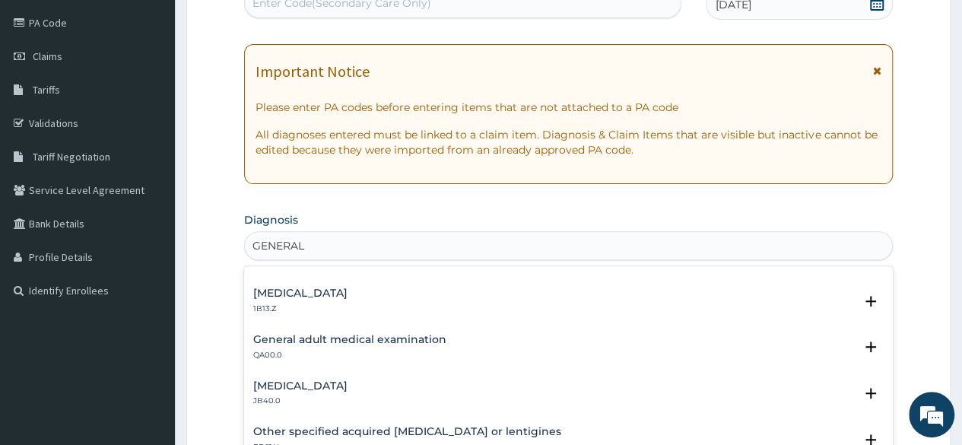
scroll to position [1112, 0]
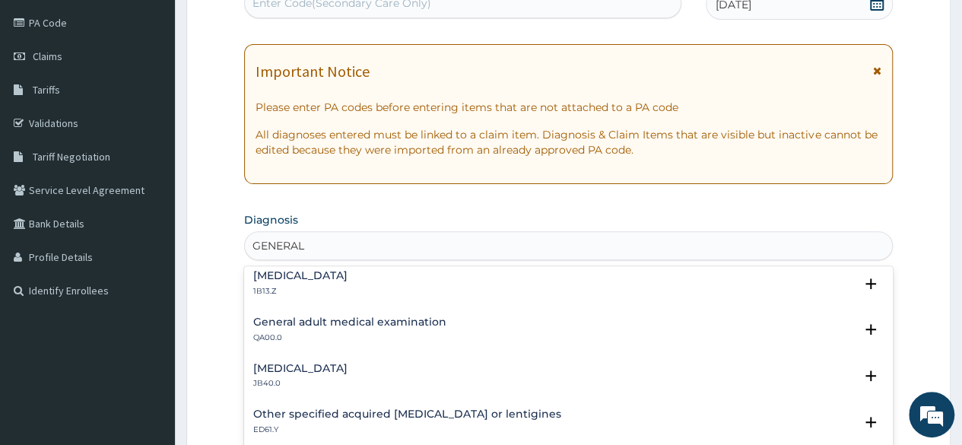
click at [410, 322] on h4 "General adult medical examination" at bounding box center [349, 321] width 193 height 11
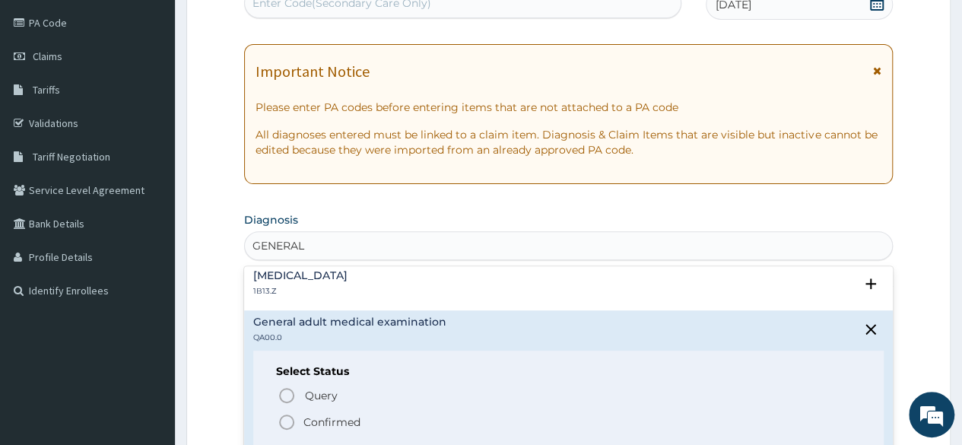
click at [334, 418] on p "Confirmed" at bounding box center [331, 421] width 57 height 15
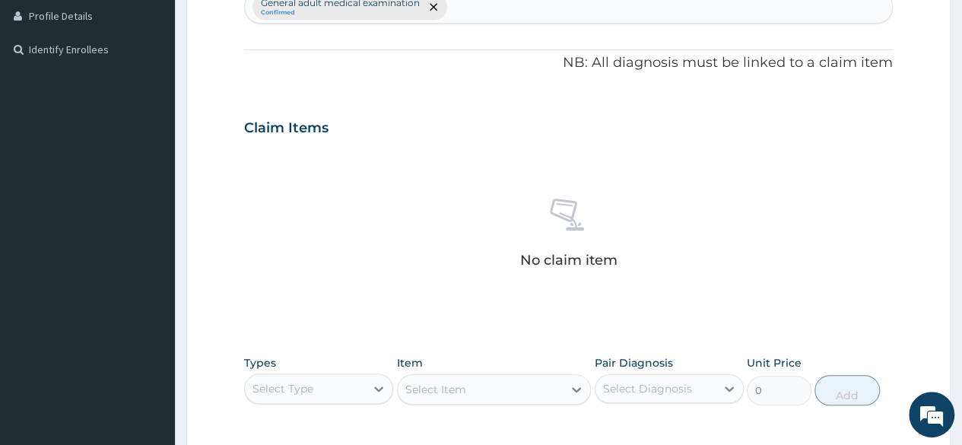
scroll to position [648, 0]
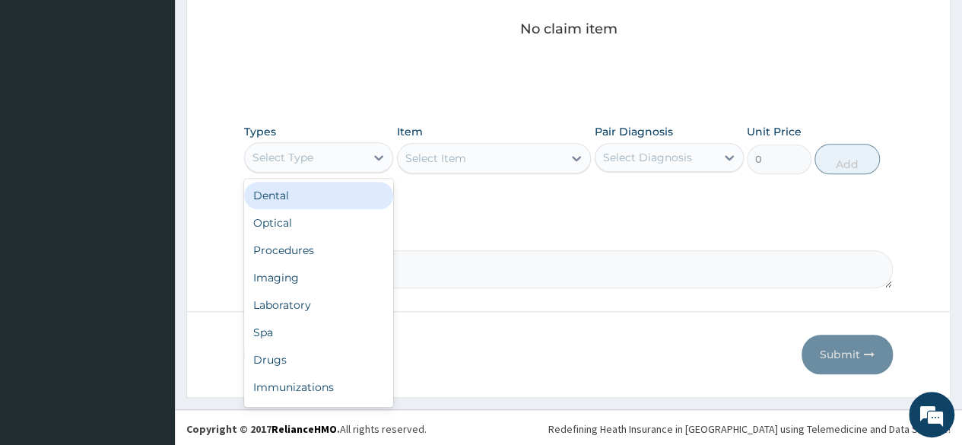
click at [316, 145] on div "Select Type" at bounding box center [305, 157] width 120 height 24
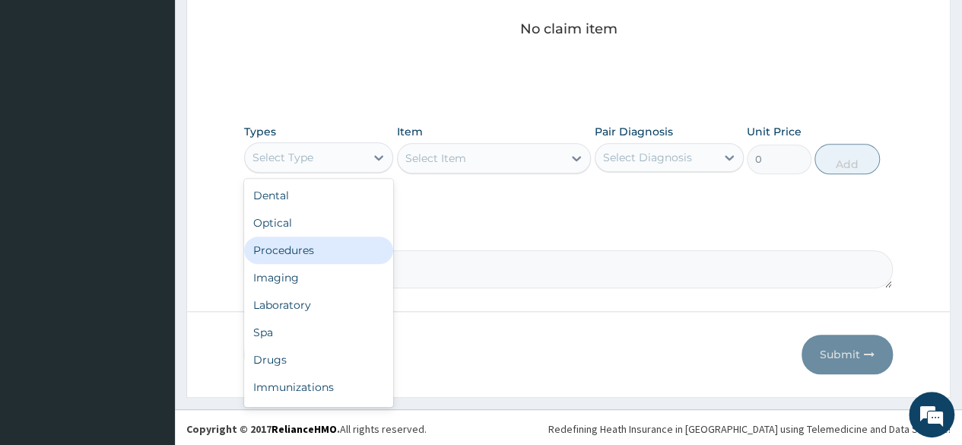
click at [301, 237] on div "Procedures" at bounding box center [318, 249] width 149 height 27
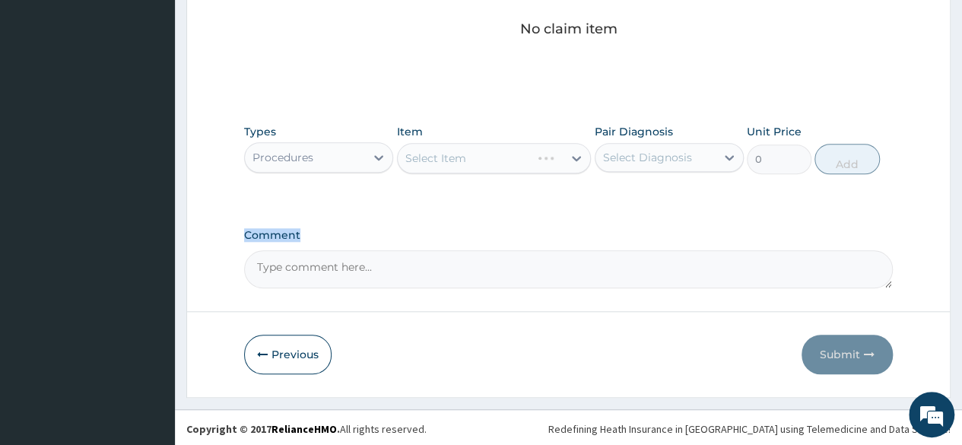
click at [301, 237] on label "Comment" at bounding box center [568, 235] width 648 height 13
click at [301, 250] on textarea "Comment" at bounding box center [568, 269] width 648 height 38
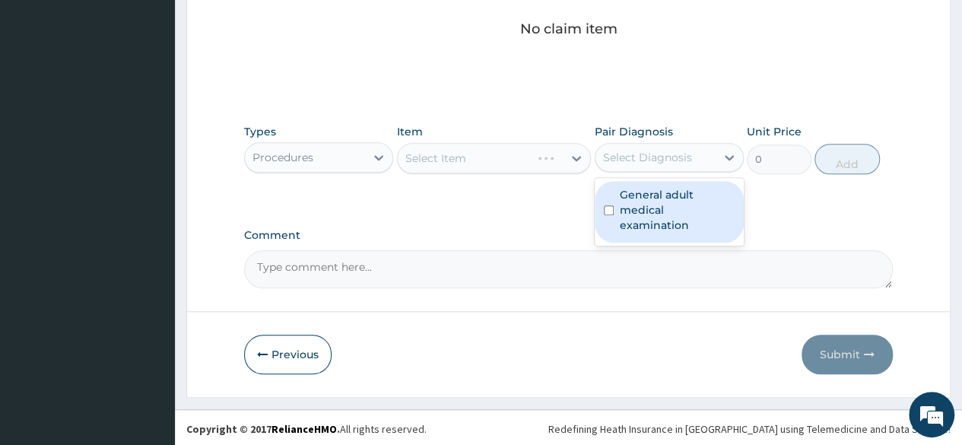
drag, startPoint x: 686, startPoint y: 150, endPoint x: 681, endPoint y: 220, distance: 70.1
click at [681, 172] on div "option General adult medical examination focused, 1 of 1. 1 result available. U…" at bounding box center [668, 157] width 149 height 29
click at [681, 220] on div "General adult medical examination" at bounding box center [668, 212] width 149 height 62
checkbox input "true"
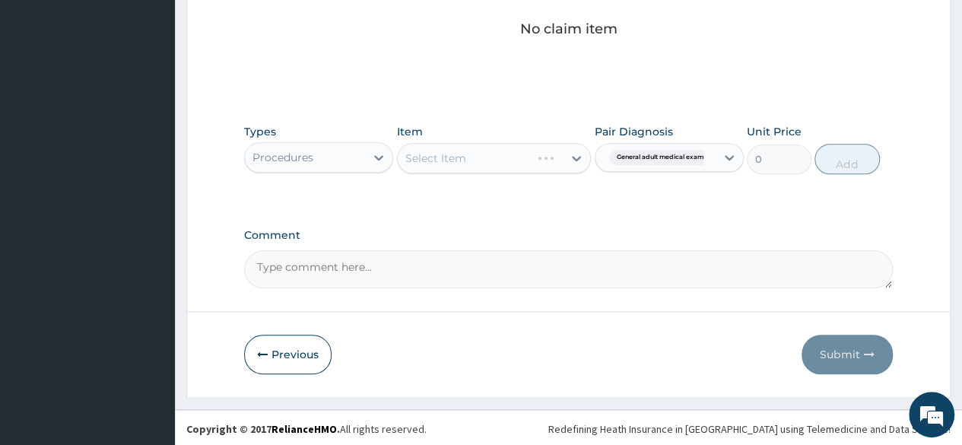
drag, startPoint x: 517, startPoint y: 196, endPoint x: 486, endPoint y: 159, distance: 48.1
click at [486, 159] on div "Types Procedures Item Select Item Pair Diagnosis General adult medical examinat…" at bounding box center [568, 160] width 648 height 88
click at [486, 159] on div "Select Item" at bounding box center [494, 158] width 195 height 30
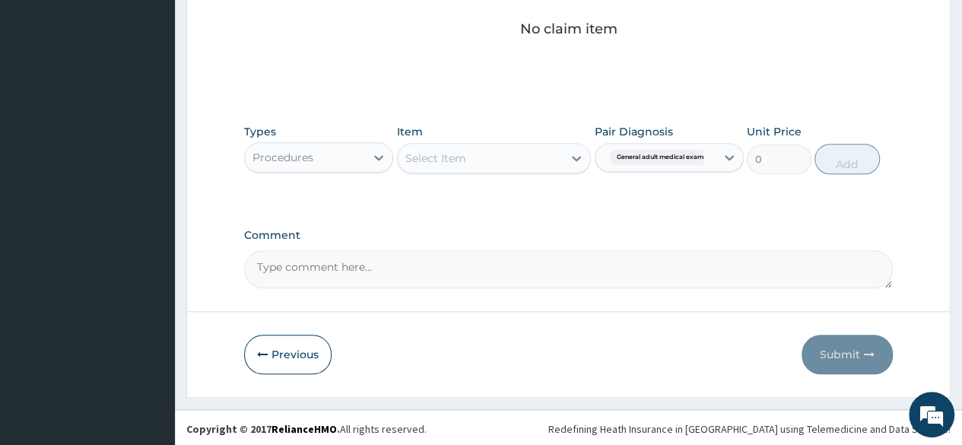
click at [486, 159] on div "Select Item" at bounding box center [481, 158] width 166 height 24
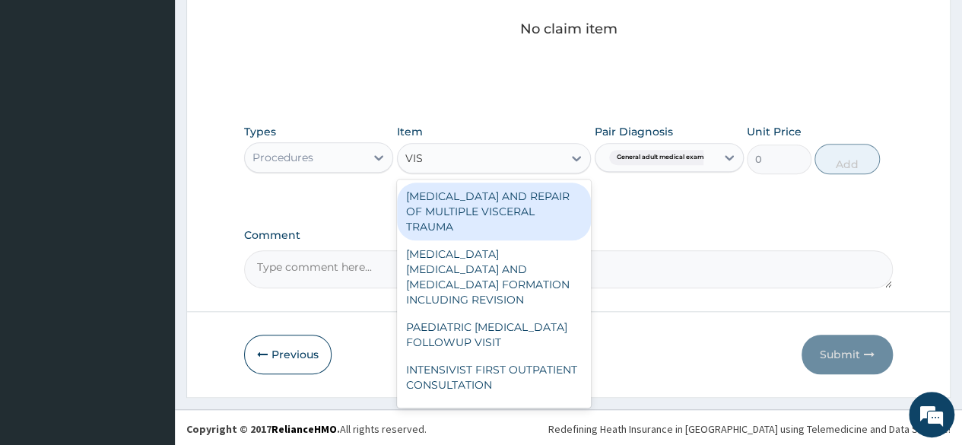
type input "VISU"
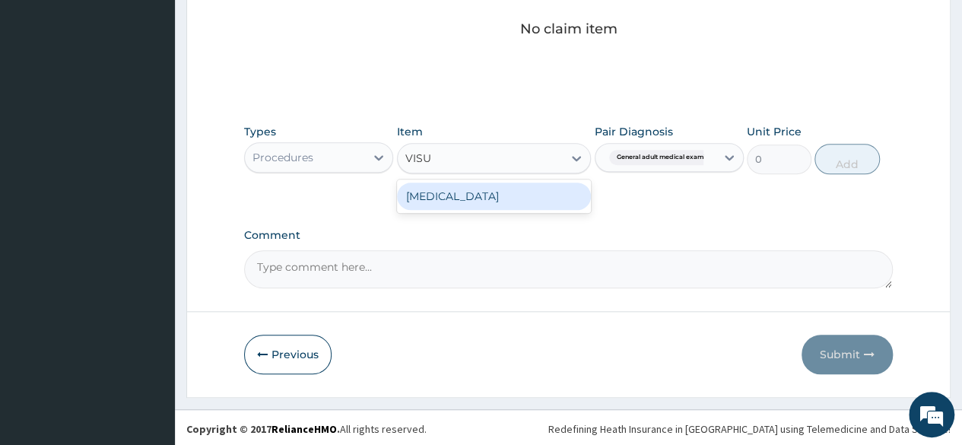
click at [489, 187] on div "[MEDICAL_DATA]" at bounding box center [494, 195] width 195 height 27
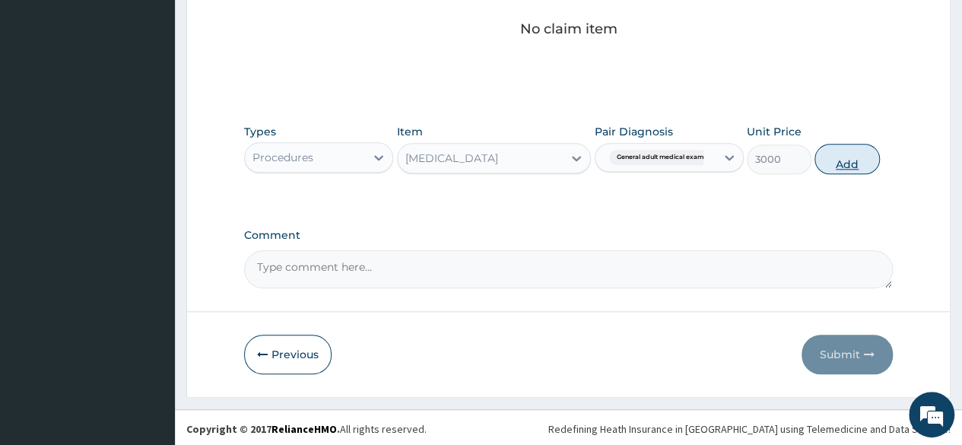
click at [838, 156] on button "Add" at bounding box center [846, 159] width 65 height 30
type input "0"
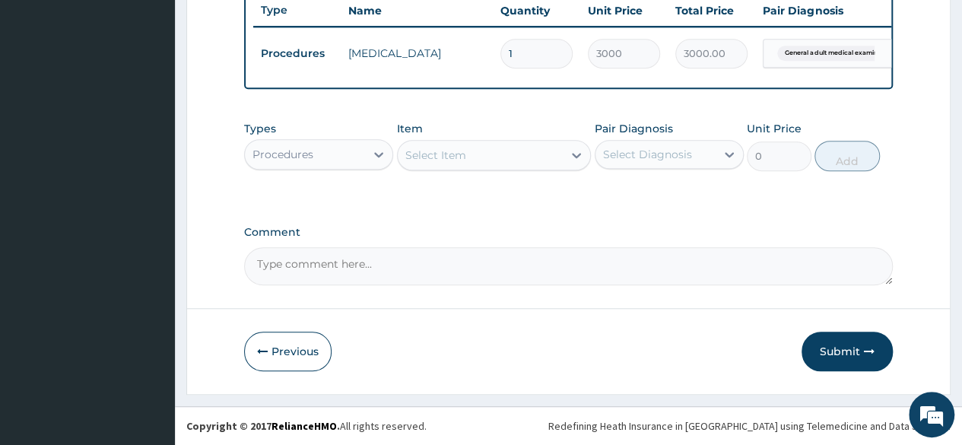
click at [556, 165] on div "Select Item" at bounding box center [481, 155] width 166 height 24
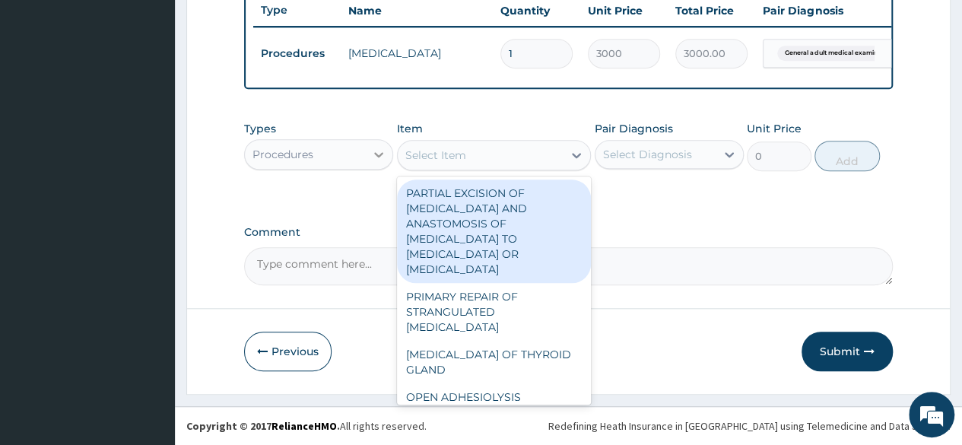
click at [379, 147] on div at bounding box center [378, 154] width 27 height 27
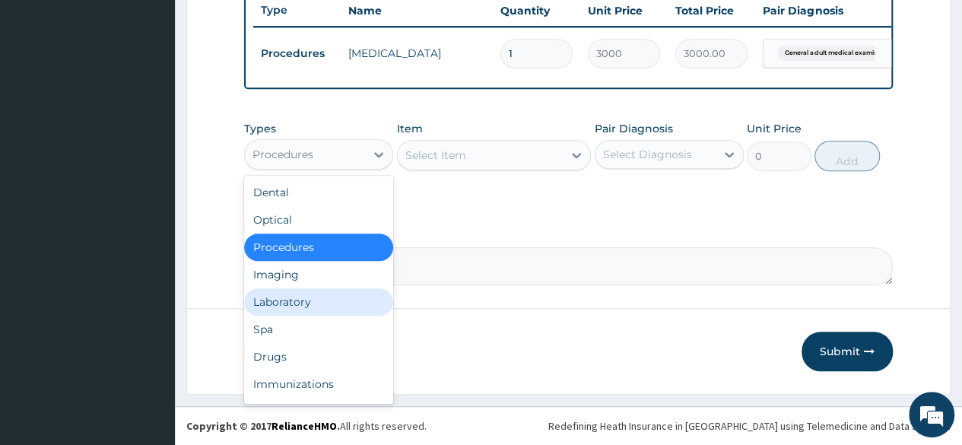
click at [318, 294] on div "Laboratory" at bounding box center [318, 301] width 149 height 27
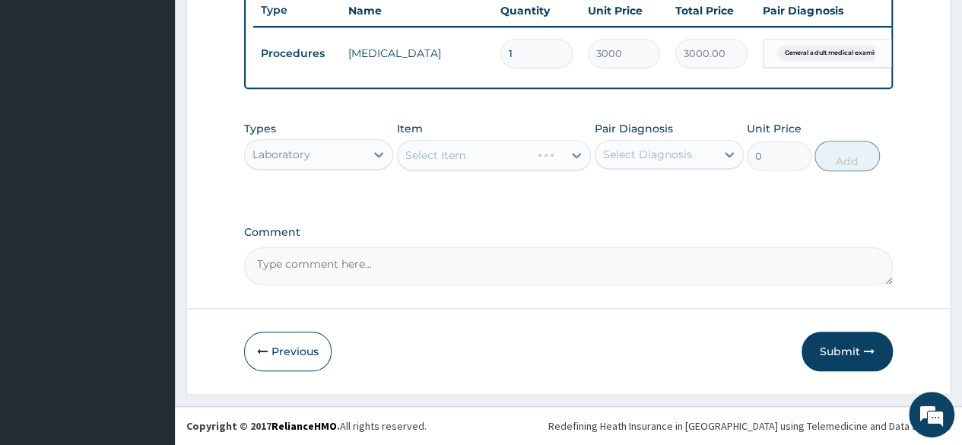
click at [656, 166] on div "Select Diagnosis" at bounding box center [655, 154] width 120 height 24
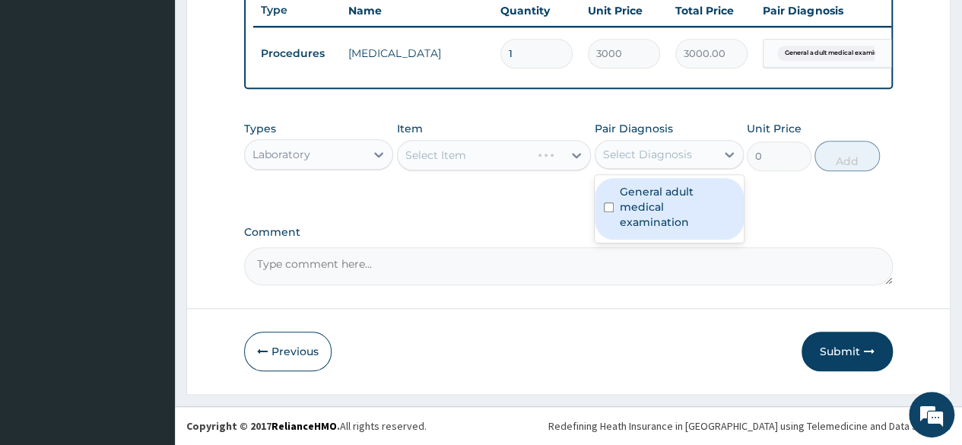
click at [657, 192] on label "General adult medical examination" at bounding box center [676, 207] width 115 height 46
checkbox input "true"
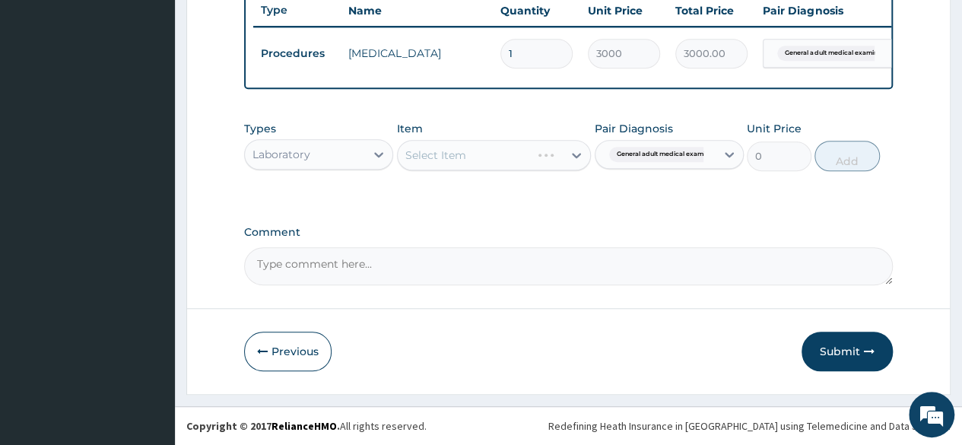
click at [533, 155] on div "Select Item" at bounding box center [494, 155] width 195 height 30
click at [533, 155] on div "Select Item" at bounding box center [481, 155] width 166 height 24
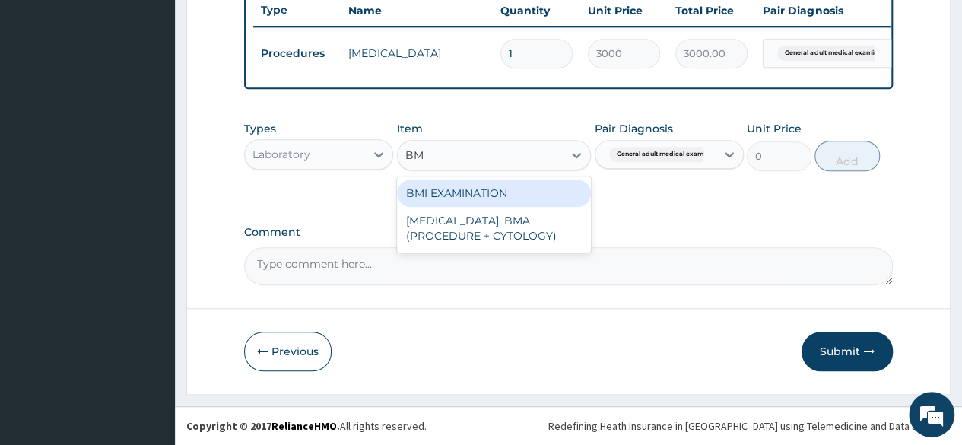
type input "BMI"
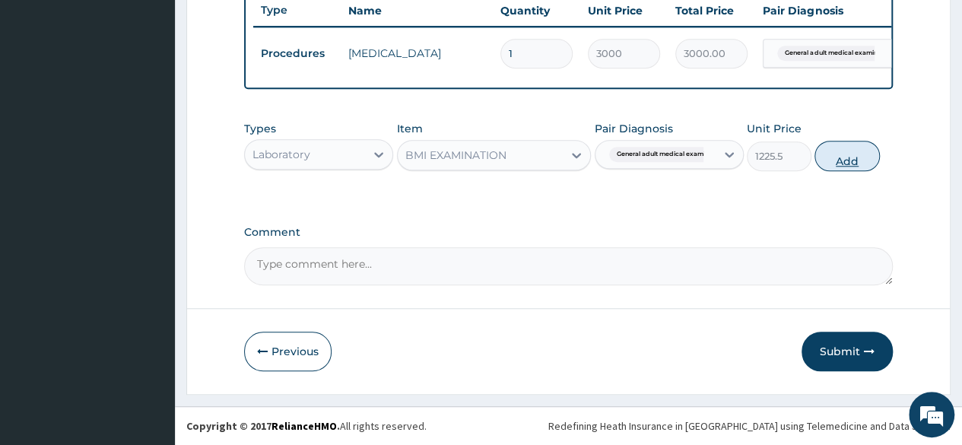
click at [835, 150] on button "Add" at bounding box center [846, 156] width 65 height 30
type input "0"
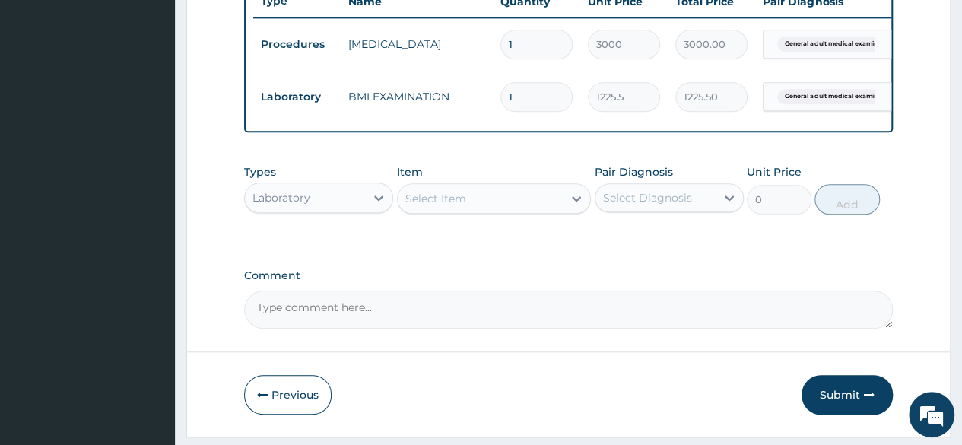
click at [479, 203] on div "Select Item" at bounding box center [481, 198] width 166 height 24
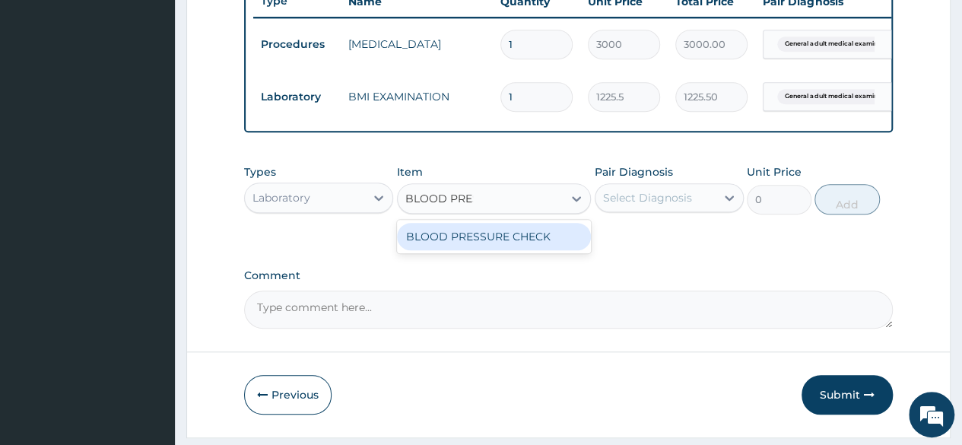
type input "BLOOD PRESS"
click at [479, 250] on div "BLOOD PRESSURE CHECK" at bounding box center [494, 236] width 195 height 27
type input "1225.5"
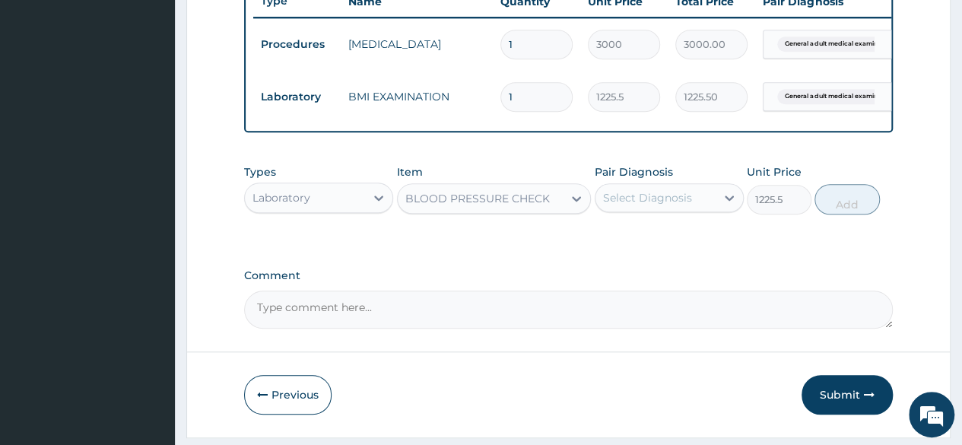
click at [663, 214] on div "Pair Diagnosis Select Diagnosis" at bounding box center [668, 189] width 149 height 50
click at [672, 212] on div "Select Diagnosis" at bounding box center [668, 197] width 149 height 29
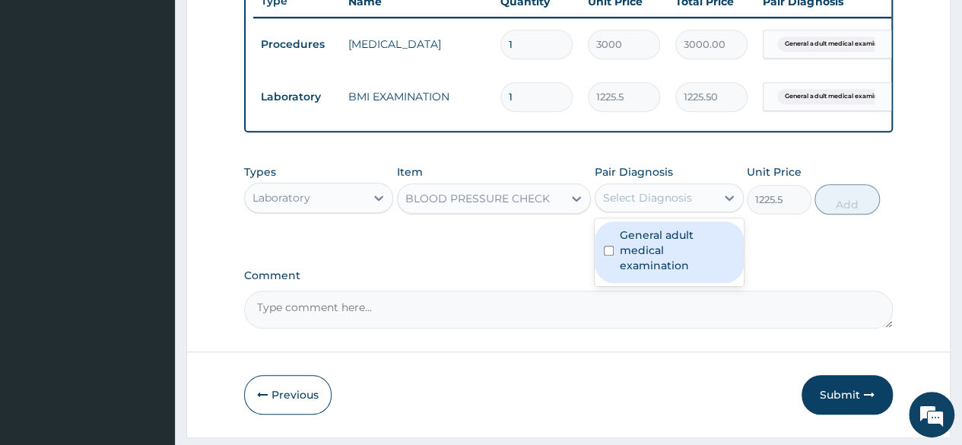
click at [669, 239] on label "General adult medical examination" at bounding box center [676, 250] width 115 height 46
checkbox input "true"
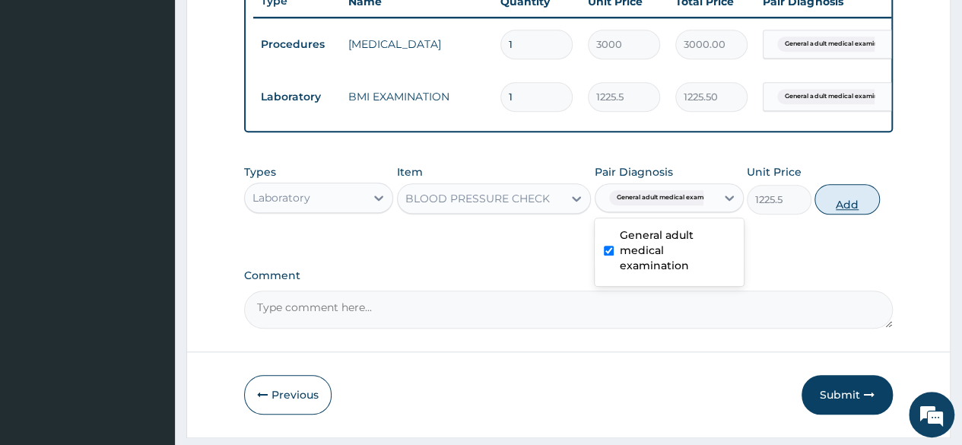
click at [826, 214] on button "Add" at bounding box center [846, 199] width 65 height 30
type input "0"
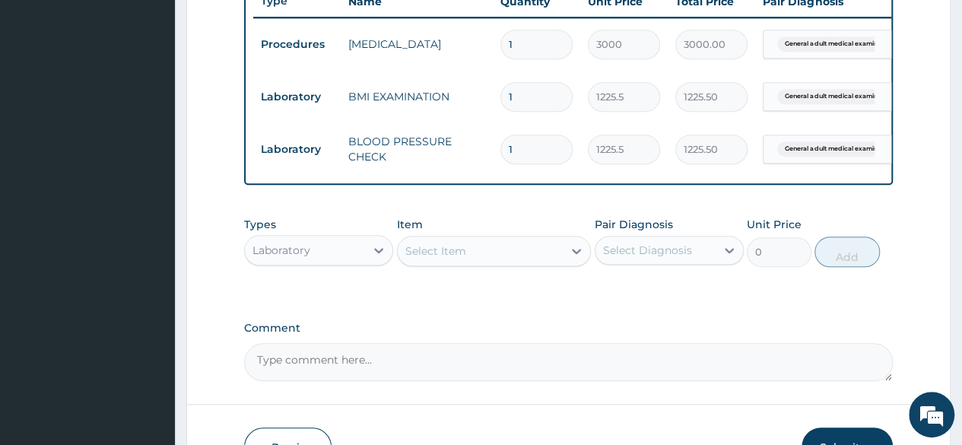
scroll to position [693, 0]
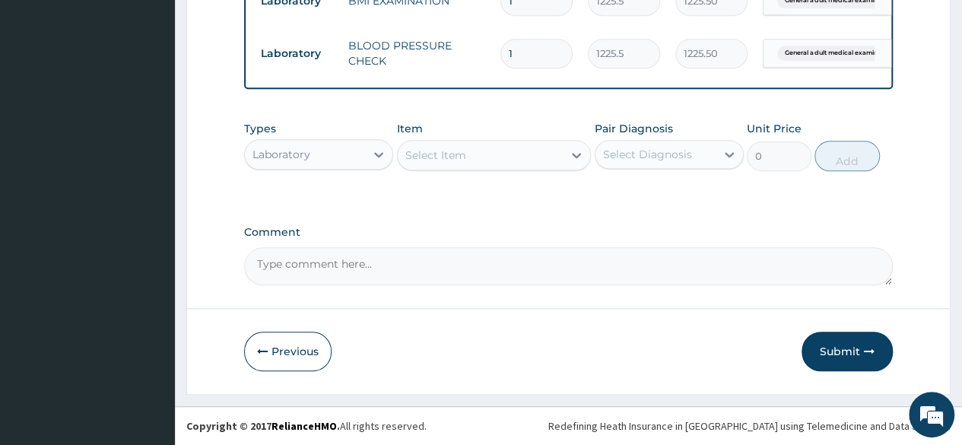
click at [498, 154] on div "Select Item" at bounding box center [481, 155] width 166 height 24
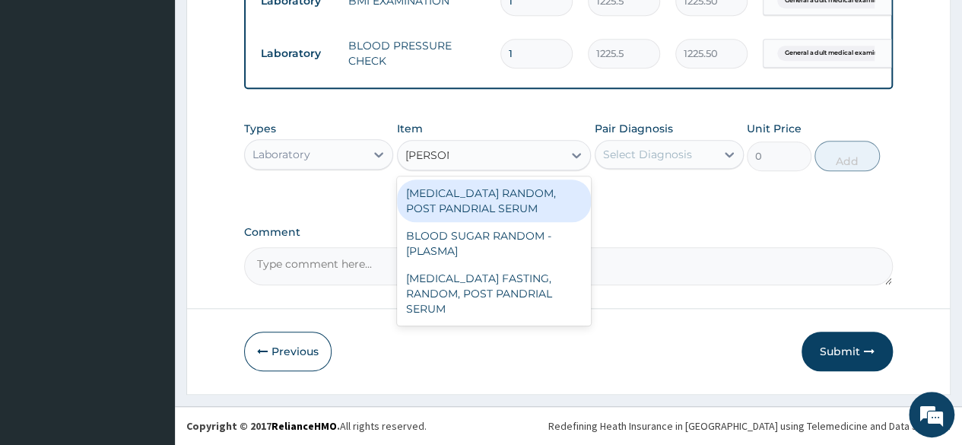
type input "RANDOM"
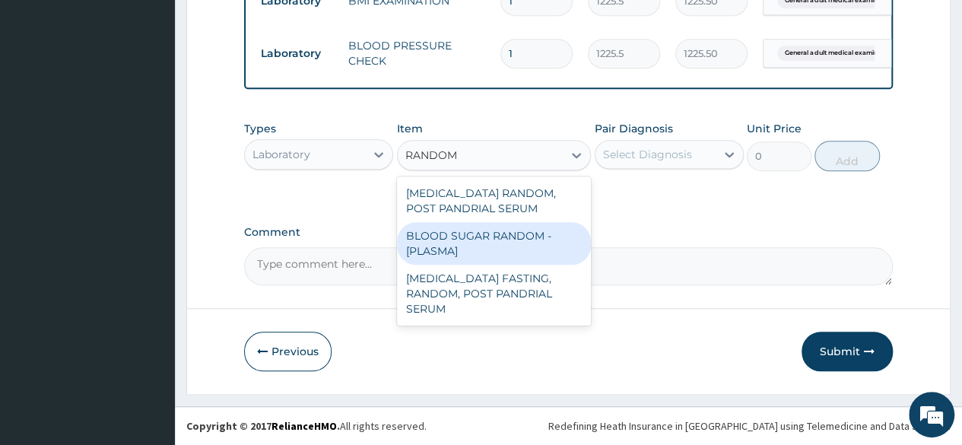
click at [473, 241] on div "BLOOD SUGAR RANDOM - [PLASMA]" at bounding box center [494, 243] width 195 height 43
type input "1800"
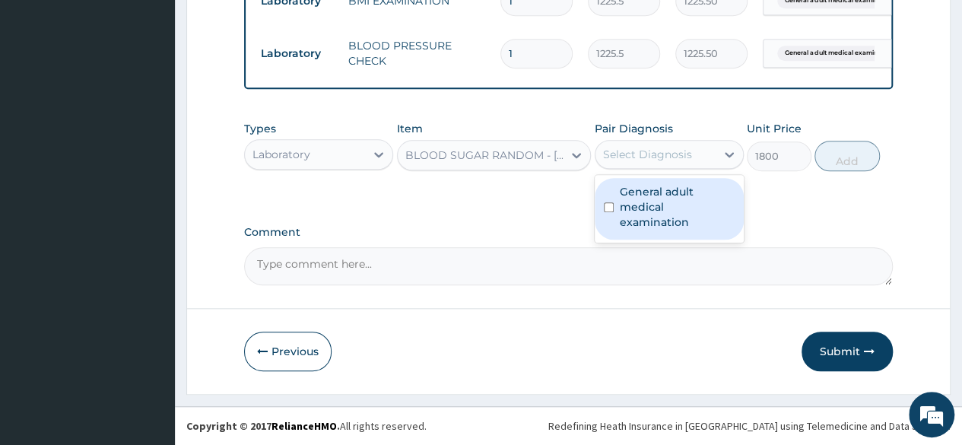
click at [654, 150] on div "Select Diagnosis" at bounding box center [647, 154] width 89 height 15
click at [657, 206] on label "General adult medical examination" at bounding box center [676, 207] width 115 height 46
checkbox input "true"
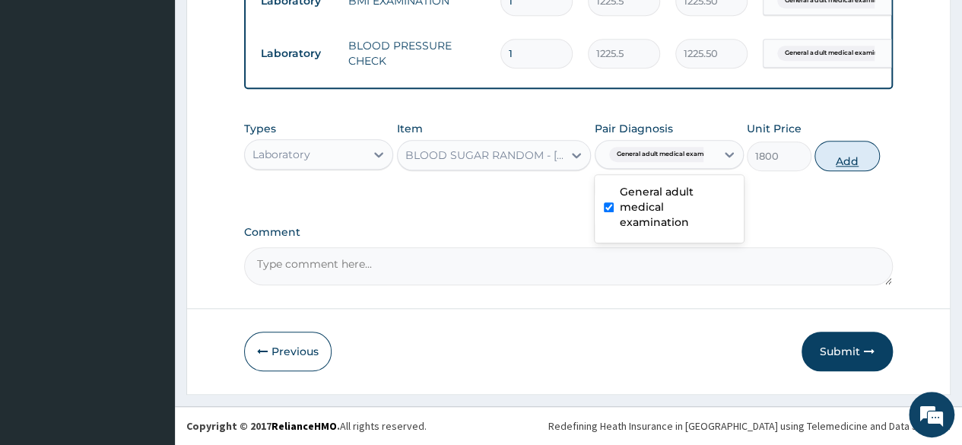
click at [857, 148] on button "Add" at bounding box center [846, 156] width 65 height 30
type input "0"
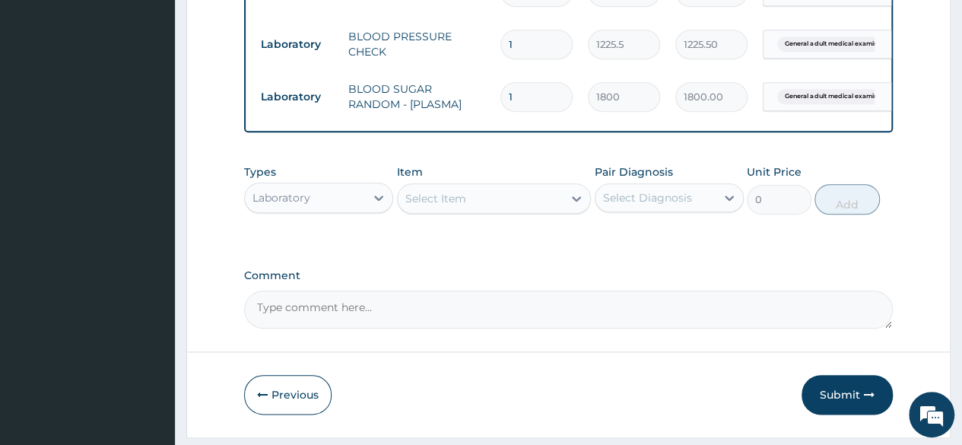
click at [482, 222] on div "Types Laboratory Item Select Item Pair Diagnosis Select Diagnosis Unit Price 0 …" at bounding box center [568, 189] width 648 height 65
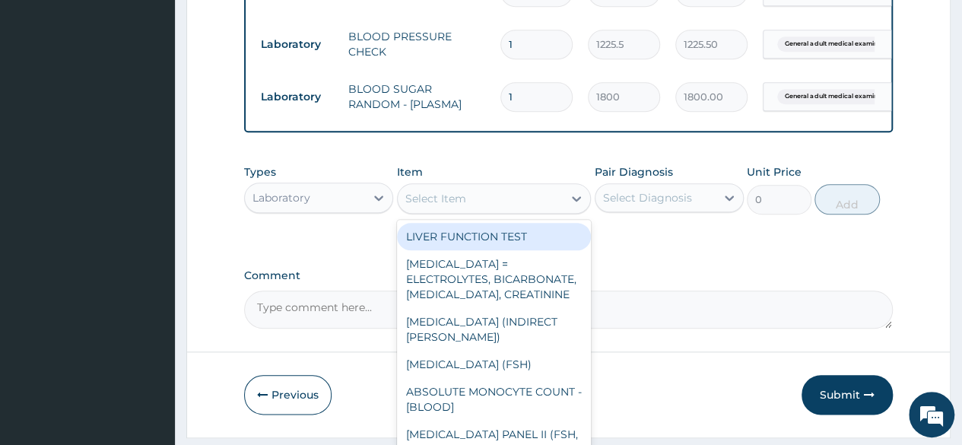
click at [477, 211] on div "Select Item" at bounding box center [481, 198] width 166 height 24
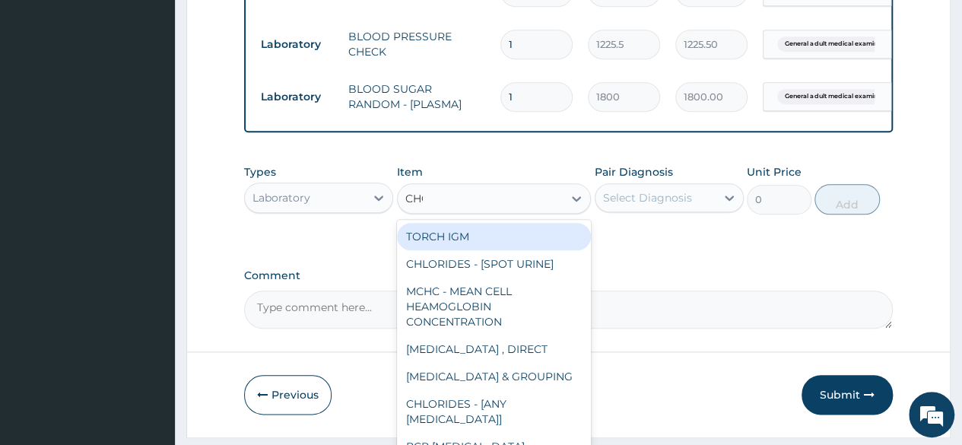
type input "CHOL"
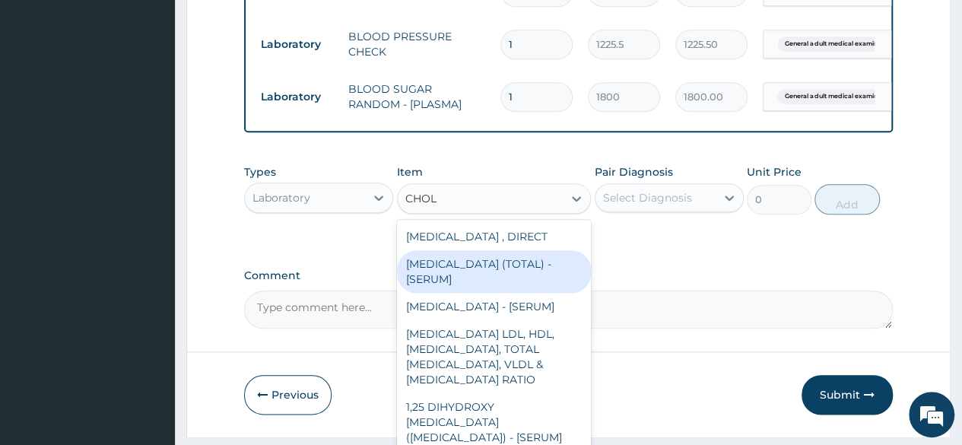
click at [474, 268] on div "CHOLESTEROL (TOTAL) - [SERUM]" at bounding box center [494, 271] width 195 height 43
type input "2880"
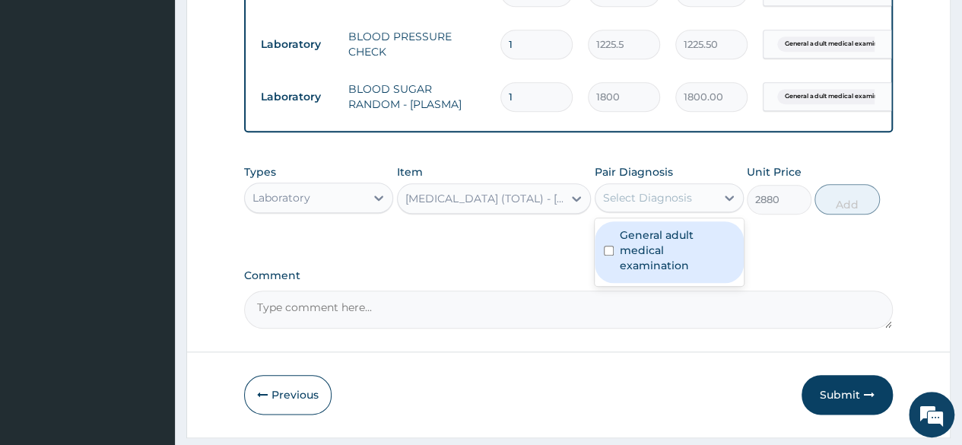
click at [640, 210] on div "Select Diagnosis" at bounding box center [655, 197] width 120 height 24
click at [658, 242] on label "General adult medical examination" at bounding box center [676, 250] width 115 height 46
checkbox input "true"
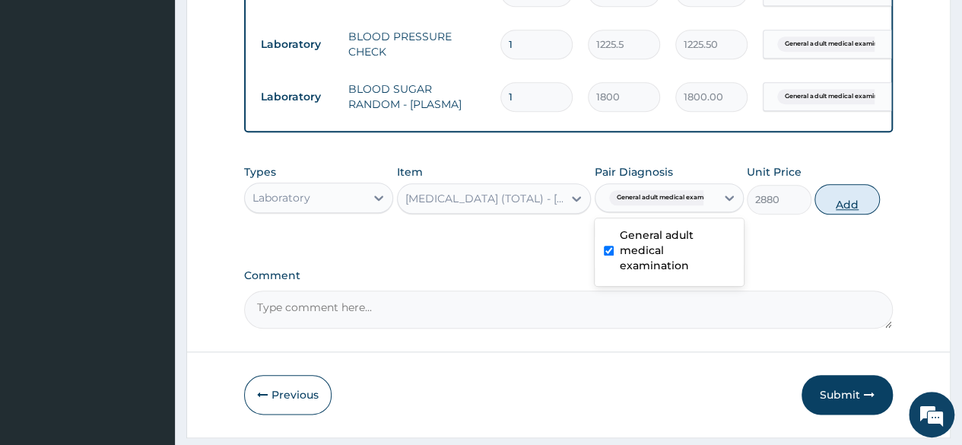
click at [842, 214] on button "Add" at bounding box center [846, 199] width 65 height 30
type input "0"
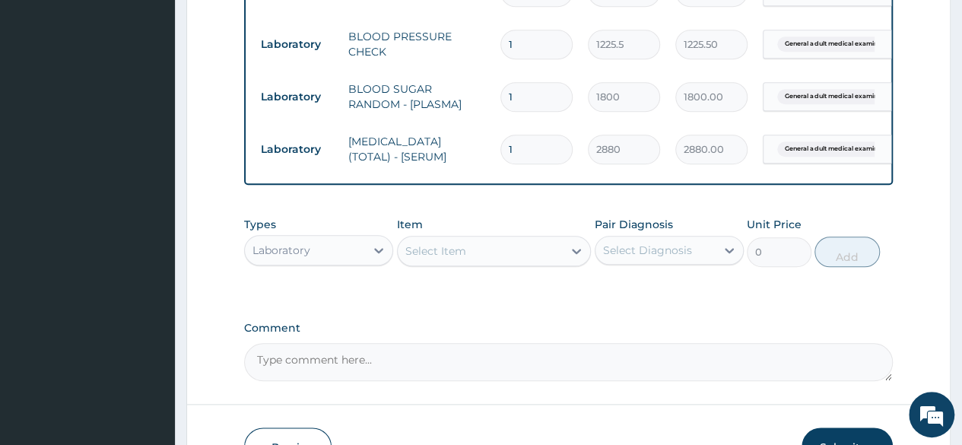
click at [491, 256] on div "Select Item" at bounding box center [481, 251] width 166 height 24
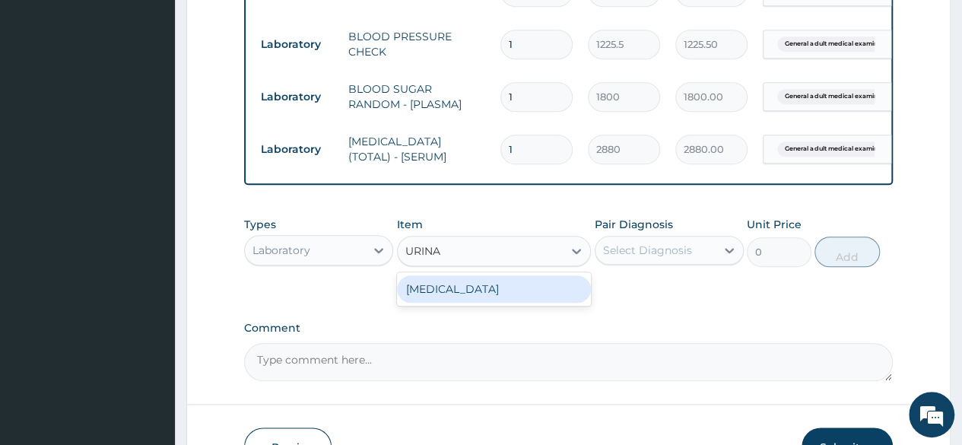
type input "URINAL"
click at [493, 294] on div "URINALYSIS" at bounding box center [494, 288] width 195 height 27
type input "1531.875"
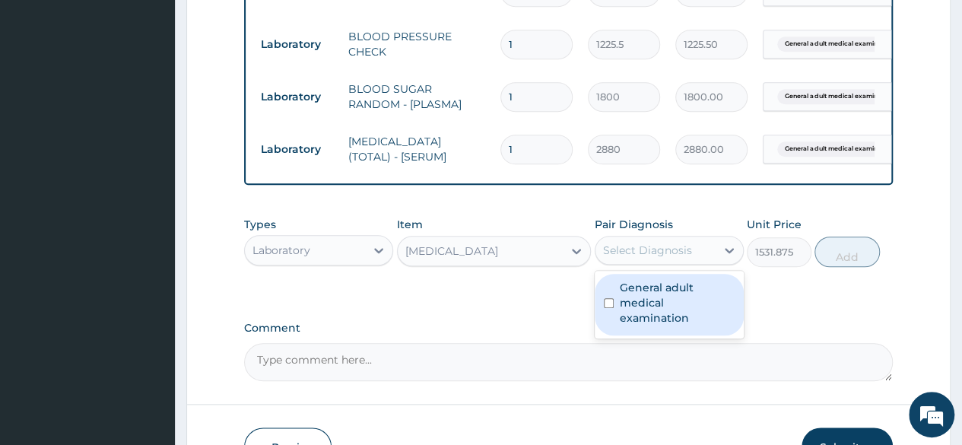
click at [661, 258] on div "Select Diagnosis" at bounding box center [647, 249] width 89 height 15
click at [658, 301] on label "General adult medical examination" at bounding box center [676, 303] width 115 height 46
checkbox input "true"
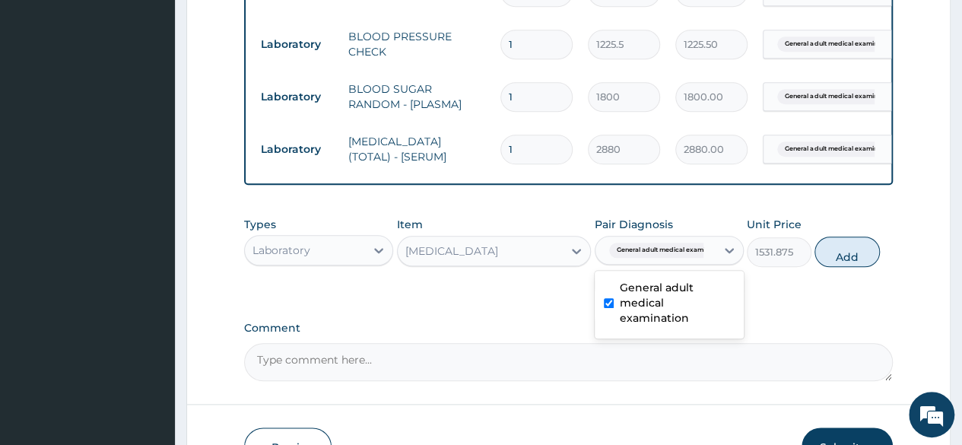
click at [832, 274] on div "Types Laboratory Item URINALYSIS Pair Diagnosis option General adult medical ex…" at bounding box center [568, 241] width 648 height 65
click at [853, 265] on button "Add" at bounding box center [846, 251] width 65 height 30
type input "0"
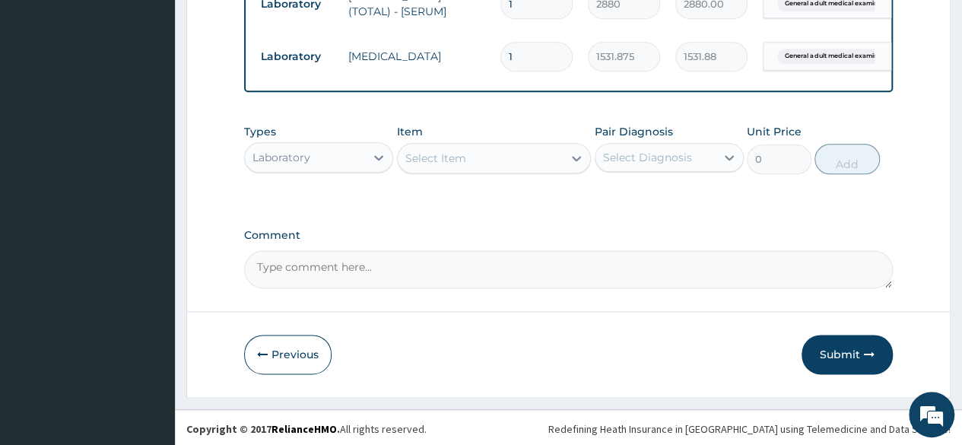
scroll to position [851, 0]
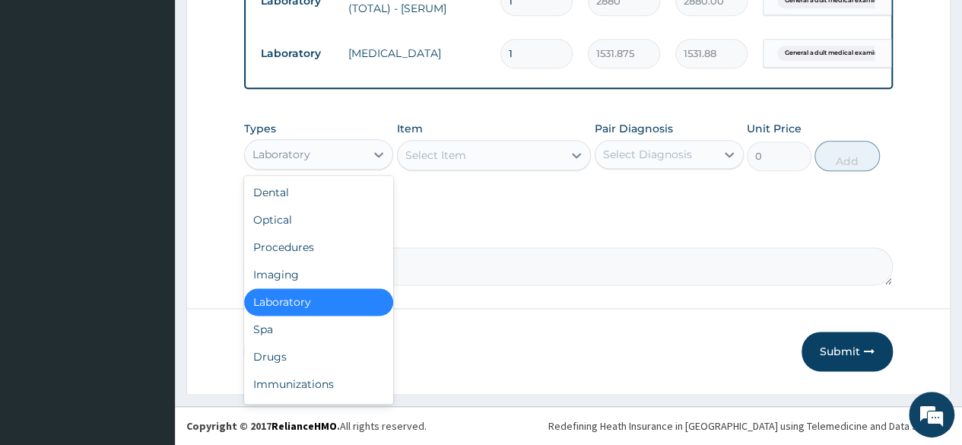
click at [325, 166] on div "Laboratory" at bounding box center [305, 154] width 120 height 24
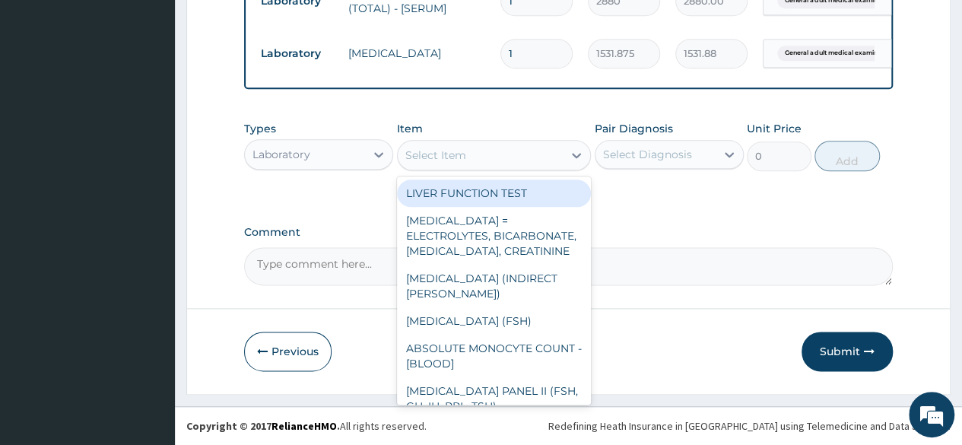
click at [436, 166] on div "Select Item" at bounding box center [481, 155] width 166 height 24
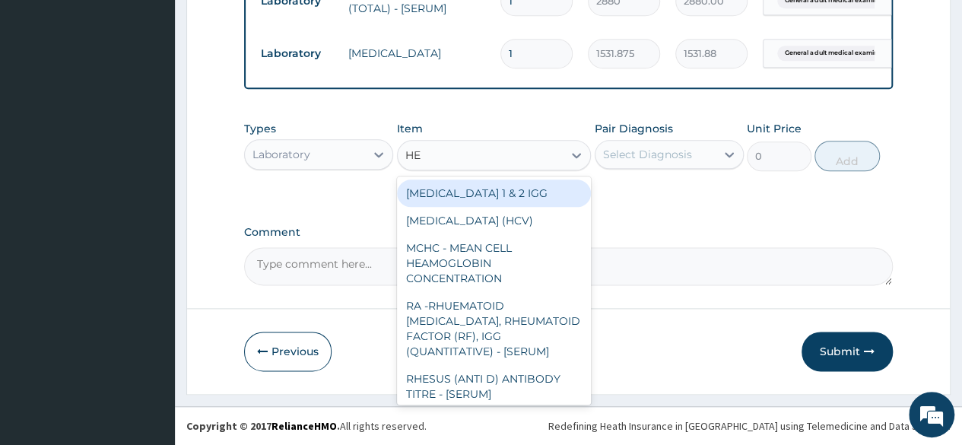
type input "HEP"
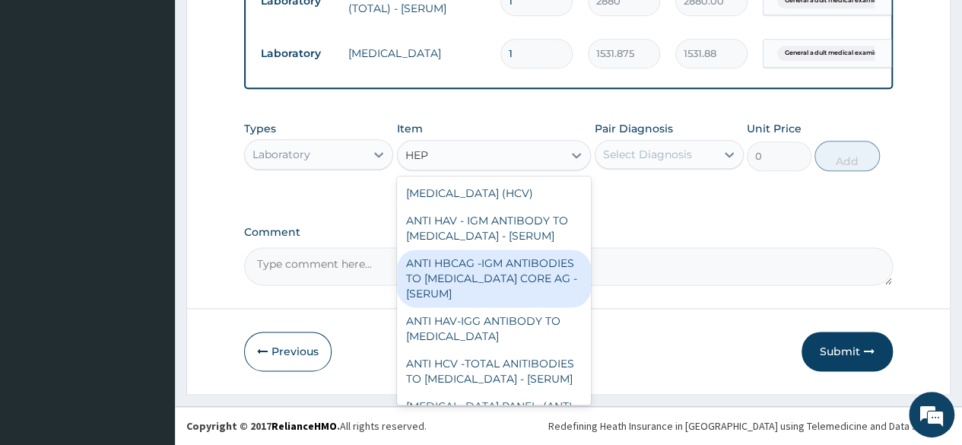
click at [439, 266] on div "ANTI HBCAG -IGM ANTIBODIES TO HEPATITIS B CORE AG - [SERUM]" at bounding box center [494, 278] width 195 height 58
type input "4085"
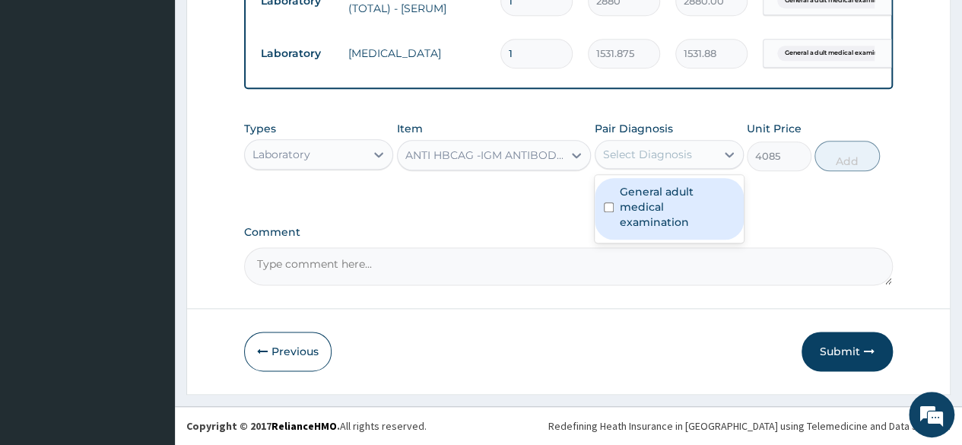
click at [700, 166] on div "Select Diagnosis" at bounding box center [655, 154] width 120 height 24
click at [696, 208] on label "General adult medical examination" at bounding box center [676, 207] width 115 height 46
checkbox input "true"
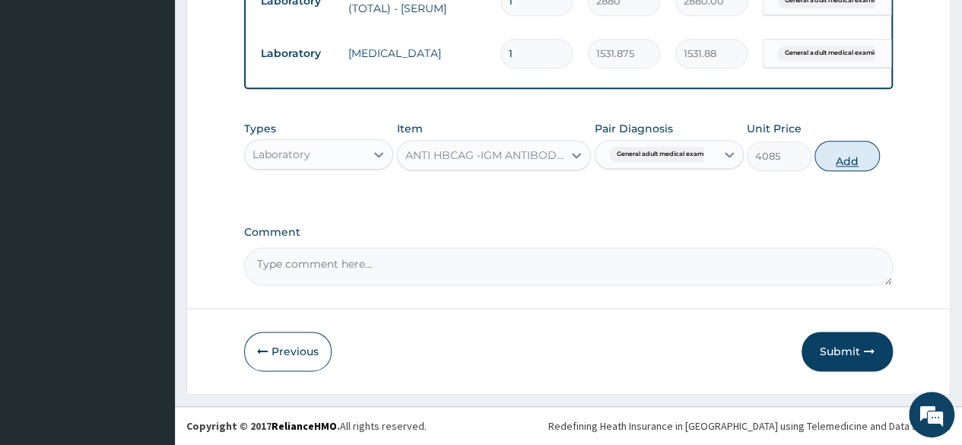
click at [854, 163] on button "Add" at bounding box center [846, 156] width 65 height 30
type input "0"
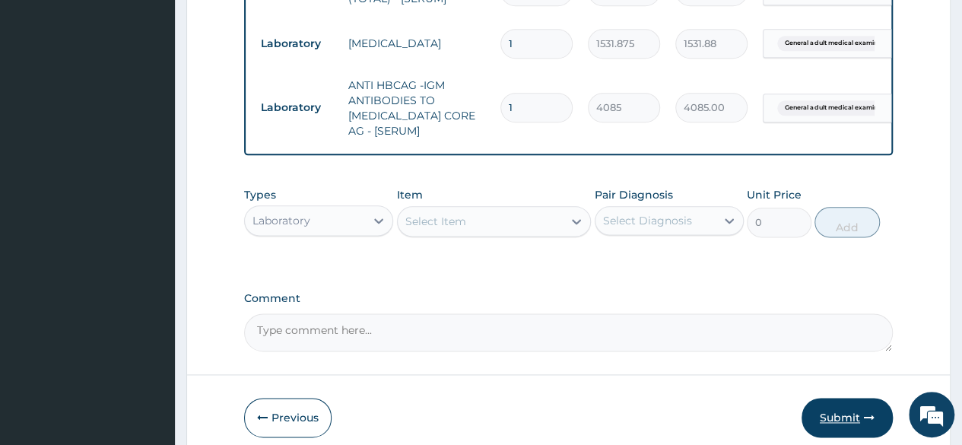
click at [835, 420] on button "Submit" at bounding box center [846, 418] width 91 height 40
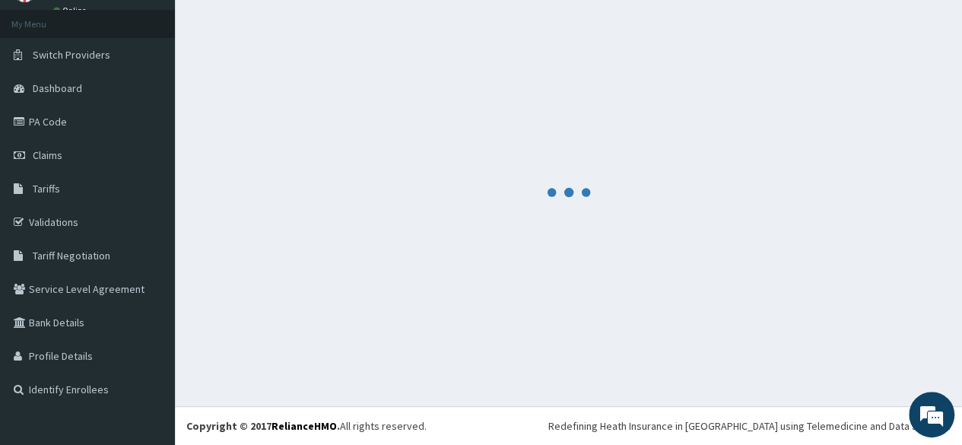
scroll to position [77, 0]
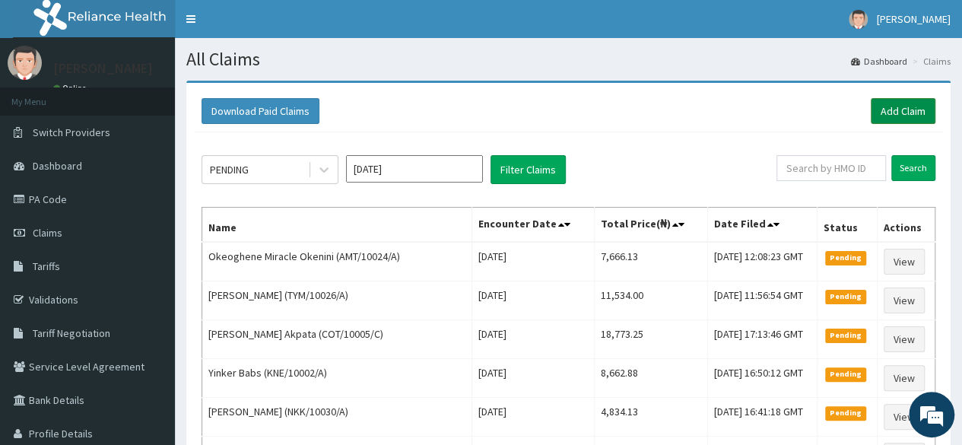
click at [900, 100] on link "Add Claim" at bounding box center [902, 111] width 65 height 26
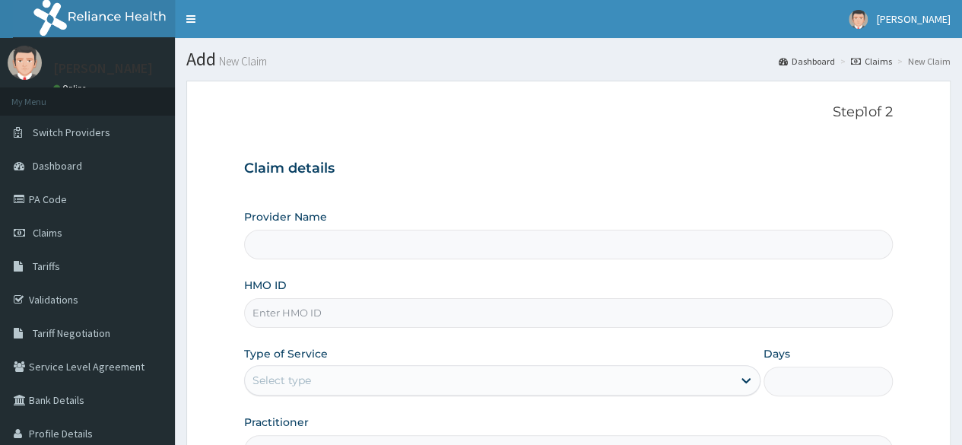
click at [409, 305] on input "HMO ID" at bounding box center [568, 313] width 648 height 30
paste input "DEL/10014/A"
type input "DEL/10014/A"
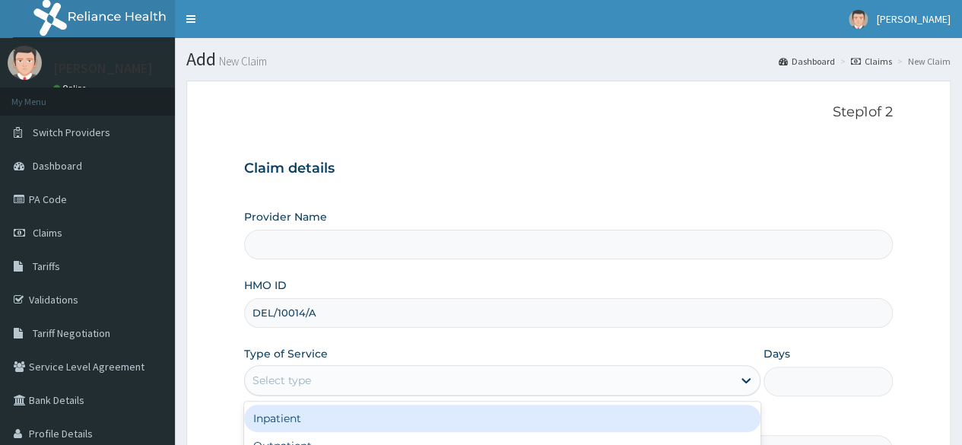
click at [351, 372] on div "Select type" at bounding box center [488, 380] width 487 height 24
type input "Reliance Family Clinics (RFC) - [GEOGRAPHIC_DATA]"
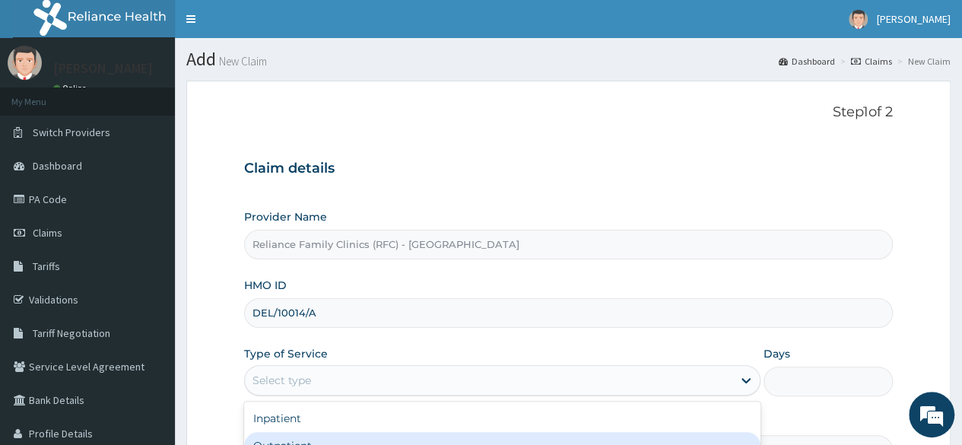
click at [315, 432] on div "Outpatient" at bounding box center [502, 445] width 516 height 27
type input "1"
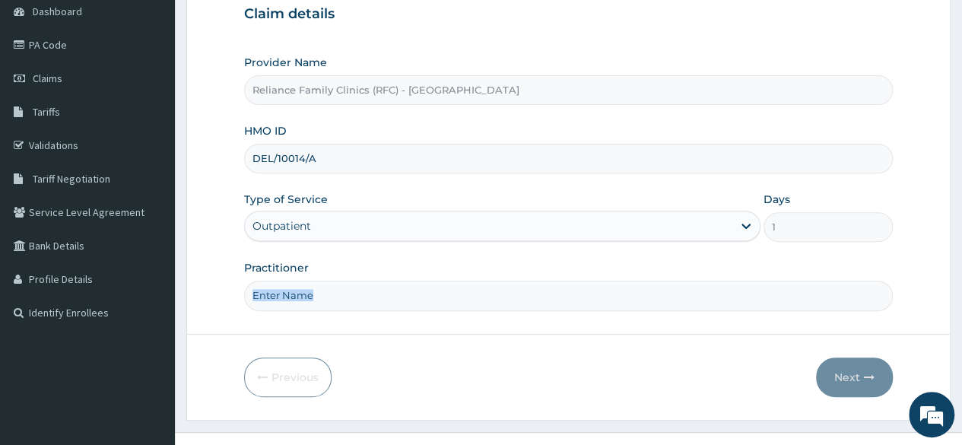
click at [675, 305] on form "Step 1 of 2 Claim details Provider Name Reliance Family Clinics (RFC) - Lekki H…" at bounding box center [568, 172] width 764 height 493
click at [675, 305] on input "Practitioner" at bounding box center [568, 295] width 648 height 30
type input "LOCUM"
click at [839, 366] on button "Next" at bounding box center [854, 377] width 77 height 40
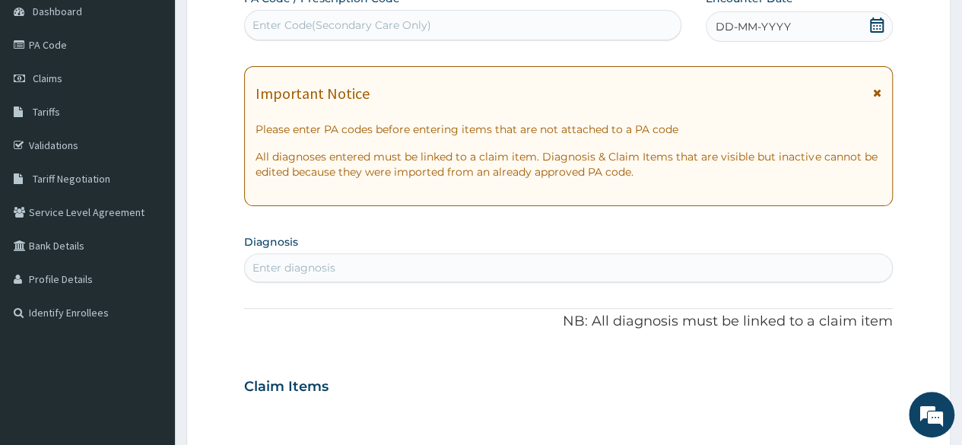
click at [854, 31] on div "DD-MM-YYYY" at bounding box center [798, 26] width 187 height 30
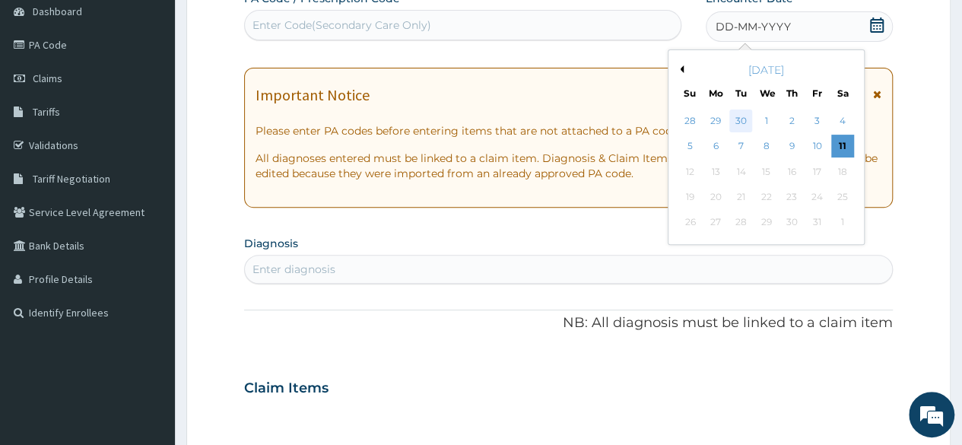
click at [744, 118] on div "30" at bounding box center [740, 120] width 23 height 23
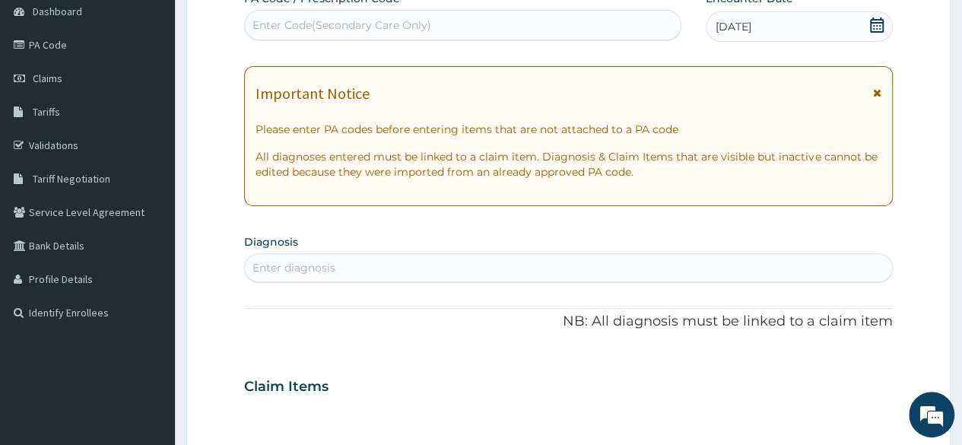
click at [496, 270] on div "Enter diagnosis" at bounding box center [568, 267] width 647 height 24
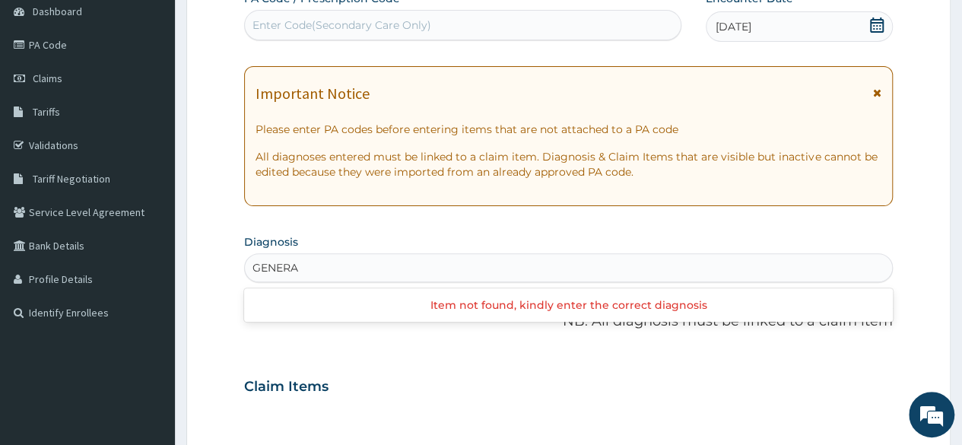
type input "GENERAL"
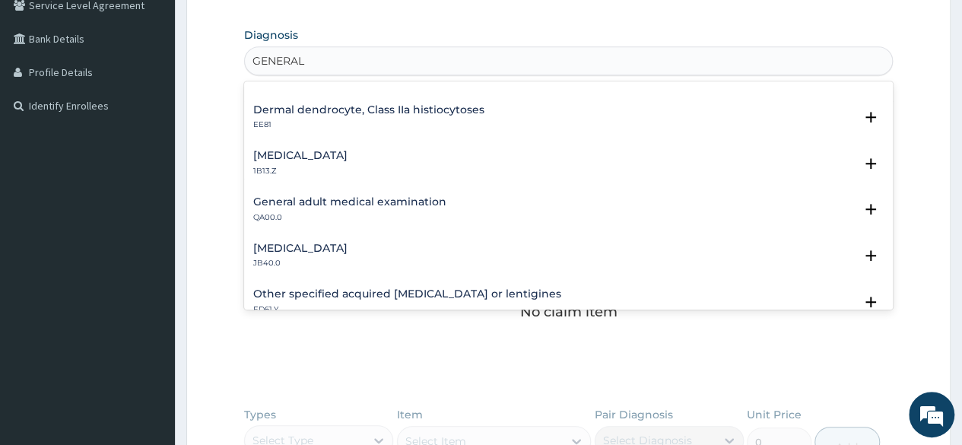
scroll to position [1060, 0]
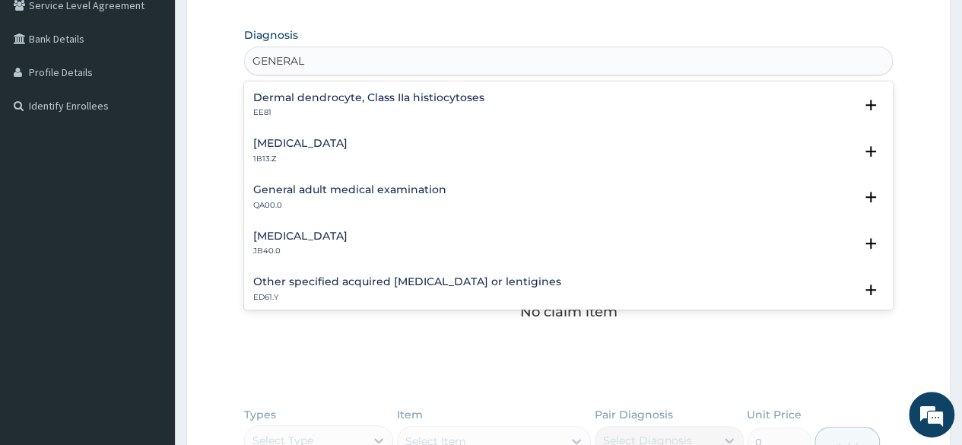
click at [429, 191] on h4 "General adult medical examination" at bounding box center [349, 189] width 193 height 11
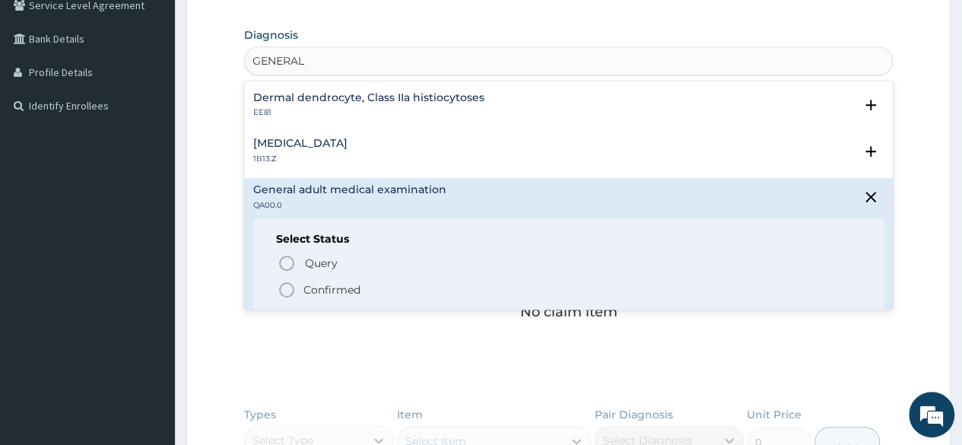
click at [332, 284] on p "Confirmed" at bounding box center [331, 289] width 57 height 15
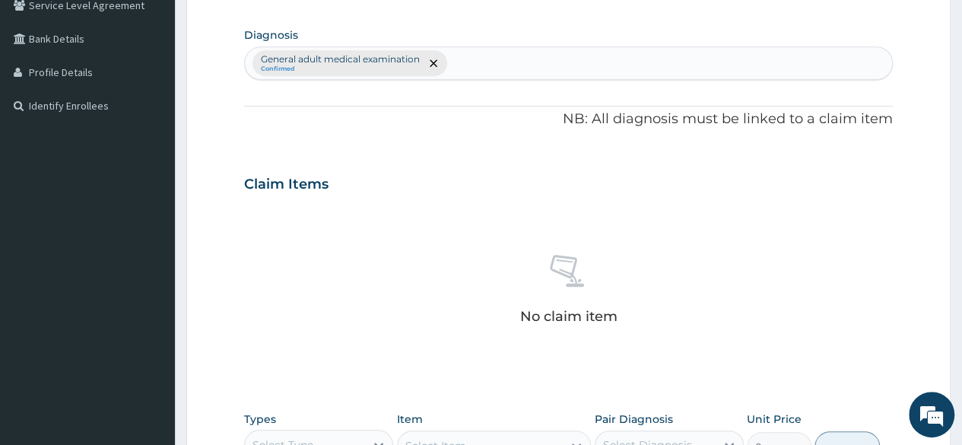
scroll to position [648, 0]
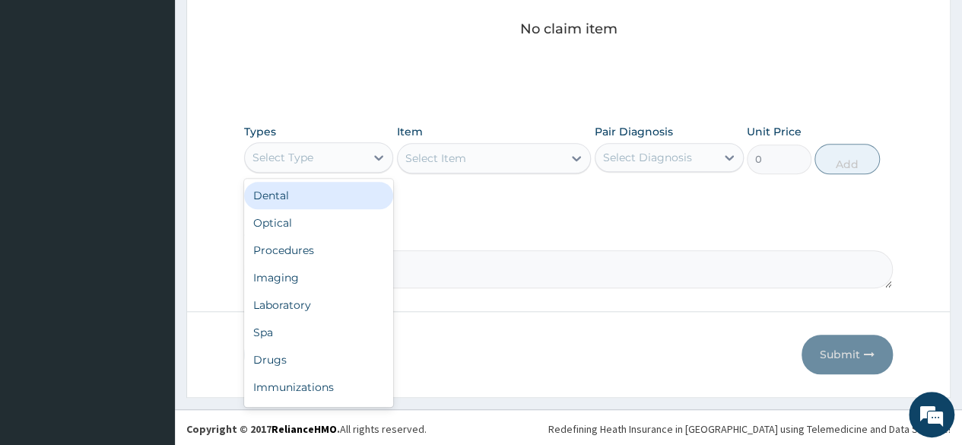
click at [331, 159] on div "Select Type" at bounding box center [305, 157] width 120 height 24
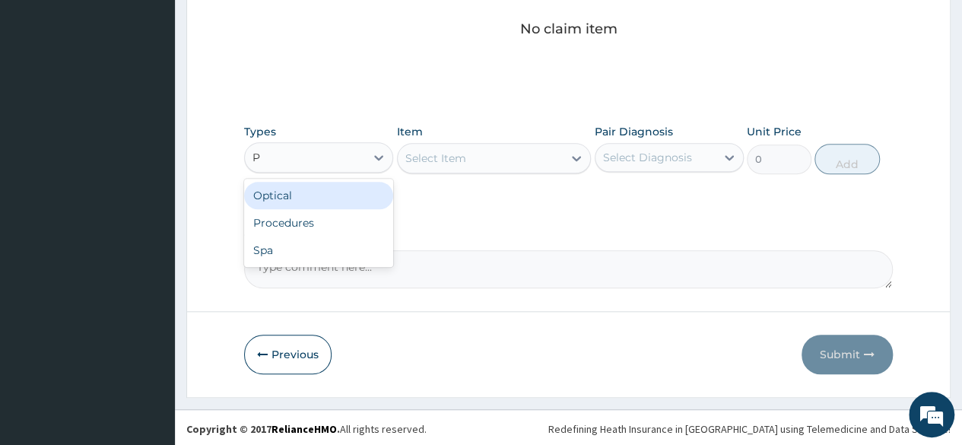
type input "PR"
click at [334, 192] on div "Procedures" at bounding box center [318, 195] width 149 height 27
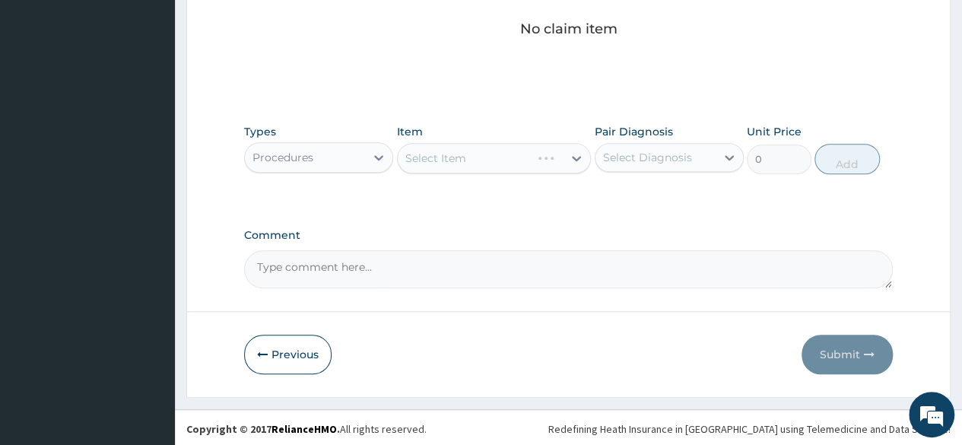
click at [622, 160] on div "Select Diagnosis" at bounding box center [647, 157] width 89 height 15
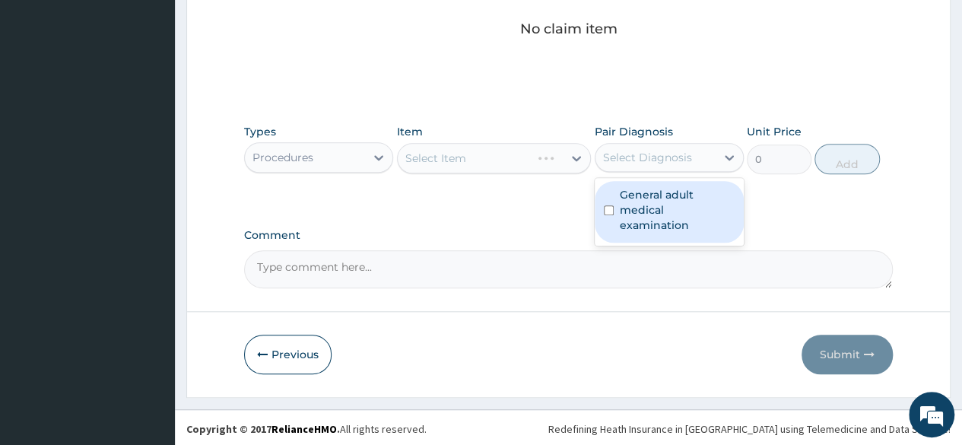
click at [628, 198] on label "General adult medical examination" at bounding box center [676, 210] width 115 height 46
checkbox input "true"
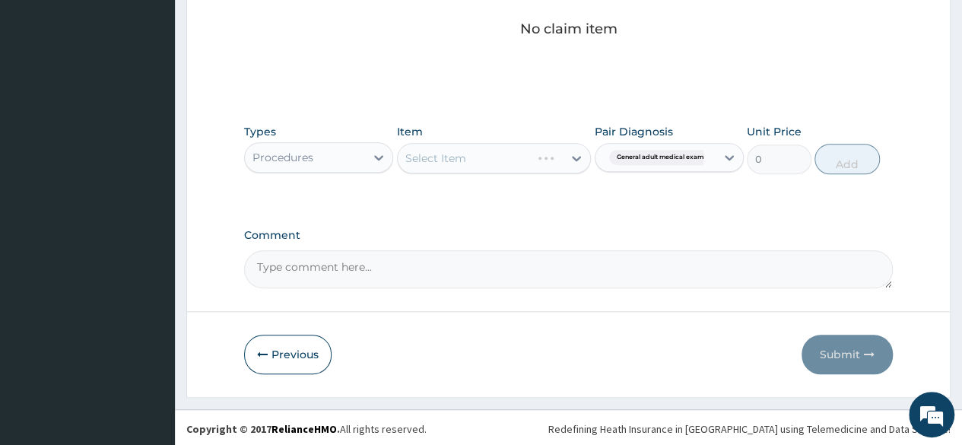
click at [537, 116] on div "Types Procedures Item Select Item Pair Diagnosis General adult medical examinat…" at bounding box center [568, 148] width 648 height 65
click at [559, 162] on div "Select Item" at bounding box center [481, 158] width 166 height 24
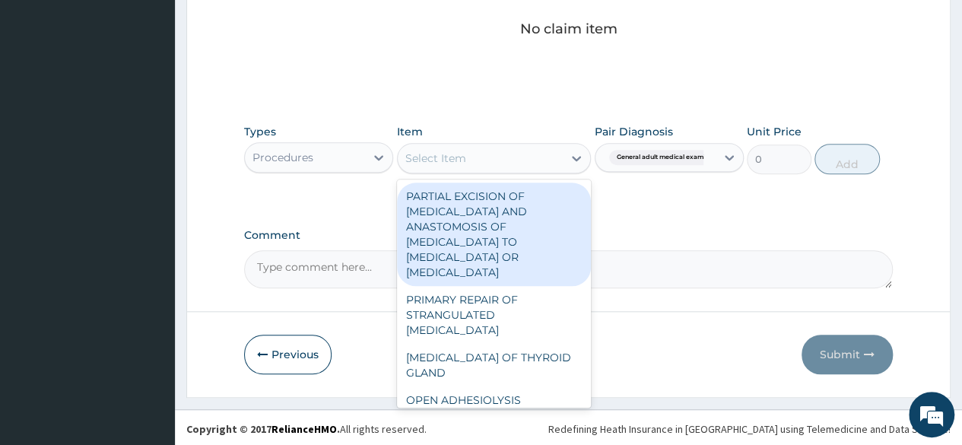
type input "B"
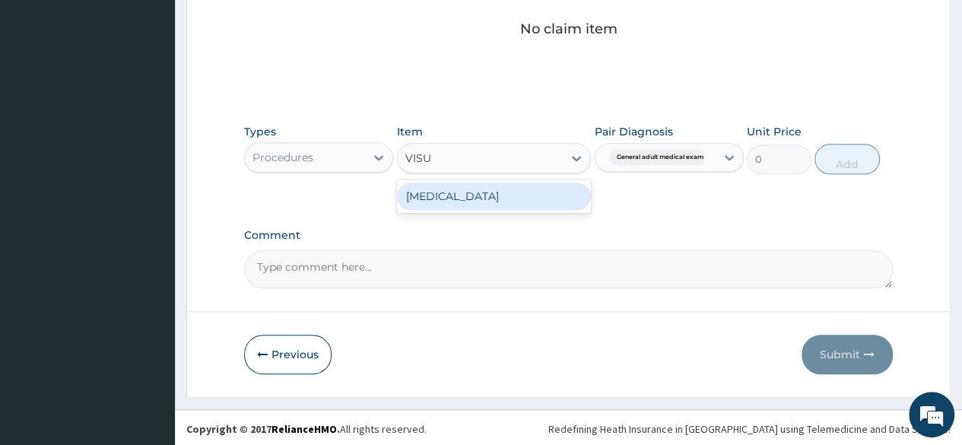
type input "VISUA"
click at [535, 200] on div "VISUAL ACUITY" at bounding box center [494, 195] width 195 height 27
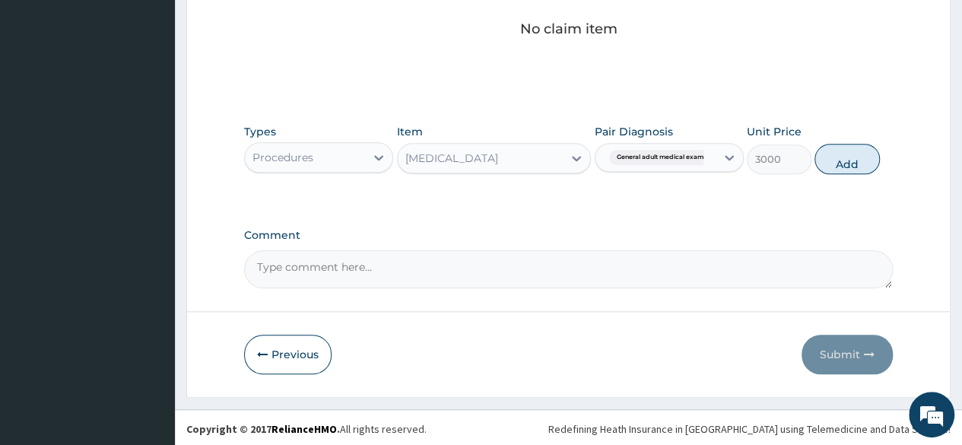
click at [535, 200] on div "Types Procedures Item VISUAL ACUITY Pair Diagnosis General adult medical examin…" at bounding box center [568, 160] width 648 height 88
click at [850, 159] on button "Add" at bounding box center [846, 159] width 65 height 30
type input "0"
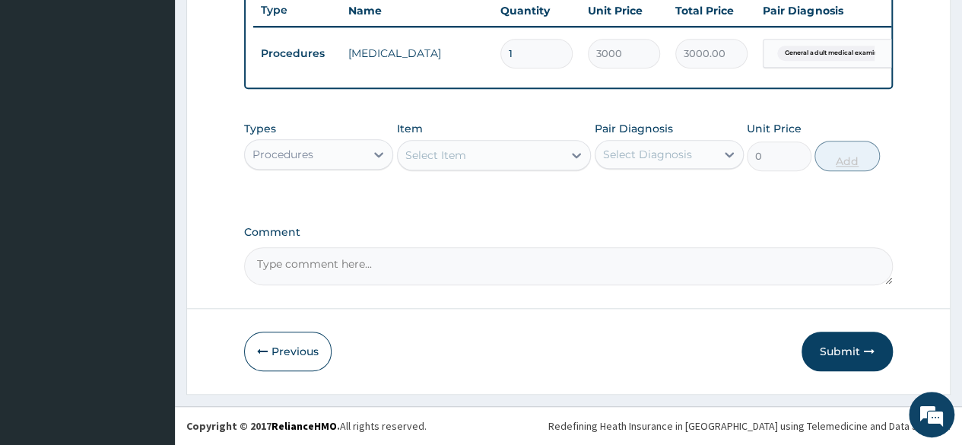
scroll to position [588, 0]
click at [537, 157] on div "Select Item" at bounding box center [481, 155] width 166 height 24
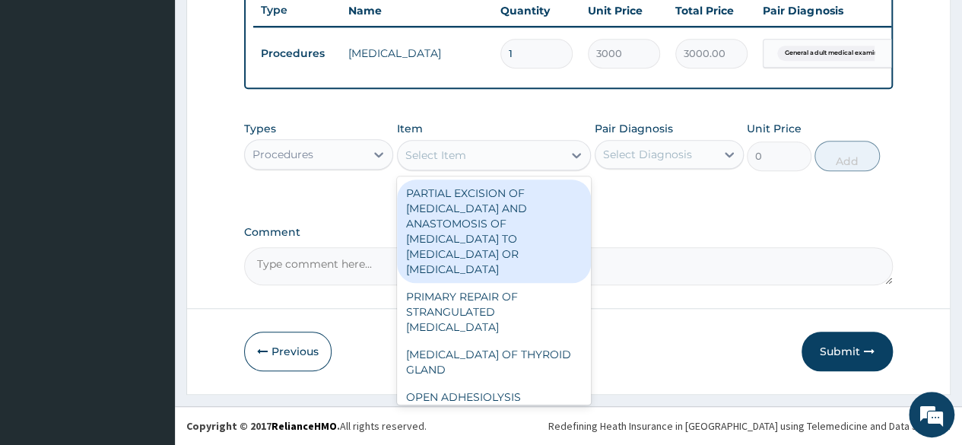
click at [353, 156] on div "Procedures" at bounding box center [305, 154] width 120 height 24
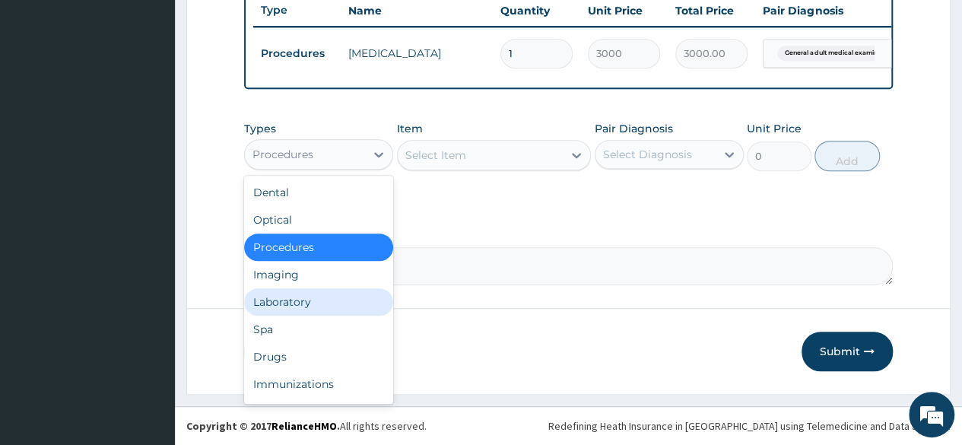
click at [310, 301] on div "Laboratory" at bounding box center [318, 301] width 149 height 27
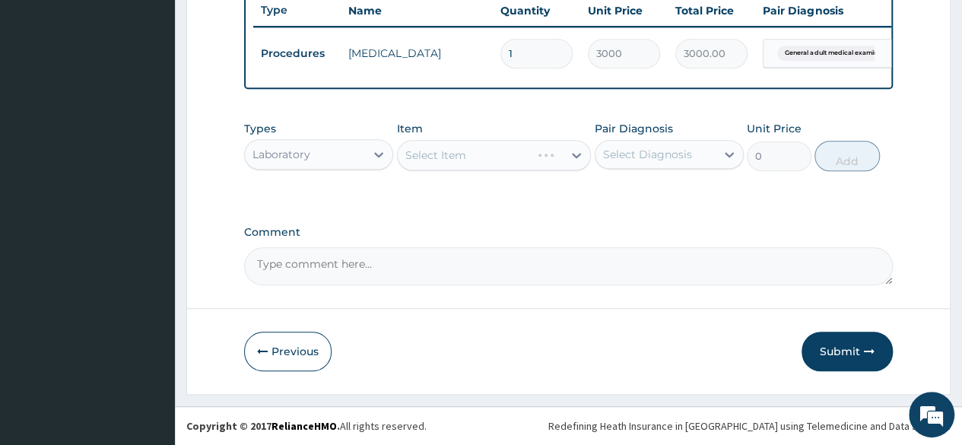
click at [626, 159] on div "Select Diagnosis" at bounding box center [647, 154] width 89 height 15
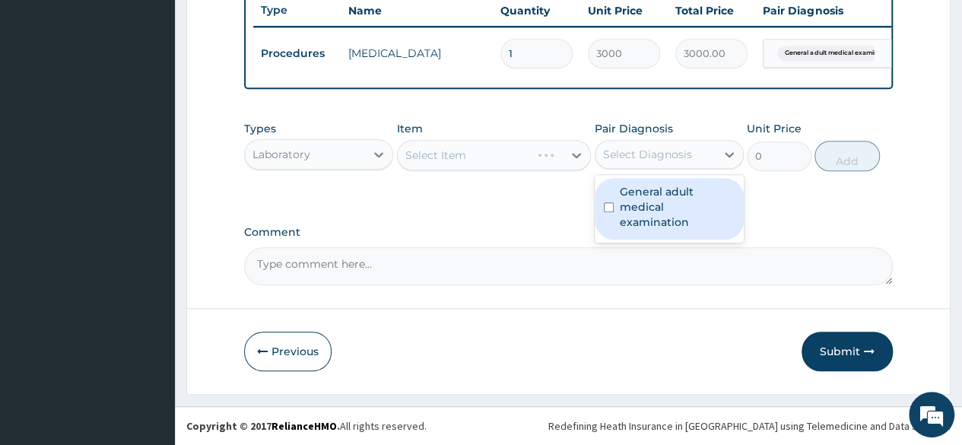
click at [626, 193] on label "General adult medical examination" at bounding box center [676, 207] width 115 height 46
checkbox input "true"
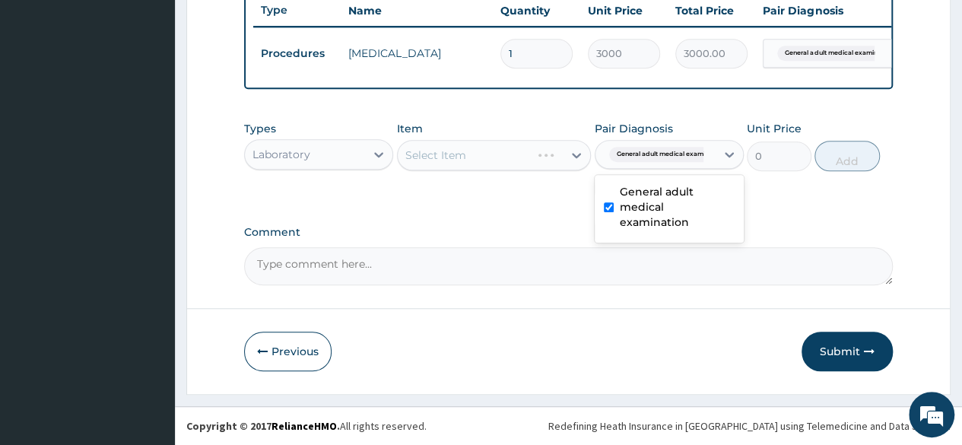
click at [509, 150] on div "Select Item" at bounding box center [494, 155] width 195 height 30
click at [509, 150] on div "Select Item" at bounding box center [481, 155] width 166 height 24
type input "BMI"
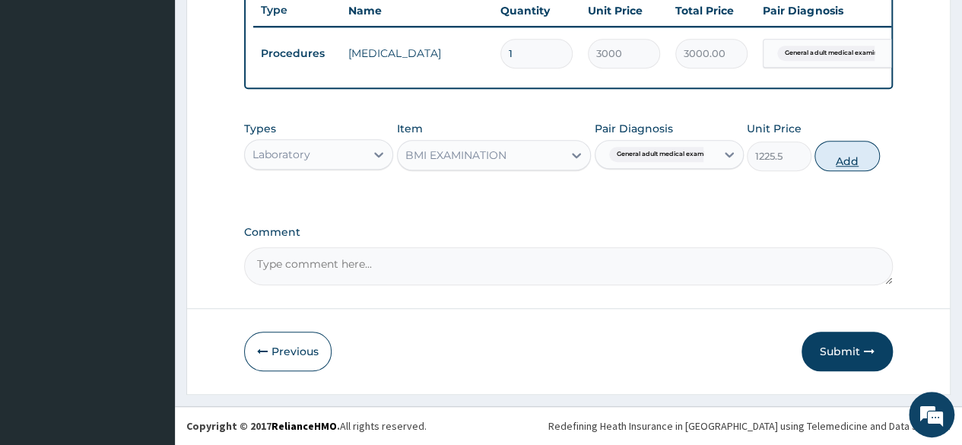
click at [820, 165] on button "Add" at bounding box center [846, 156] width 65 height 30
type input "0"
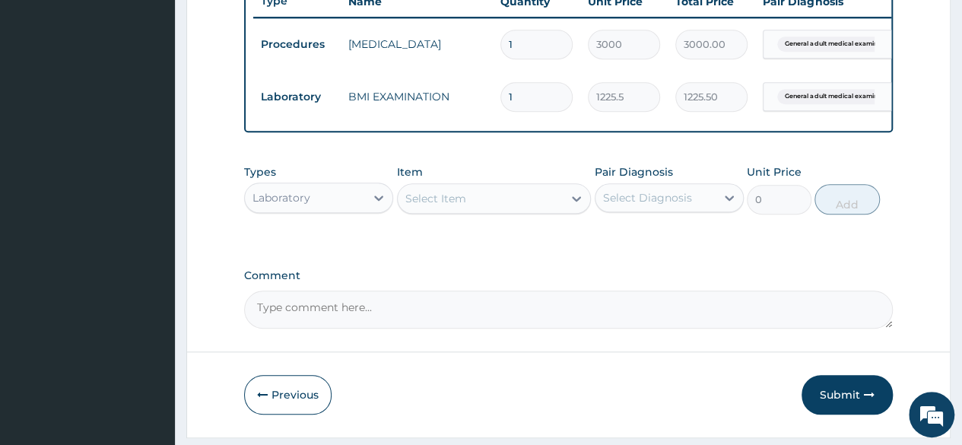
click at [508, 211] on div "Select Item" at bounding box center [481, 198] width 166 height 24
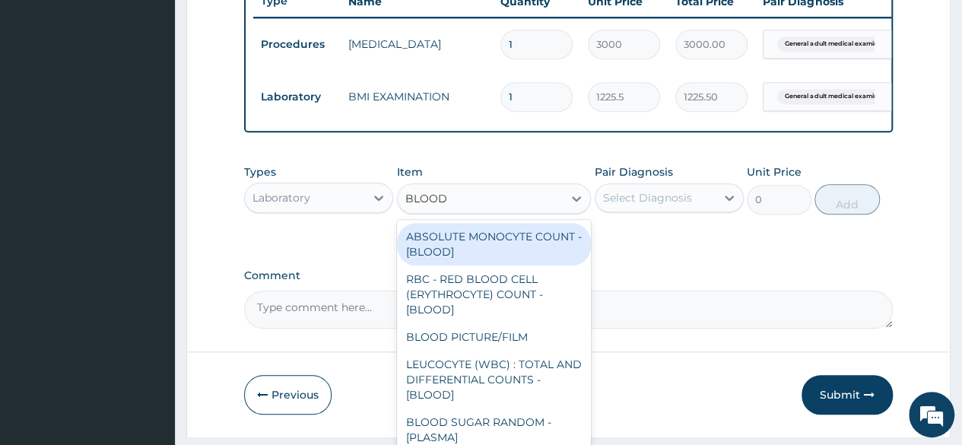
type input "BLOOD P"
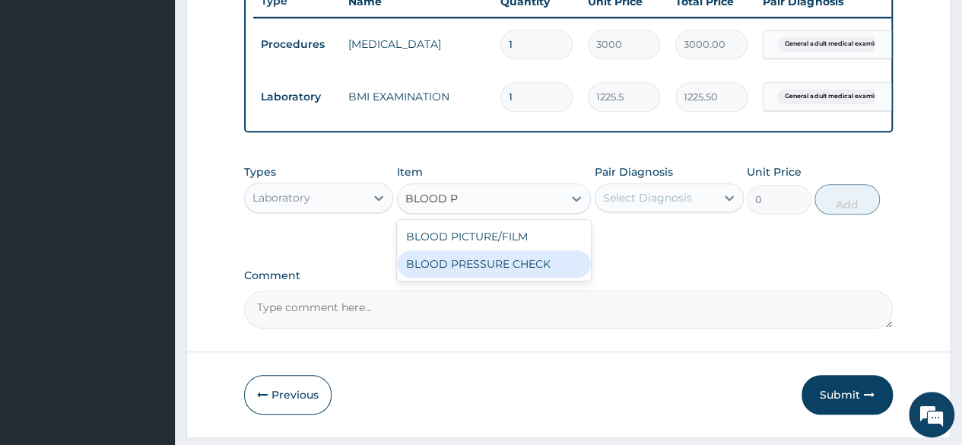
click at [499, 268] on div "BLOOD PRESSURE CHECK" at bounding box center [494, 263] width 195 height 27
type input "1225.5"
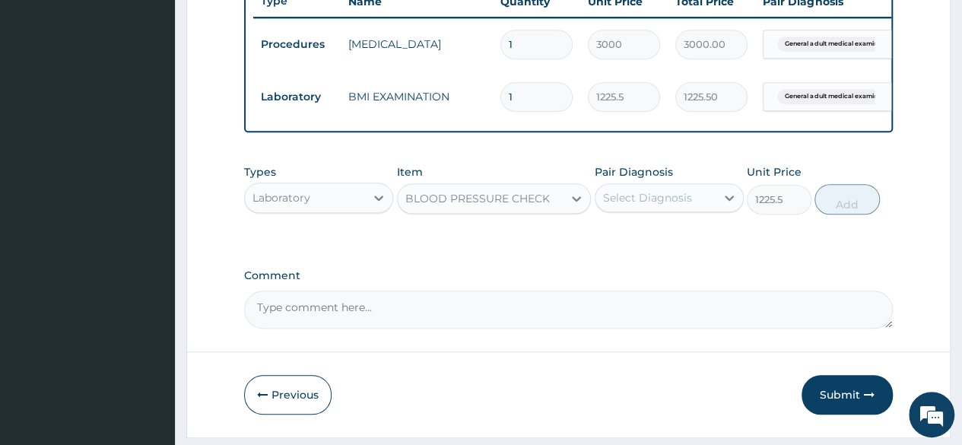
click at [684, 205] on div "Select Diagnosis" at bounding box center [647, 197] width 89 height 15
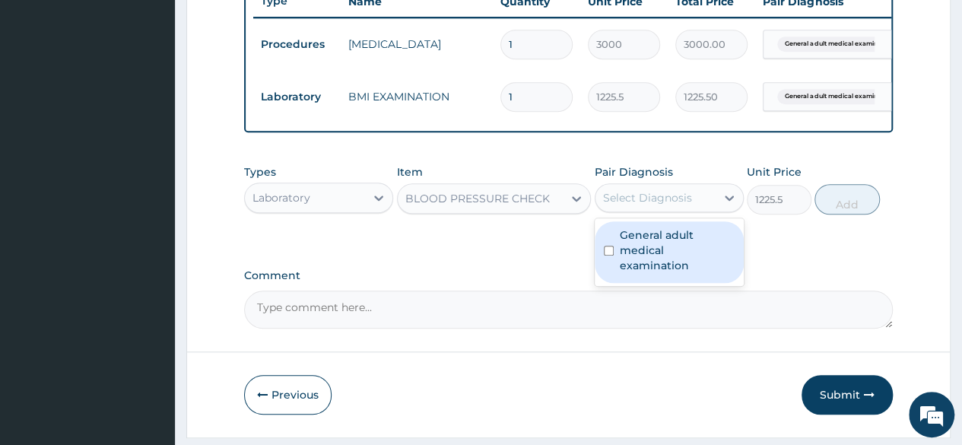
click at [665, 251] on label "General adult medical examination" at bounding box center [676, 250] width 115 height 46
checkbox input "true"
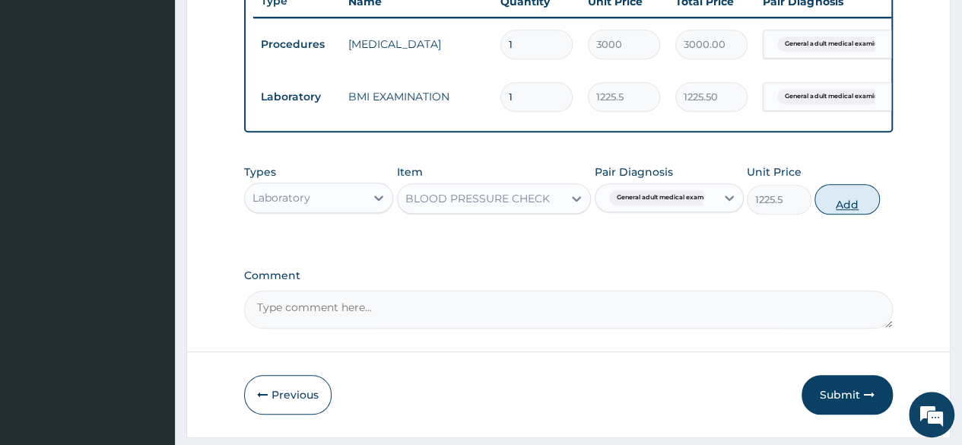
click at [831, 214] on button "Add" at bounding box center [846, 199] width 65 height 30
type input "0"
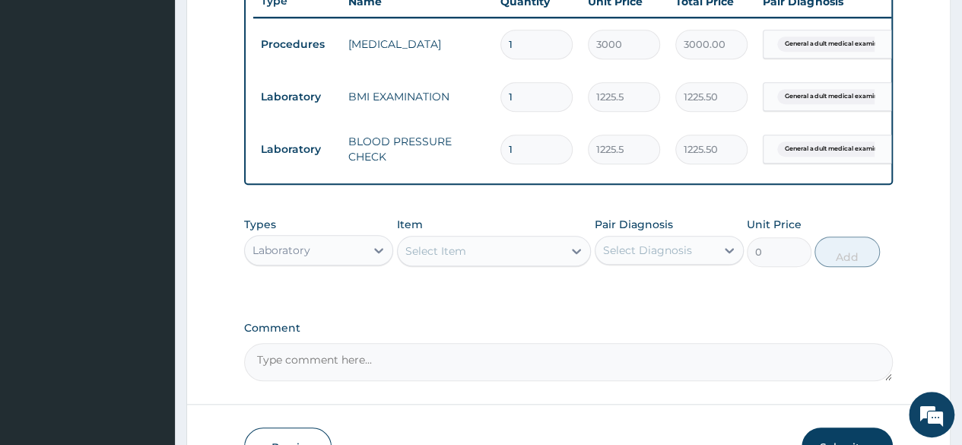
click at [470, 256] on div "Select Item" at bounding box center [481, 251] width 166 height 24
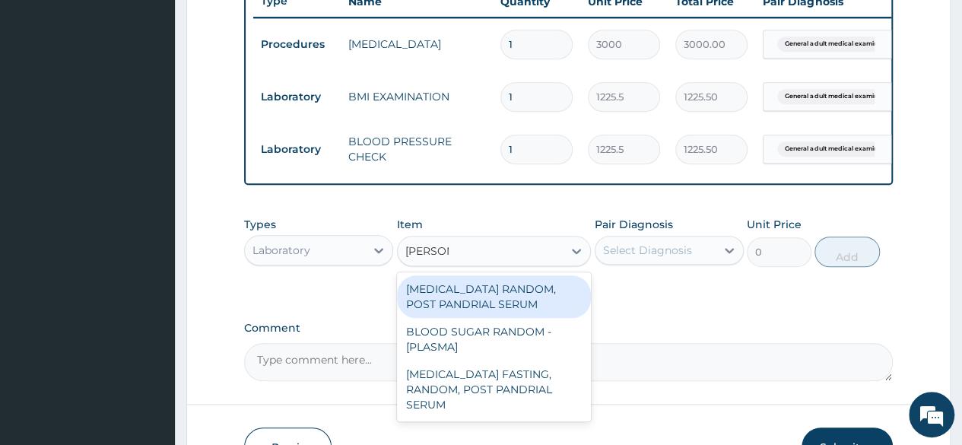
type input "RANDOM"
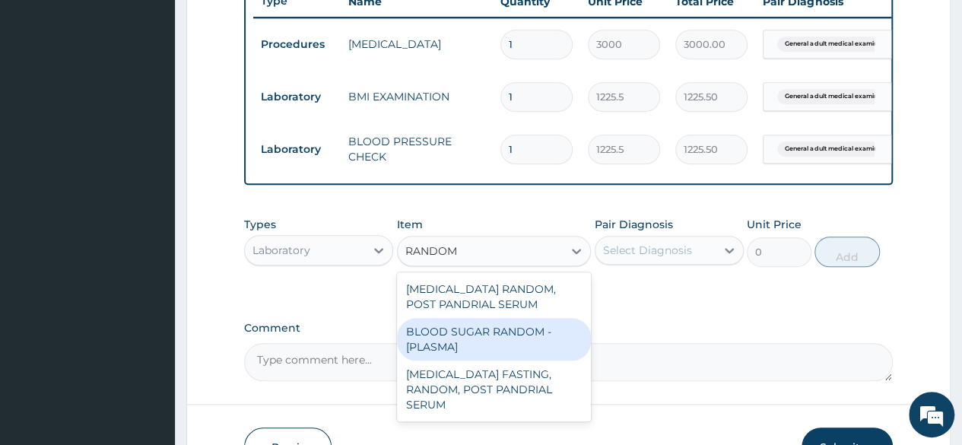
click at [456, 344] on div "BLOOD SUGAR RANDOM - [PLASMA]" at bounding box center [494, 339] width 195 height 43
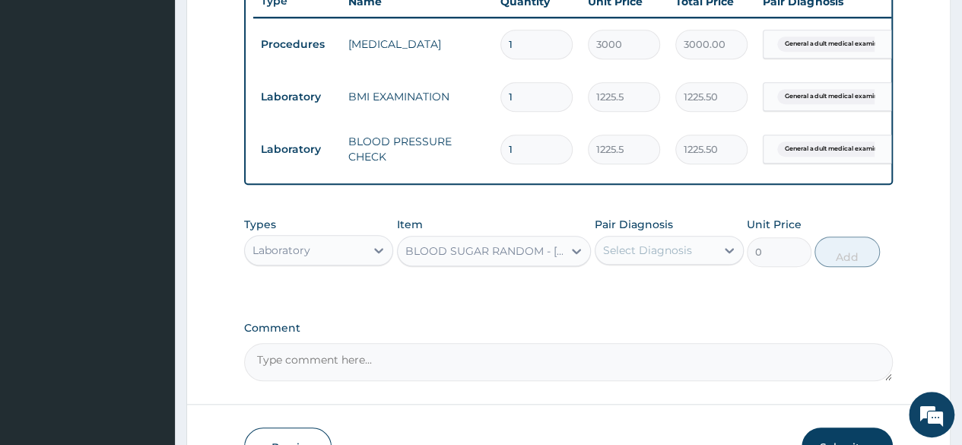
type input "1800"
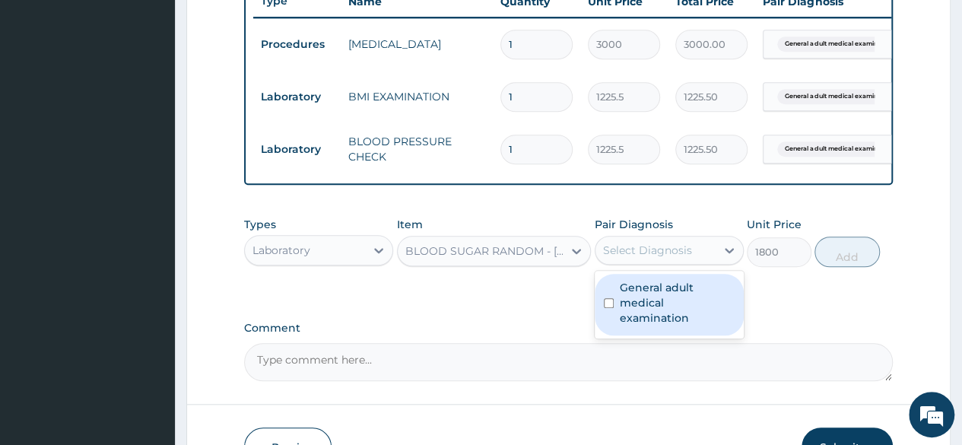
click at [686, 258] on div "Select Diagnosis" at bounding box center [647, 249] width 89 height 15
click at [686, 305] on label "General adult medical examination" at bounding box center [676, 303] width 115 height 46
checkbox input "true"
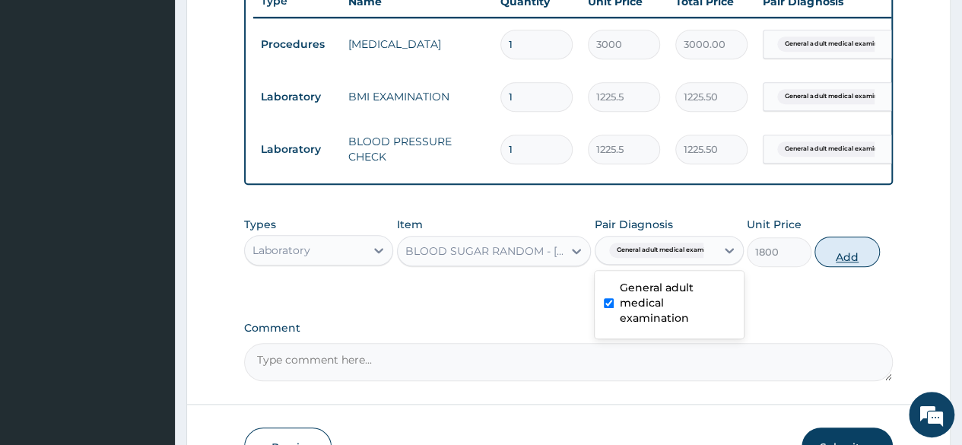
click at [835, 267] on button "Add" at bounding box center [846, 251] width 65 height 30
type input "0"
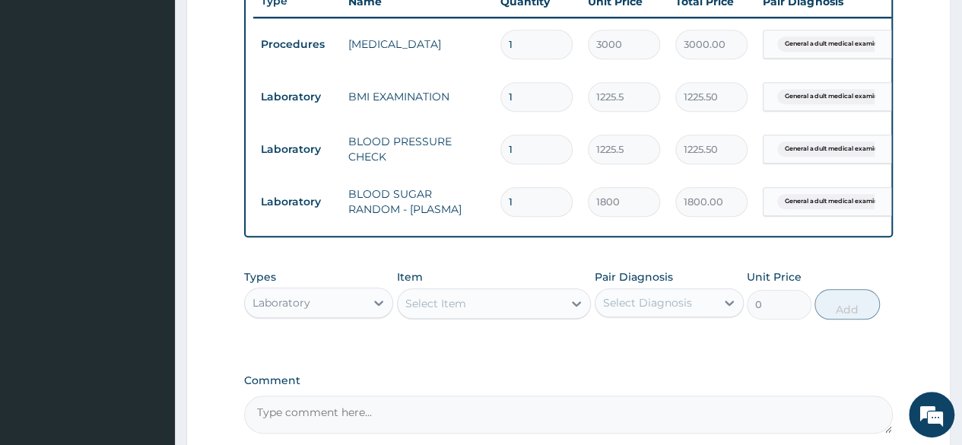
scroll to position [746, 0]
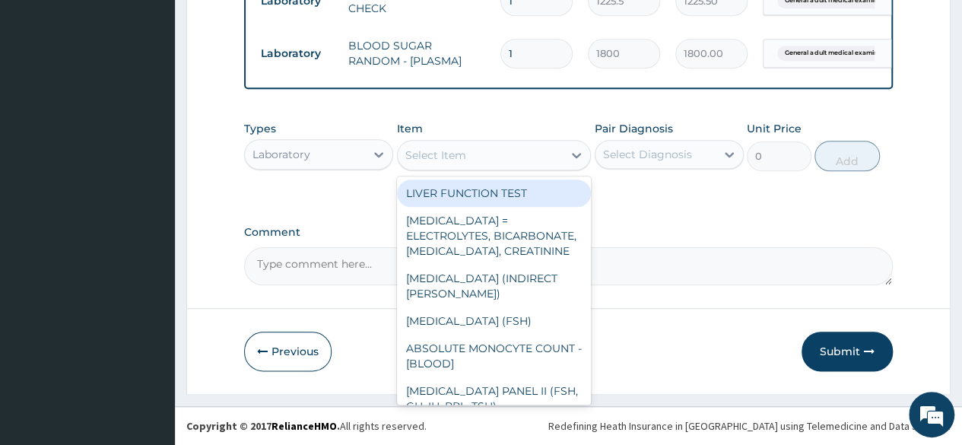
click at [461, 151] on div "Select Item" at bounding box center [435, 154] width 61 height 15
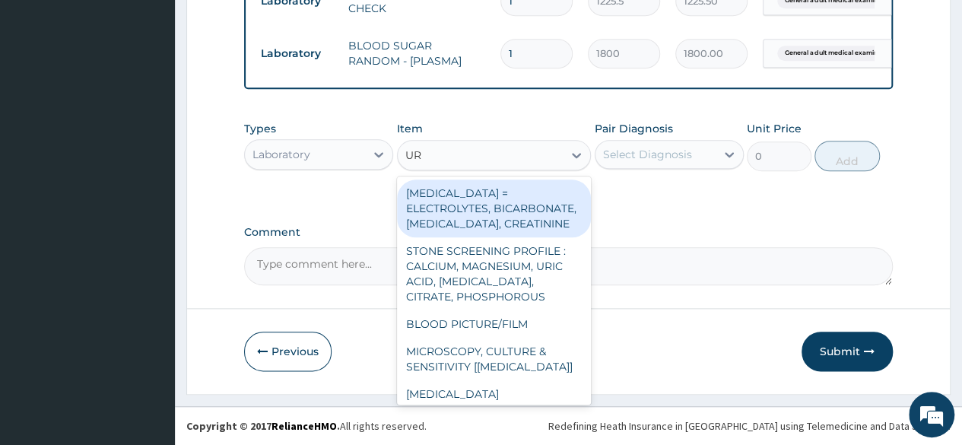
type input "URI"
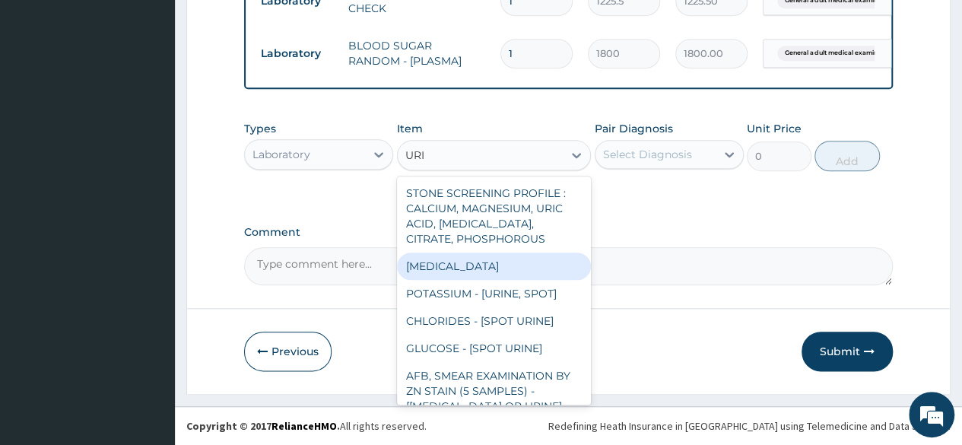
click at [423, 261] on div "URINALYSIS" at bounding box center [494, 265] width 195 height 27
type input "1531.875"
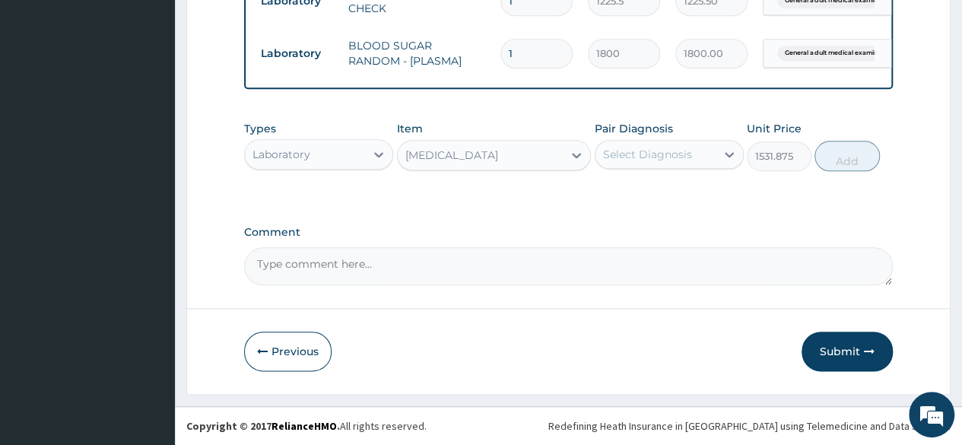
click at [680, 147] on div "Select Diagnosis" at bounding box center [655, 154] width 120 height 24
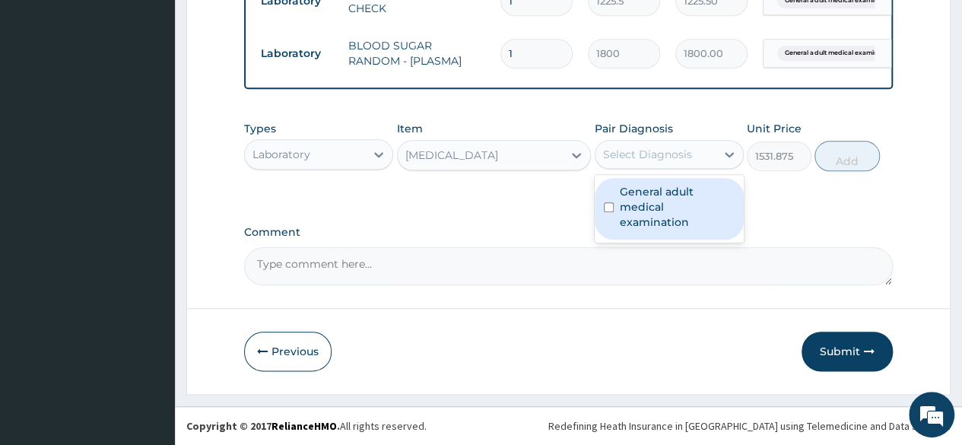
click at [680, 203] on label "General adult medical examination" at bounding box center [676, 207] width 115 height 46
checkbox input "true"
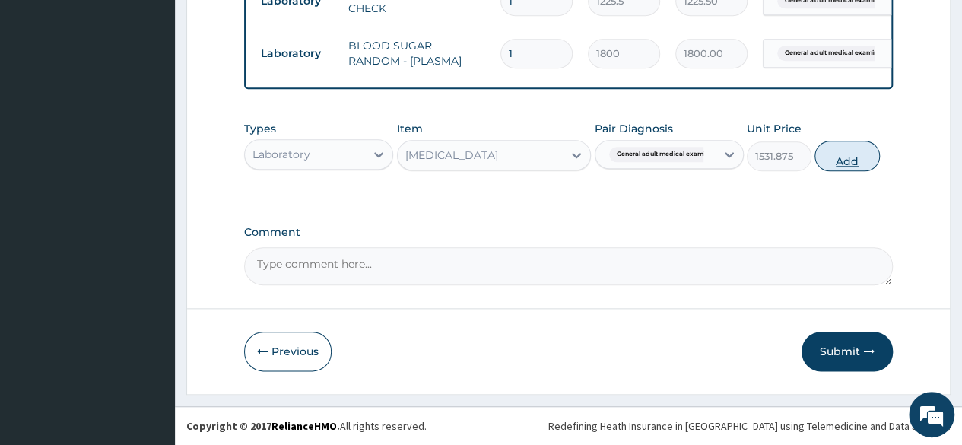
click at [822, 161] on button "Add" at bounding box center [846, 156] width 65 height 30
type input "0"
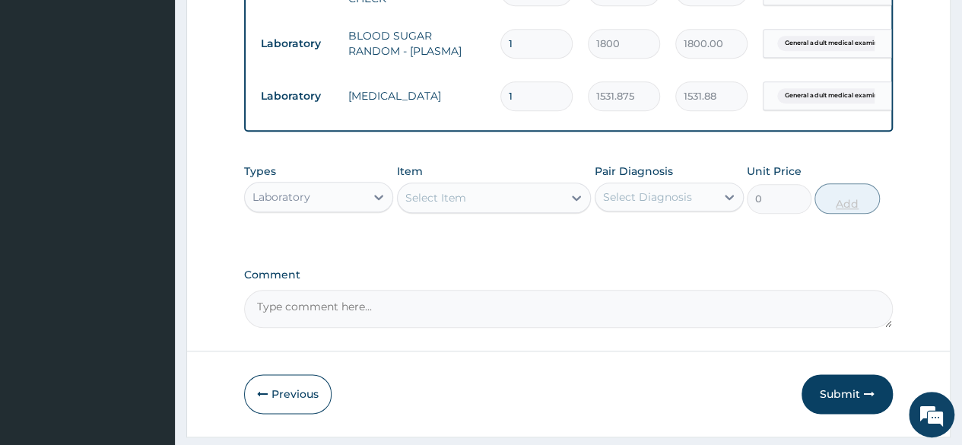
click at [524, 207] on div "Select Item" at bounding box center [481, 197] width 166 height 24
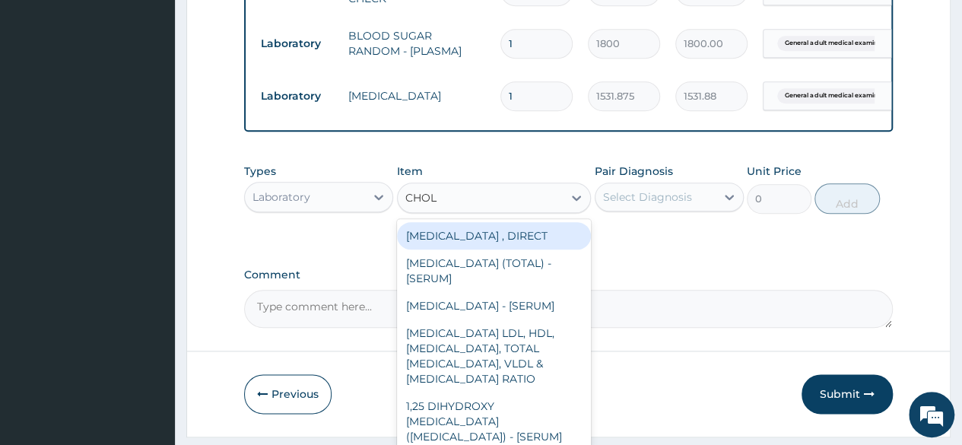
type input "CHOLE"
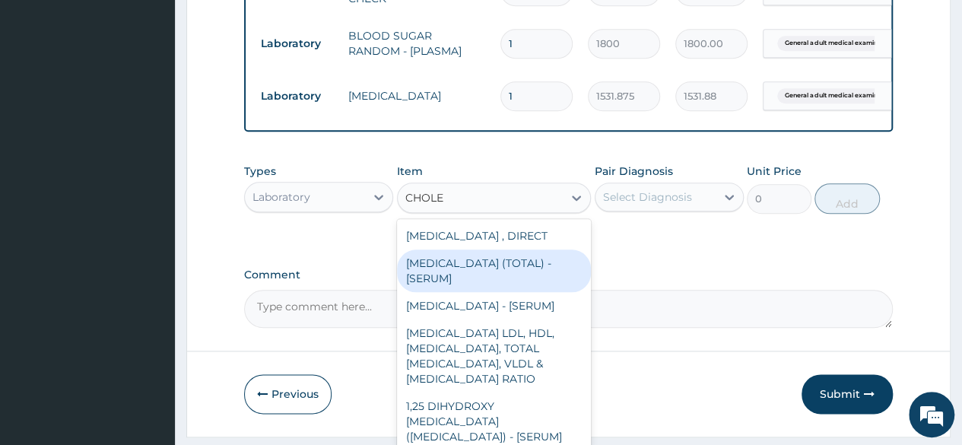
click at [521, 273] on div "CHOLESTEROL (TOTAL) - [SERUM]" at bounding box center [494, 270] width 195 height 43
type input "2880"
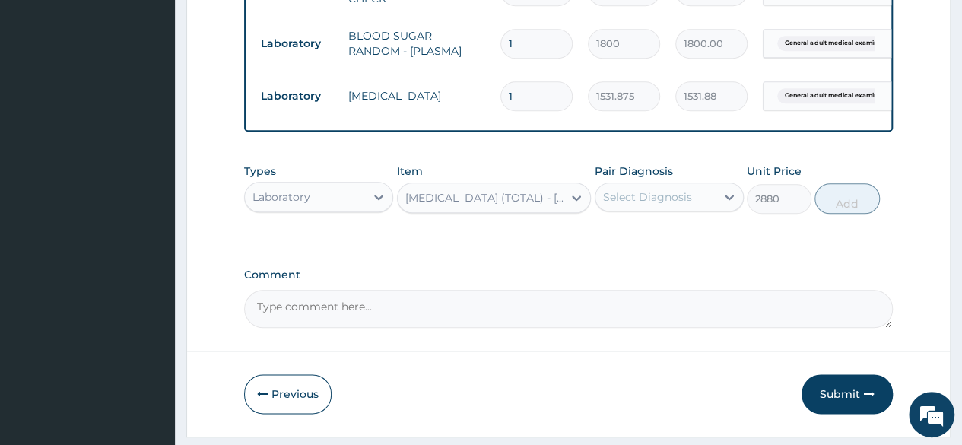
click at [662, 204] on div "Select Diagnosis" at bounding box center [647, 196] width 89 height 15
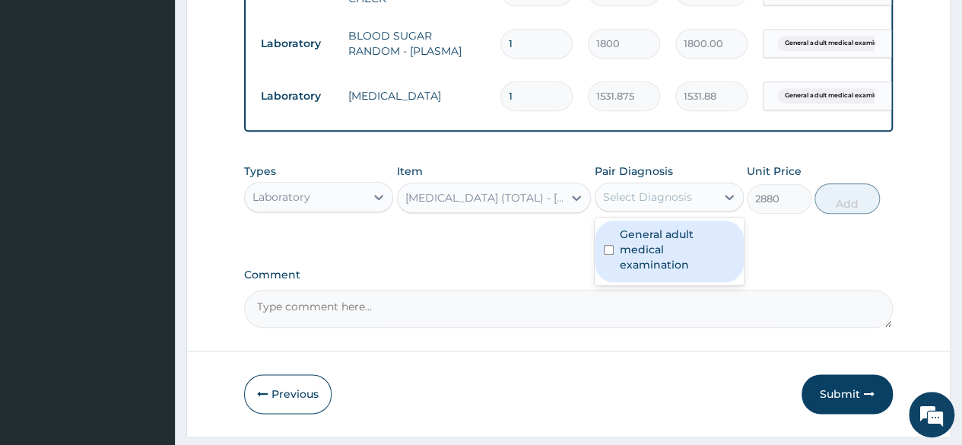
click at [666, 245] on label "General adult medical examination" at bounding box center [676, 250] width 115 height 46
checkbox input "true"
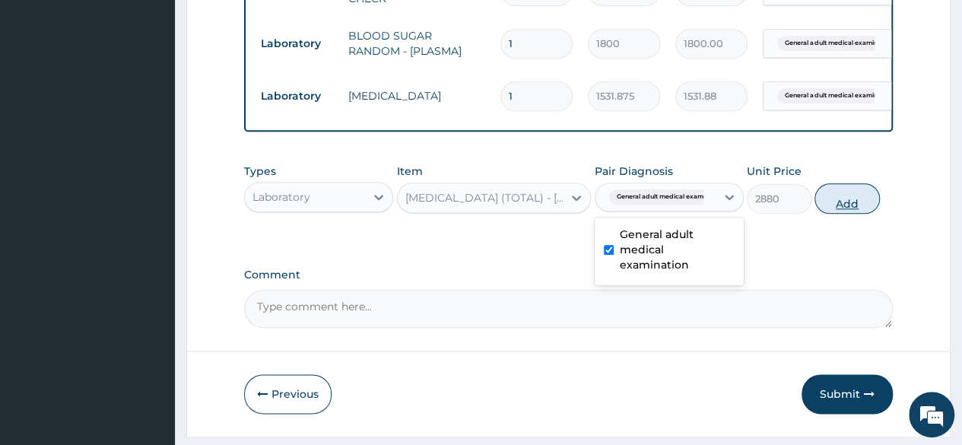
click at [829, 212] on button "Add" at bounding box center [846, 198] width 65 height 30
type input "0"
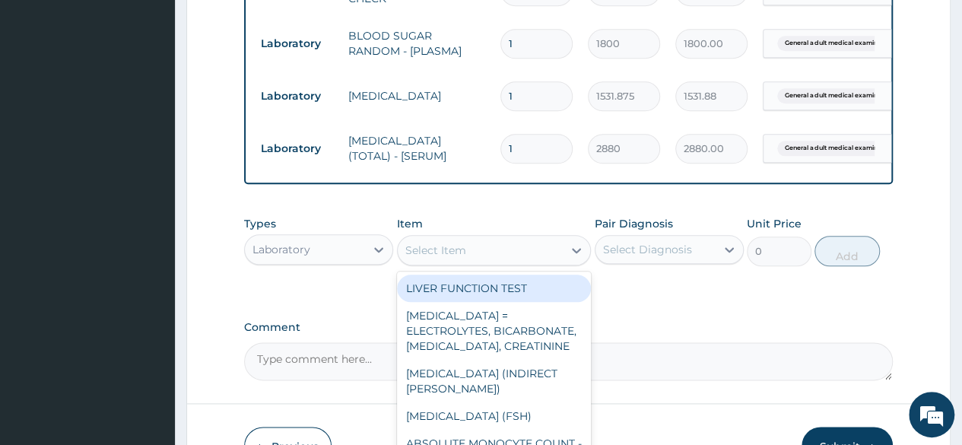
click at [455, 265] on div "Select Item" at bounding box center [494, 250] width 195 height 30
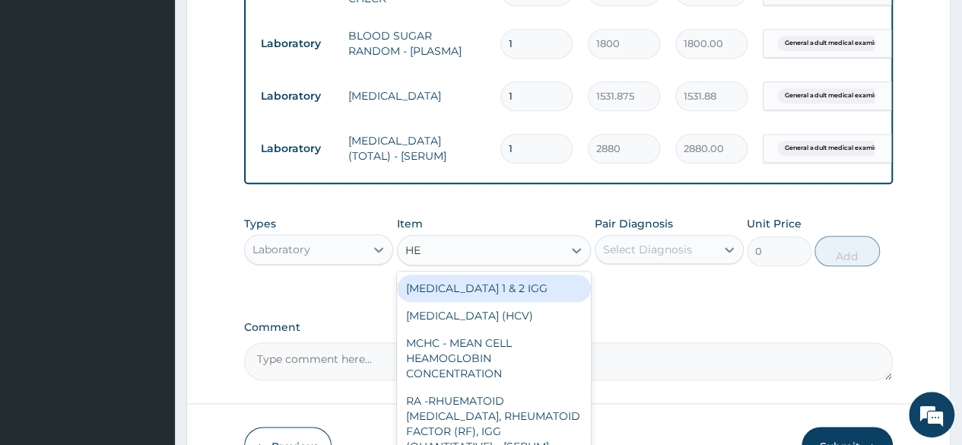
type input "HEP"
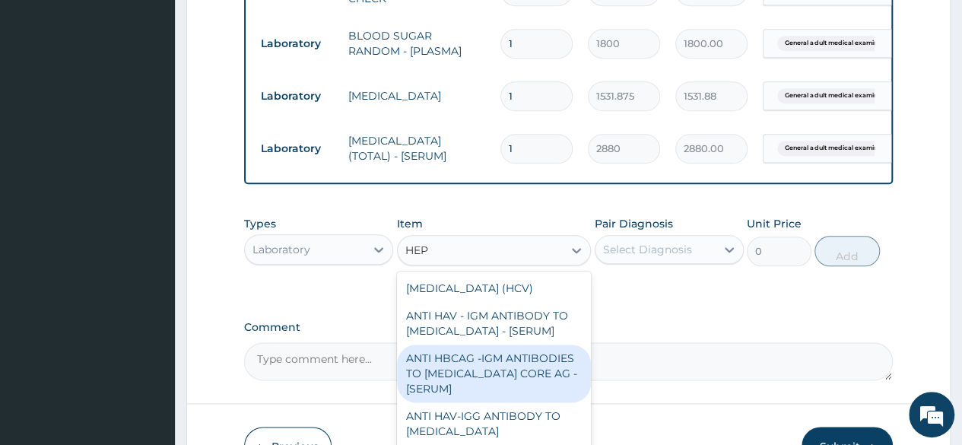
click at [470, 398] on div "ANTI HBCAG -IGM ANTIBODIES TO HEPATITIS B CORE AG - [SERUM]" at bounding box center [494, 373] width 195 height 58
type input "4085"
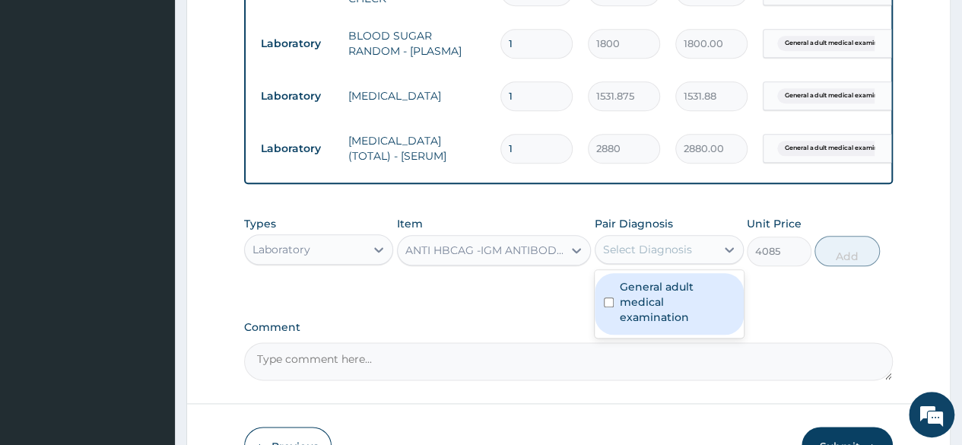
click at [669, 253] on div "Select Diagnosis" at bounding box center [647, 249] width 89 height 15
click at [661, 296] on label "General adult medical examination" at bounding box center [676, 302] width 115 height 46
checkbox input "true"
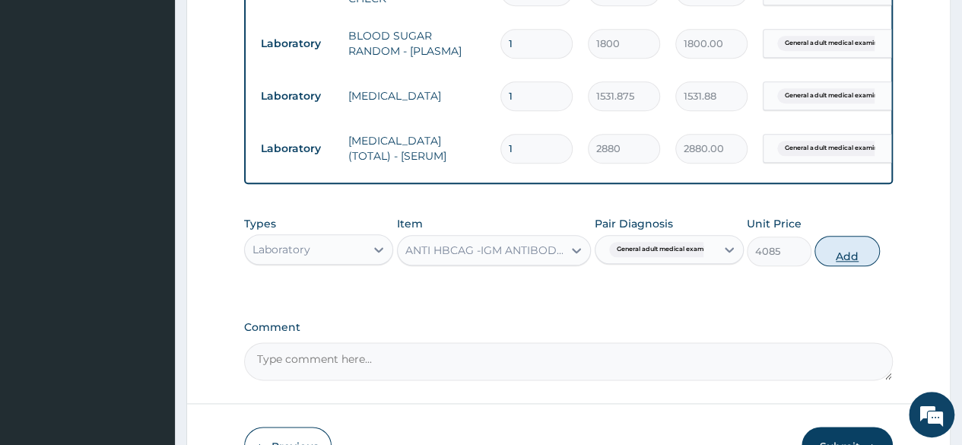
click at [875, 262] on button "Add" at bounding box center [846, 251] width 65 height 30
type input "0"
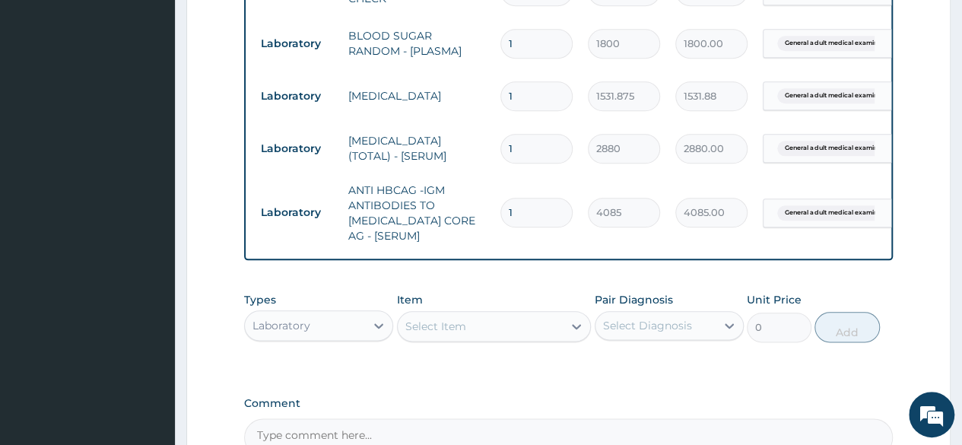
scroll to position [927, 0]
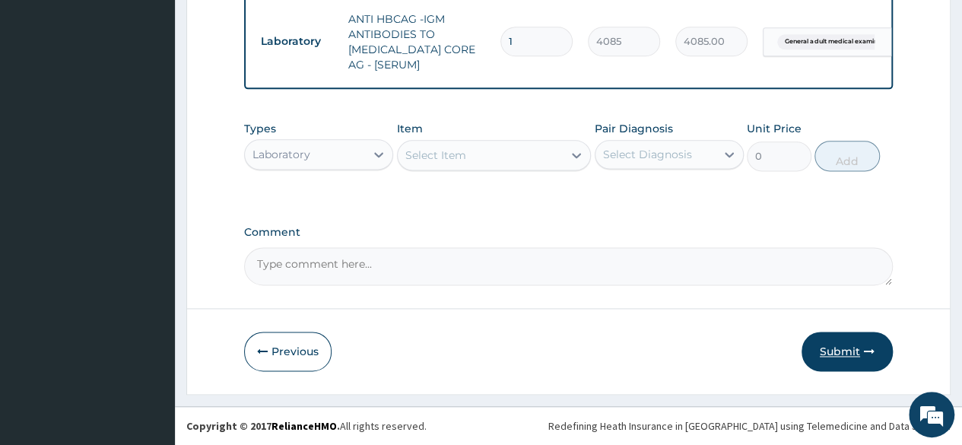
click at [846, 352] on button "Submit" at bounding box center [846, 351] width 91 height 40
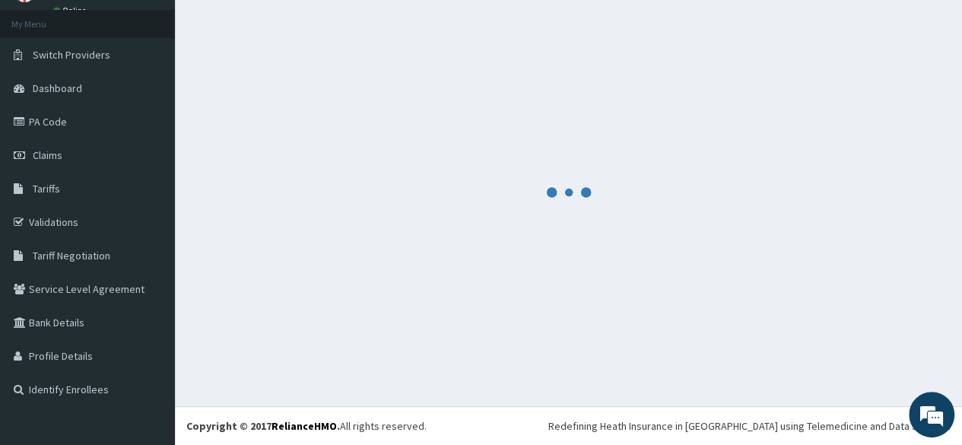
scroll to position [77, 0]
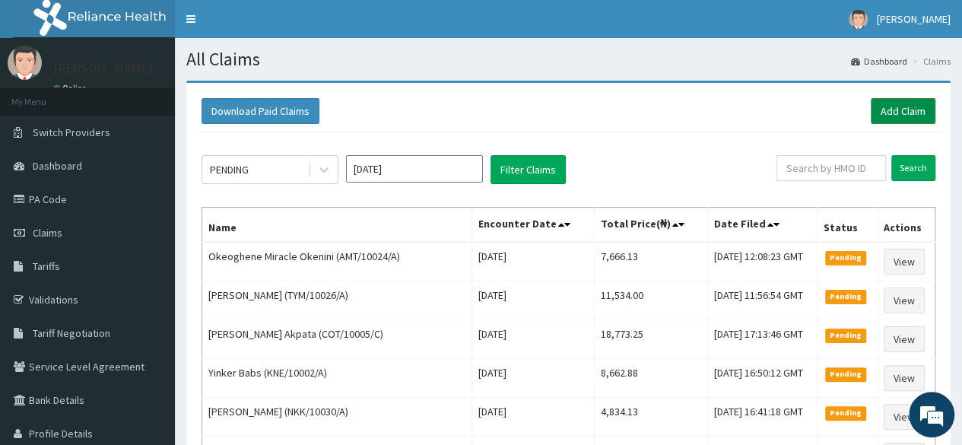
click at [895, 106] on link "Add Claim" at bounding box center [902, 111] width 65 height 26
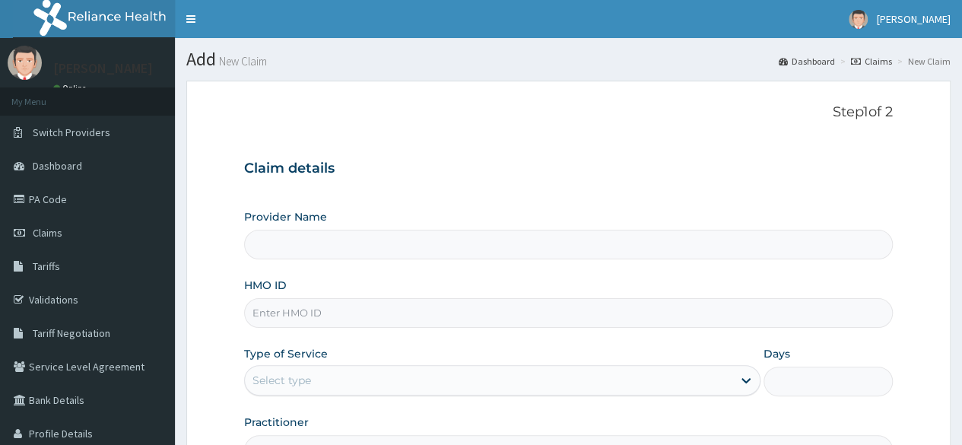
click at [339, 316] on input "HMO ID" at bounding box center [568, 313] width 648 height 30
paste input "DEL/10158/A"
type input "DEL/10158/A"
type input "Reliance Family Clinics (RFC) - [GEOGRAPHIC_DATA]"
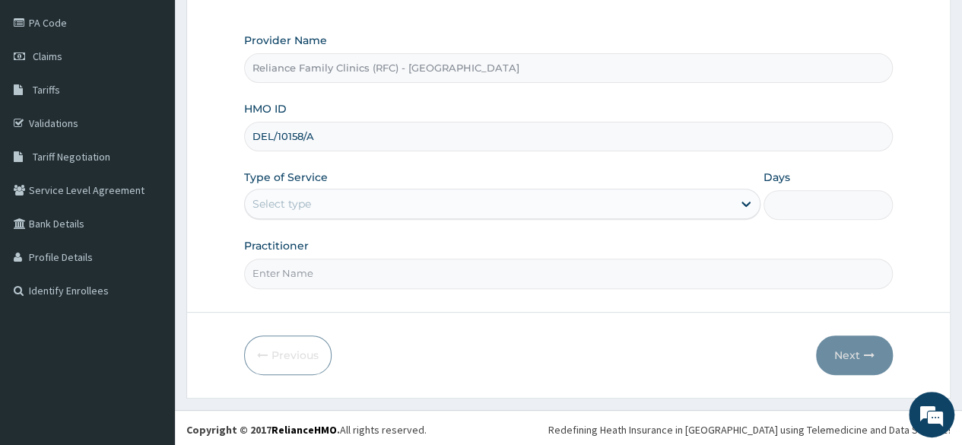
scroll to position [176, 0]
drag, startPoint x: 971, startPoint y: 182, endPoint x: 968, endPoint y: 343, distance: 161.2
click at [961, 343] on html "R EL Toggle navigation [PERSON_NAME] Daniel Odum - [EMAIL_ADDRESS][PERSON_NAME]…" at bounding box center [481, 136] width 962 height 625
type input "DEL/10158/A"
click at [500, 220] on div "Provider Name Reliance Family Clinics (RFC) - Lekki HMO ID DEL/10158/A Type of …" at bounding box center [568, 160] width 648 height 255
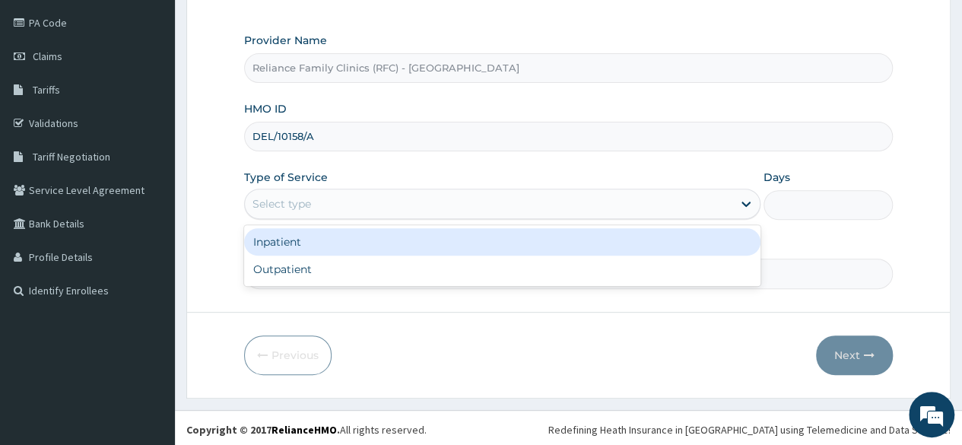
click at [480, 209] on div "Select type" at bounding box center [488, 204] width 487 height 24
click at [450, 250] on div "Inpatient" at bounding box center [502, 241] width 516 height 27
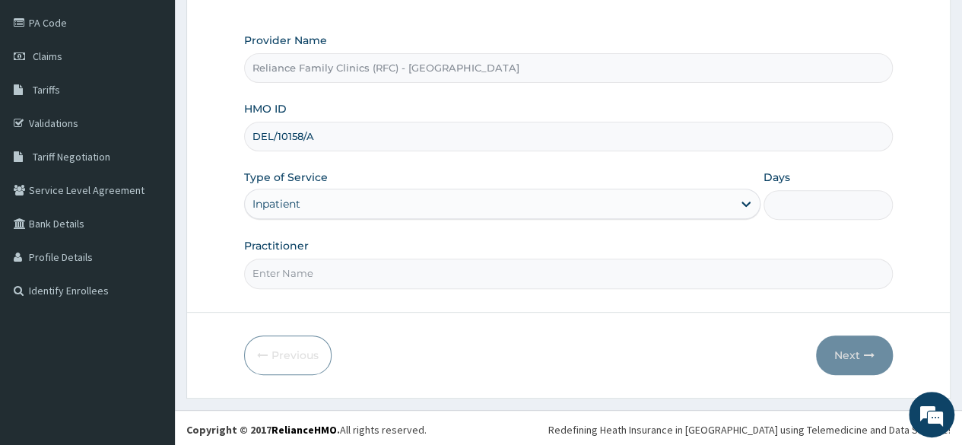
click at [439, 211] on div "Inpatient" at bounding box center [488, 204] width 487 height 24
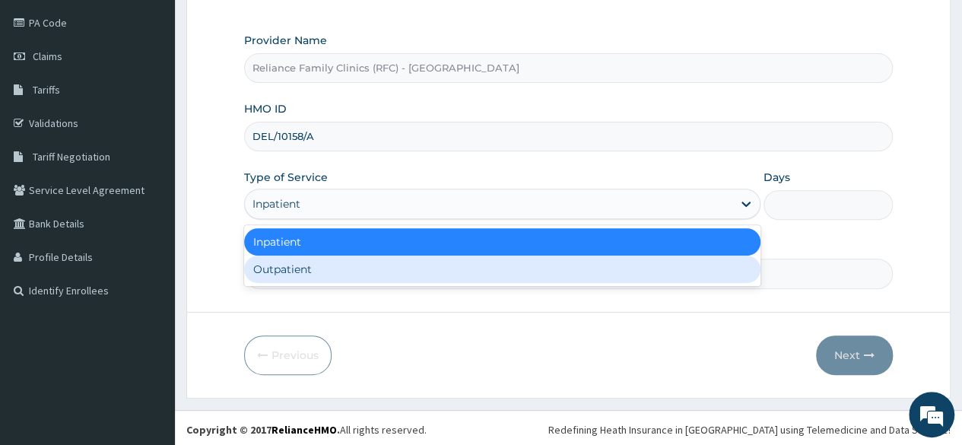
click at [410, 260] on div "Outpatient" at bounding box center [502, 268] width 516 height 27
type input "1"
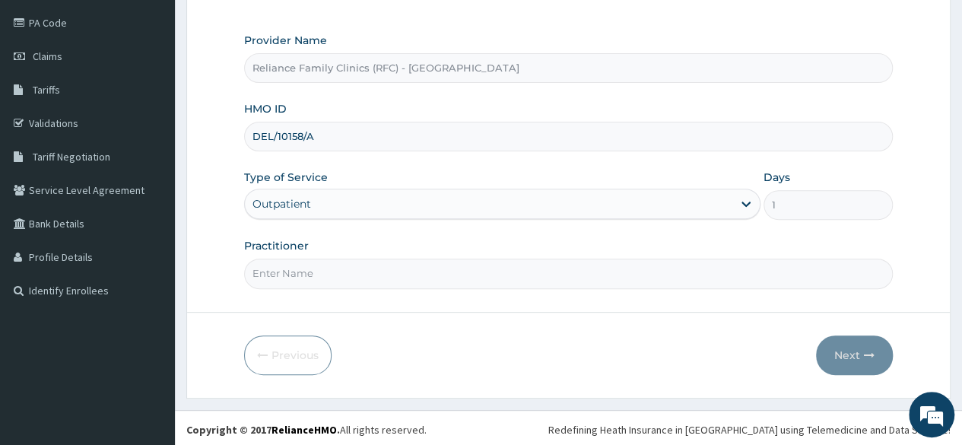
click at [410, 260] on input "Practitioner" at bounding box center [568, 273] width 648 height 30
type input "LOCUM"
click at [828, 358] on button "Next" at bounding box center [854, 355] width 77 height 40
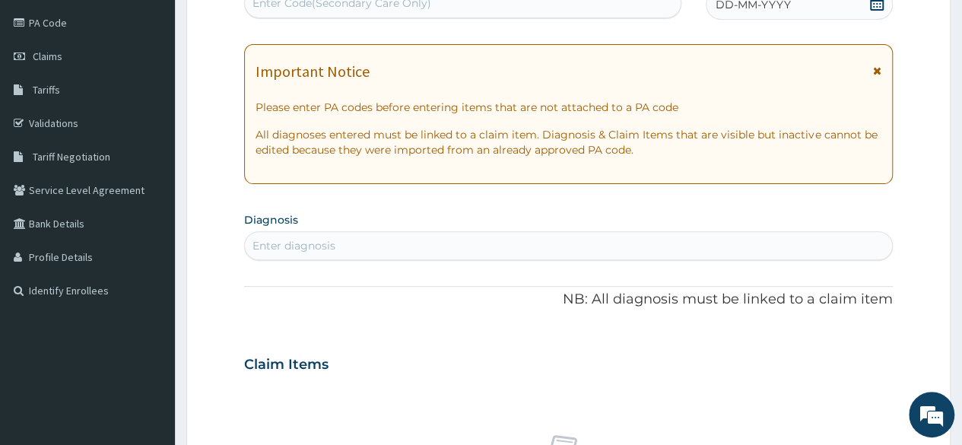
scroll to position [0, 0]
click at [867, 17] on div "DD-MM-YYYY" at bounding box center [798, 4] width 187 height 30
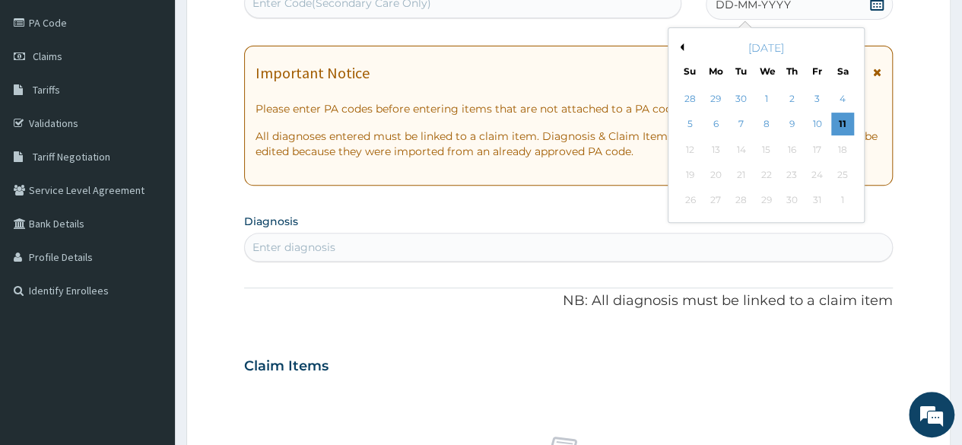
click at [856, 5] on div "DD-MM-YYYY" at bounding box center [798, 4] width 187 height 30
click at [749, 101] on div "30" at bounding box center [740, 98] width 23 height 23
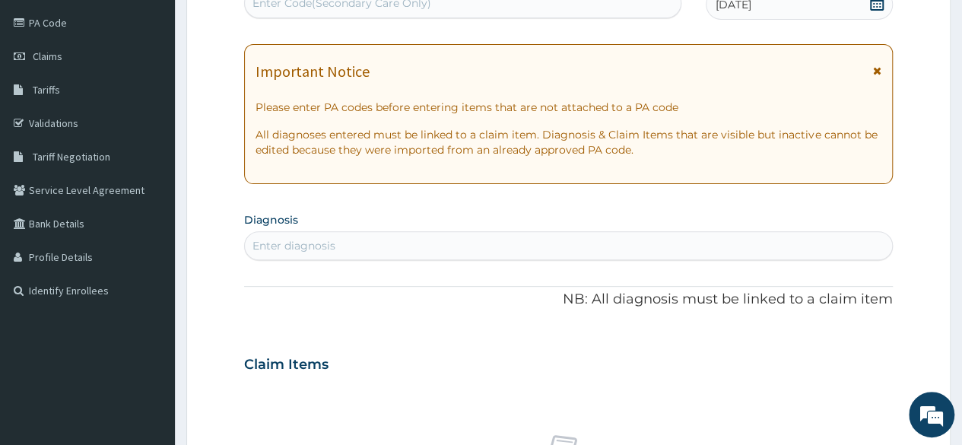
click at [450, 255] on div "Enter diagnosis" at bounding box center [568, 245] width 647 height 24
type input "GENERAL"
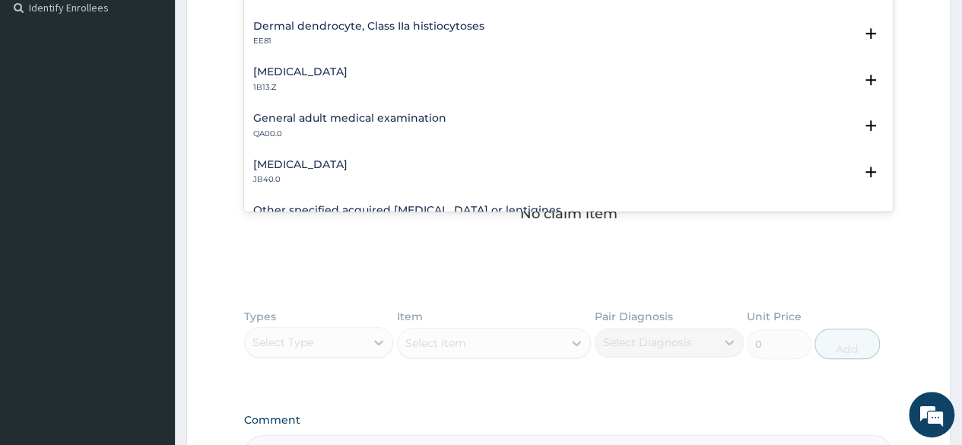
scroll to position [1039, 0]
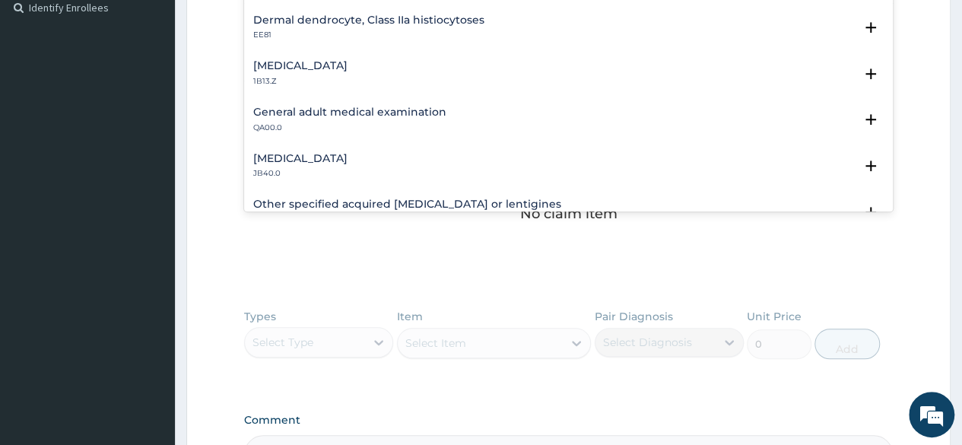
click at [367, 122] on p "QA00.0" at bounding box center [349, 127] width 193 height 11
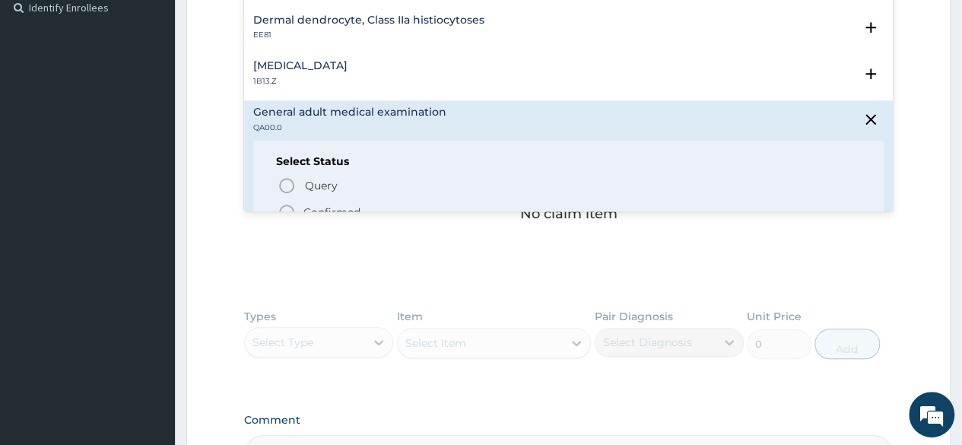
click at [321, 206] on p "Confirmed" at bounding box center [331, 211] width 57 height 15
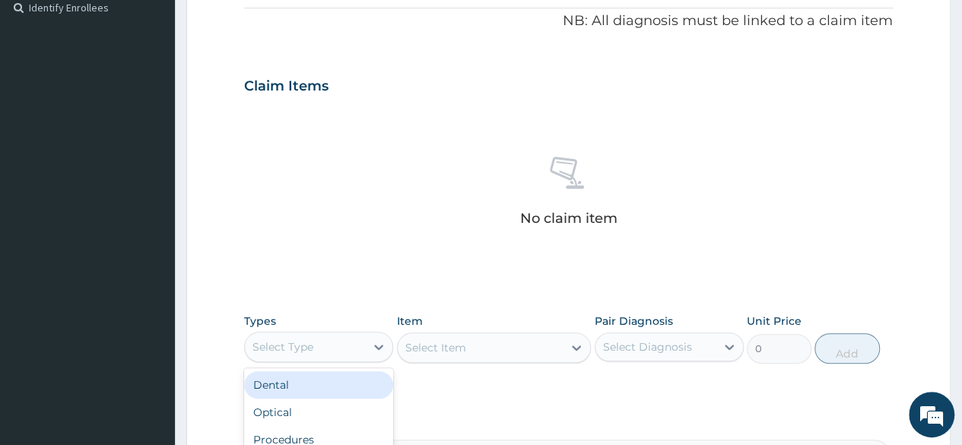
click at [353, 344] on div "Select Type" at bounding box center [305, 346] width 120 height 24
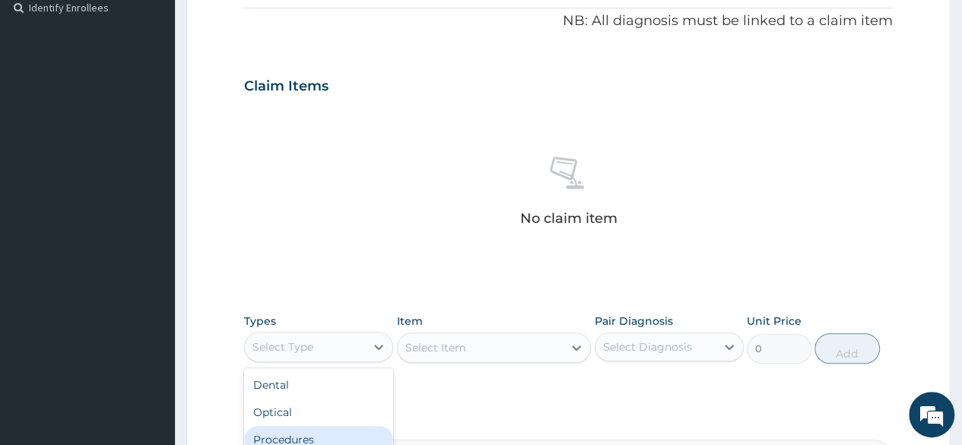
click at [312, 429] on div "Procedures" at bounding box center [318, 439] width 149 height 27
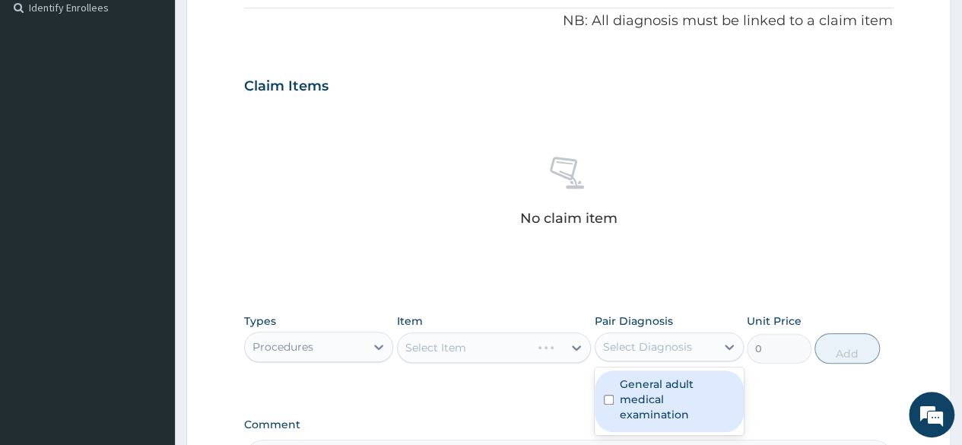
click at [648, 335] on div "Select Diagnosis" at bounding box center [655, 346] width 120 height 24
click at [655, 391] on label "General adult medical examination" at bounding box center [676, 399] width 115 height 46
checkbox input "true"
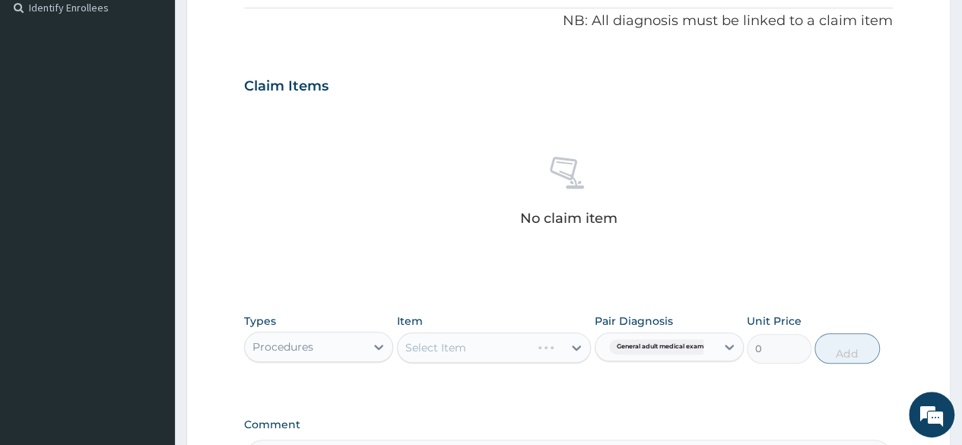
click at [569, 307] on div "Types Procedures Item Select Item Pair Diagnosis General adult medical examinat…" at bounding box center [568, 338] width 648 height 65
click at [540, 340] on div "Select Item" at bounding box center [494, 347] width 195 height 30
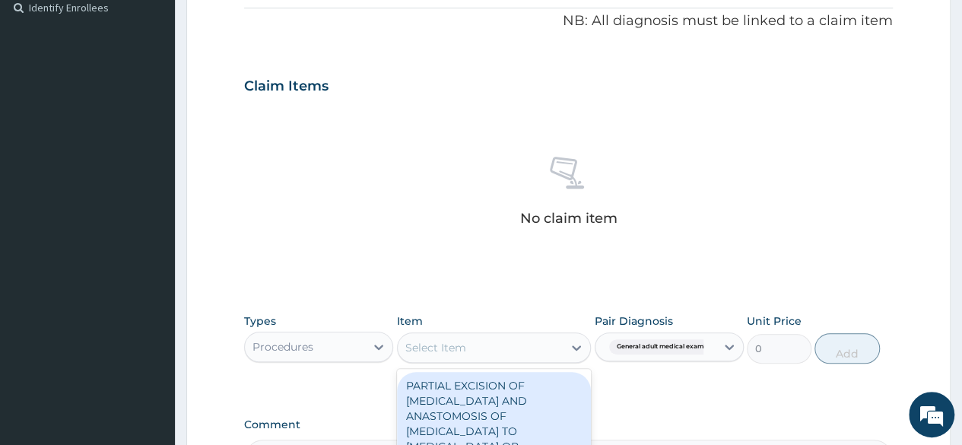
click at [540, 340] on div "Select Item" at bounding box center [481, 347] width 166 height 24
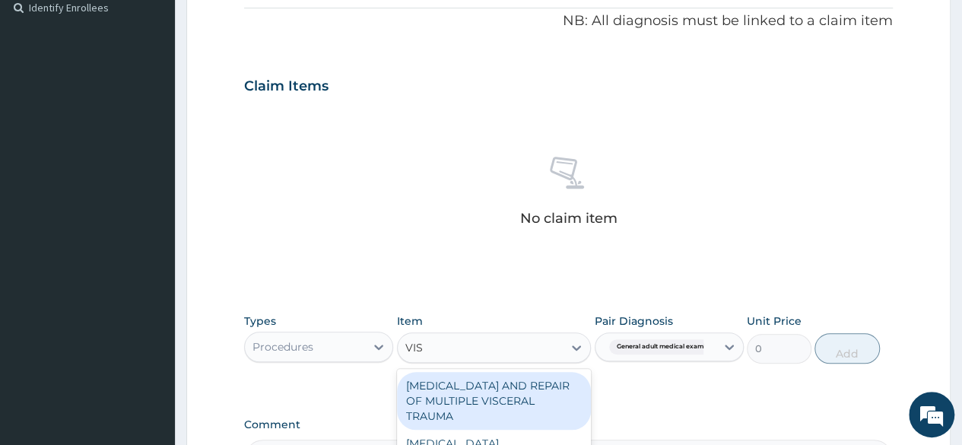
type input "VISU"
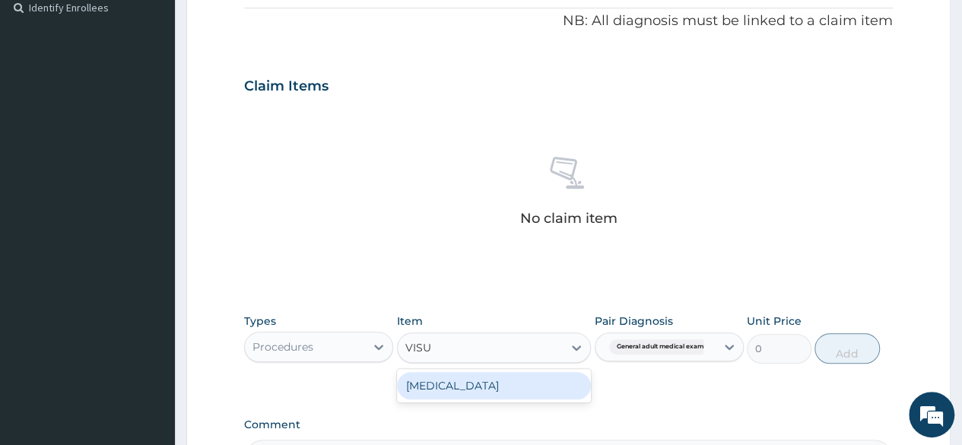
click at [532, 382] on div "[MEDICAL_DATA]" at bounding box center [494, 385] width 195 height 27
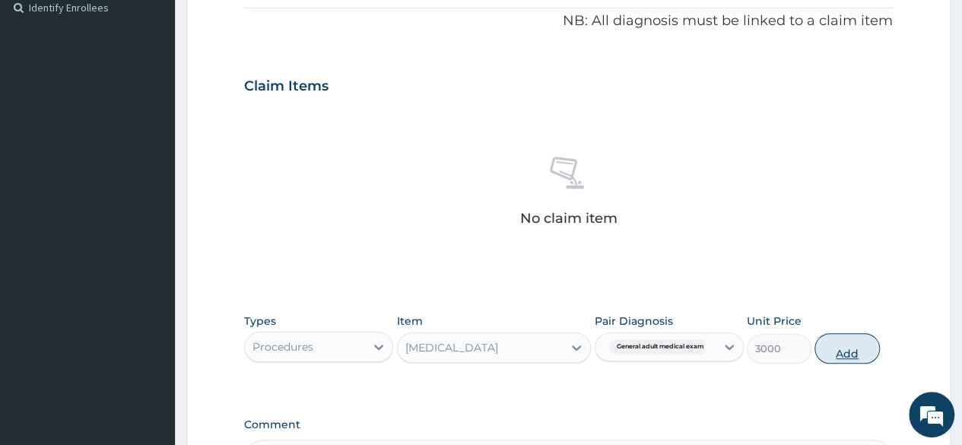
click at [829, 350] on button "Add" at bounding box center [846, 348] width 65 height 30
type input "0"
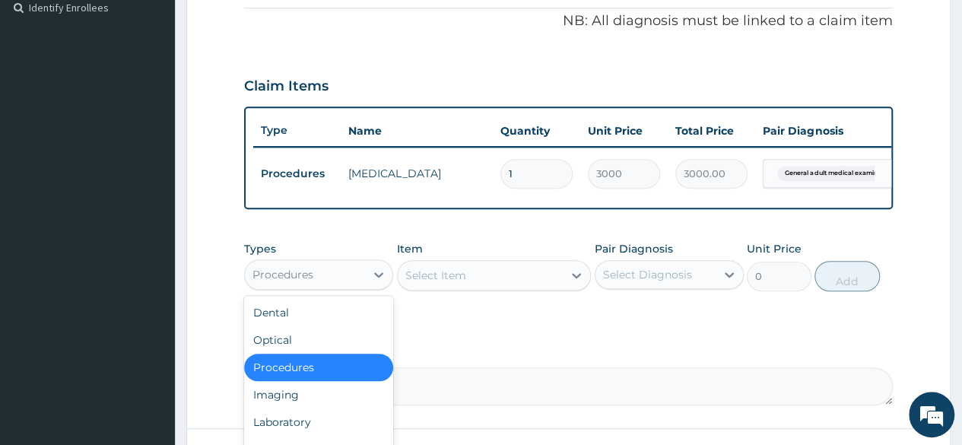
click at [333, 287] on div "Procedures" at bounding box center [305, 274] width 120 height 24
click at [290, 426] on div "Laboratory" at bounding box center [318, 421] width 149 height 27
